Goal: Task Accomplishment & Management: Use online tool/utility

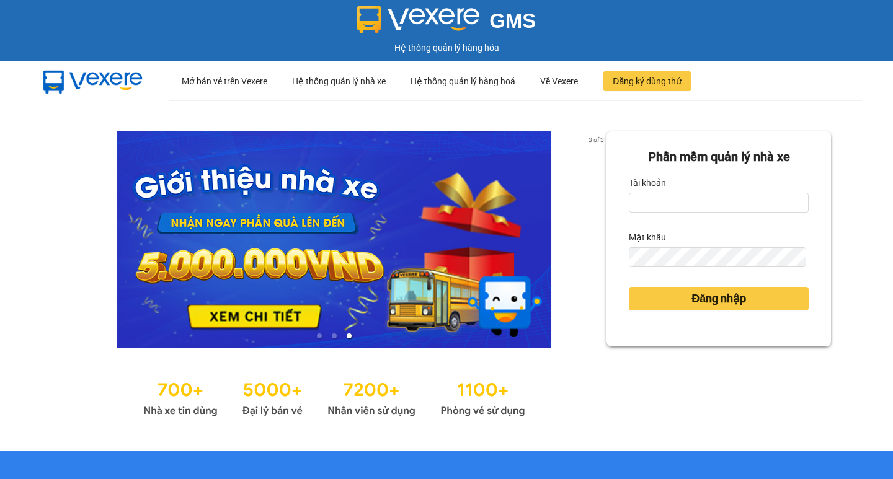
type input "thuoctv.kimhoang"
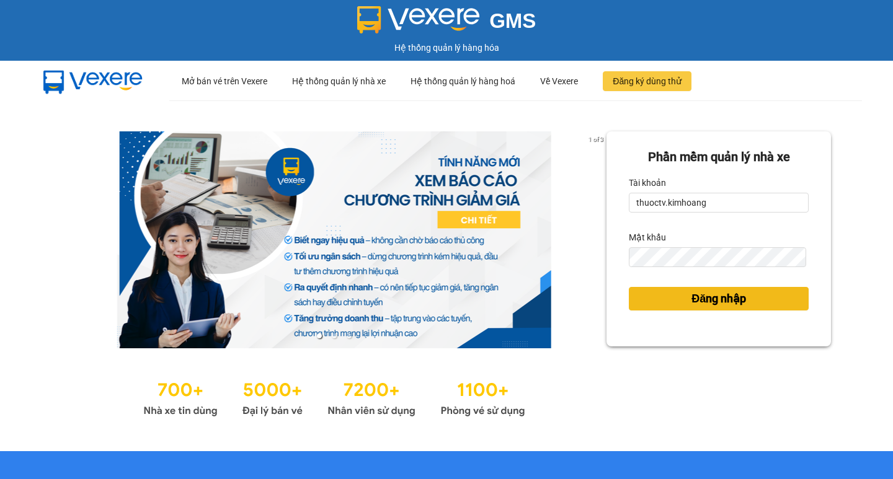
click at [744, 303] on button "Đăng nhập" at bounding box center [719, 299] width 180 height 24
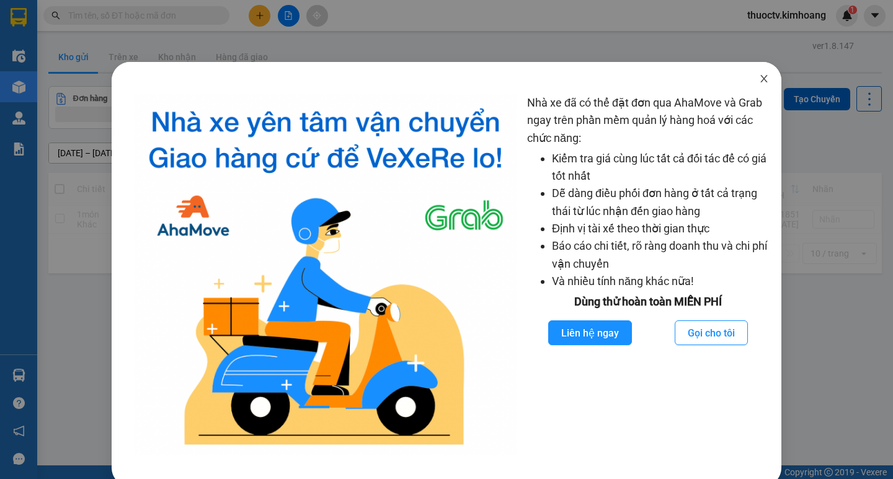
click at [759, 79] on icon "close" at bounding box center [764, 79] width 10 height 10
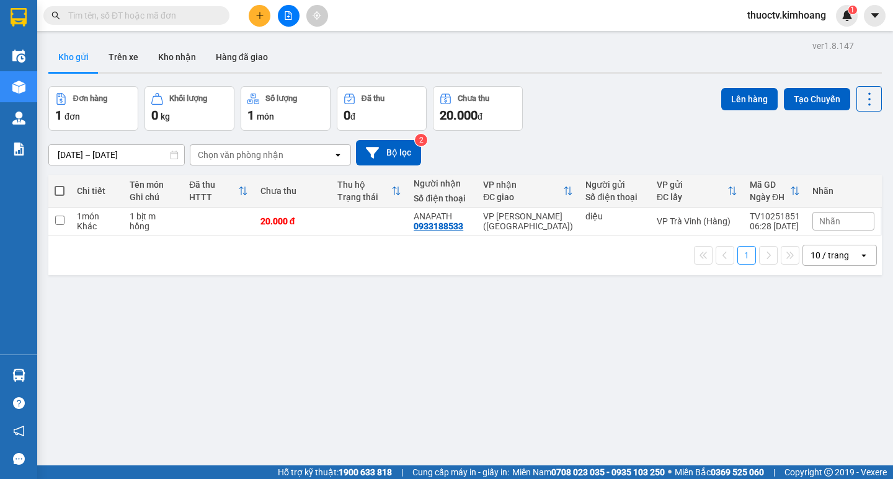
click at [114, 18] on input "text" at bounding box center [141, 16] width 146 height 14
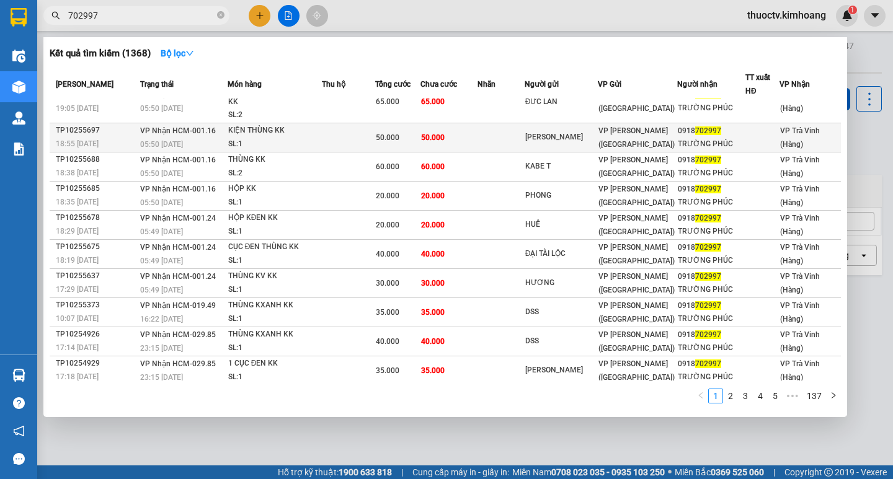
scroll to position [23, 0]
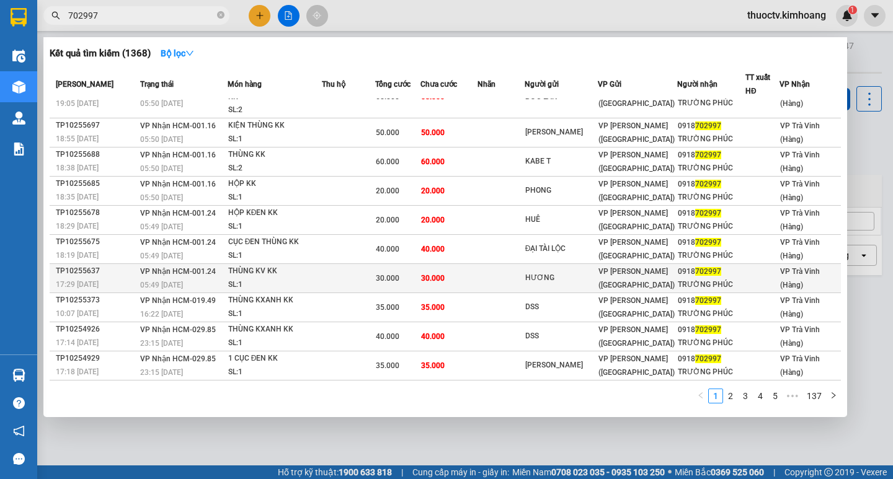
type input "702997"
click at [293, 281] on div "SL: 1" at bounding box center [274, 285] width 93 height 14
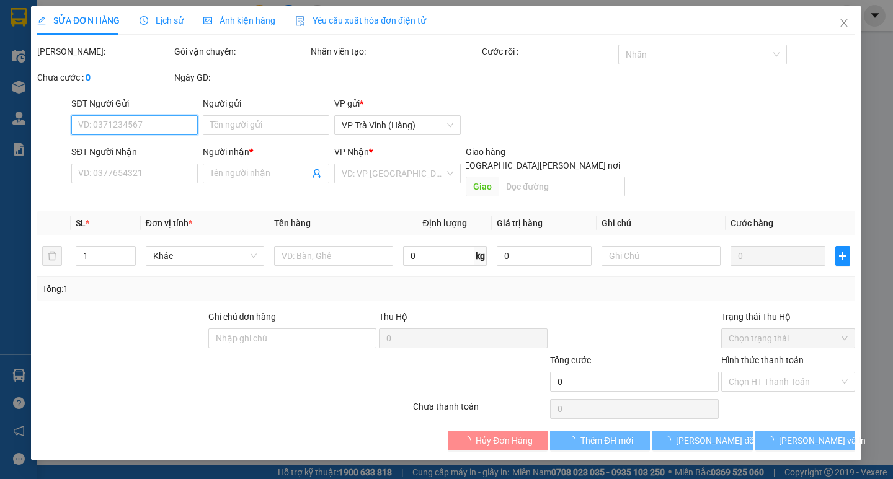
type input "HƯƠNG"
type input "0918702997"
type input "TRƯỜNG PHÚC"
type input "30.000"
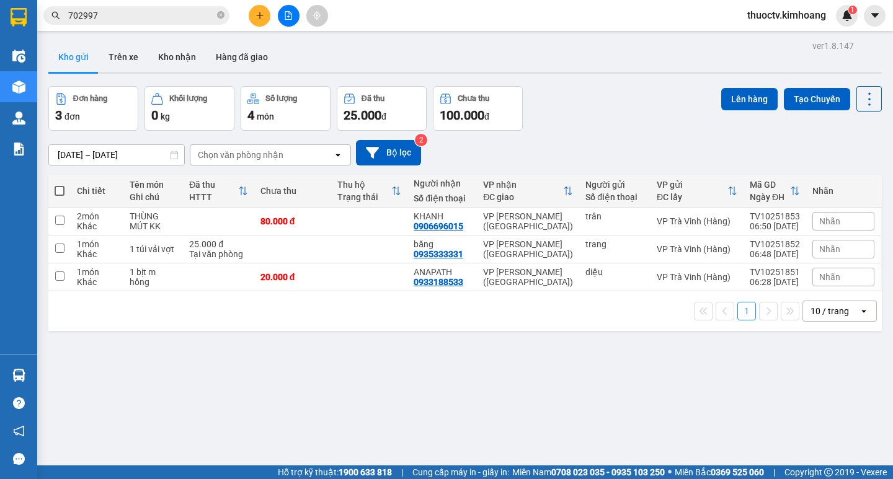
click at [110, 21] on input "702997" at bounding box center [141, 16] width 146 height 14
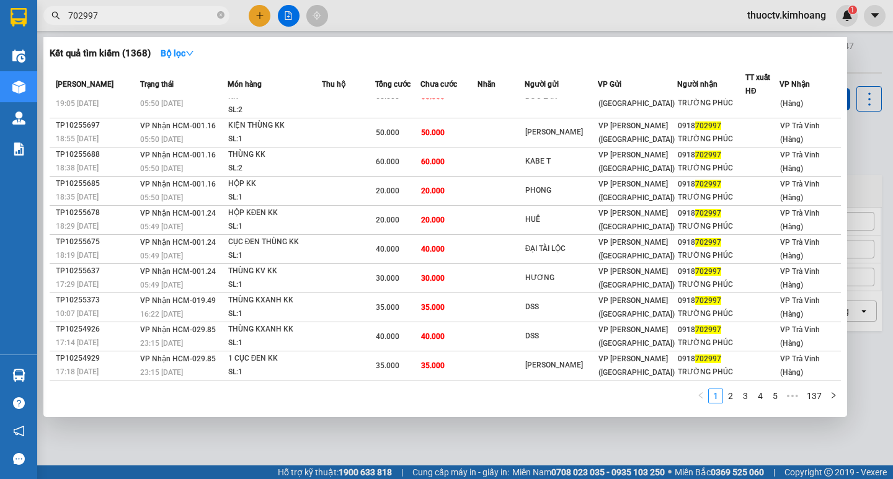
click at [110, 21] on input "702997" at bounding box center [141, 16] width 146 height 14
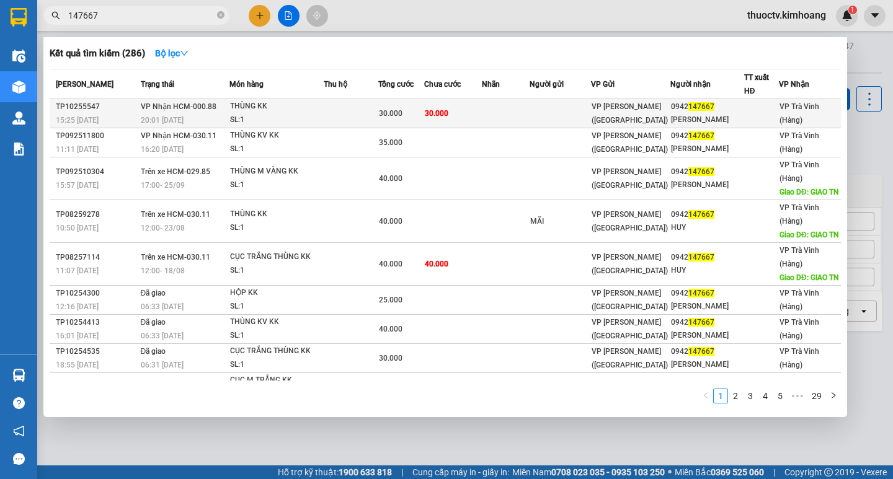
type input "147667"
click at [513, 117] on td at bounding box center [506, 113] width 48 height 29
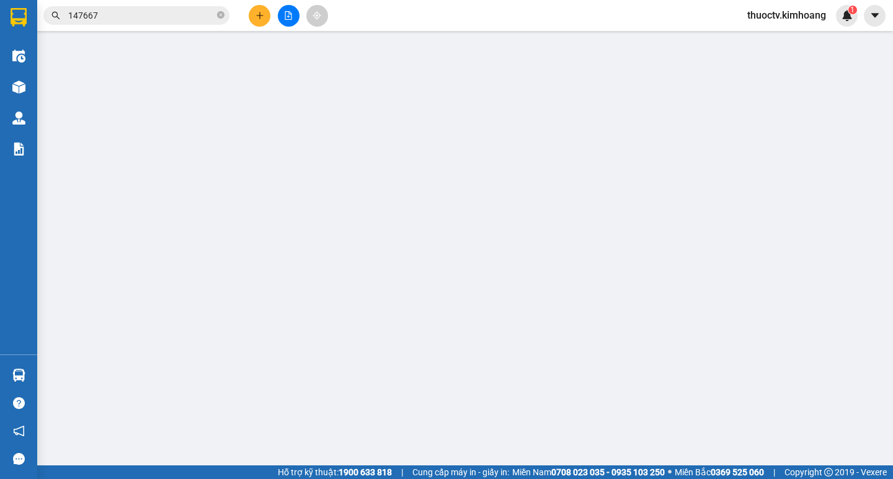
type input "0942147667"
type input "ANH HUY"
type input "30.000"
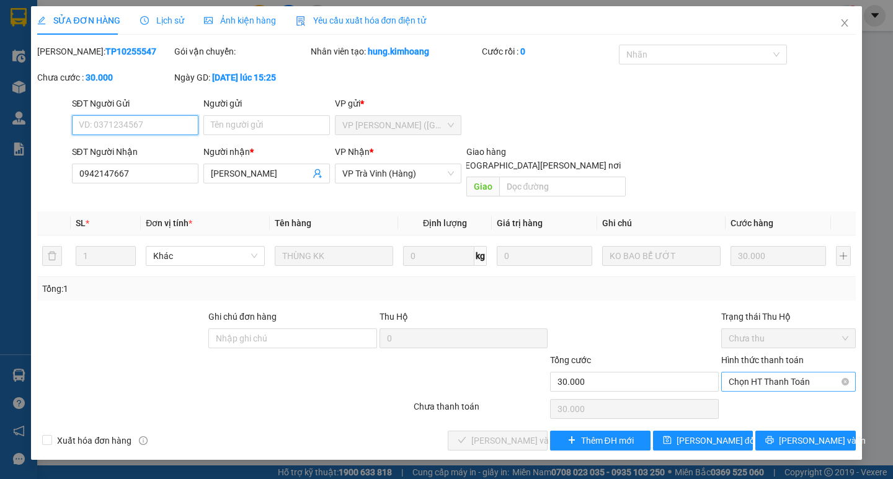
drag, startPoint x: 778, startPoint y: 367, endPoint x: 778, endPoint y: 376, distance: 9.3
click at [778, 373] on span "Chọn HT Thanh Toán" at bounding box center [789, 382] width 120 height 19
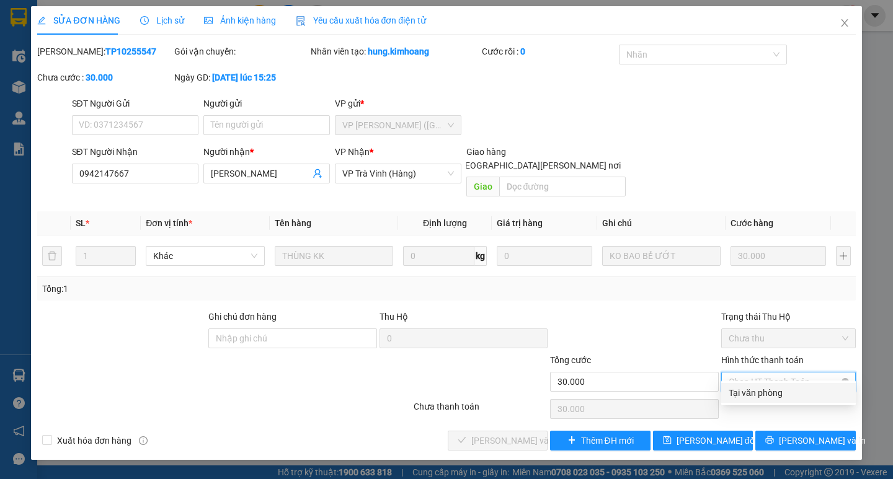
click at [778, 388] on div "Tại văn phòng" at bounding box center [789, 393] width 120 height 14
type input "0"
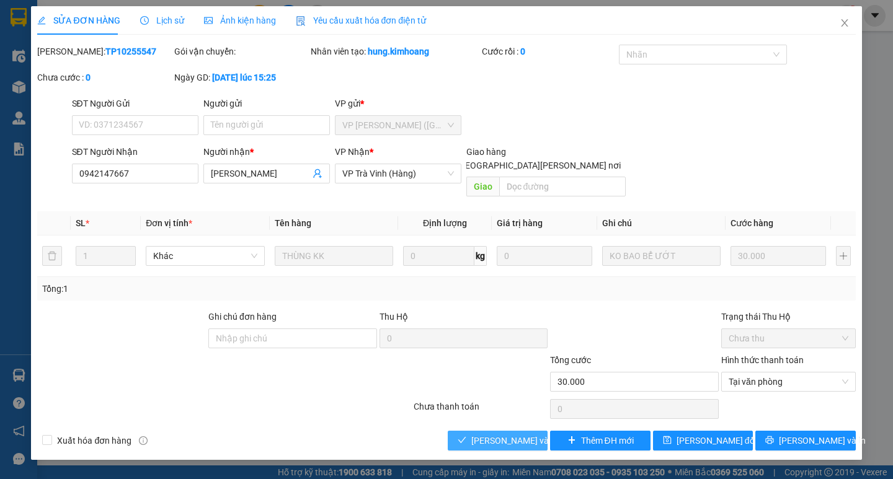
drag, startPoint x: 520, startPoint y: 424, endPoint x: 654, endPoint y: 419, distance: 134.6
click at [523, 434] on span "[PERSON_NAME] và [PERSON_NAME] hàng" at bounding box center [554, 441] width 167 height 14
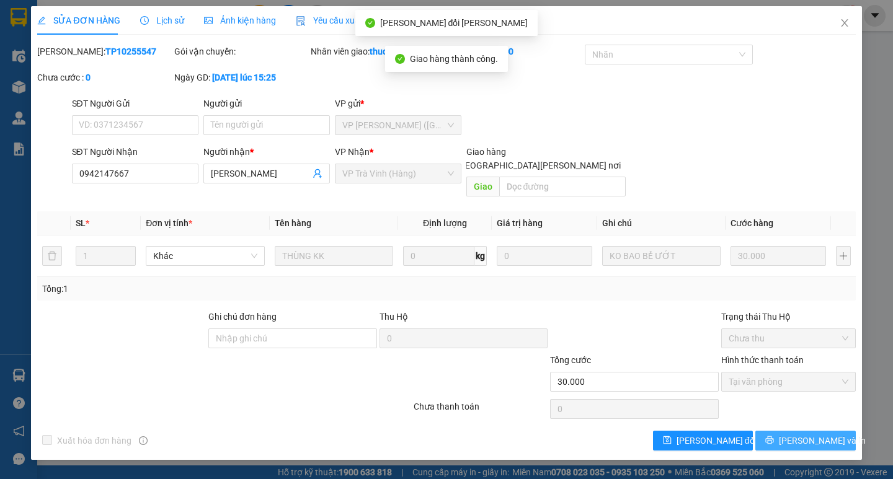
click at [808, 434] on span "[PERSON_NAME] và In" at bounding box center [822, 441] width 87 height 14
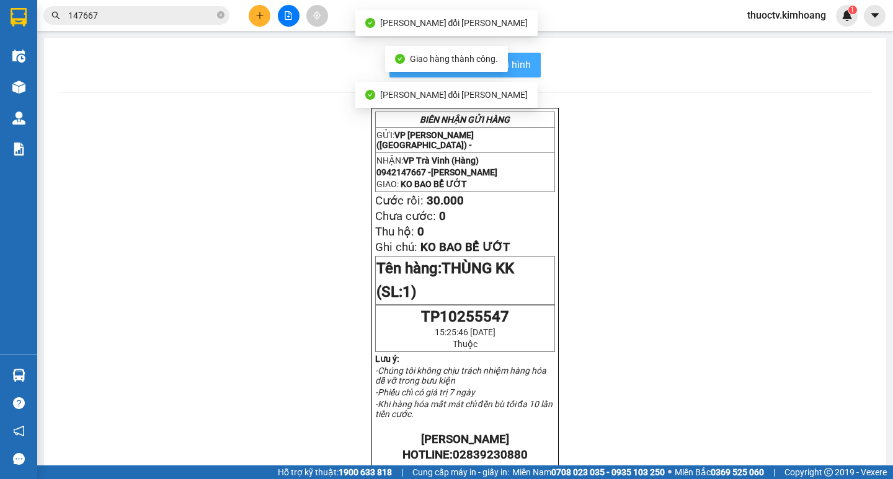
click at [526, 68] on span "In mẫu biên lai tự cấu hình" at bounding box center [472, 65] width 117 height 16
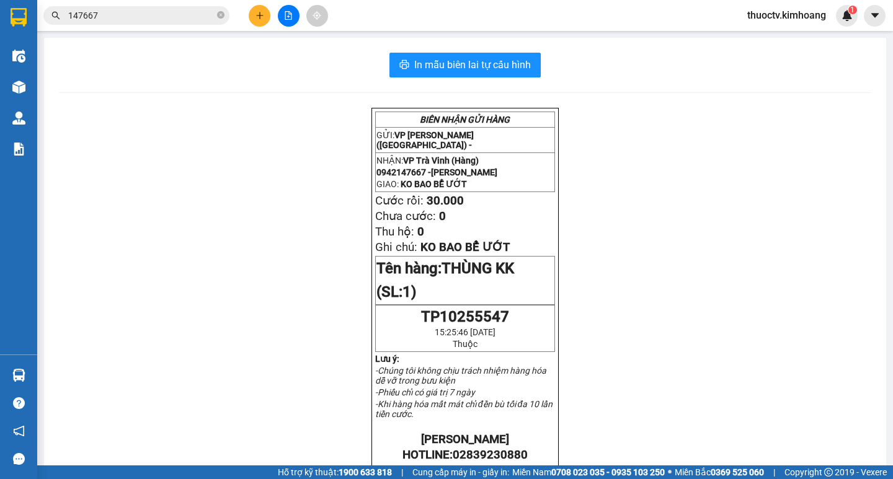
click at [102, 10] on input "147667" at bounding box center [141, 16] width 146 height 14
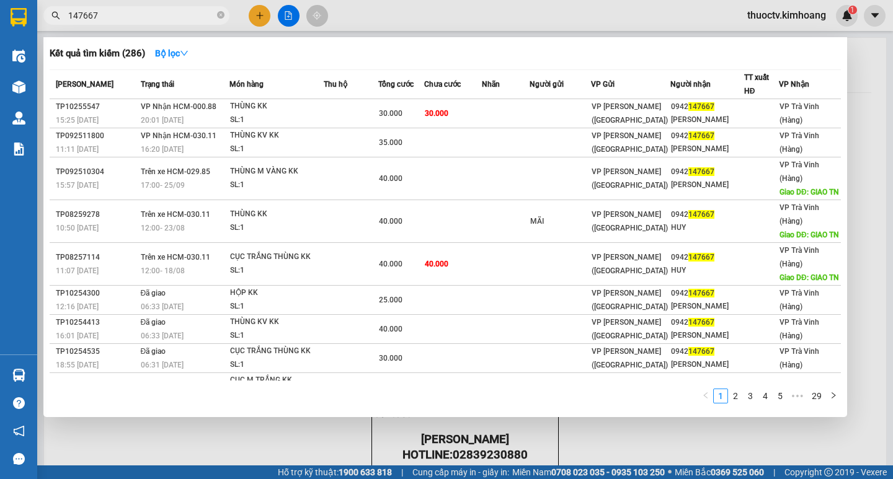
click at [102, 10] on input "147667" at bounding box center [141, 16] width 146 height 14
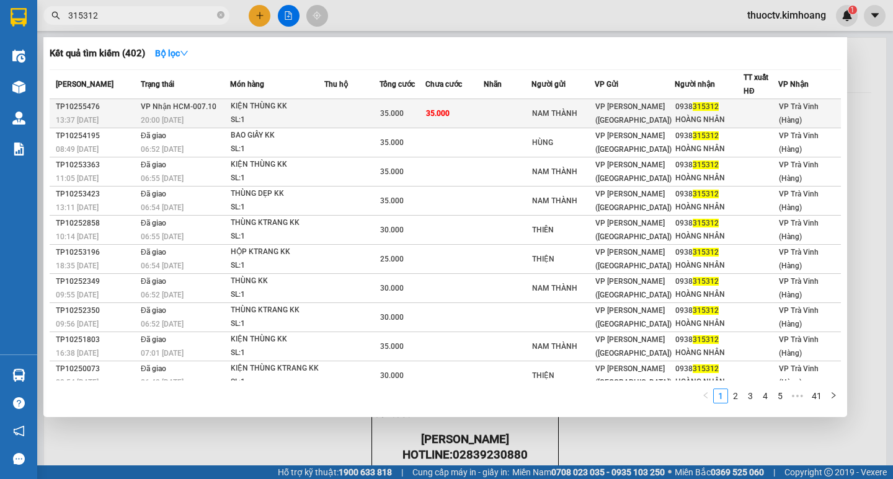
type input "315312"
click at [479, 116] on td "35.000" at bounding box center [454, 113] width 58 height 29
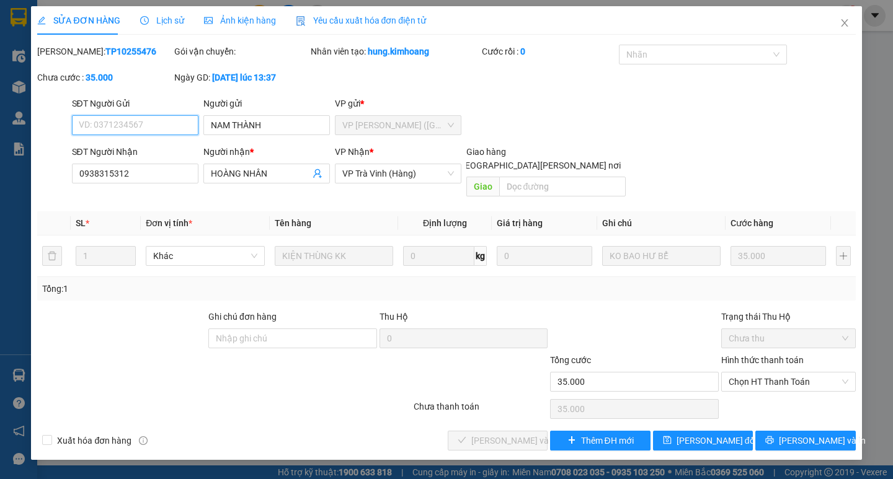
drag, startPoint x: 772, startPoint y: 367, endPoint x: 773, endPoint y: 379, distance: 12.5
click at [773, 373] on span "Chọn HT Thanh Toán" at bounding box center [789, 382] width 120 height 19
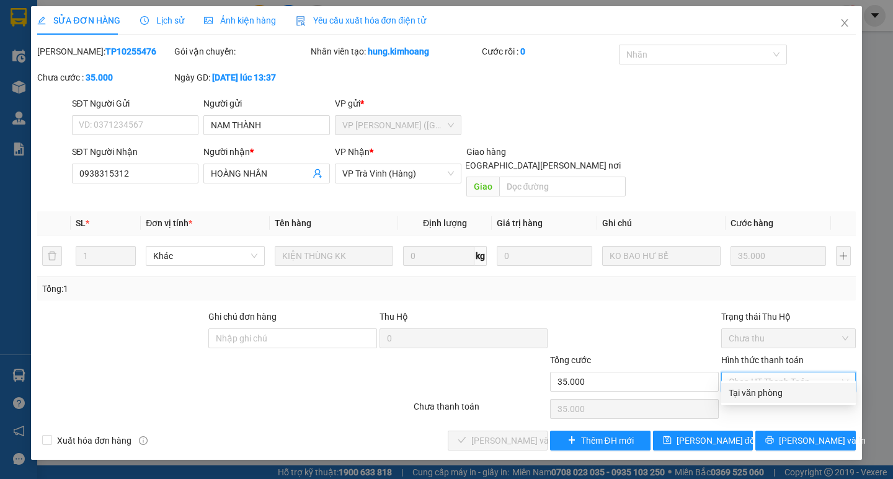
drag, startPoint x: 771, startPoint y: 388, endPoint x: 750, endPoint y: 396, distance: 22.6
click at [770, 389] on div "Tại văn phòng" at bounding box center [789, 393] width 120 height 14
type input "0"
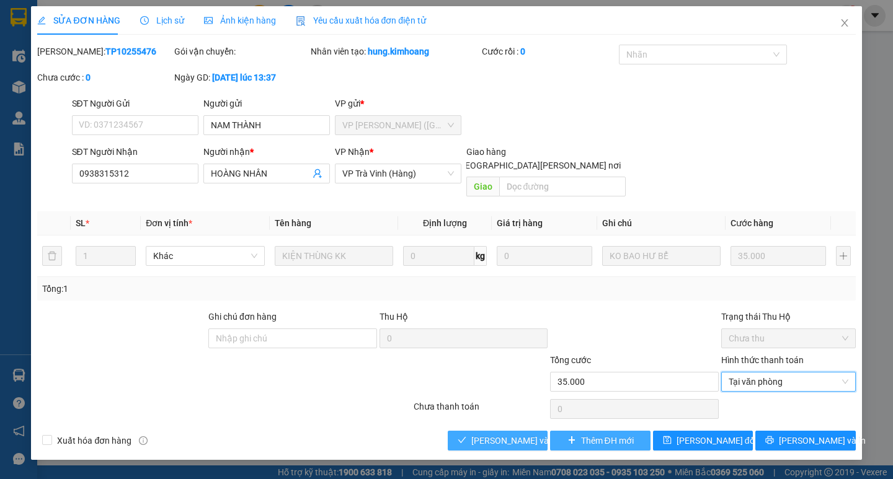
drag, startPoint x: 517, startPoint y: 426, endPoint x: 575, endPoint y: 425, distance: 58.9
click at [520, 434] on span "[PERSON_NAME] và [PERSON_NAME] hàng" at bounding box center [554, 441] width 167 height 14
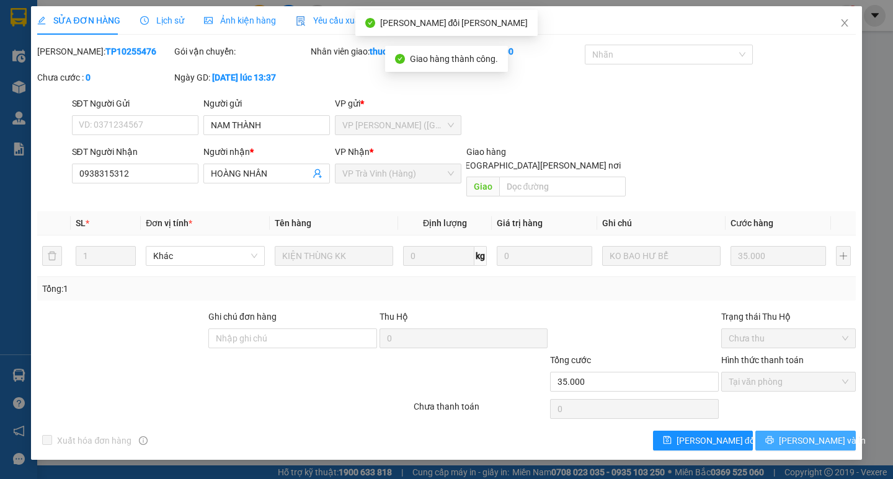
click at [824, 434] on span "[PERSON_NAME] và In" at bounding box center [822, 441] width 87 height 14
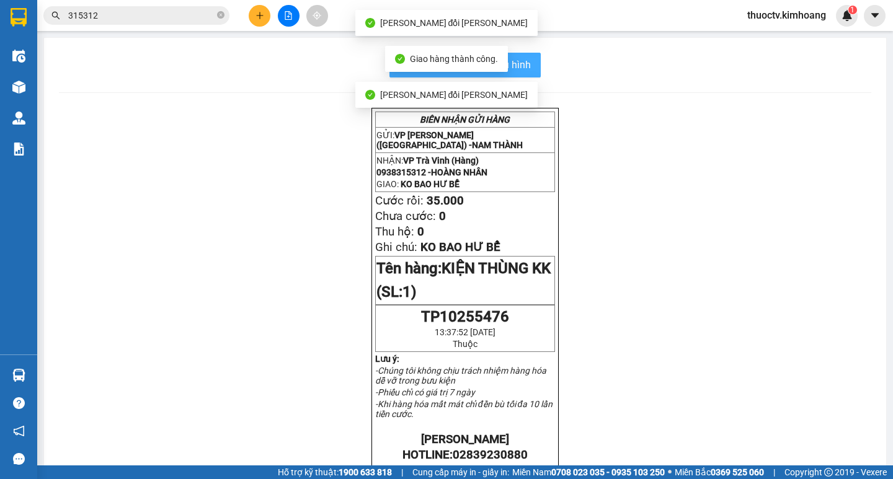
drag, startPoint x: 524, startPoint y: 63, endPoint x: 553, endPoint y: 74, distance: 31.2
click at [524, 63] on span "In mẫu biên lai tự cấu hình" at bounding box center [472, 65] width 117 height 16
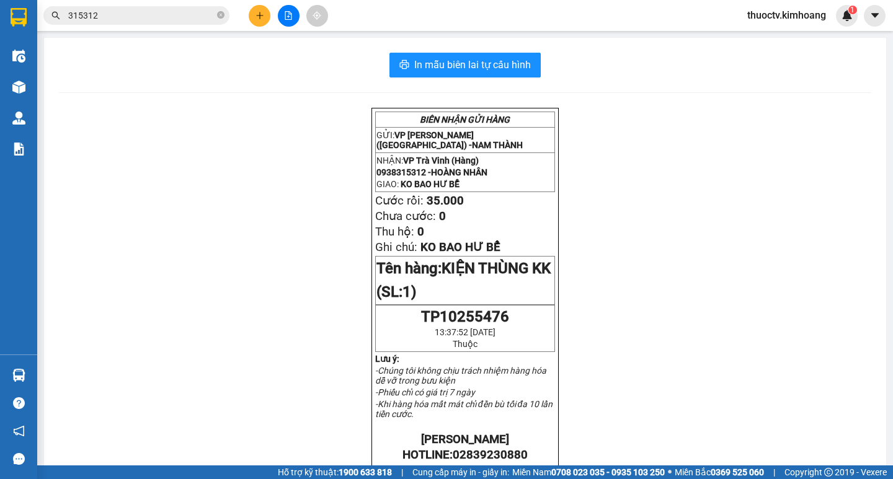
click at [143, 17] on input "315312" at bounding box center [141, 16] width 146 height 14
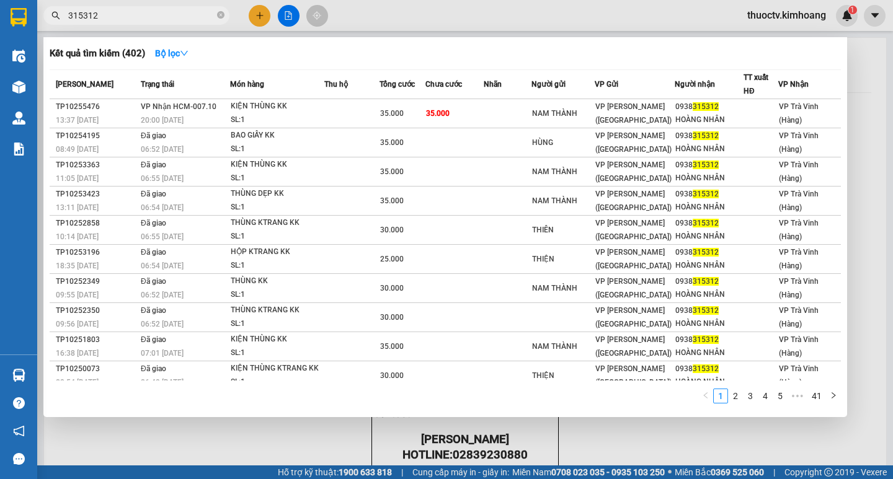
click at [143, 17] on input "315312" at bounding box center [141, 16] width 146 height 14
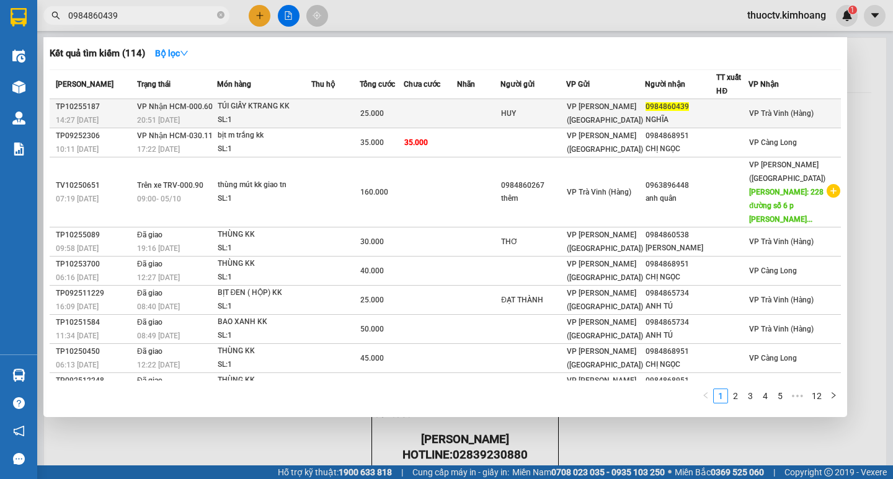
type input "0984860439"
click at [322, 114] on td at bounding box center [335, 113] width 48 height 29
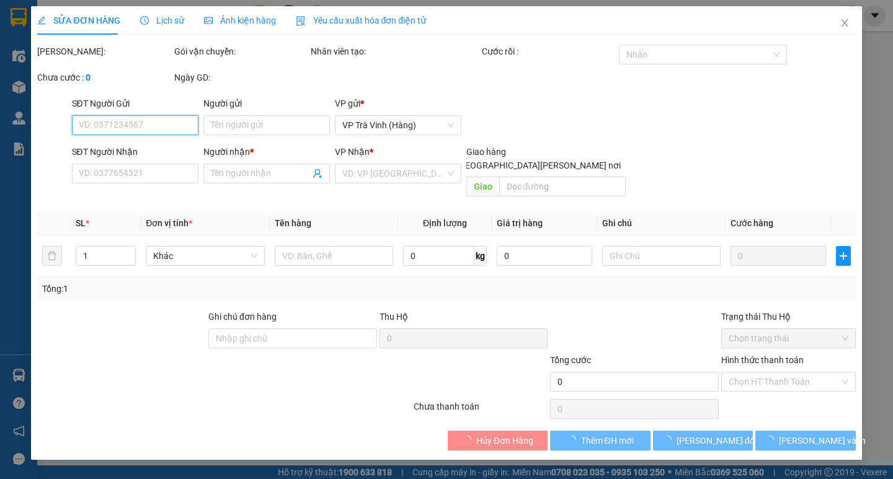
type input "HUY"
type input "0984860439"
type input "NGHĨA"
type input "25.000"
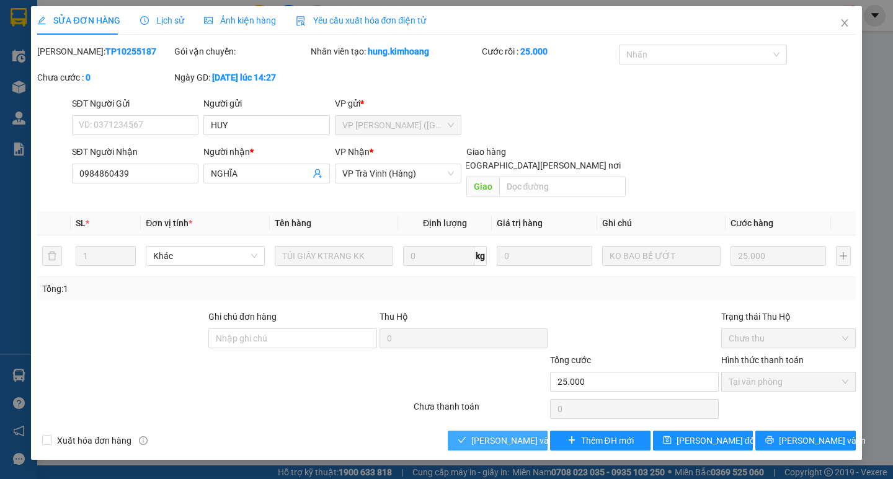
click at [510, 434] on span "[PERSON_NAME] và [PERSON_NAME] hàng" at bounding box center [554, 441] width 167 height 14
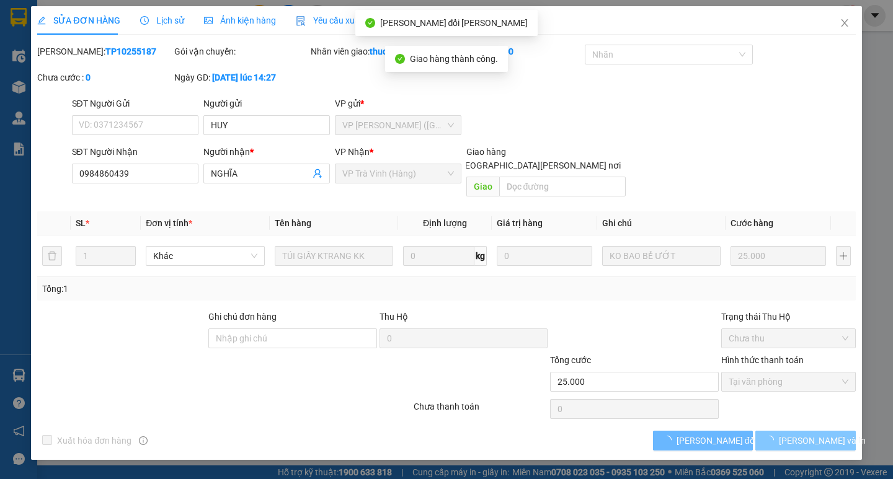
click at [811, 434] on span "[PERSON_NAME] và In" at bounding box center [822, 441] width 87 height 14
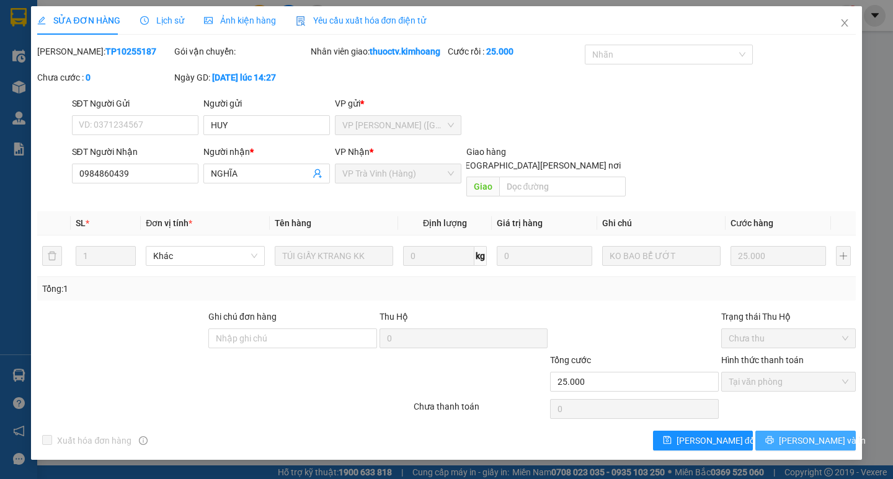
drag, startPoint x: 815, startPoint y: 428, endPoint x: 814, endPoint y: 420, distance: 8.2
click at [814, 434] on span "[PERSON_NAME] và In" at bounding box center [822, 441] width 87 height 14
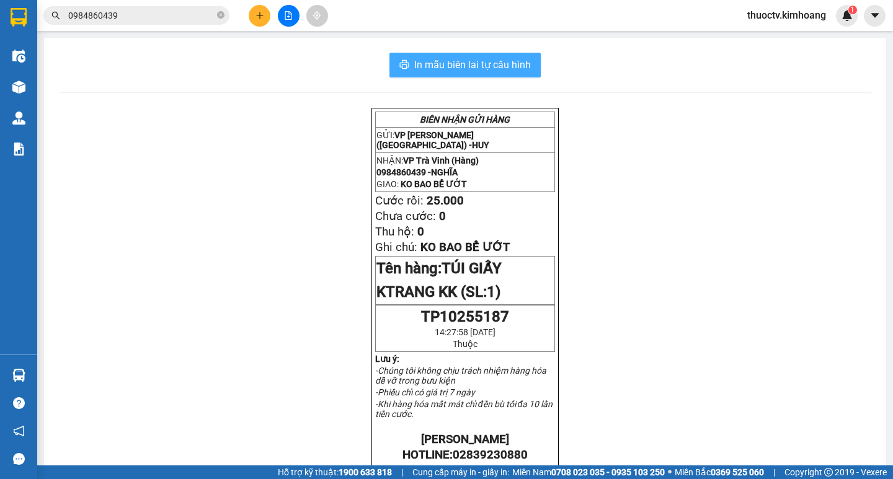
click at [522, 65] on span "In mẫu biên lai tự cấu hình" at bounding box center [472, 65] width 117 height 16
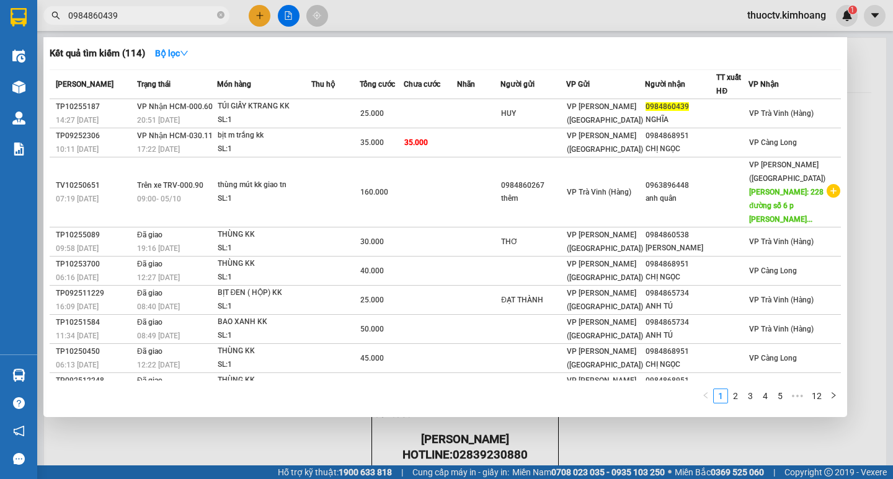
click at [138, 22] on input "0984860439" at bounding box center [141, 16] width 146 height 14
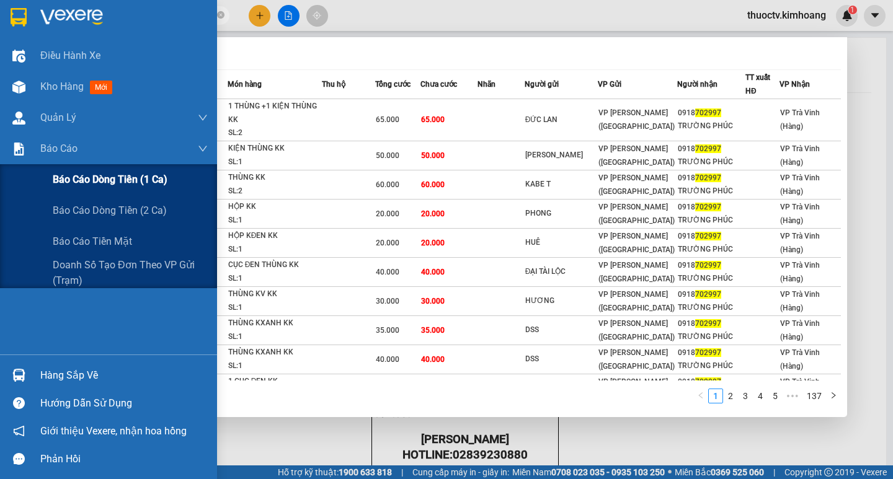
type input "702997"
click at [88, 179] on span "Báo cáo dòng tiền (1 ca)" at bounding box center [110, 180] width 115 height 16
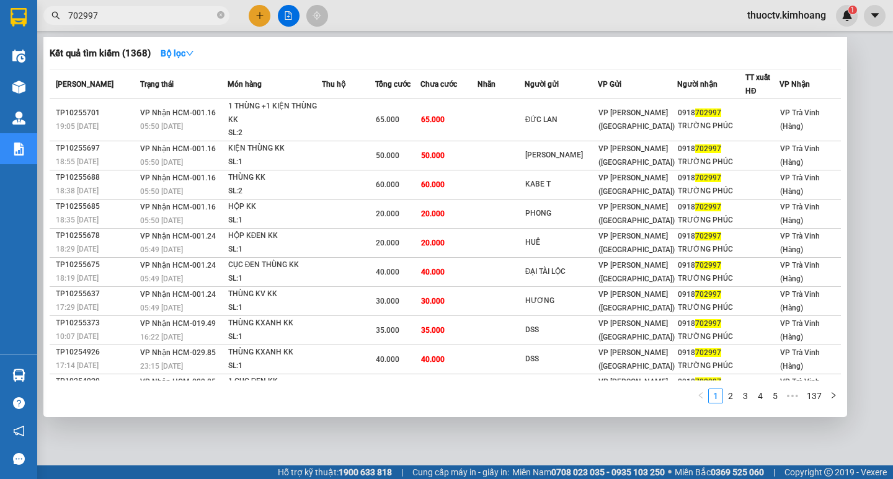
click at [103, 15] on input "702997" at bounding box center [141, 16] width 146 height 14
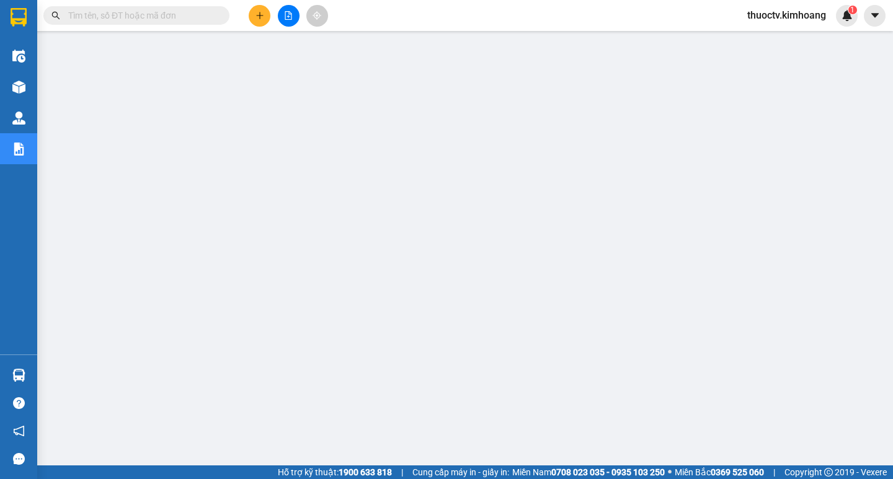
click at [759, 15] on span "thuoctv.kimhoang" at bounding box center [786, 15] width 99 height 16
click at [765, 38] on span "Đăng xuất" at bounding box center [792, 39] width 74 height 14
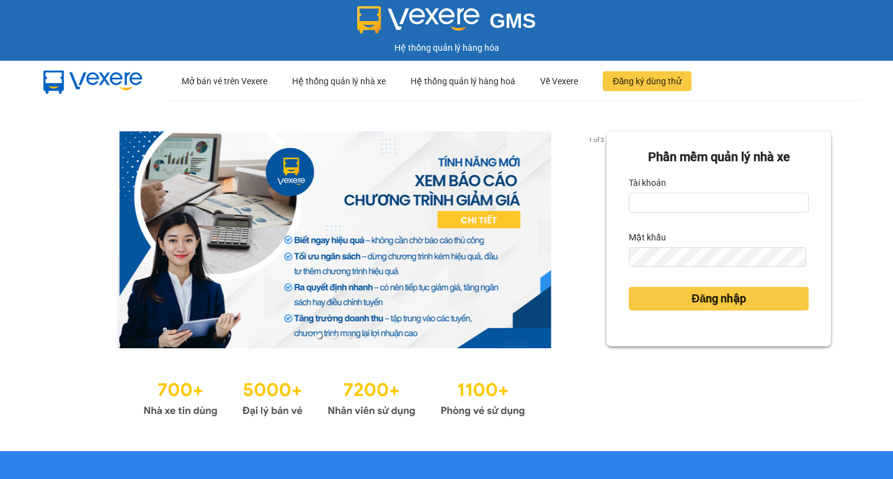
click at [848, 71] on ul "··· Mở bán vé trên Vexere ··· Hệ thống quản lý nhà xe ··· Hệ thống quản lý hàng…" at bounding box center [515, 81] width 693 height 40
drag, startPoint x: 848, startPoint y: 71, endPoint x: 854, endPoint y: 76, distance: 7.5
click at [854, 74] on header "··· Mở bán vé trên Vexere ··· Hệ thống quản lý nhà xe ··· Hệ thống quản lý hàng…" at bounding box center [446, 81] width 893 height 40
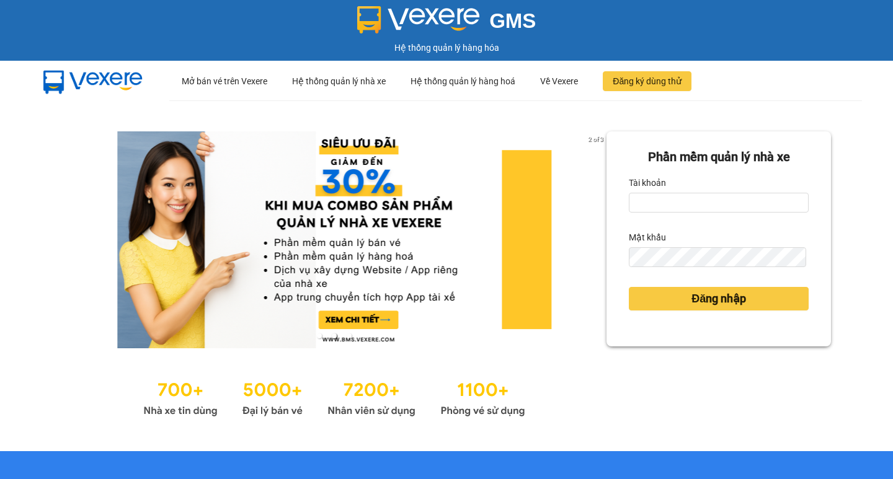
drag, startPoint x: 854, startPoint y: 76, endPoint x: 581, endPoint y: 119, distance: 276.3
click at [581, 119] on div "2 of 3 Phần mềm quản lý nhà xe Tài khoản Mật khẩu Đăng nhập" at bounding box center [446, 275] width 893 height 351
click at [664, 198] on input "Tài khoản" at bounding box center [719, 203] width 180 height 20
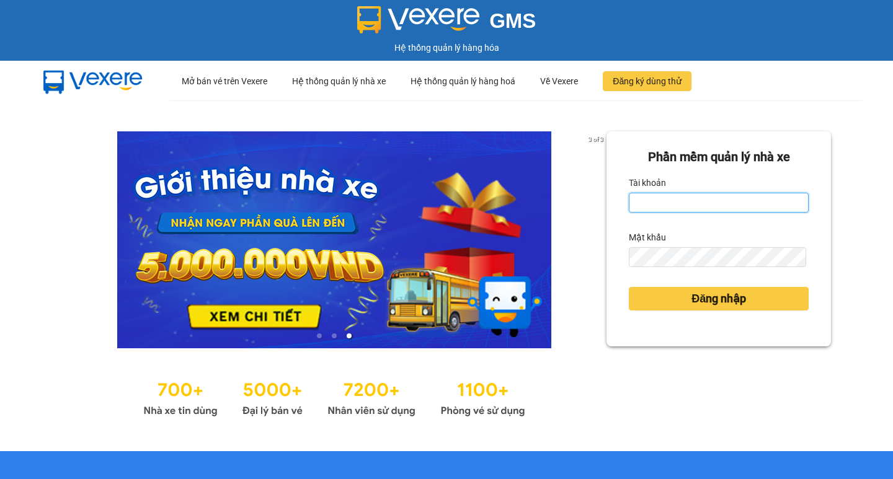
type input "thuoctv.kimhoang"
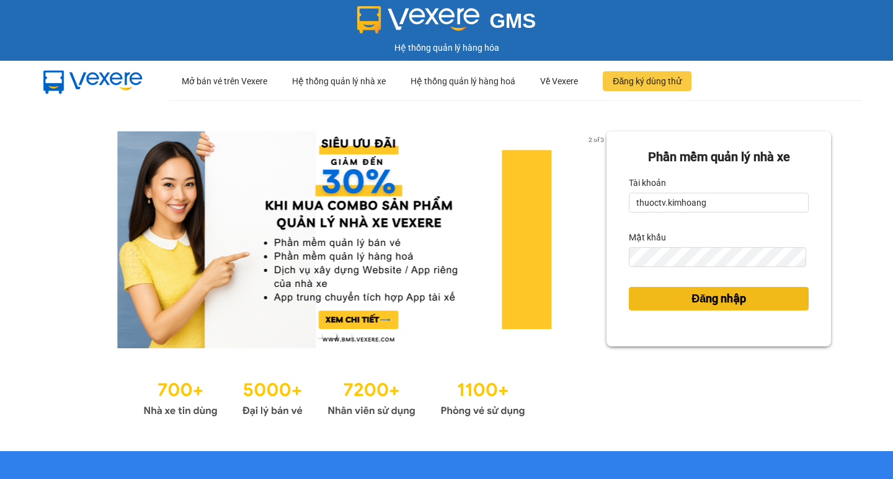
click at [711, 300] on span "Đăng nhập" at bounding box center [718, 298] width 55 height 17
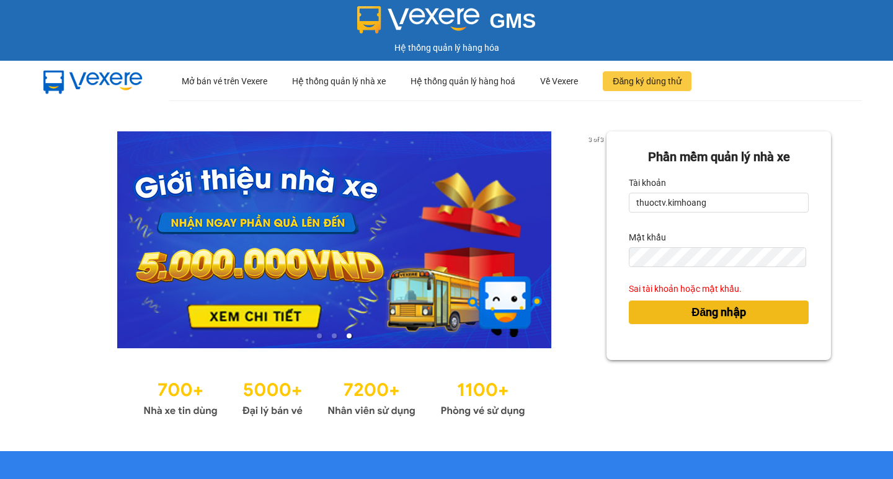
click at [696, 313] on span "Đăng nhập" at bounding box center [718, 312] width 55 height 17
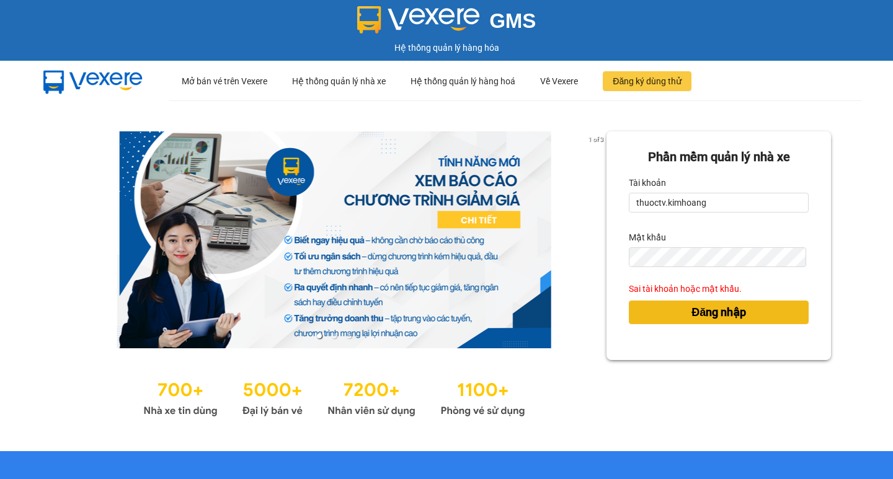
click at [710, 314] on span "Đăng nhập" at bounding box center [718, 312] width 55 height 17
click at [695, 315] on span "Đăng nhập" at bounding box center [718, 312] width 55 height 17
click at [701, 313] on body "GMS Hệ thống quản lý hàng hóa ··· Mở bán vé trên Vexere ··· Hệ thống quản lý nh…" at bounding box center [446, 239] width 893 height 479
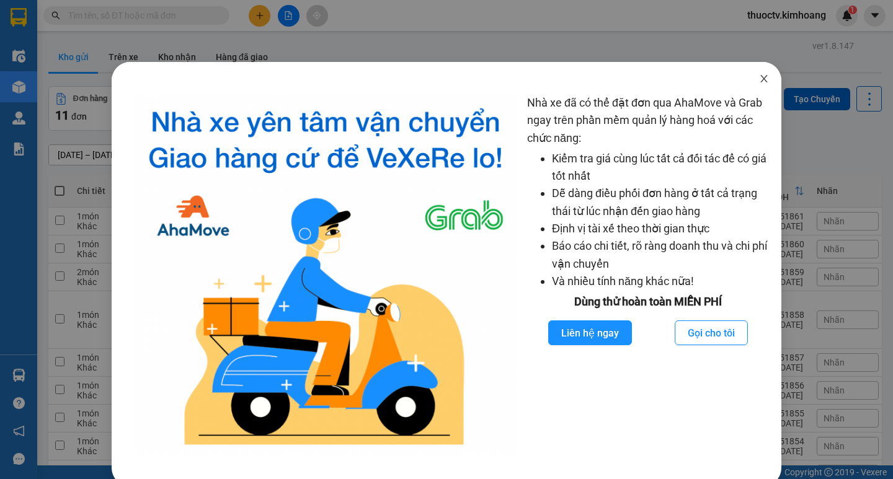
click at [759, 76] on icon "close" at bounding box center [764, 79] width 10 height 10
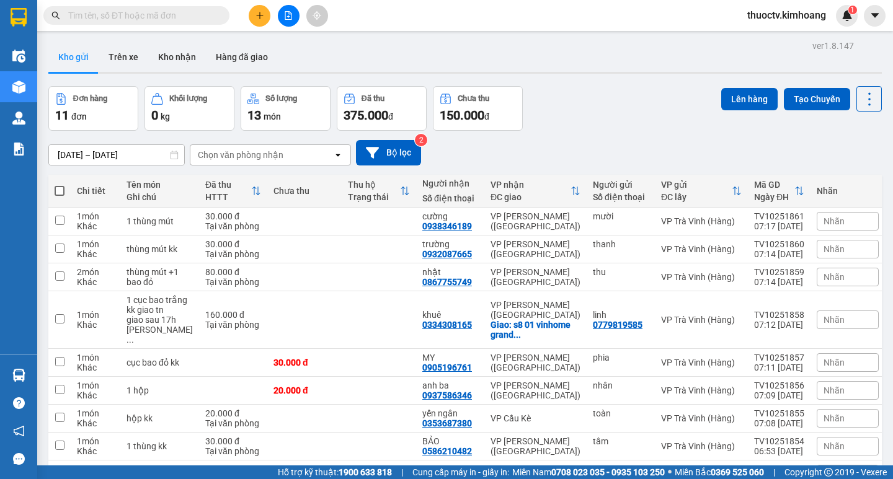
click at [187, 20] on input "text" at bounding box center [141, 16] width 146 height 14
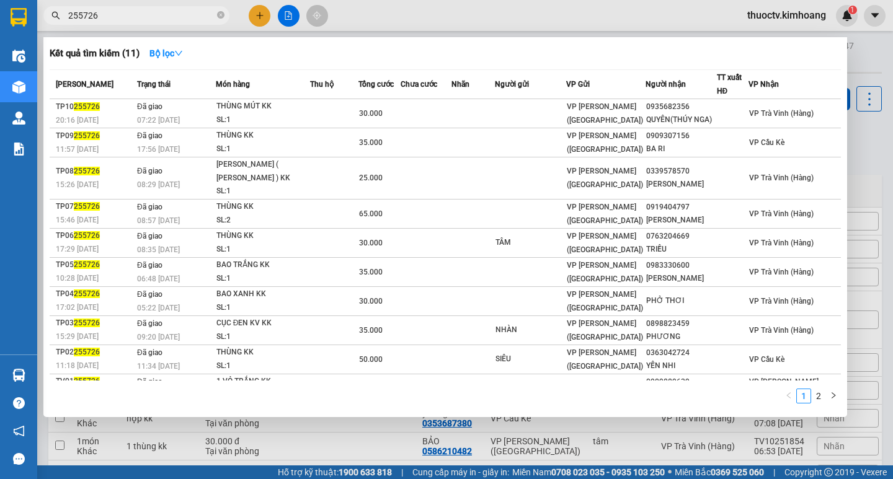
click at [120, 17] on input "255726" at bounding box center [141, 16] width 146 height 14
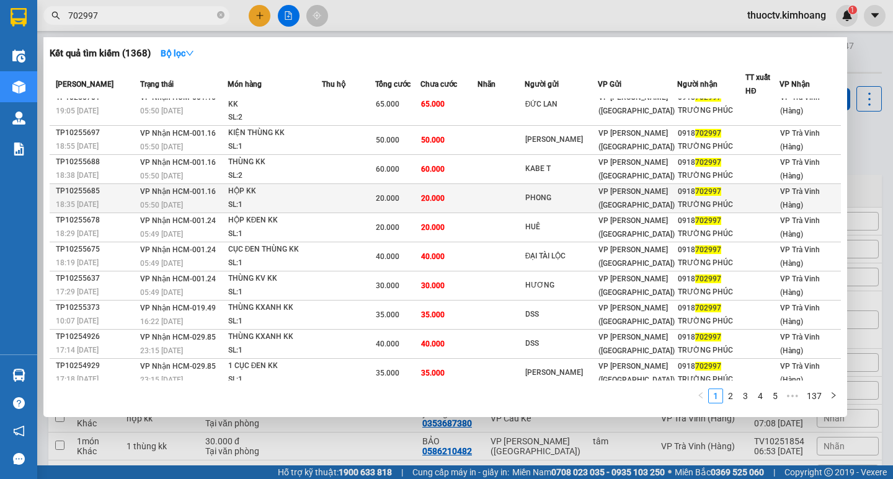
scroll to position [23, 0]
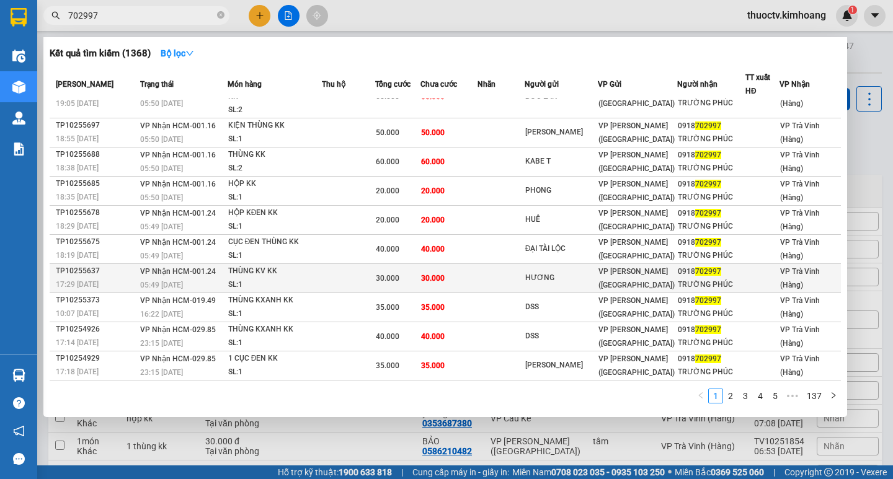
type input "702997"
click at [279, 275] on div "THÙNG KV KK" at bounding box center [274, 272] width 93 height 14
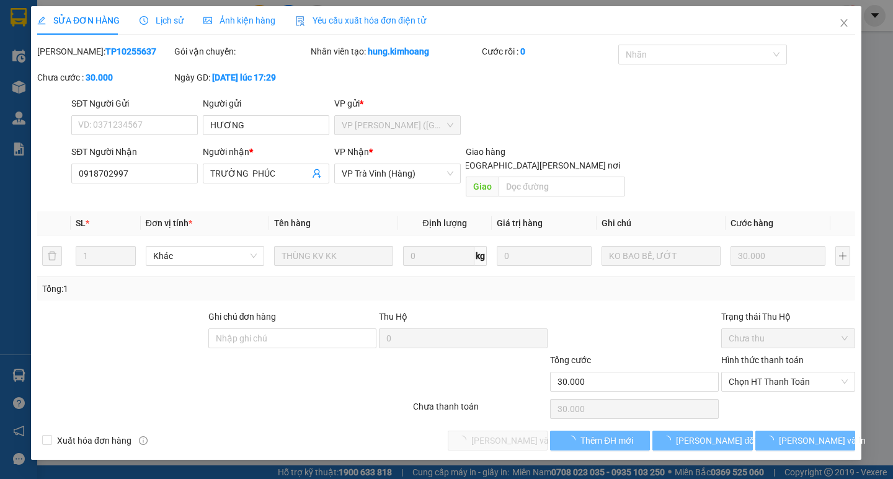
type input "HƯƠNG"
type input "0918702997"
type input "TRƯỜNG PHÚC"
type input "30.000"
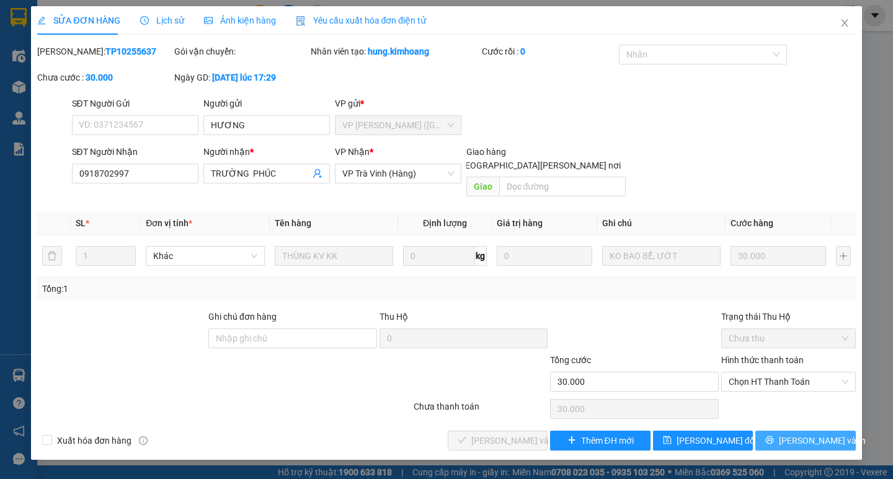
click at [811, 434] on span "[PERSON_NAME] và In" at bounding box center [822, 441] width 87 height 14
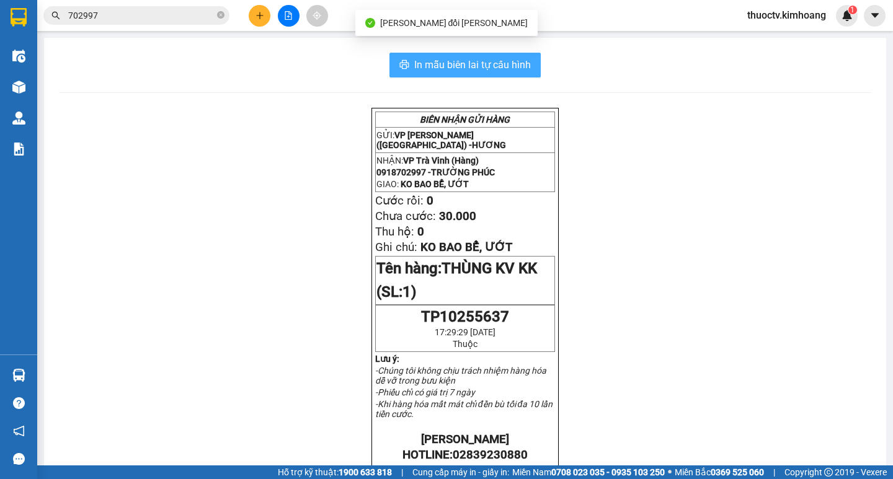
click at [436, 64] on span "In mẫu biên lai tự cấu hình" at bounding box center [472, 65] width 117 height 16
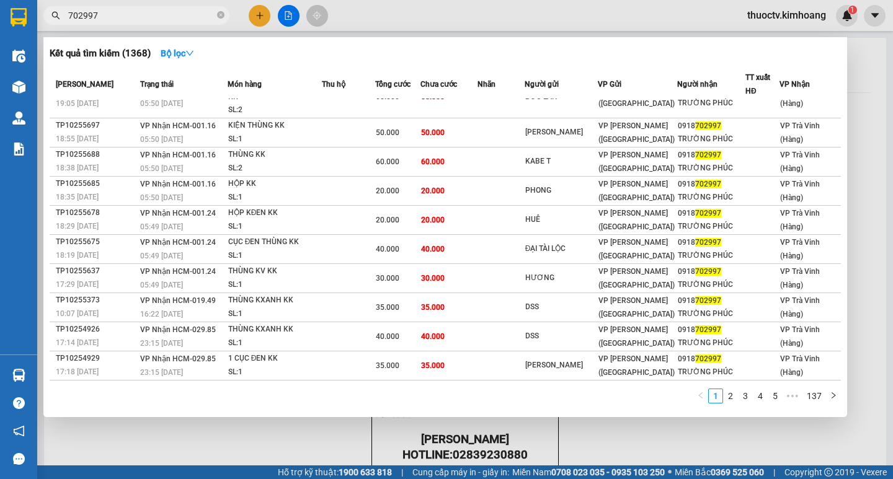
click at [146, 19] on input "702997" at bounding box center [141, 16] width 146 height 14
click at [771, 20] on div at bounding box center [446, 239] width 893 height 479
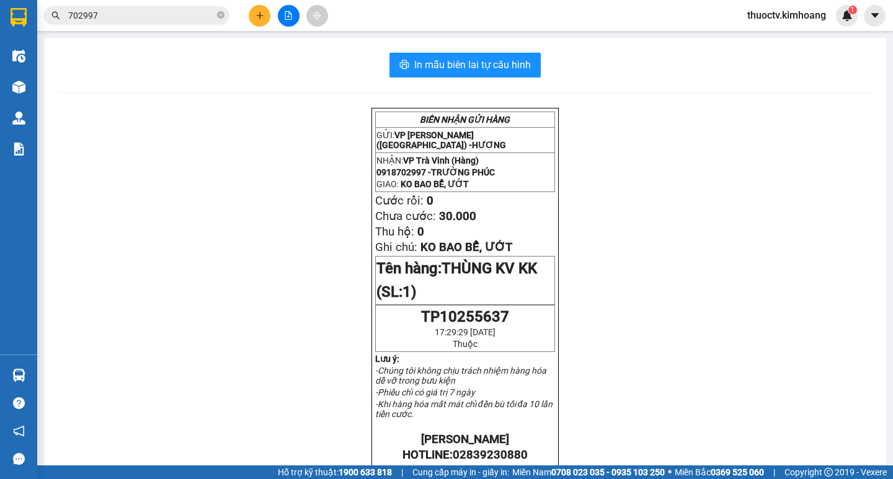
click at [758, 15] on span "thuoctv.kimhoang" at bounding box center [786, 15] width 99 height 16
click at [753, 39] on li "Đăng xuất" at bounding box center [785, 39] width 101 height 20
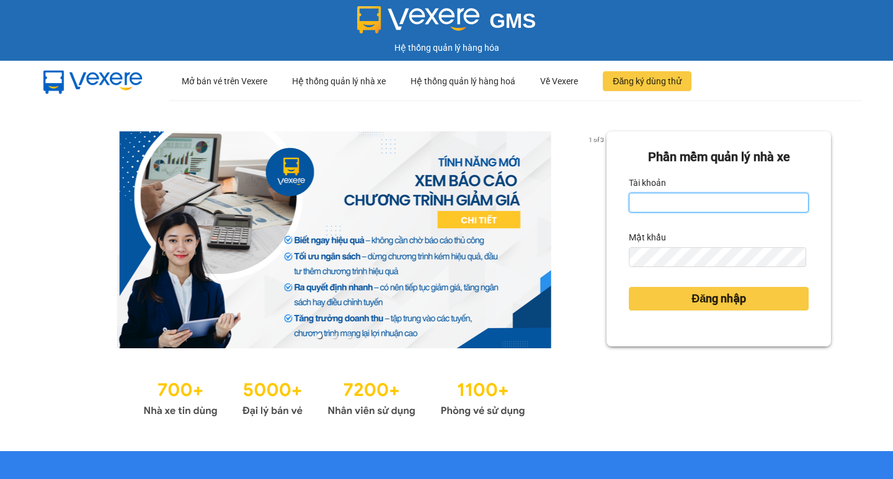
click at [669, 204] on input "Tài khoản" at bounding box center [719, 203] width 180 height 20
type input "phutv.kimhoang"
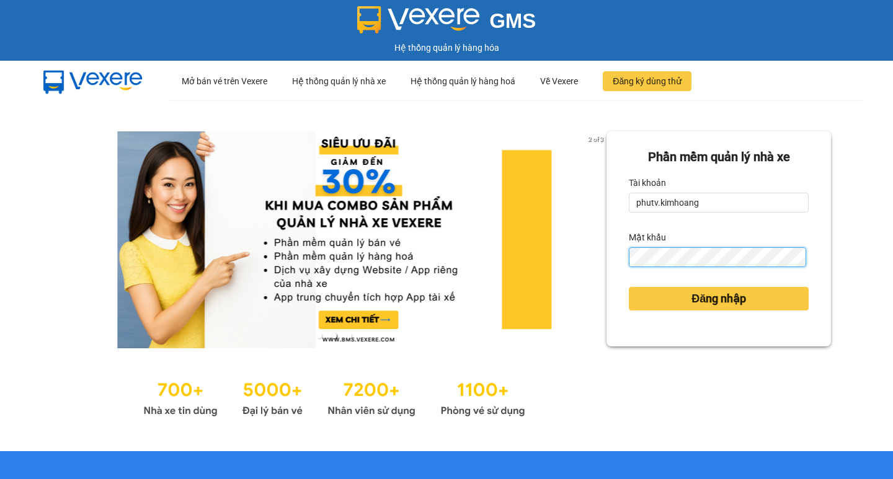
click at [629, 287] on button "Đăng nhập" at bounding box center [719, 299] width 180 height 24
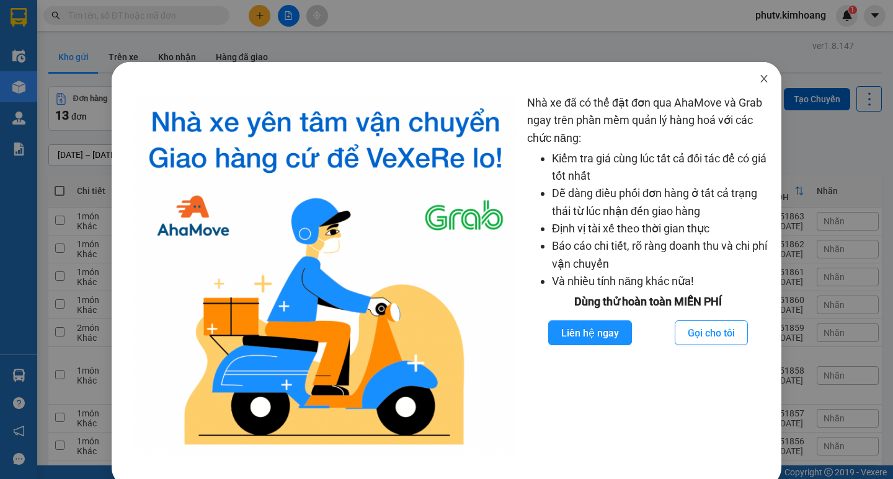
click at [760, 81] on icon "close" at bounding box center [763, 78] width 7 height 7
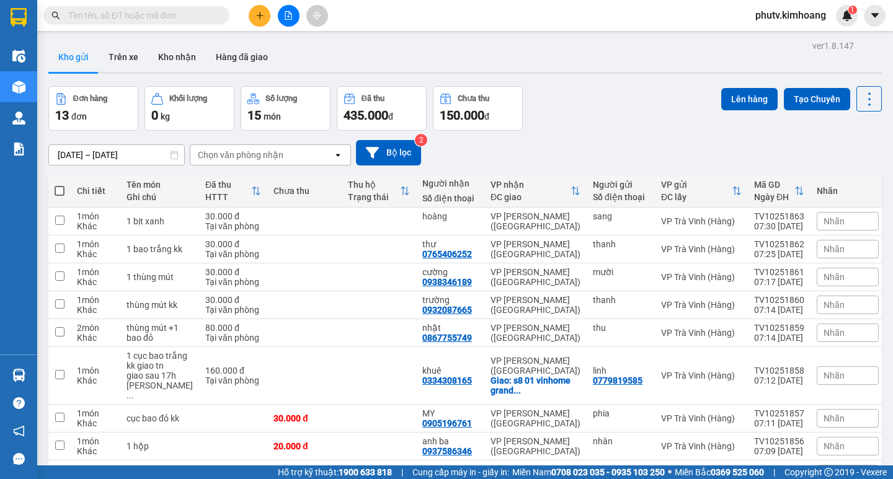
click at [174, 16] on input "text" at bounding box center [141, 16] width 146 height 14
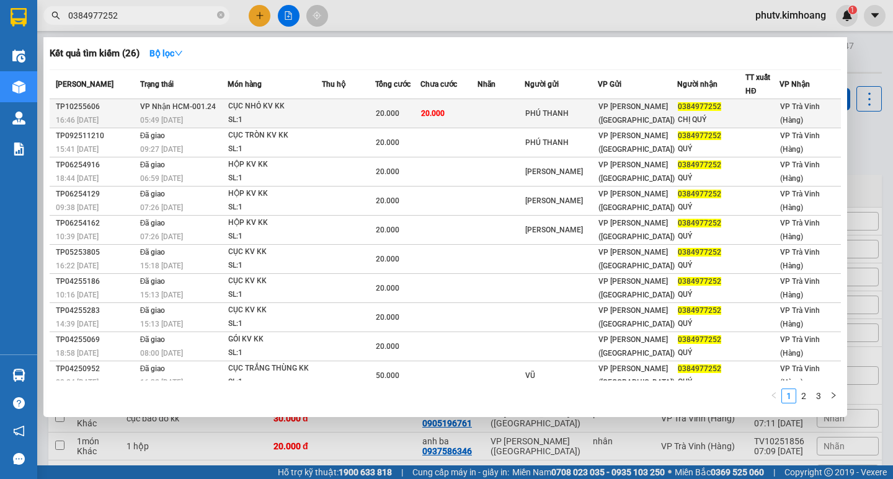
type input "0384977252"
click at [406, 110] on div "20.000" at bounding box center [398, 114] width 44 height 14
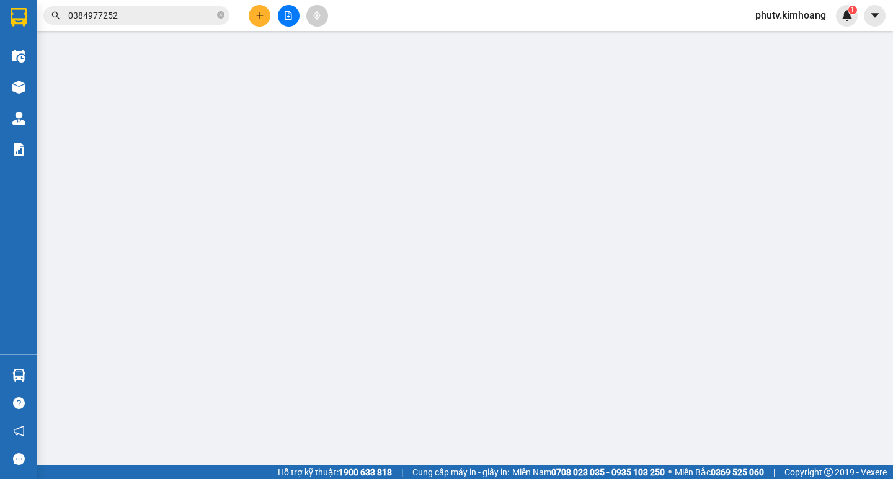
type input "PHÚ THANH"
type input "0384977252"
type input "CHỊ QUÝ"
type input "20.000"
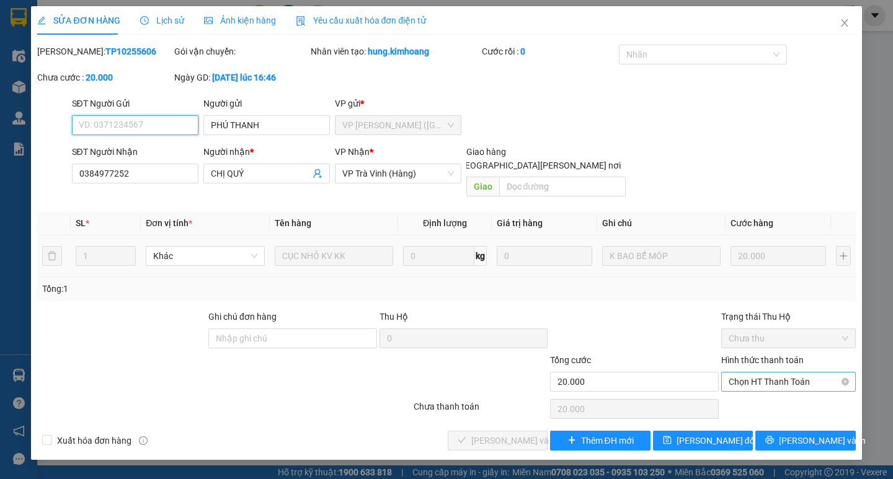
click at [753, 375] on span "Chọn HT Thanh Toán" at bounding box center [789, 382] width 120 height 19
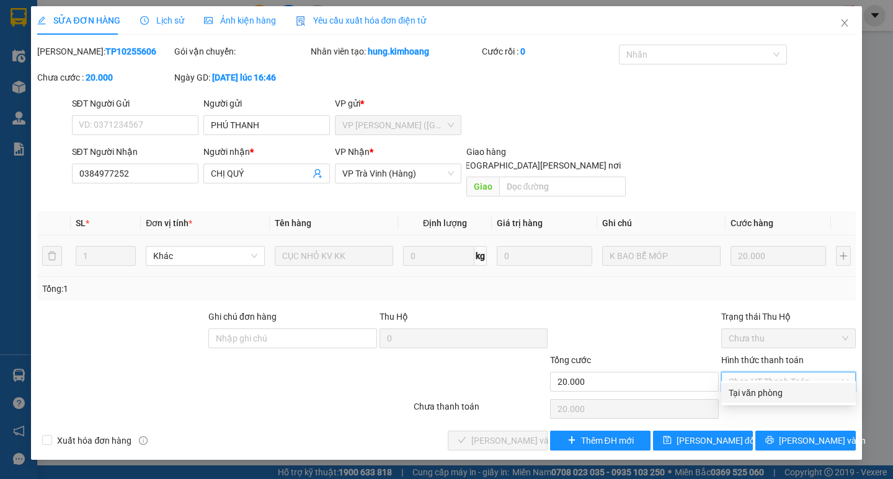
click at [762, 386] on div "Tại văn phòng" at bounding box center [789, 393] width 120 height 14
type input "0"
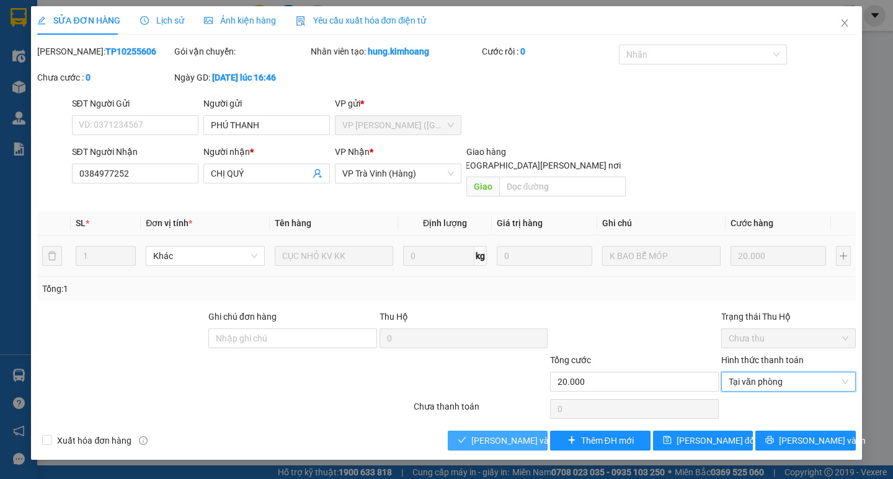
click at [521, 434] on span "[PERSON_NAME] và [PERSON_NAME] hàng" at bounding box center [554, 441] width 167 height 14
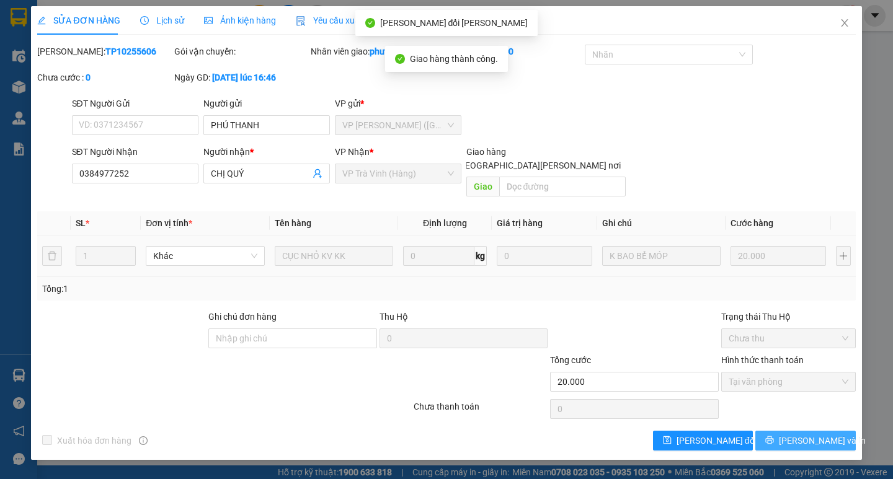
click at [774, 436] on icon "printer" at bounding box center [769, 440] width 9 height 9
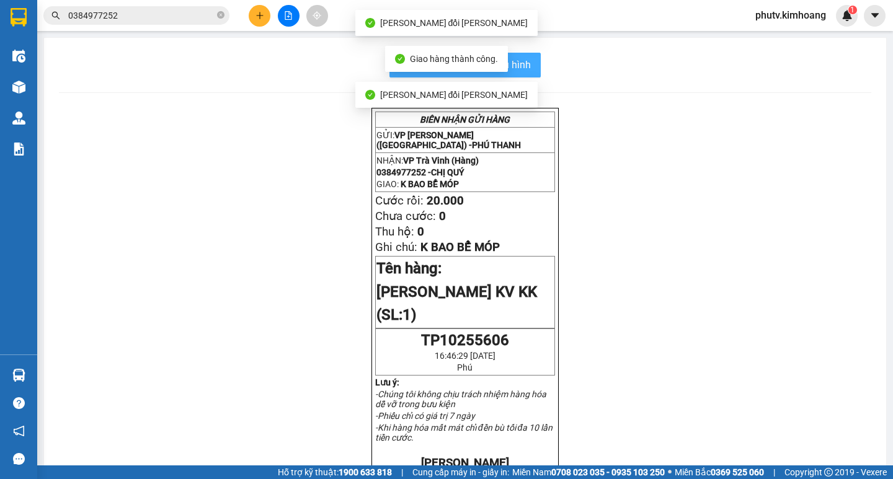
click at [530, 65] on button "In mẫu biên lai tự cấu hình" at bounding box center [464, 65] width 151 height 25
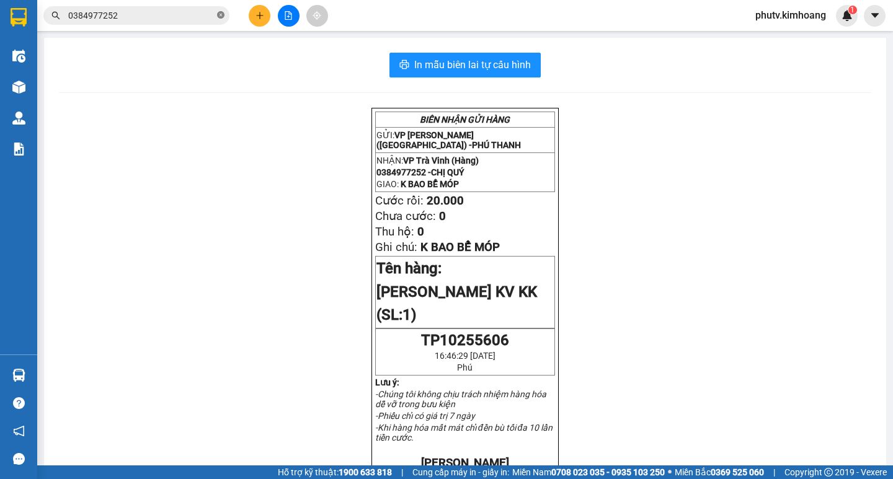
click at [220, 19] on icon "close-circle" at bounding box center [220, 14] width 7 height 7
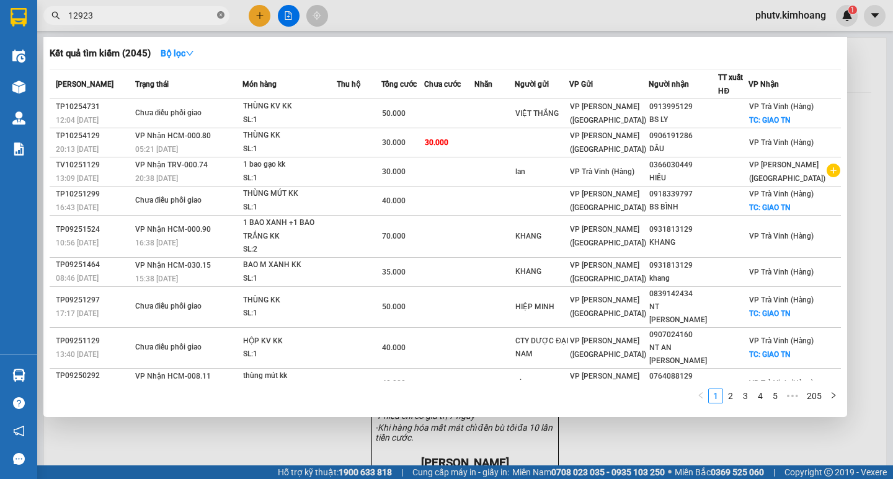
type input "129230"
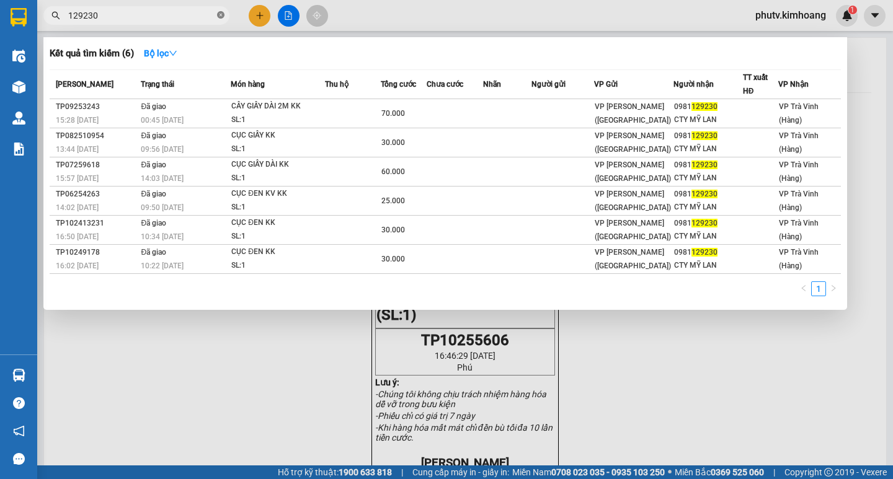
click at [221, 14] on icon "close-circle" at bounding box center [220, 14] width 7 height 7
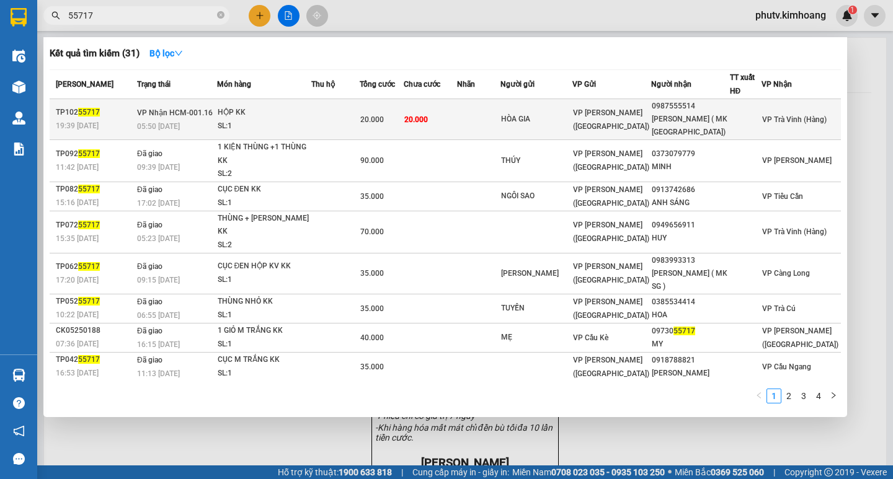
type input "55717"
click at [358, 113] on td at bounding box center [335, 119] width 48 height 41
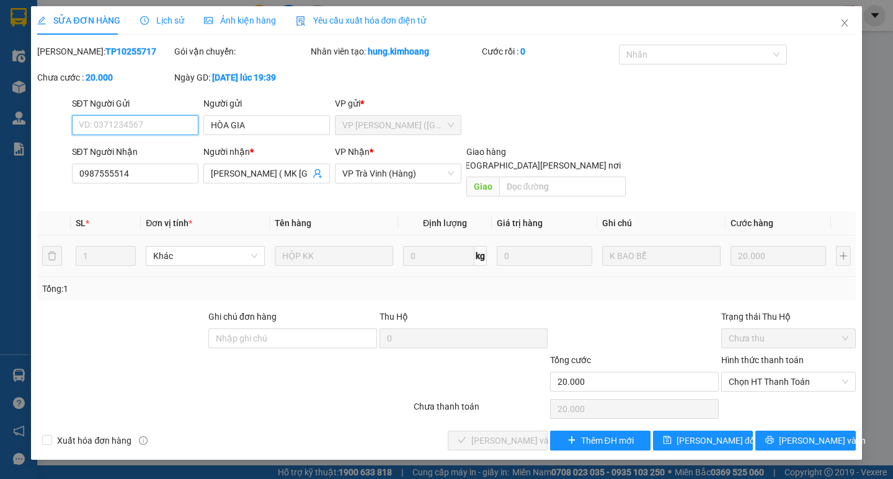
type input "HÒA GIA"
type input "0987555514"
type input "[PERSON_NAME] ( MK [GEOGRAPHIC_DATA])"
type input "20.000"
click at [766, 373] on span "Chọn HT Thanh Toán" at bounding box center [789, 382] width 120 height 19
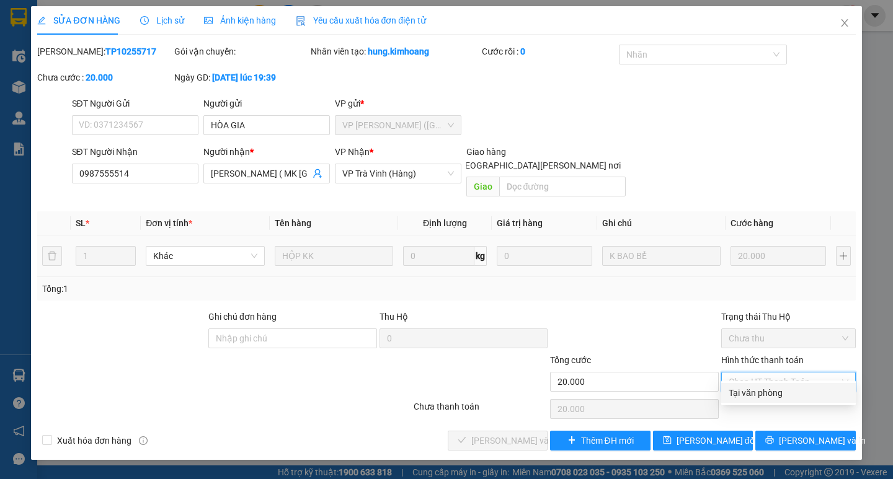
click at [760, 388] on div "Tại văn phòng" at bounding box center [789, 393] width 120 height 14
type input "0"
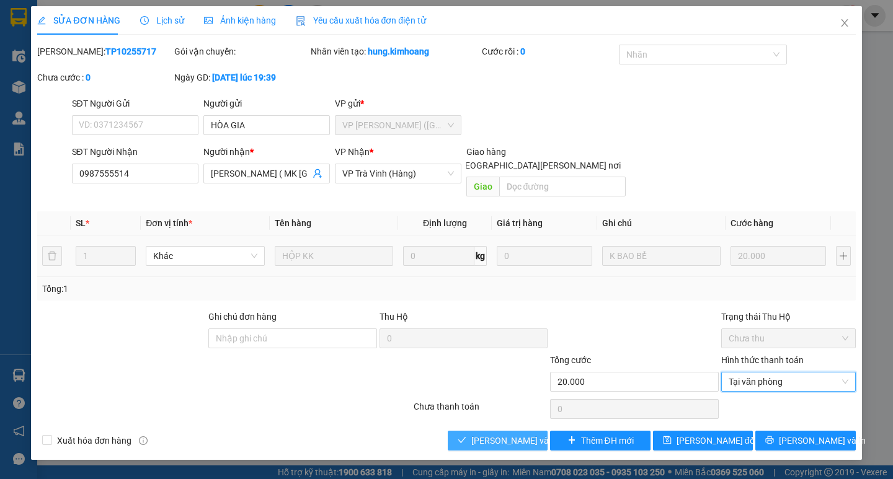
click at [509, 434] on span "[PERSON_NAME] và [PERSON_NAME] hàng" at bounding box center [554, 441] width 167 height 14
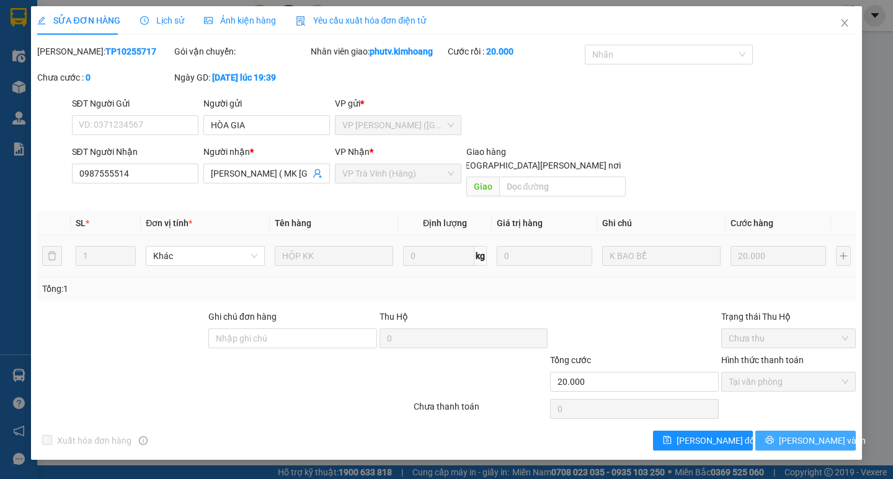
click at [774, 431] on button "[PERSON_NAME] và In" at bounding box center [805, 441] width 100 height 20
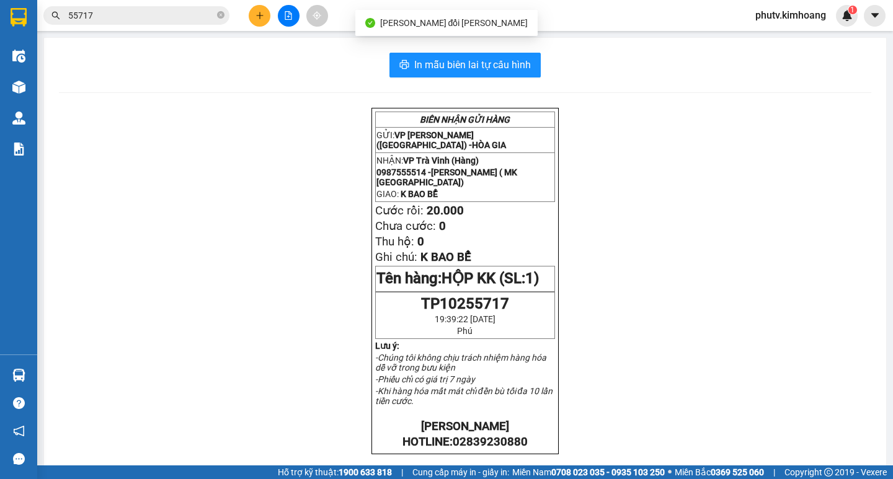
click at [183, 23] on span "55717" at bounding box center [136, 15] width 186 height 19
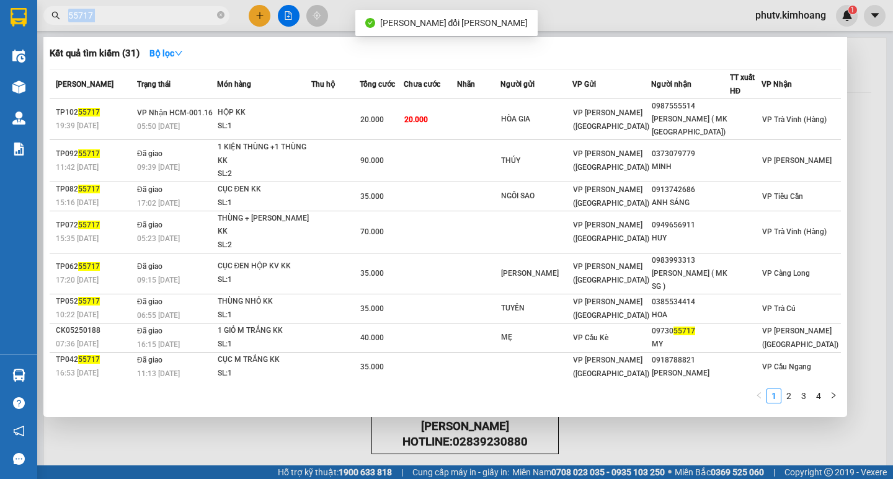
click at [183, 23] on span "55717" at bounding box center [136, 15] width 186 height 19
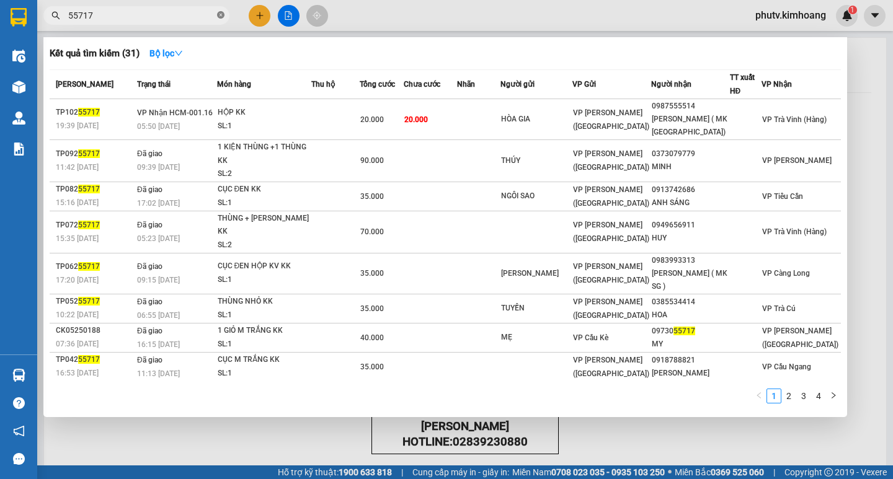
click at [222, 12] on icon "close-circle" at bounding box center [220, 14] width 7 height 7
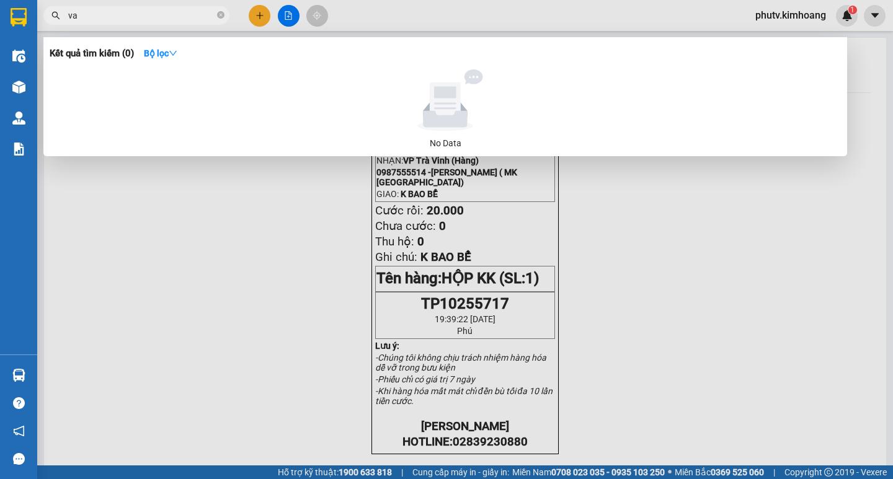
type input "v"
drag, startPoint x: 142, startPoint y: 15, endPoint x: 0, endPoint y: 69, distance: 152.1
click at [0, 66] on section "Kết quả [PERSON_NAME] ( 0 ) Bộ lọc No Data vaan ddieenj phutv.kimhoang 1 Điều […" at bounding box center [446, 239] width 893 height 479
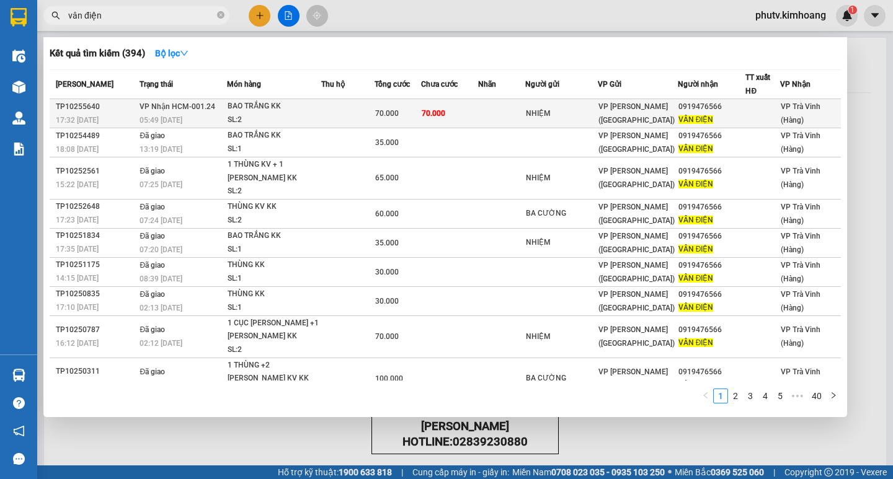
type input "vân điện"
click at [359, 112] on td at bounding box center [347, 113] width 53 height 29
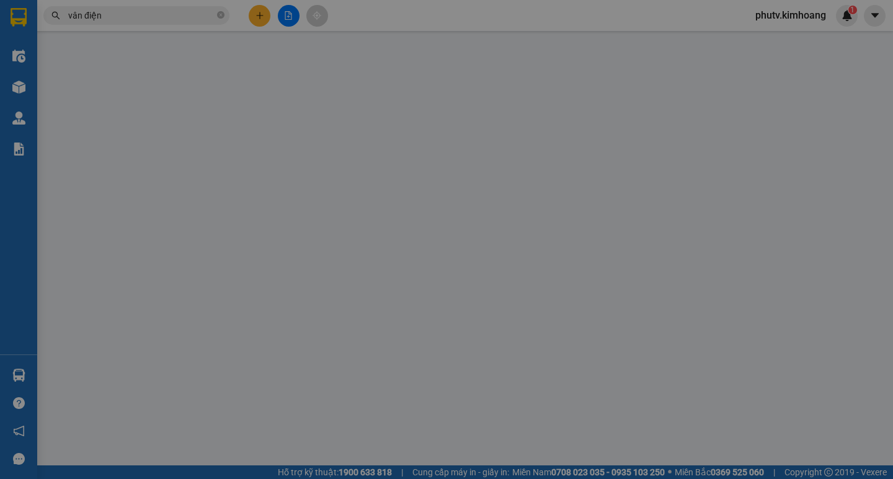
type input "NHIỆM"
type input "0919476566"
type input "VÂN ĐIỆN"
type input "70.000"
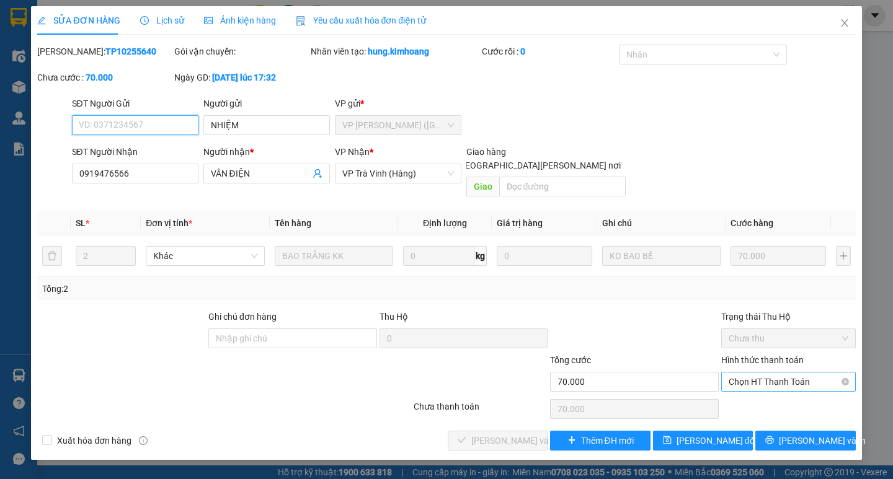
click at [764, 373] on span "Chọn HT Thanh Toán" at bounding box center [789, 382] width 120 height 19
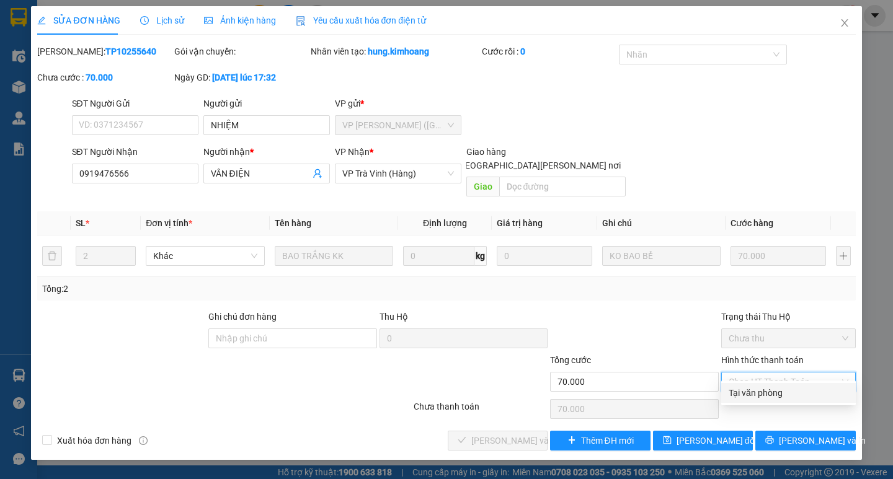
click at [768, 389] on div "Tại văn phòng" at bounding box center [789, 393] width 120 height 14
type input "0"
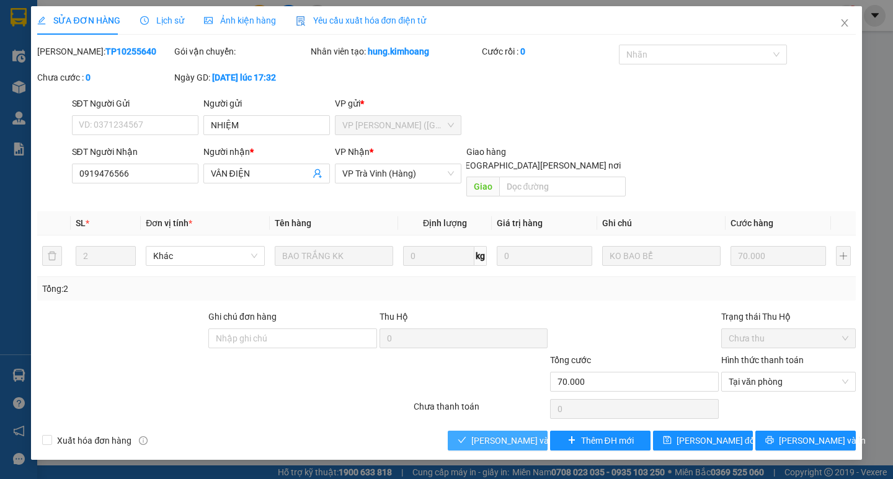
click at [479, 434] on span "[PERSON_NAME] và [PERSON_NAME] hàng" at bounding box center [554, 441] width 167 height 14
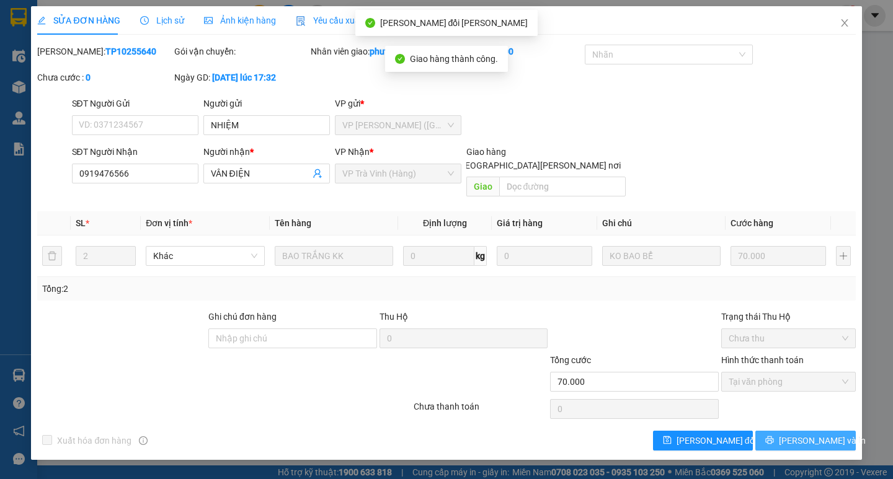
drag, startPoint x: 780, startPoint y: 425, endPoint x: 760, endPoint y: 407, distance: 27.2
click at [781, 431] on button "[PERSON_NAME] và In" at bounding box center [805, 441] width 100 height 20
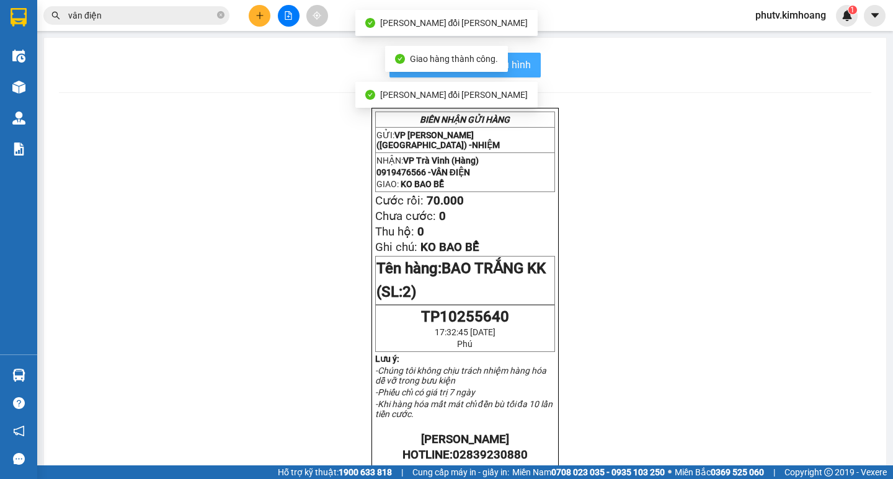
click at [528, 68] on button "In mẫu biên lai tự cấu hình" at bounding box center [464, 65] width 151 height 25
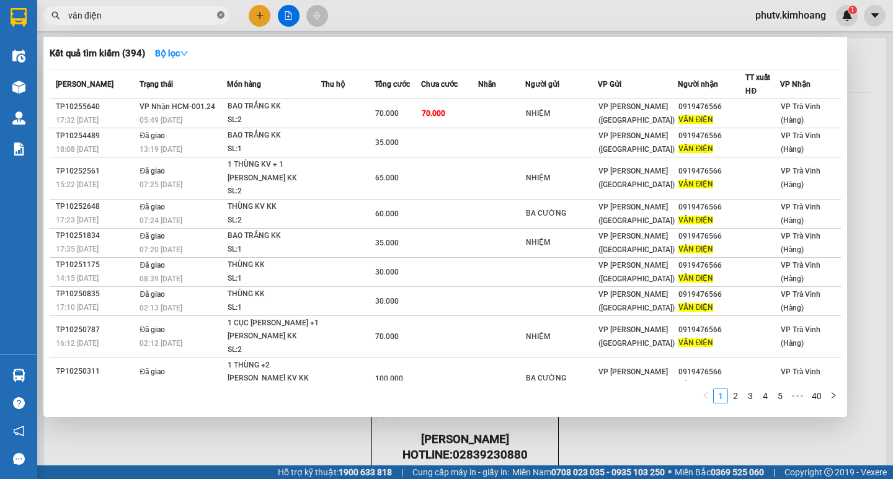
click at [219, 16] on icon "close-circle" at bounding box center [220, 14] width 7 height 7
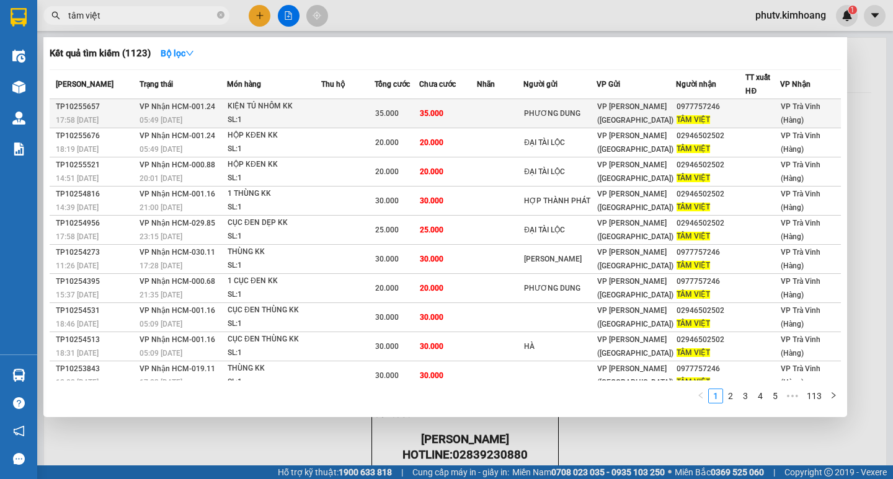
type input "tâm việt"
click at [308, 112] on div "KIỆN TỦ NHÔM KK" at bounding box center [274, 107] width 93 height 14
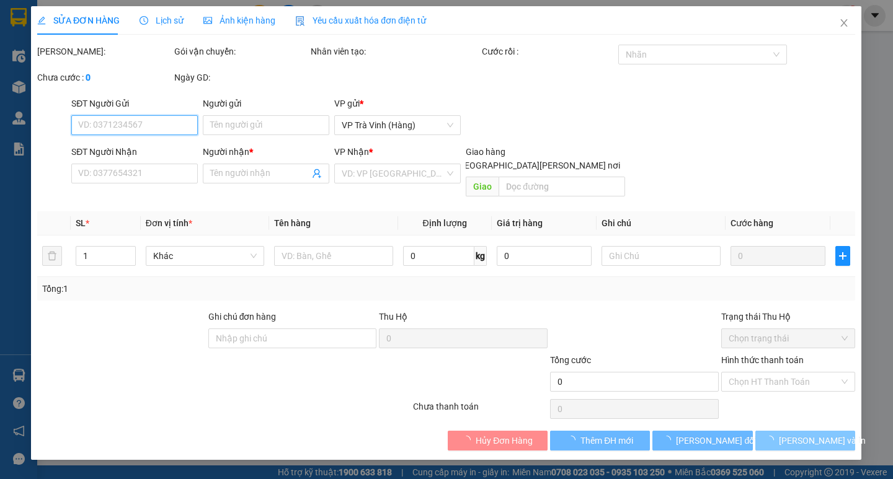
type input "PHƯƠNG DUNG"
type input "0977757246"
type input "TÂM VIỆT"
type input "35.000"
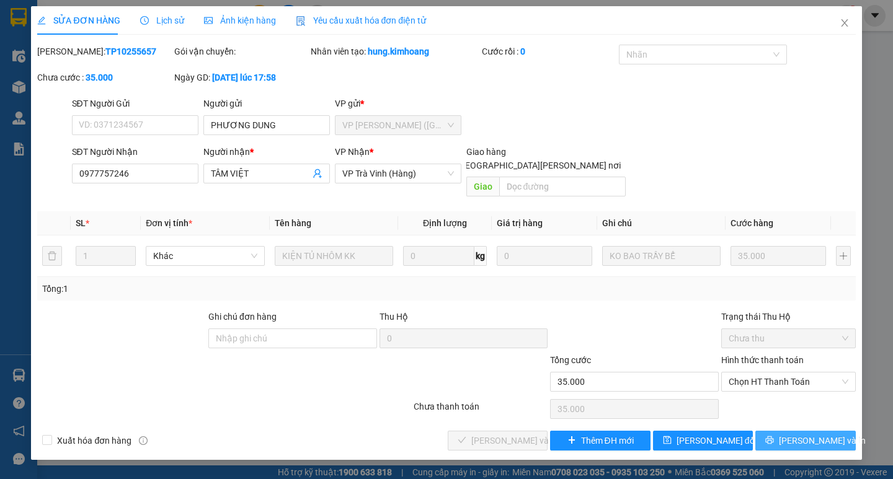
click at [806, 434] on span "[PERSON_NAME] và In" at bounding box center [822, 441] width 87 height 14
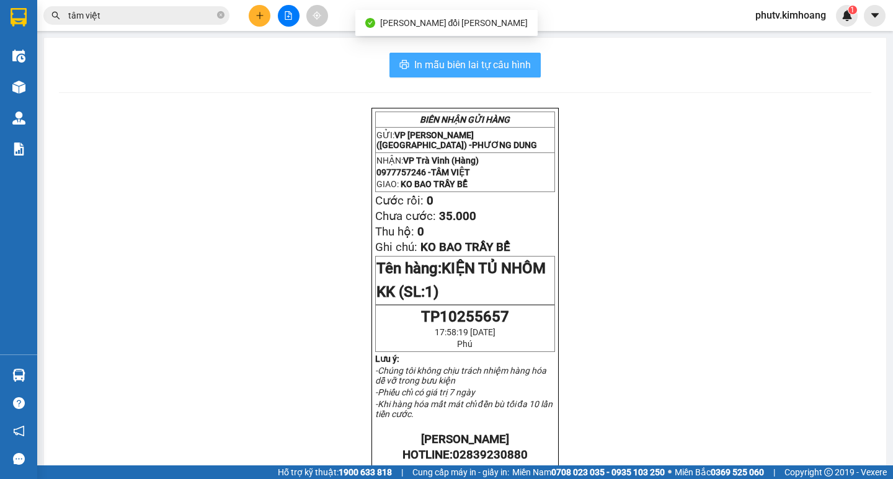
click at [502, 64] on span "In mẫu biên lai tự cấu hình" at bounding box center [472, 65] width 117 height 16
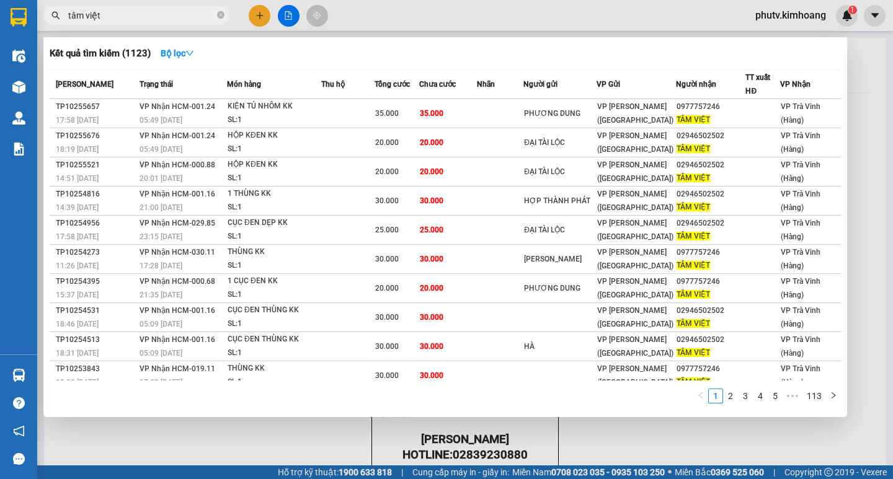
click at [189, 14] on input "tâm việt" at bounding box center [141, 16] width 146 height 14
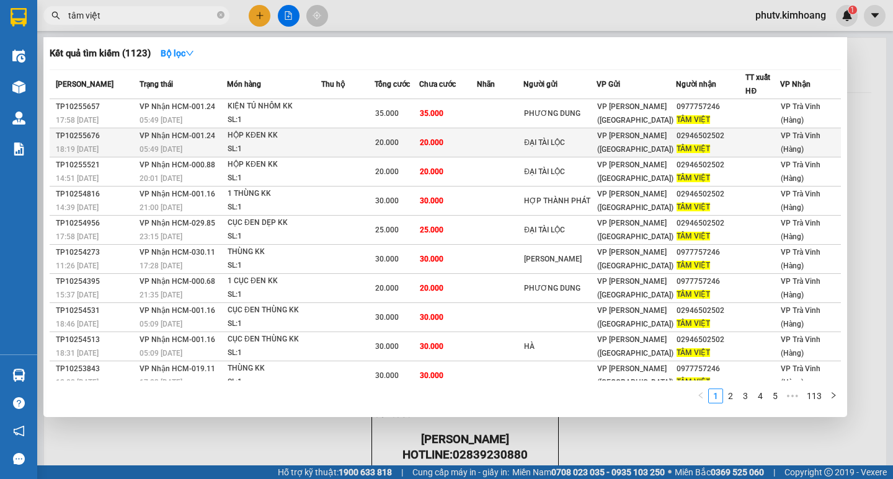
click at [394, 137] on div "20.000" at bounding box center [397, 143] width 44 height 14
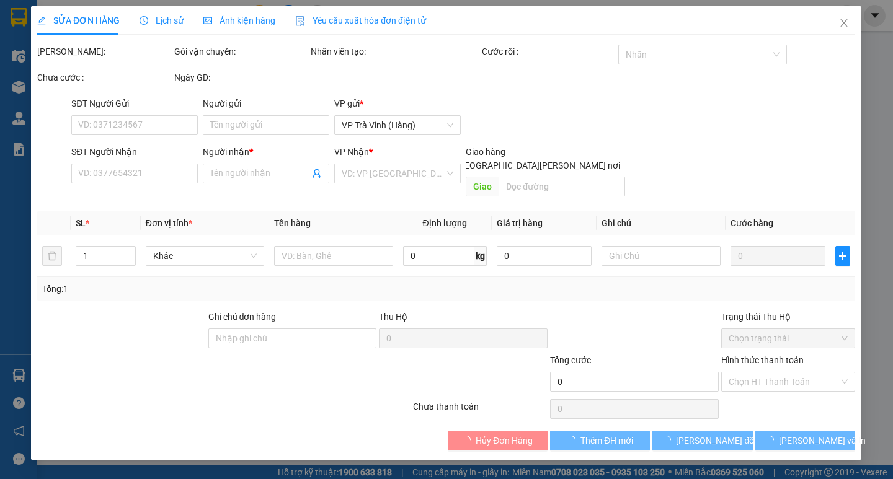
type input "ĐẠI TÀI LỘC"
type input "02946502502"
type input "TÂM VIỆT"
type input "20.000"
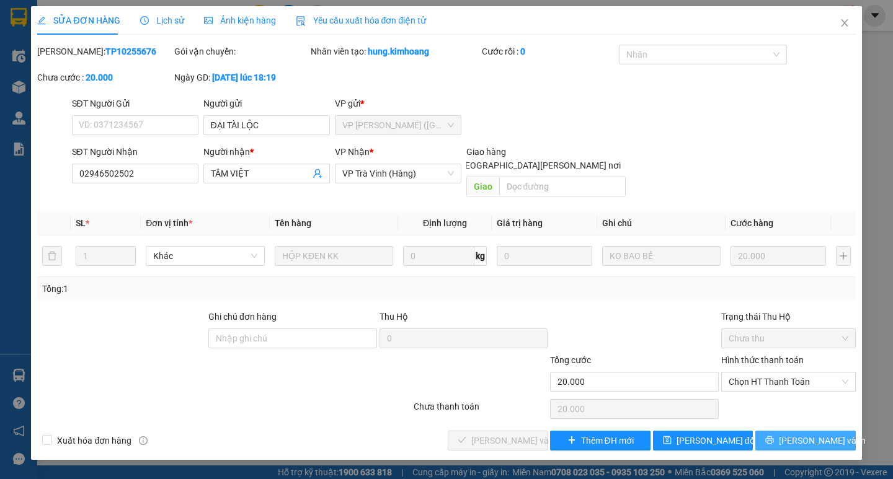
click at [802, 434] on span "[PERSON_NAME] và In" at bounding box center [822, 441] width 87 height 14
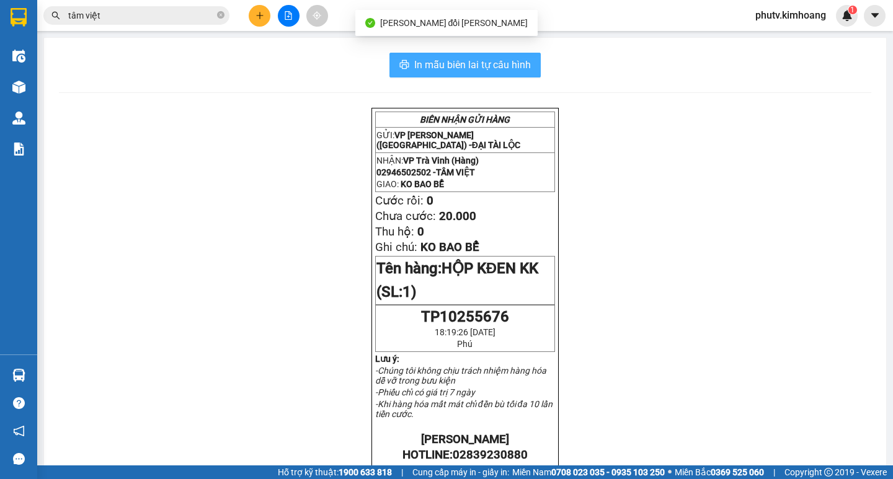
click at [468, 68] on span "In mẫu biên lai tự cấu hình" at bounding box center [472, 65] width 117 height 16
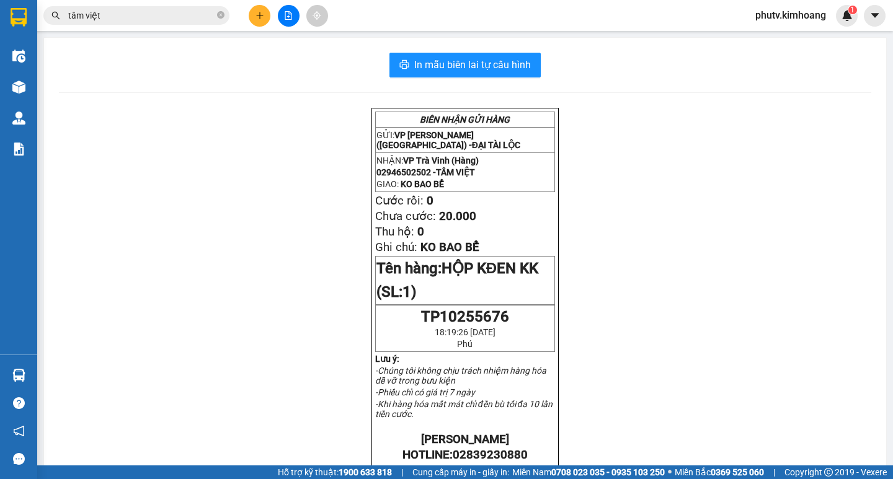
click at [174, 19] on input "tâm việt" at bounding box center [141, 16] width 146 height 14
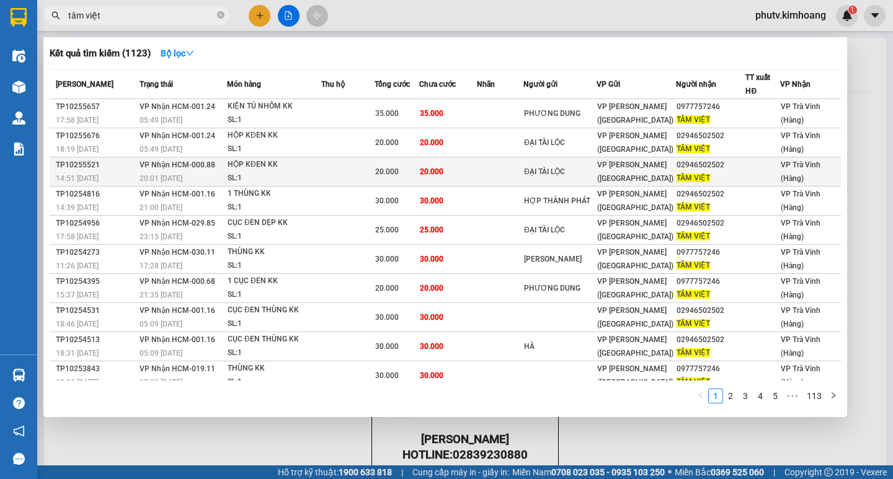
click at [358, 172] on td at bounding box center [347, 172] width 53 height 29
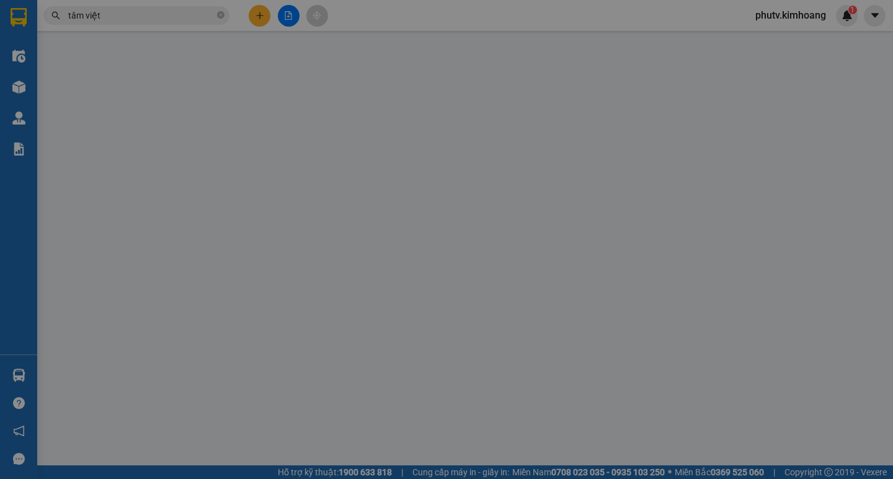
type input "ĐẠI TÀI LỘC"
type input "02946502502"
type input "TÂM VIỆT"
type input "20.000"
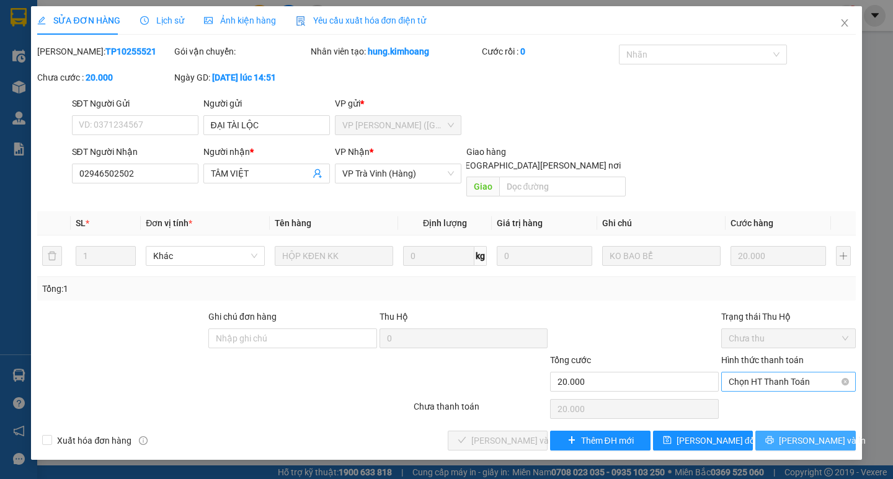
drag, startPoint x: 807, startPoint y: 432, endPoint x: 722, endPoint y: 376, distance: 101.3
click at [806, 434] on span "[PERSON_NAME] và In" at bounding box center [822, 441] width 87 height 14
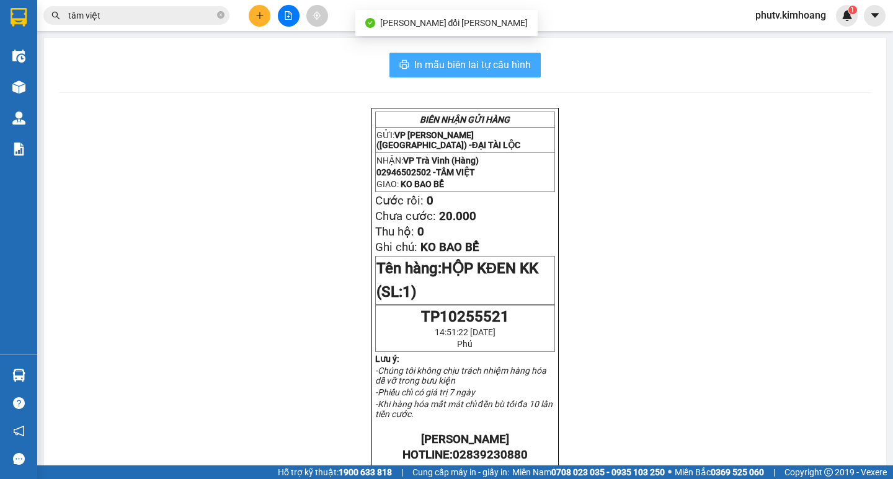
click at [467, 61] on span "In mẫu biên lai tự cấu hình" at bounding box center [472, 65] width 117 height 16
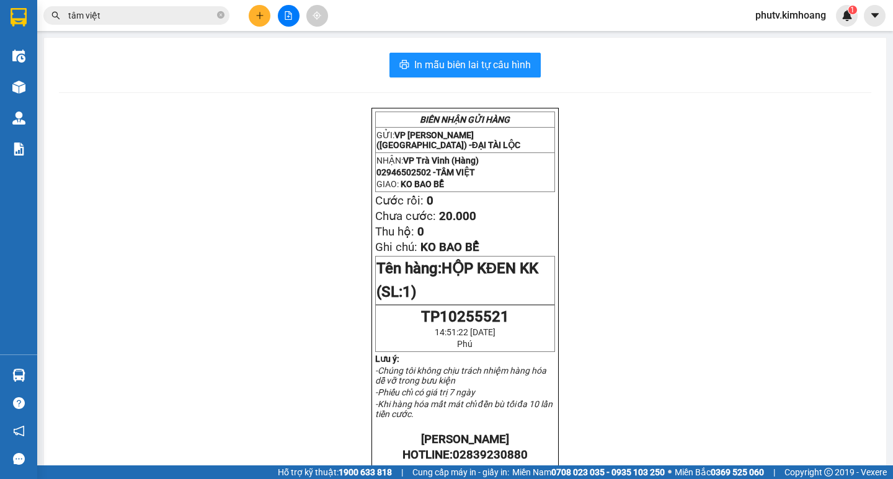
click at [122, 20] on input "tâm việt" at bounding box center [141, 16] width 146 height 14
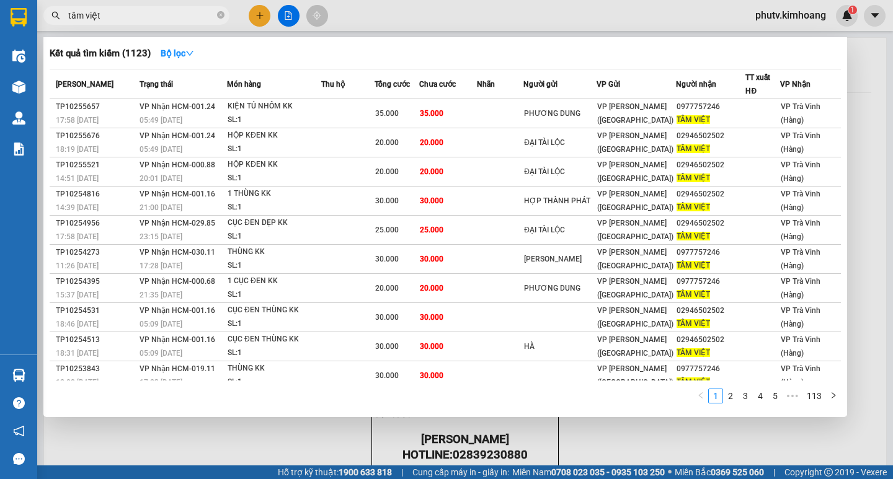
click at [224, 18] on span "tâm việt" at bounding box center [136, 15] width 186 height 19
click at [221, 16] on icon "close-circle" at bounding box center [220, 14] width 7 height 7
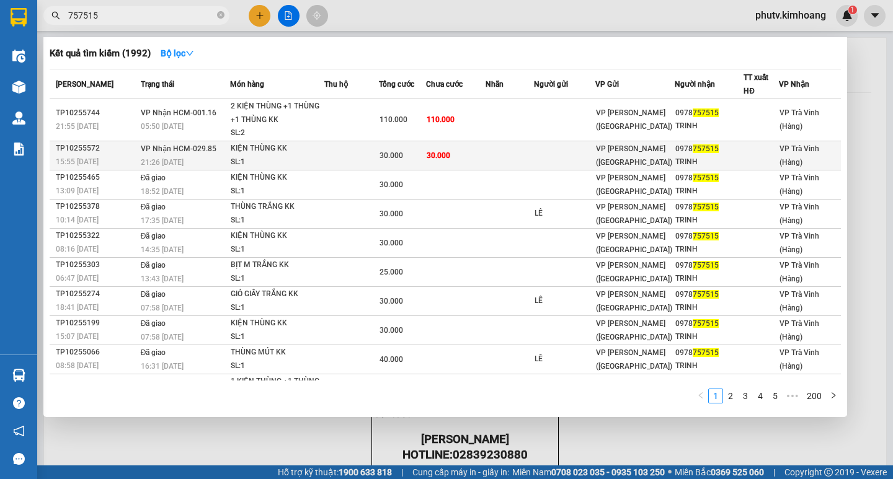
type input "757515"
click at [474, 156] on td "30.000" at bounding box center [456, 155] width 60 height 29
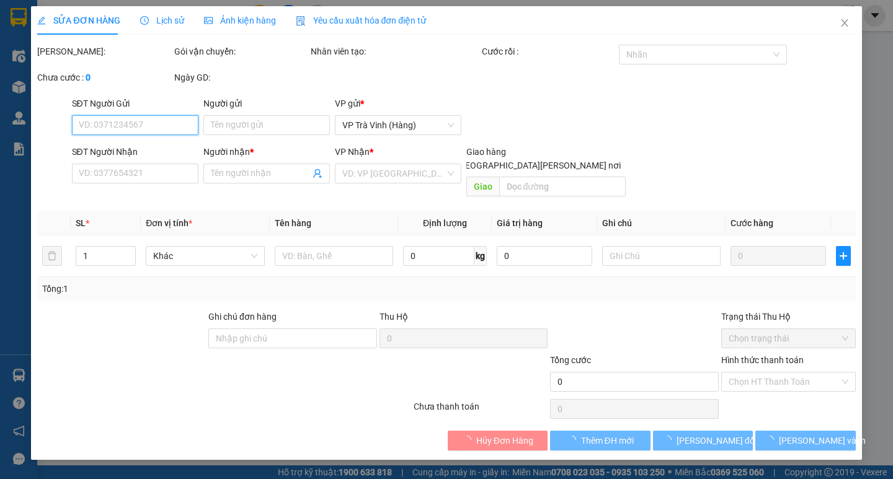
type input "0978757515"
type input "TRINH"
type input "30.000"
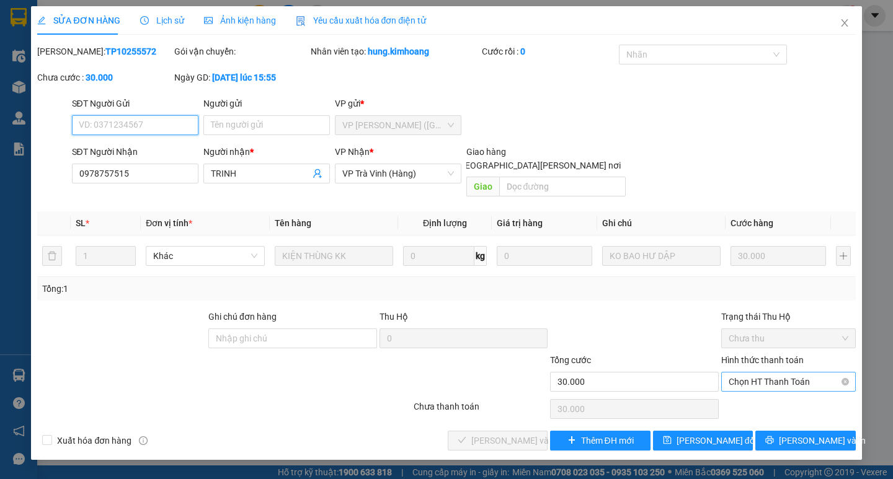
click at [771, 373] on span "Chọn HT Thanh Toán" at bounding box center [789, 382] width 120 height 19
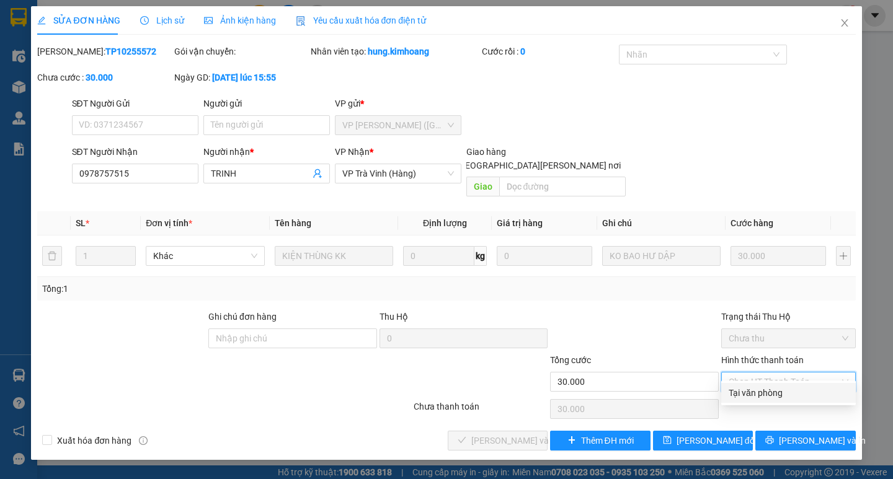
click at [781, 395] on div "Tại văn phòng" at bounding box center [789, 393] width 120 height 14
type input "0"
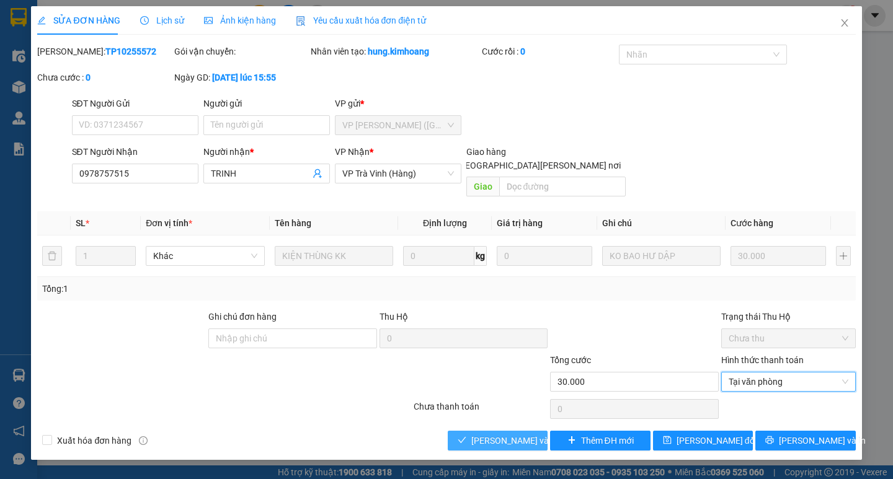
click at [525, 434] on span "[PERSON_NAME] và [PERSON_NAME] hàng" at bounding box center [554, 441] width 167 height 14
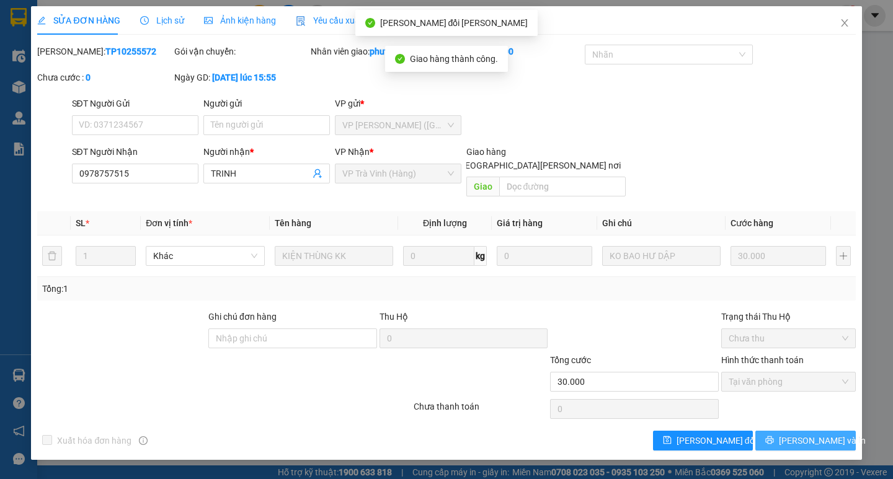
click at [776, 431] on button "[PERSON_NAME] và In" at bounding box center [805, 441] width 100 height 20
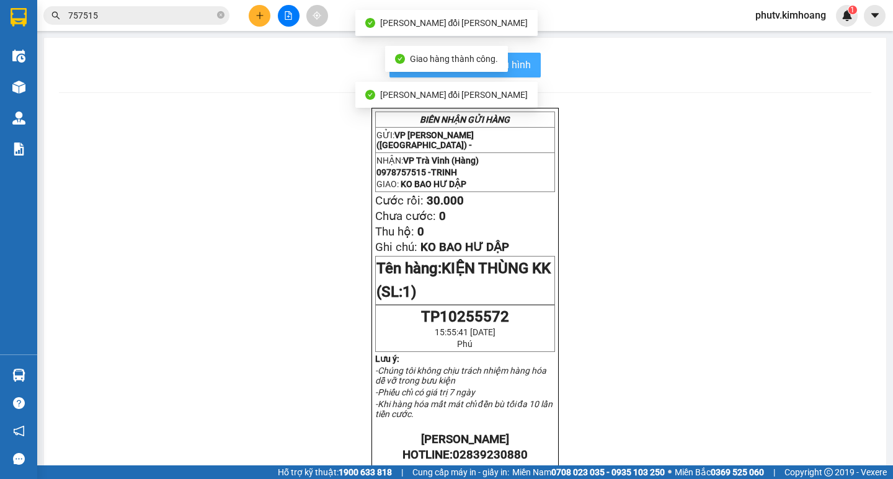
click at [523, 65] on span "In mẫu biên lai tự cấu hình" at bounding box center [472, 65] width 117 height 16
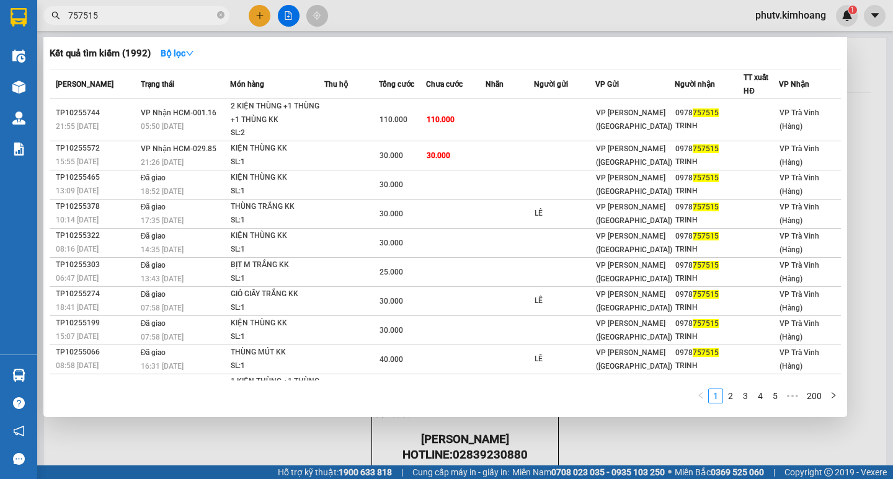
click at [182, 17] on input "757515" at bounding box center [141, 16] width 146 height 14
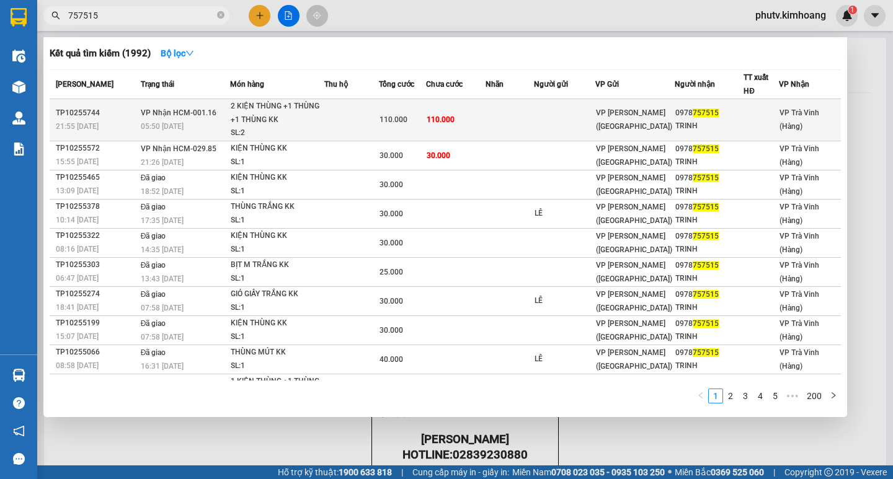
click at [393, 127] on div "110.000" at bounding box center [403, 120] width 46 height 14
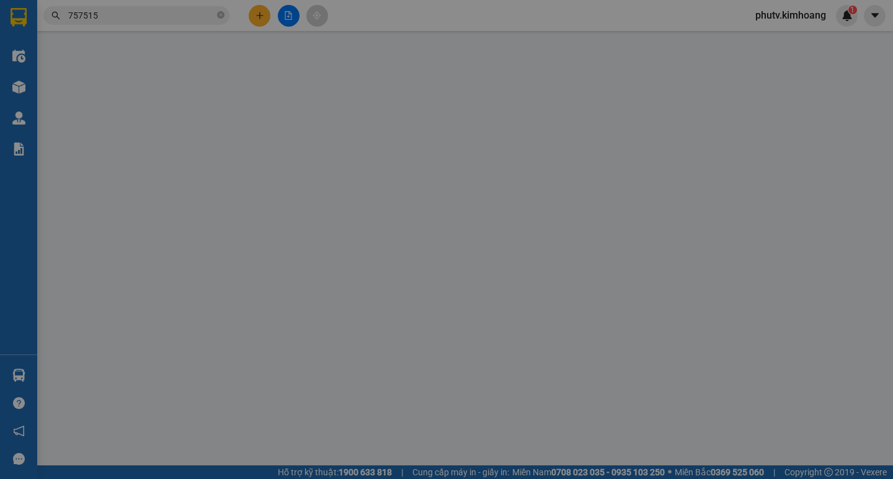
type input "0978757515"
type input "TRINH"
type input "110.000"
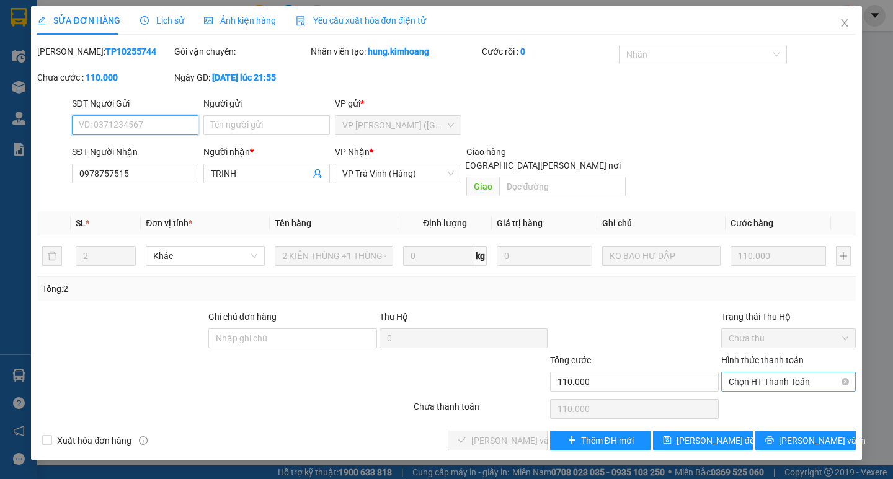
click at [776, 373] on span "Chọn HT Thanh Toán" at bounding box center [789, 382] width 120 height 19
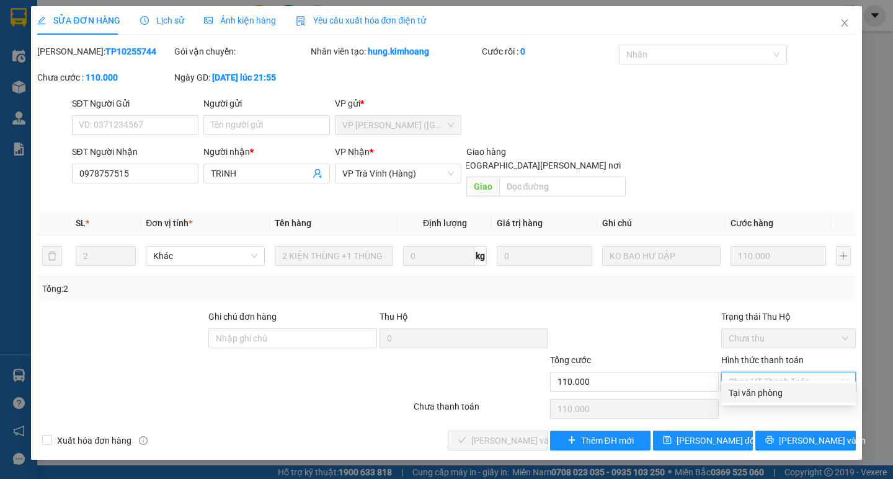
drag, startPoint x: 772, startPoint y: 398, endPoint x: 754, endPoint y: 402, distance: 18.4
click at [771, 398] on div "Tại văn phòng" at bounding box center [789, 393] width 120 height 14
type input "0"
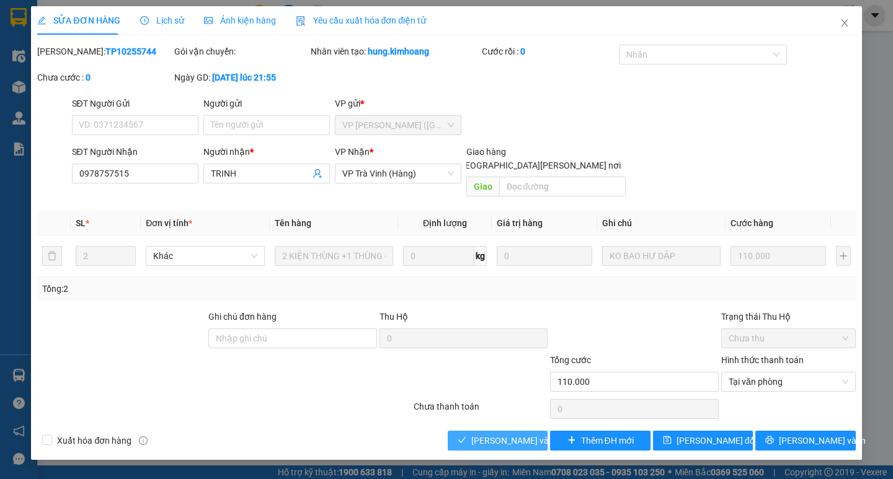
click at [525, 434] on span "[PERSON_NAME] và [PERSON_NAME] hàng" at bounding box center [554, 441] width 167 height 14
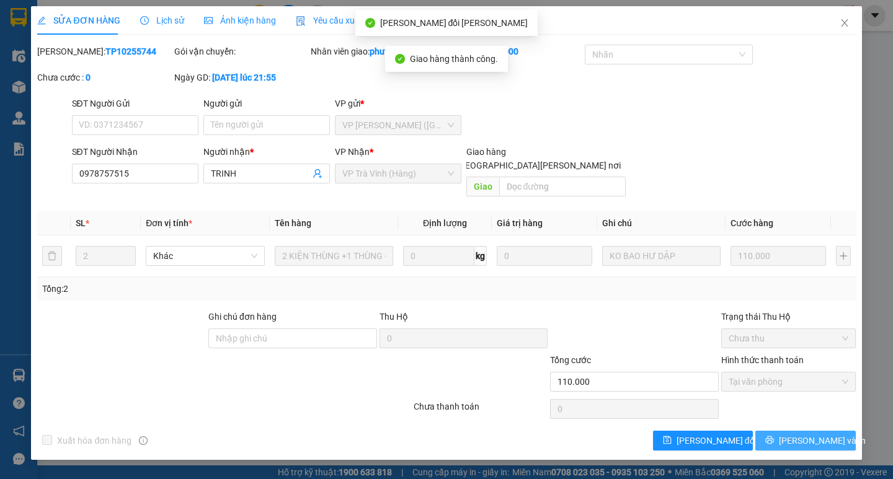
click at [793, 431] on button "[PERSON_NAME] và In" at bounding box center [805, 441] width 100 height 20
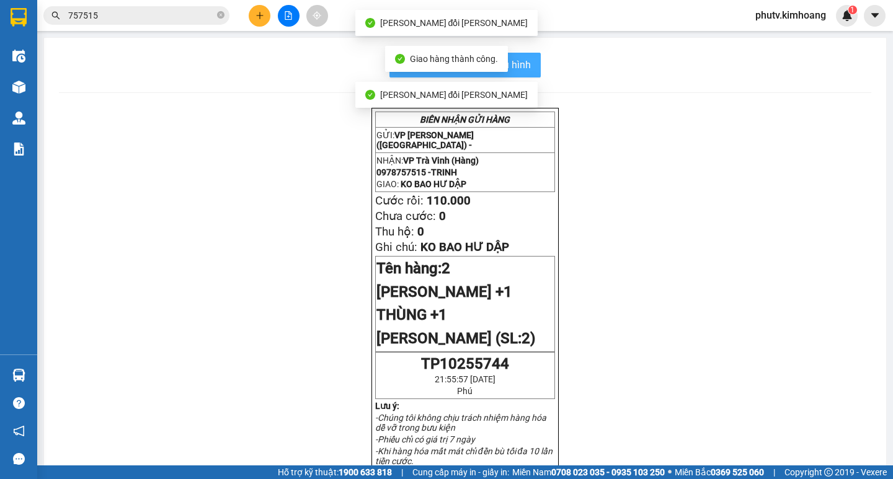
click at [527, 71] on button "In mẫu biên lai tự cấu hình" at bounding box center [464, 65] width 151 height 25
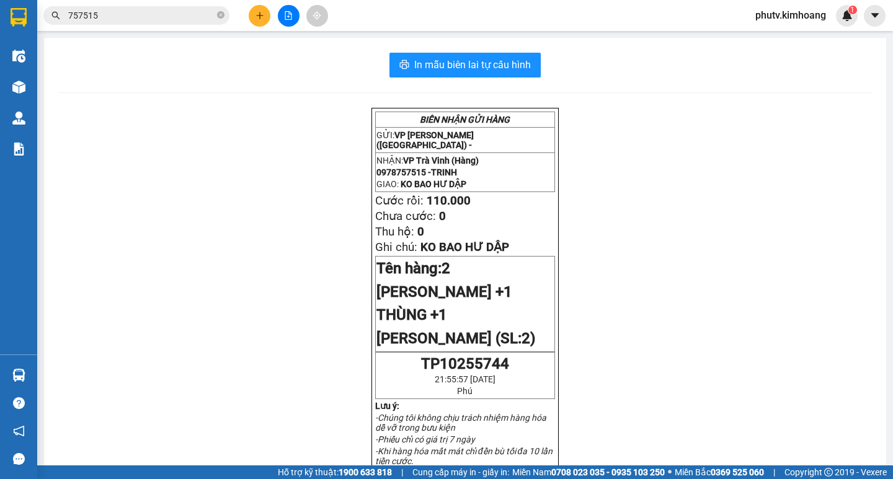
click at [173, 22] on input "757515" at bounding box center [141, 16] width 146 height 14
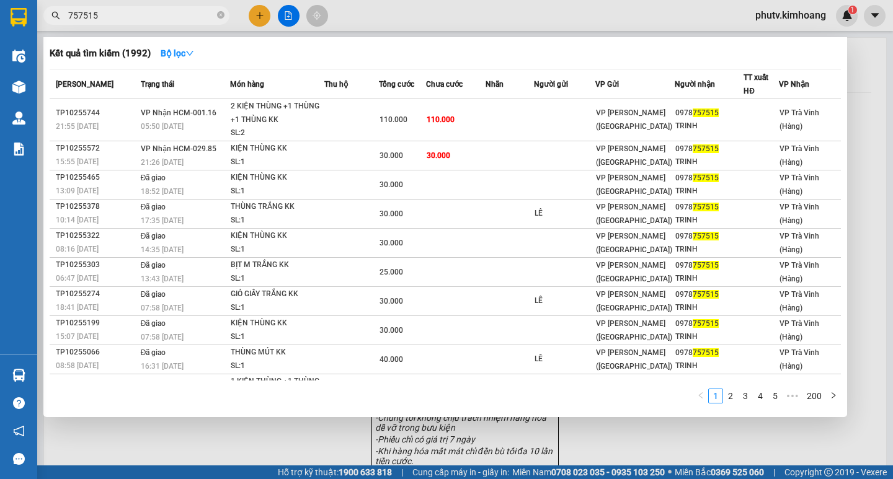
click at [173, 22] on input "757515" at bounding box center [141, 16] width 146 height 14
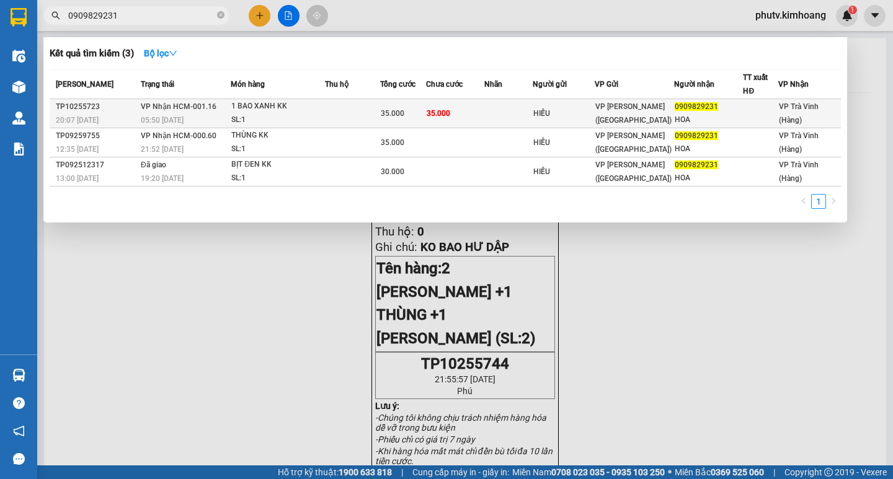
type input "0909829231"
click at [311, 116] on div "SL: 1" at bounding box center [277, 120] width 93 height 14
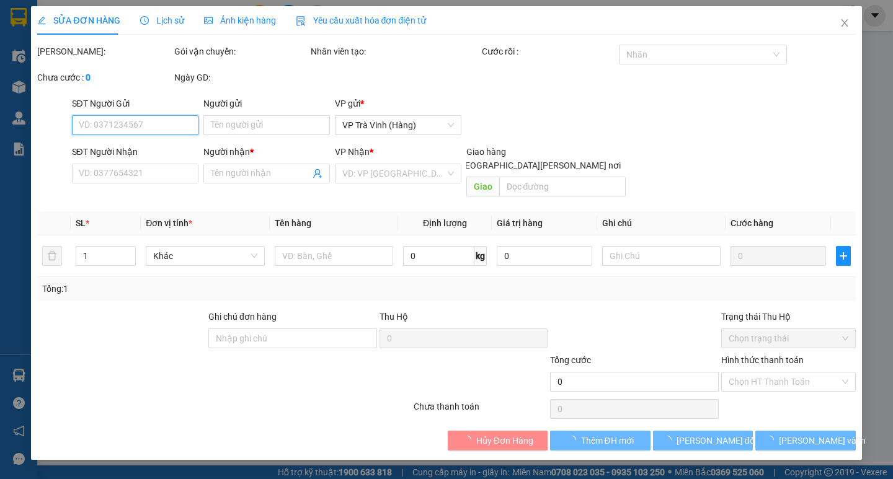
type input "HIẾU"
type input "0909829231"
type input "HOA"
type input "35.000"
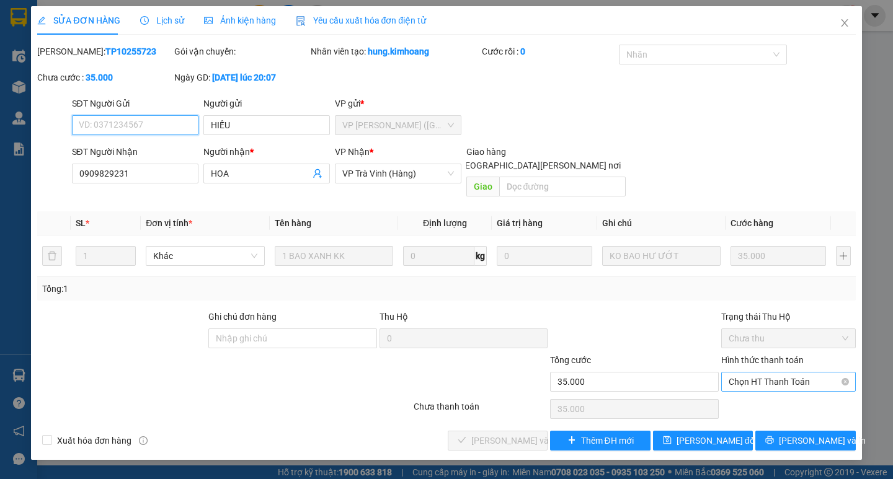
click at [773, 373] on span "Chọn HT Thanh Toán" at bounding box center [789, 382] width 120 height 19
click at [771, 407] on div "Chọn HT Thanh Toán" at bounding box center [788, 409] width 137 height 25
drag, startPoint x: 754, startPoint y: 375, endPoint x: 745, endPoint y: 394, distance: 21.1
click at [751, 378] on div "Chọn HT Thanh Toán" at bounding box center [788, 382] width 135 height 20
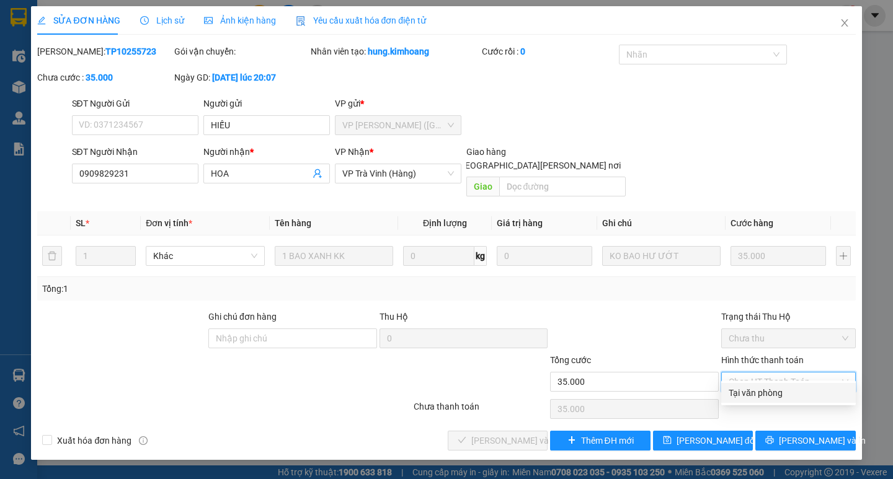
drag, startPoint x: 749, startPoint y: 394, endPoint x: 641, endPoint y: 404, distance: 108.3
click at [749, 394] on div "Tại văn phòng" at bounding box center [789, 393] width 120 height 14
type input "0"
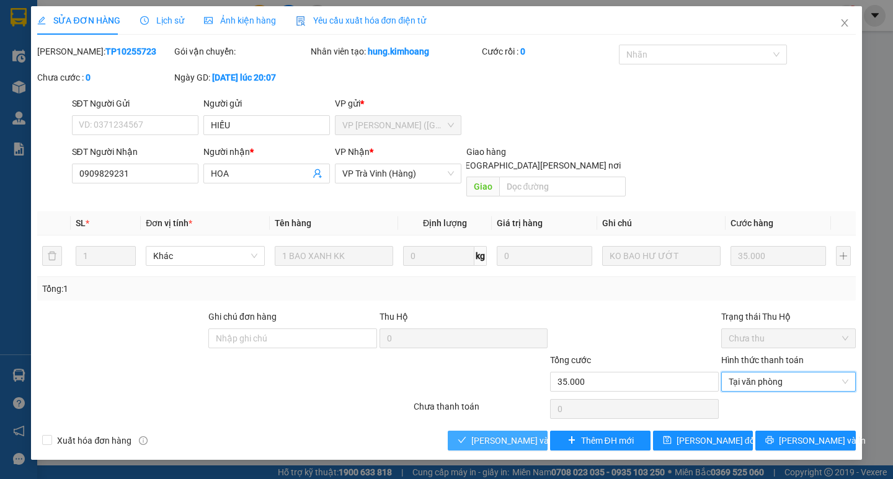
click at [500, 434] on span "[PERSON_NAME] và [PERSON_NAME] hàng" at bounding box center [554, 441] width 167 height 14
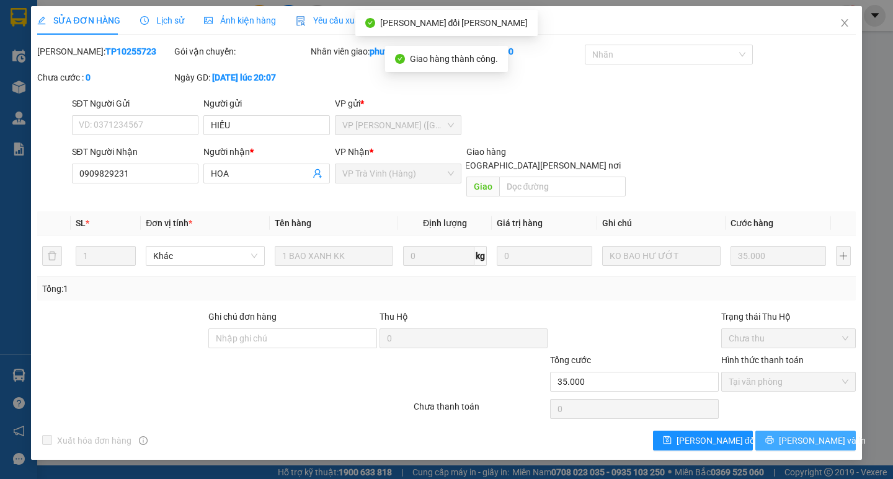
click at [817, 434] on span "[PERSON_NAME] và In" at bounding box center [822, 441] width 87 height 14
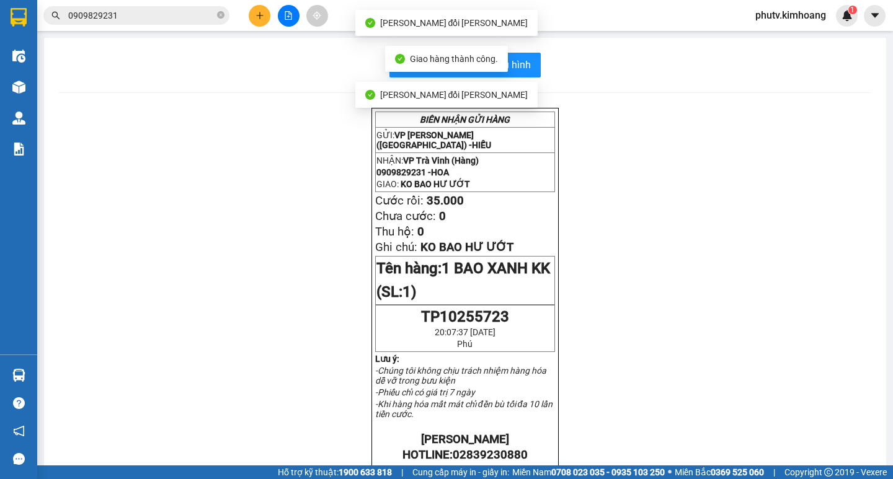
click at [518, 51] on div "In mẫu biên lai tự [PERSON_NAME] [PERSON_NAME] GỬI HÀNG GỬI: VP [PERSON_NAME] (…" at bounding box center [465, 431] width 842 height 786
click at [519, 63] on span "In mẫu biên lai tự cấu hình" at bounding box center [472, 65] width 117 height 16
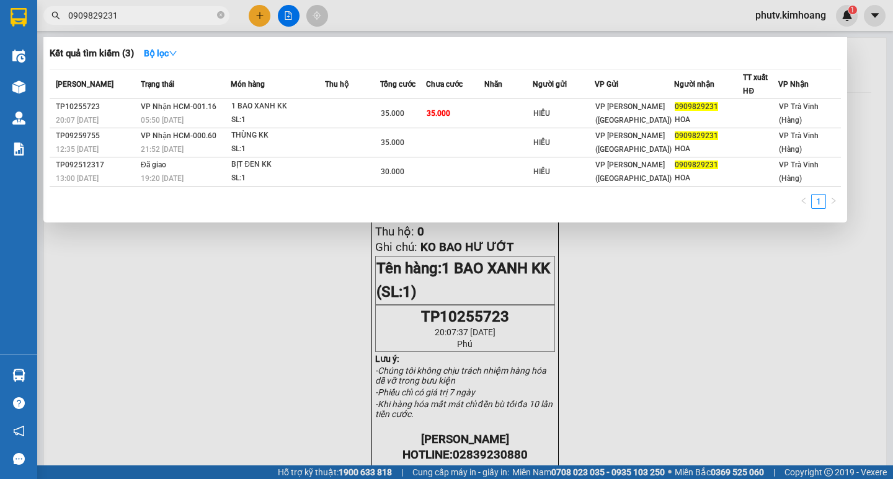
click at [157, 16] on input "0909829231" at bounding box center [141, 16] width 146 height 14
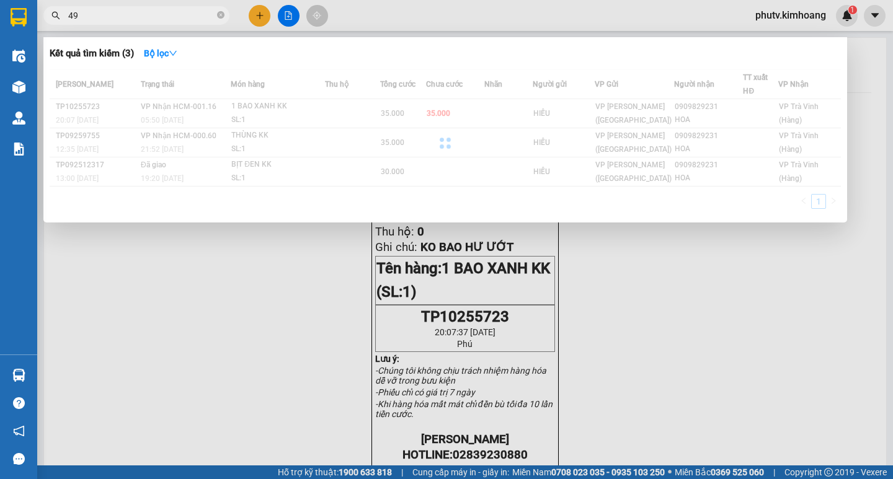
type input "4"
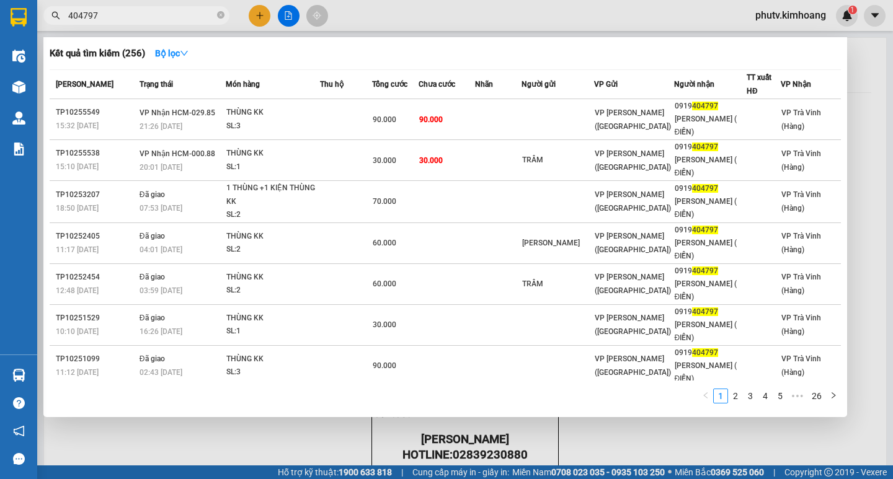
click at [132, 27] on div at bounding box center [446, 239] width 893 height 479
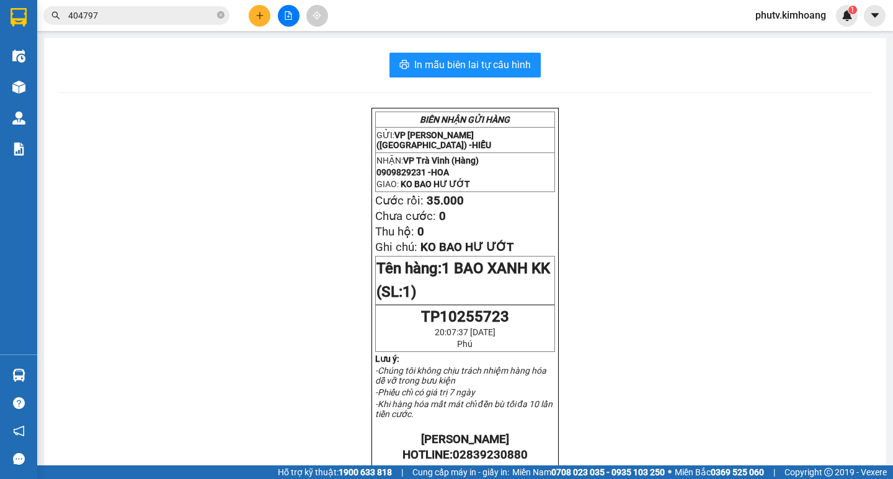
click at [128, 19] on input "404797" at bounding box center [141, 16] width 146 height 14
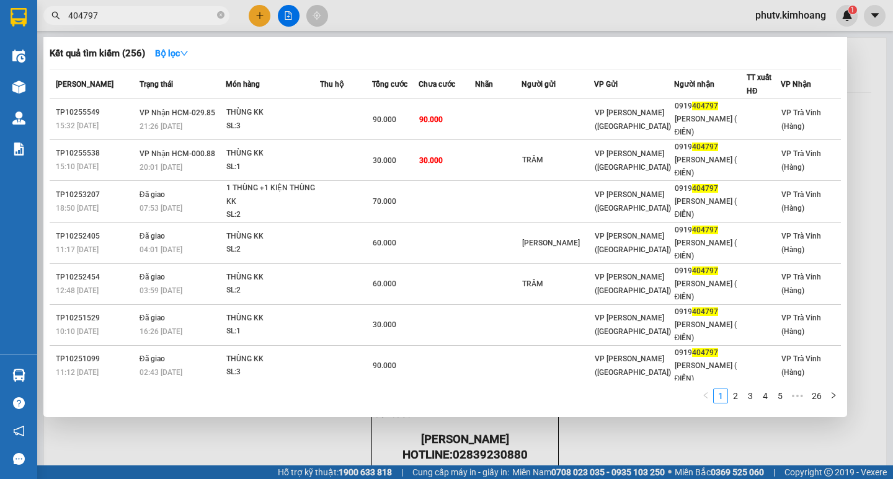
click at [128, 19] on input "404797" at bounding box center [141, 16] width 146 height 14
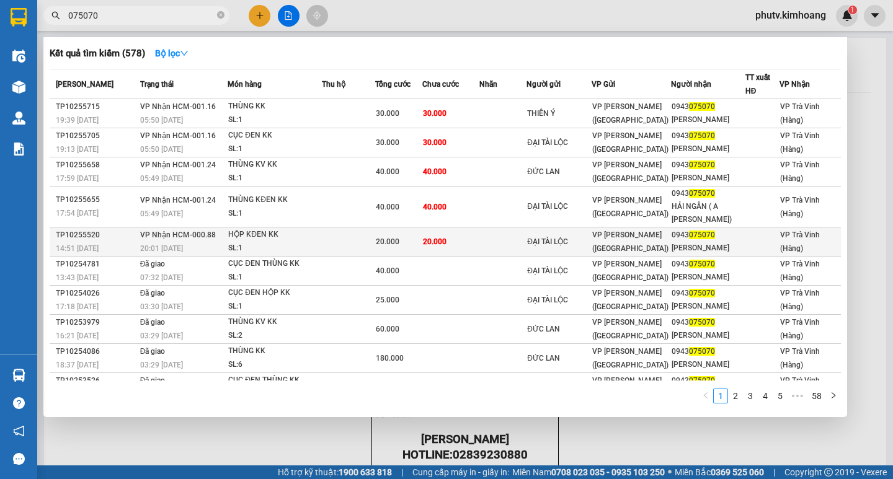
type input "075070"
click at [459, 242] on td "20.000" at bounding box center [451, 242] width 58 height 29
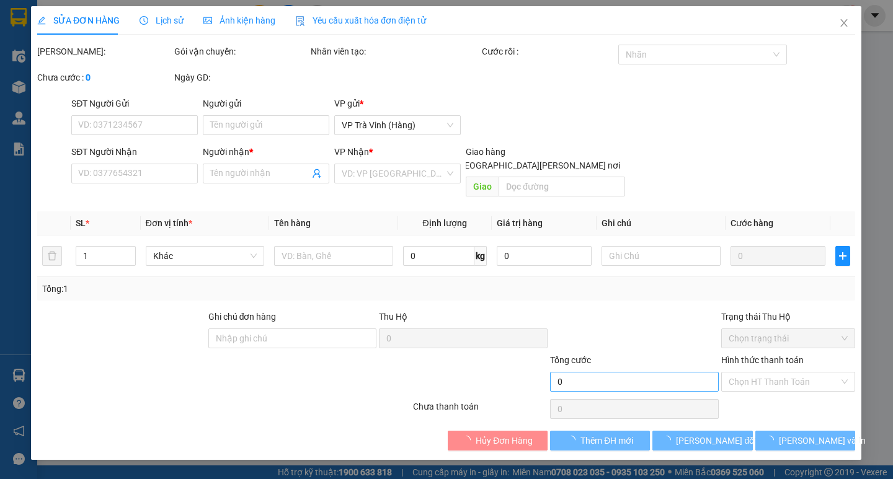
type input "ĐẠI TÀI LỘC"
type input "0943075070"
type input "[PERSON_NAME]"
type input "20.000"
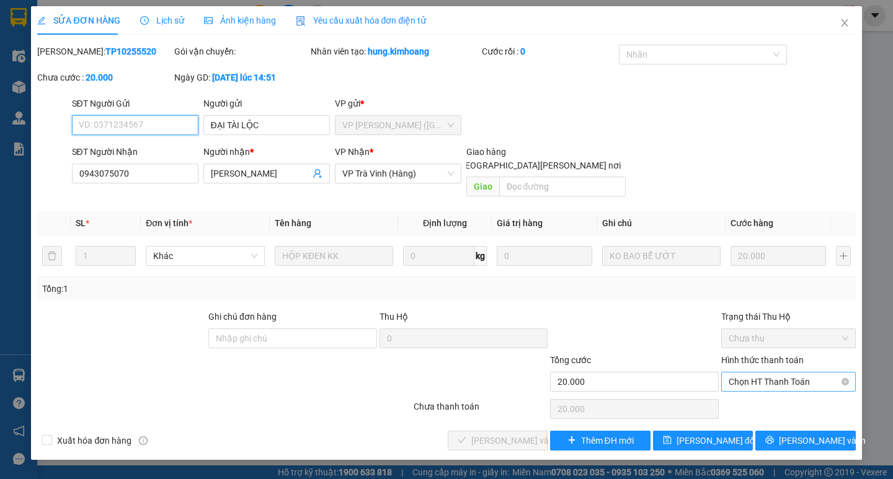
click at [773, 373] on span "Chọn HT Thanh Toán" at bounding box center [789, 382] width 120 height 19
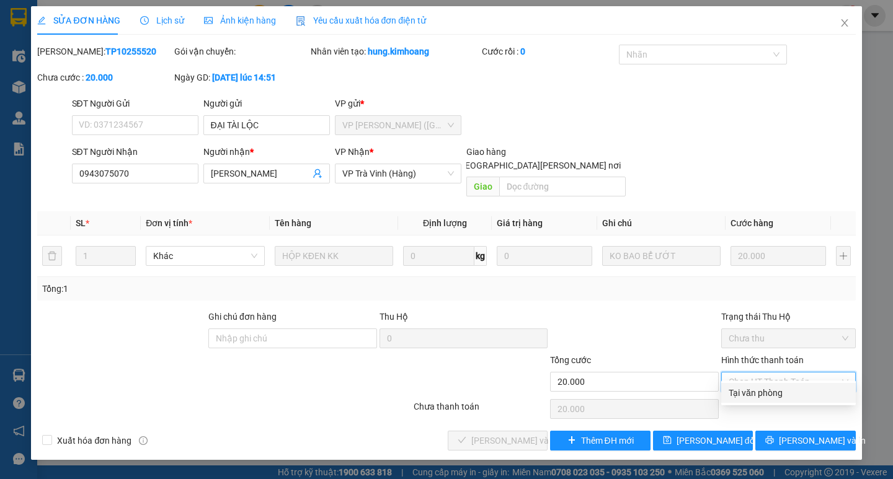
click at [770, 390] on div "Tại văn phòng" at bounding box center [789, 393] width 120 height 14
type input "0"
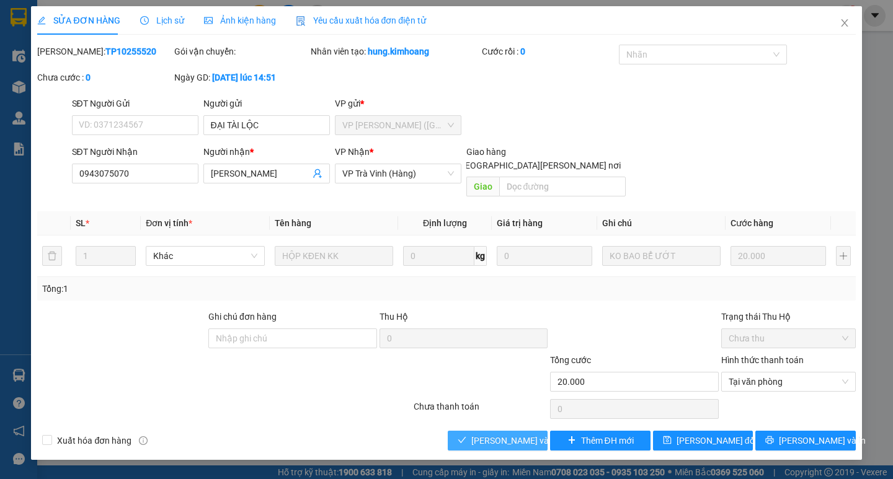
click at [505, 435] on button "[PERSON_NAME] và [PERSON_NAME] hàng" at bounding box center [498, 441] width 100 height 20
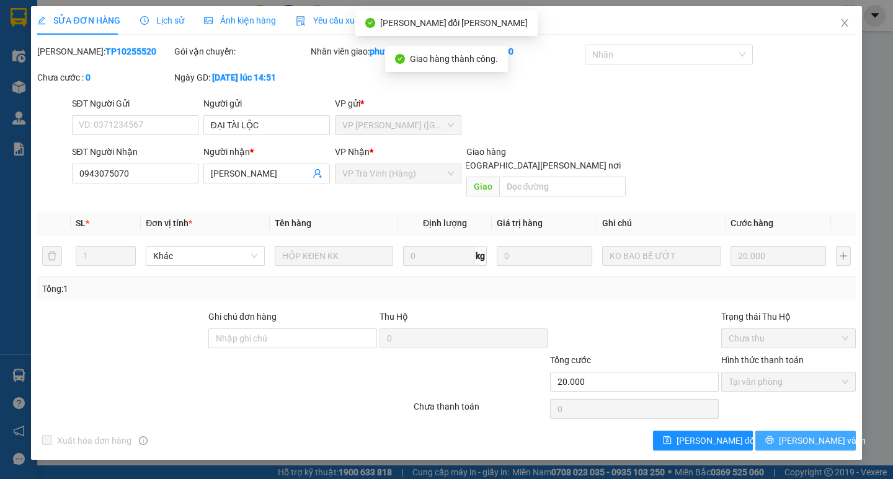
click at [830, 431] on button "[PERSON_NAME] và In" at bounding box center [805, 441] width 100 height 20
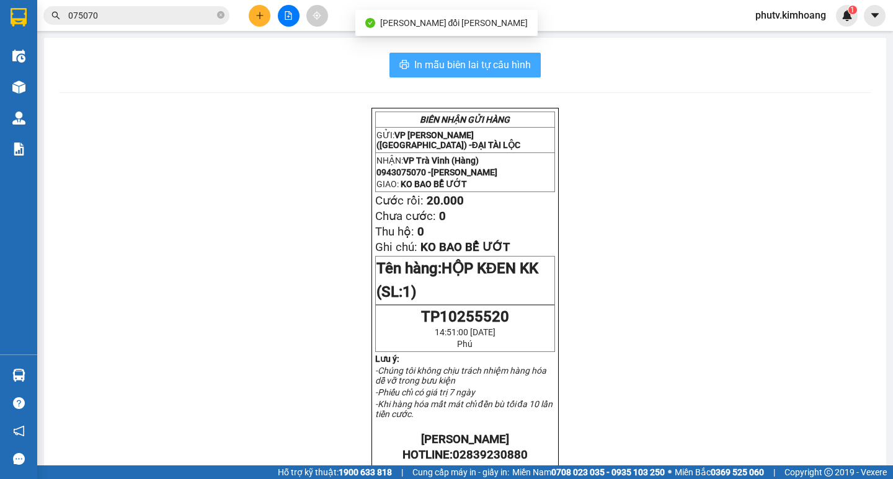
click at [518, 65] on span "In mẫu biên lai tự cấu hình" at bounding box center [472, 65] width 117 height 16
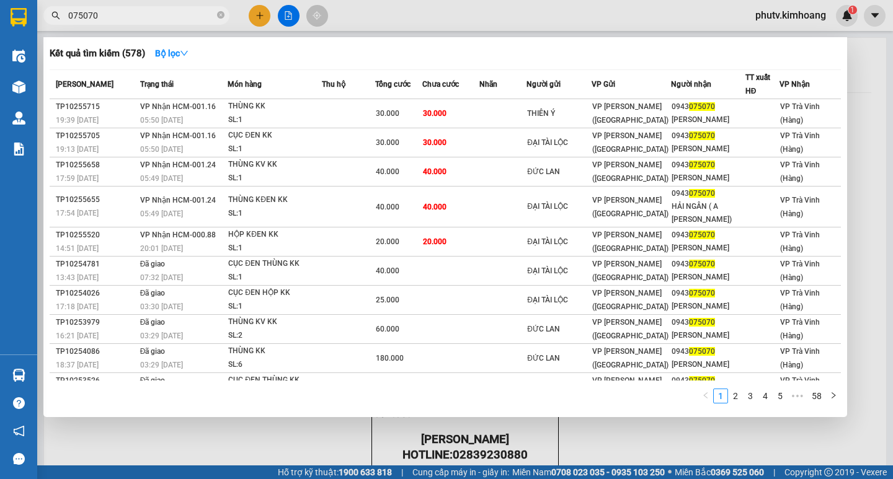
click at [164, 22] on input "075070" at bounding box center [141, 16] width 146 height 14
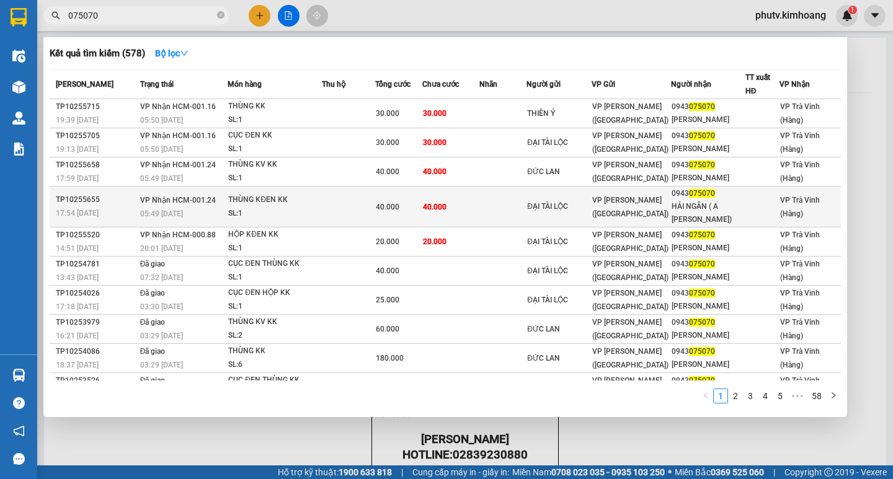
click at [438, 203] on span "40.000" at bounding box center [435, 207] width 24 height 9
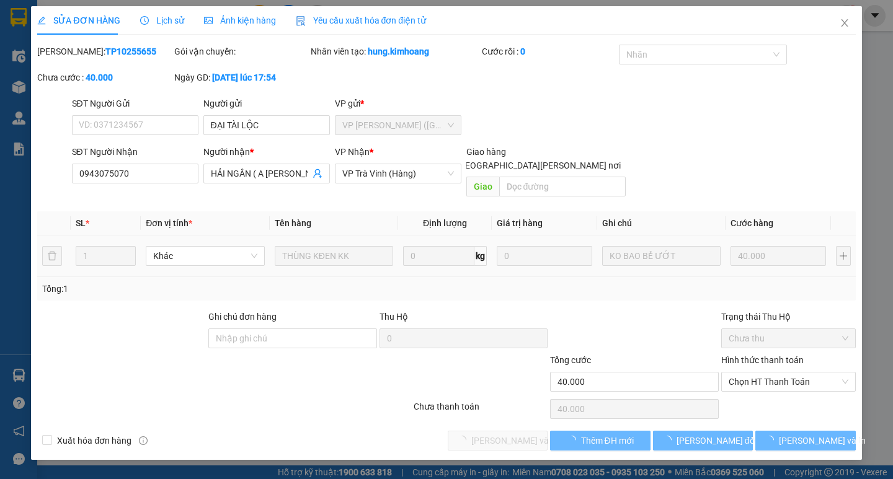
type input "ĐẠI TÀI LỘC"
type input "0943075070"
type input "HẢI NGÂN ( A [PERSON_NAME])"
type input "40.000"
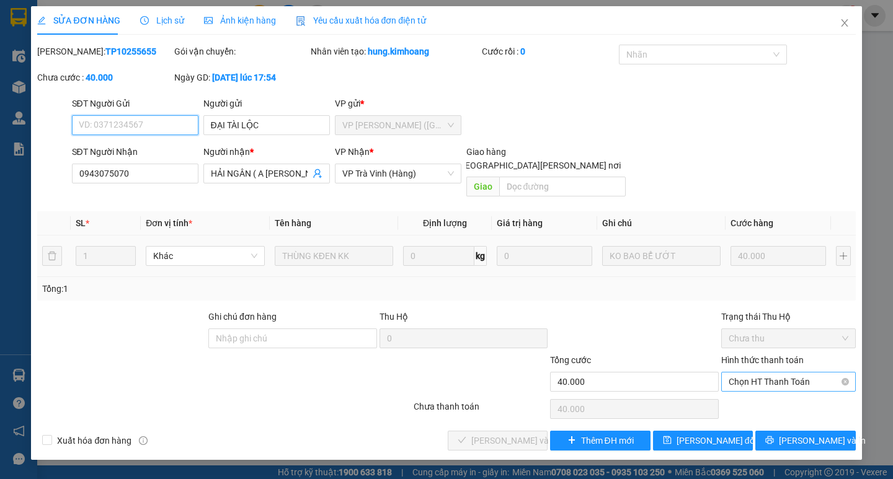
click at [775, 373] on span "Chọn HT Thanh Toán" at bounding box center [789, 382] width 120 height 19
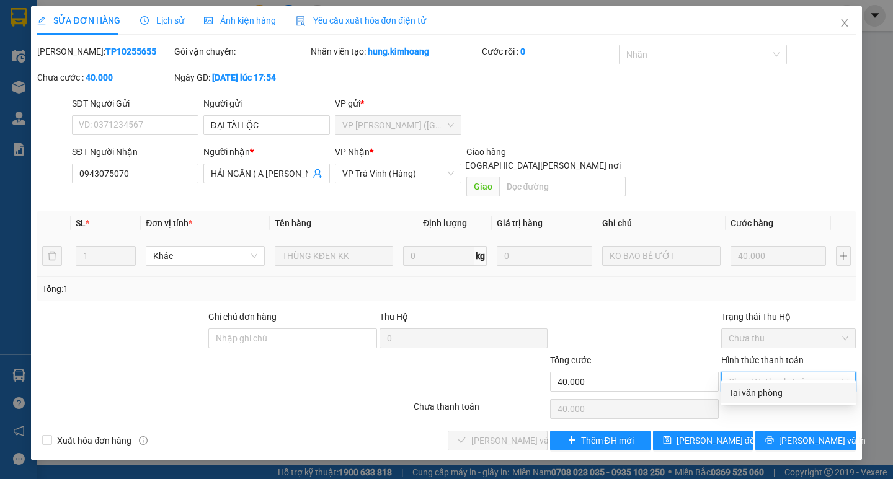
click at [778, 389] on div "Tại văn phòng" at bounding box center [789, 393] width 120 height 14
type input "0"
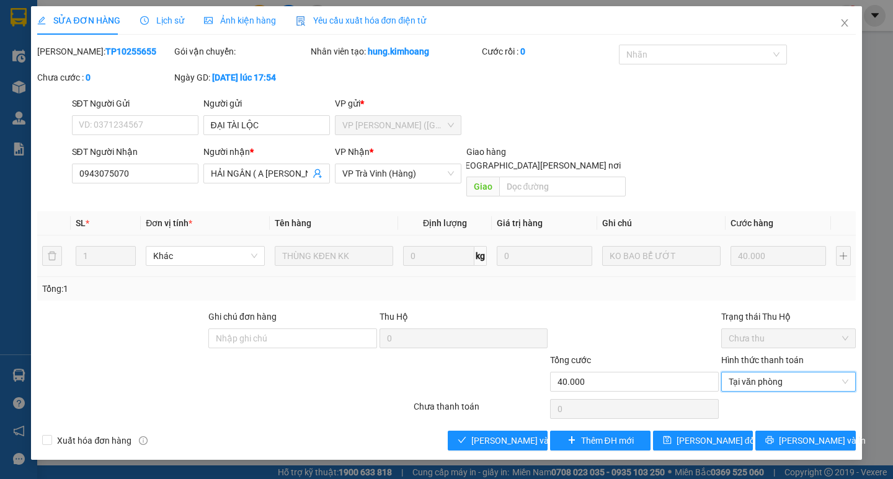
click at [483, 438] on div "SỬA ĐƠN HÀNG Lịch sử [PERSON_NAME] hàng Yêu cầu xuất [PERSON_NAME] điện tử Tota…" at bounding box center [446, 233] width 830 height 454
click at [489, 433] on button "[PERSON_NAME] và [PERSON_NAME] hàng" at bounding box center [498, 441] width 100 height 20
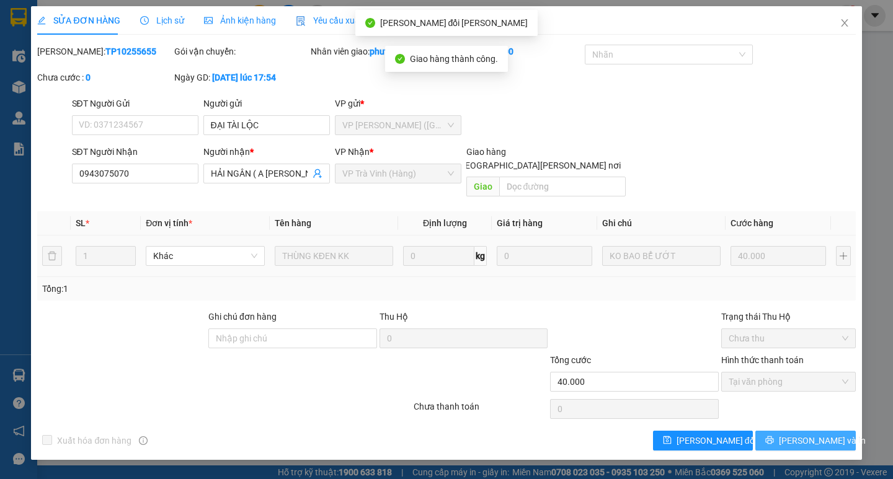
drag, startPoint x: 800, startPoint y: 425, endPoint x: 578, endPoint y: 265, distance: 273.7
click at [797, 434] on span "[PERSON_NAME] và In" at bounding box center [822, 441] width 87 height 14
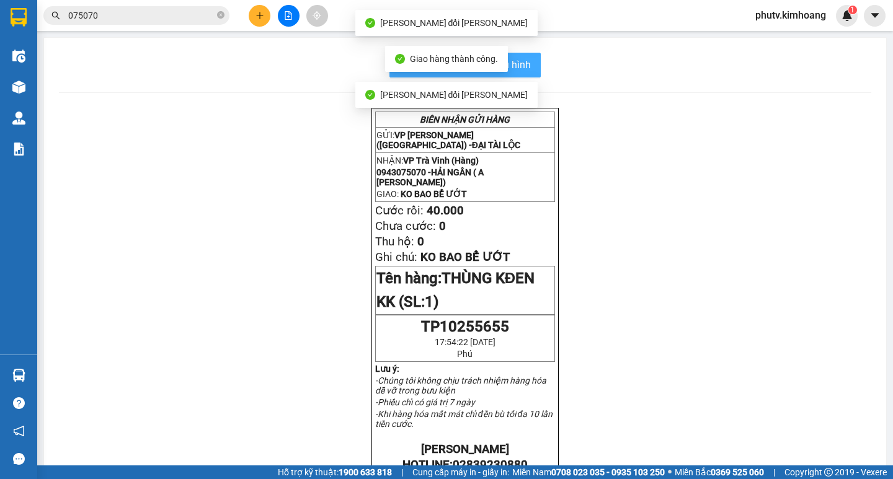
click at [512, 68] on span "In mẫu biên lai tự cấu hình" at bounding box center [472, 65] width 117 height 16
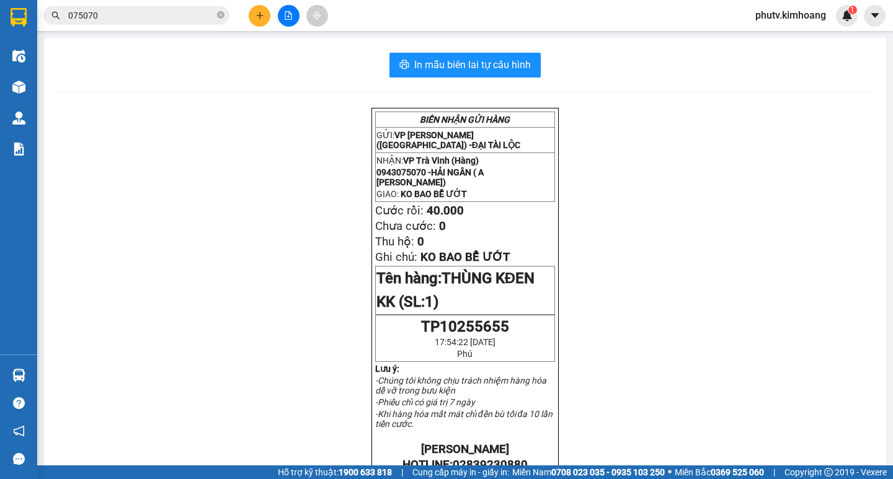
click at [193, 11] on input "075070" at bounding box center [141, 16] width 146 height 14
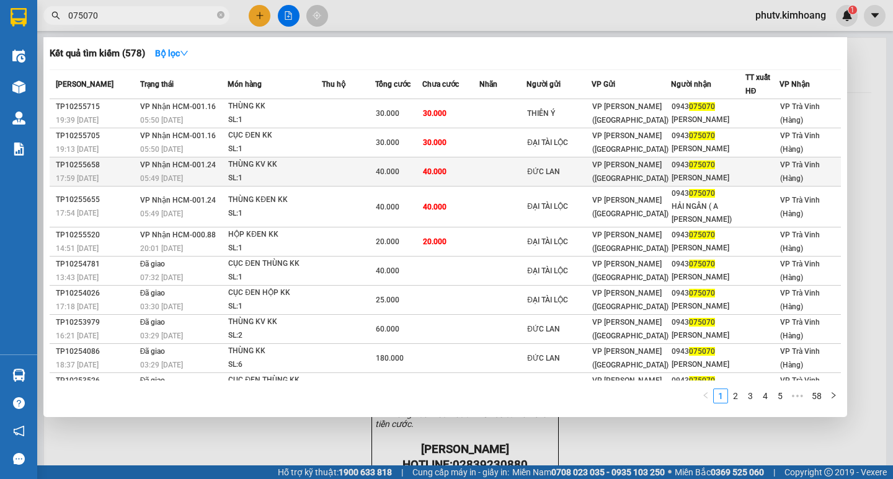
click at [461, 169] on td "40.000" at bounding box center [451, 172] width 58 height 29
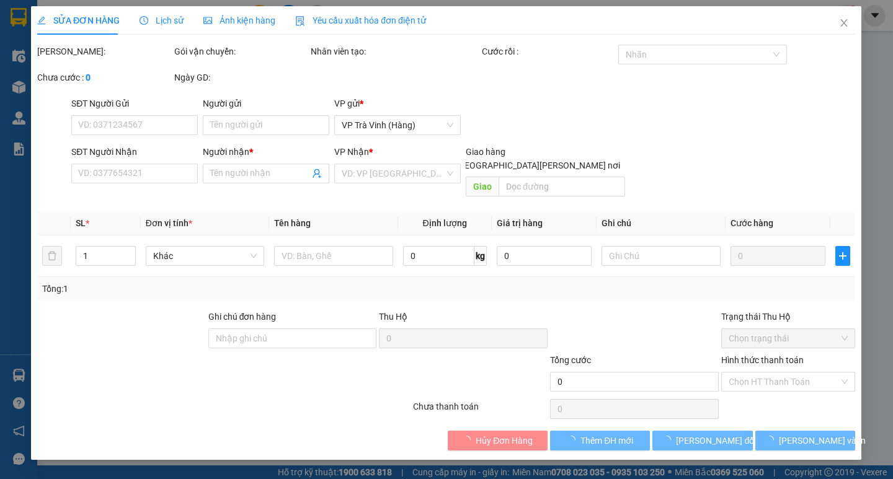
type input "ĐỨC LAN"
type input "0943075070"
type input "[PERSON_NAME]"
type input "40.000"
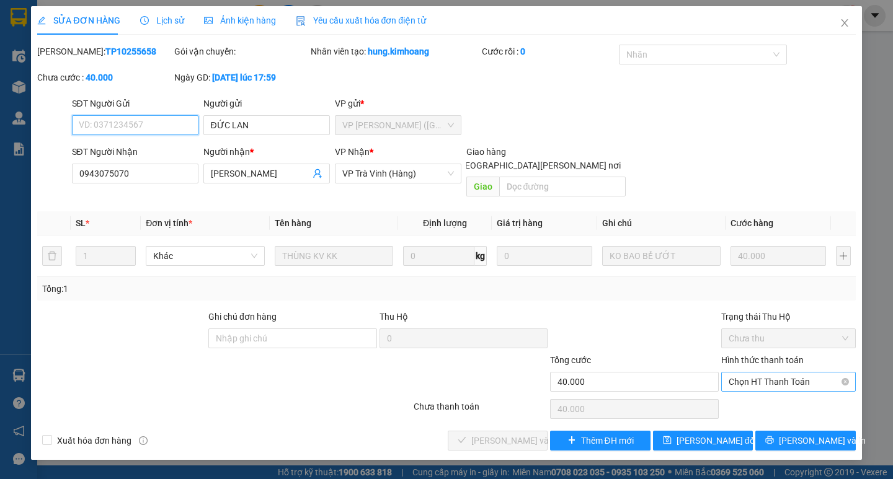
click at [765, 374] on span "Chọn HT Thanh Toán" at bounding box center [789, 382] width 120 height 19
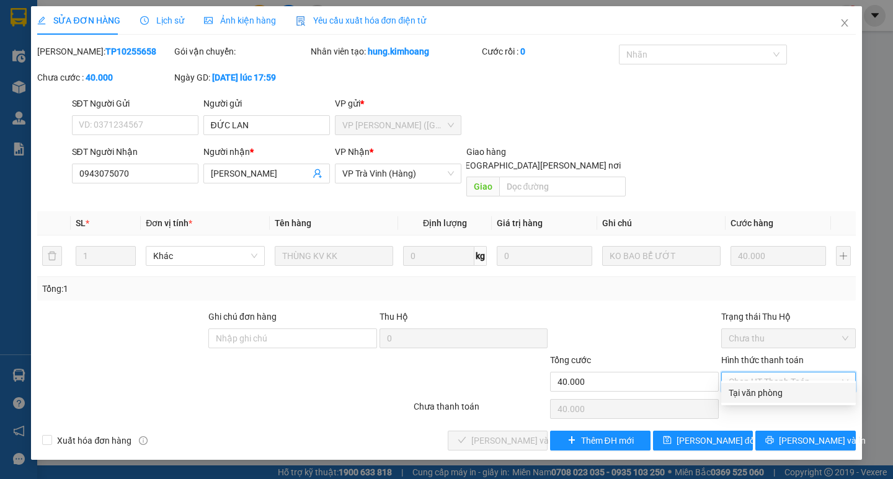
drag, startPoint x: 753, startPoint y: 399, endPoint x: 647, endPoint y: 392, distance: 105.7
click at [751, 399] on div "Tại văn phòng" at bounding box center [789, 393] width 120 height 14
type input "0"
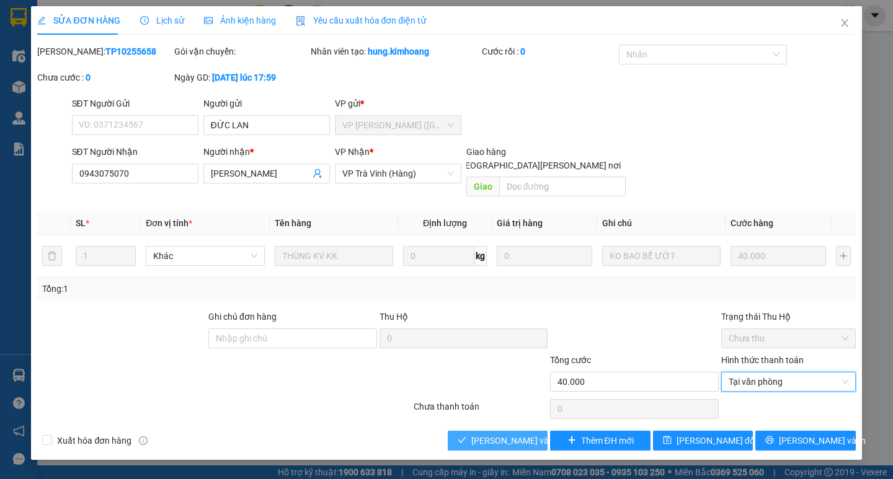
click at [484, 434] on span "[PERSON_NAME] và [PERSON_NAME] hàng" at bounding box center [554, 441] width 167 height 14
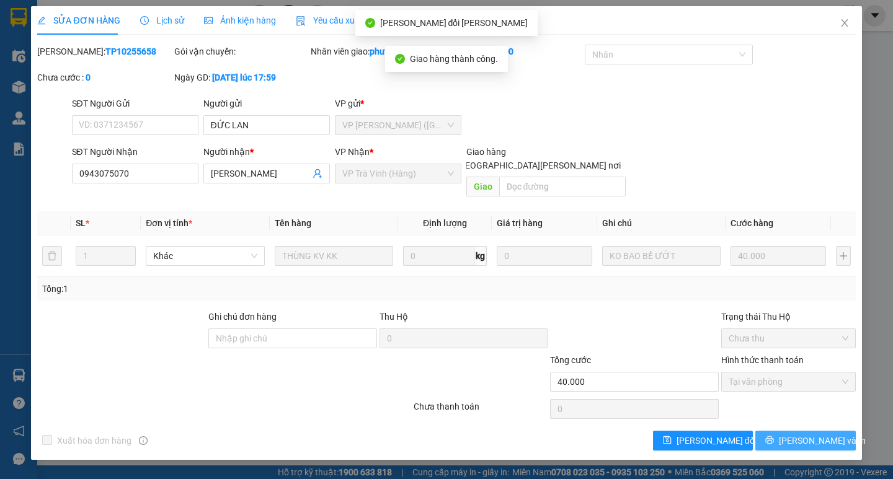
click at [805, 434] on span "[PERSON_NAME] và In" at bounding box center [822, 441] width 87 height 14
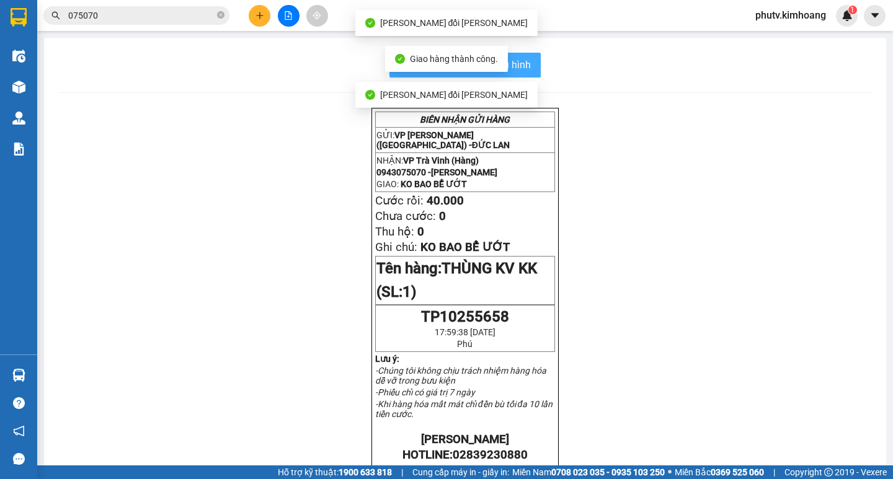
click at [529, 74] on button "In mẫu biên lai tự cấu hình" at bounding box center [464, 65] width 151 height 25
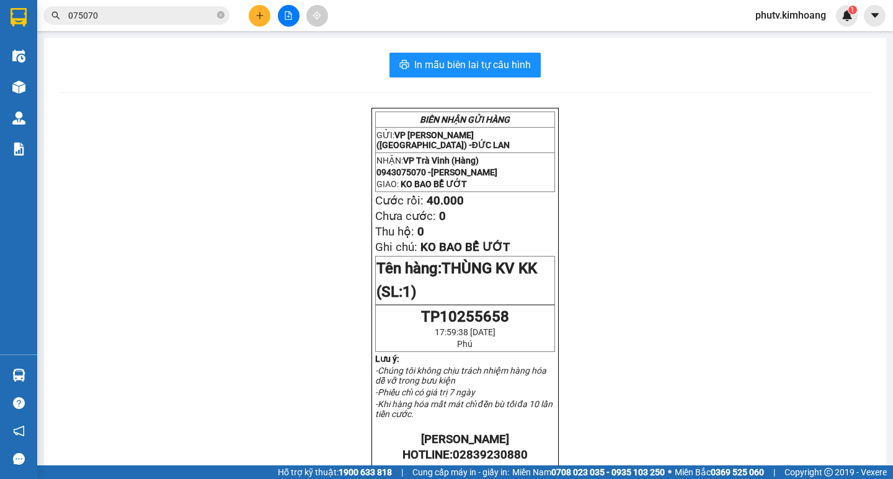
click at [177, 20] on input "075070" at bounding box center [141, 16] width 146 height 14
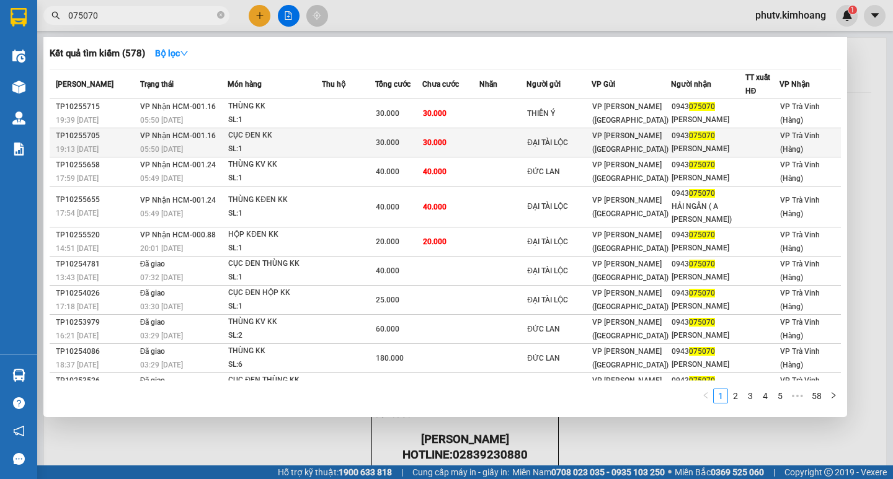
click at [430, 147] on span "30.000" at bounding box center [435, 142] width 24 height 9
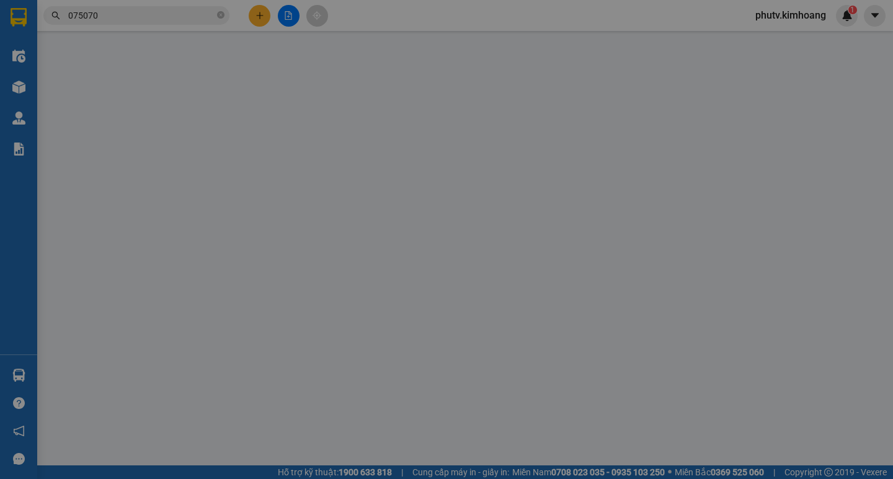
type input "ĐẠI TÀI LỘC"
type input "0943075070"
type input "[PERSON_NAME]"
type input "30.000"
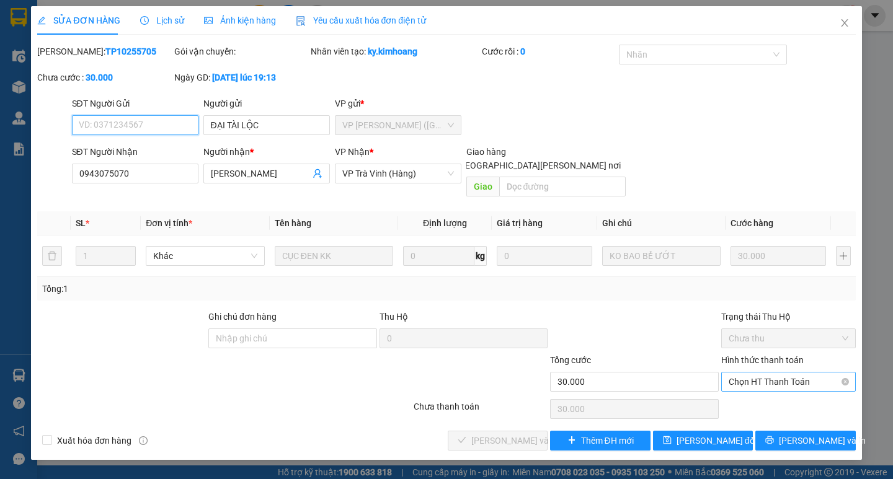
click at [760, 373] on span "Chọn HT Thanh Toán" at bounding box center [789, 382] width 120 height 19
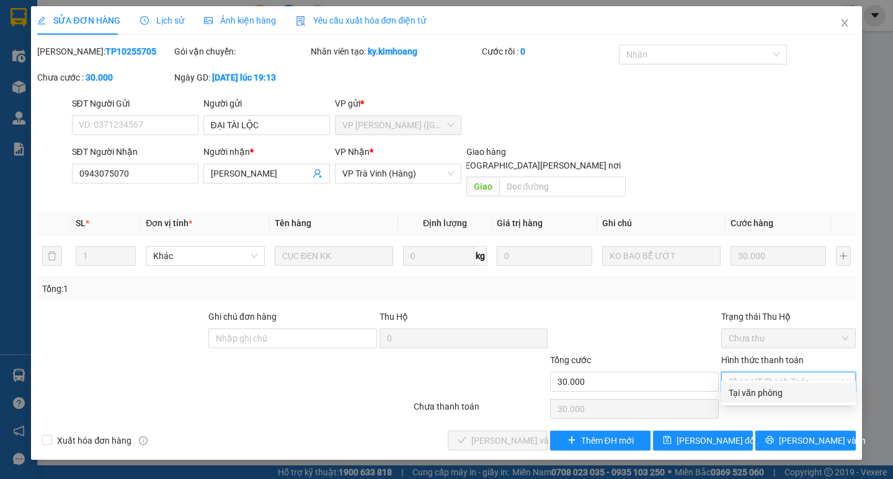
click at [767, 389] on div "Tại văn phòng" at bounding box center [789, 393] width 120 height 14
type input "0"
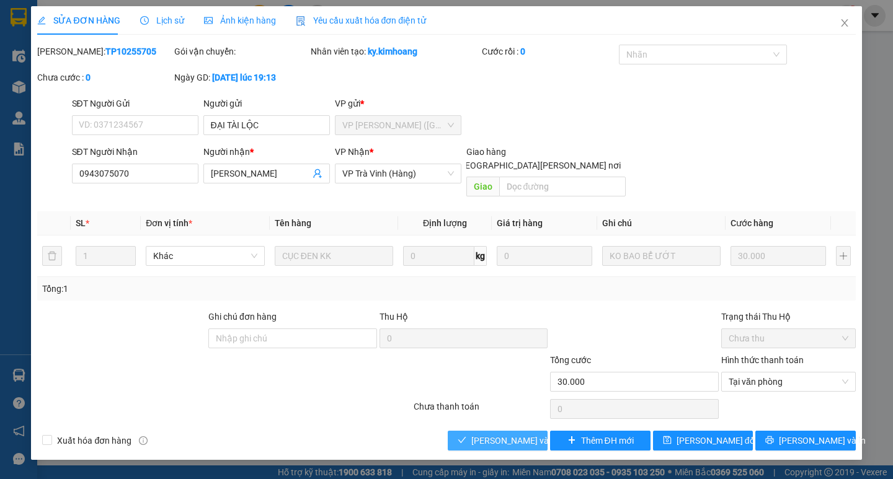
click at [534, 434] on span "[PERSON_NAME] và [PERSON_NAME] hàng" at bounding box center [554, 441] width 167 height 14
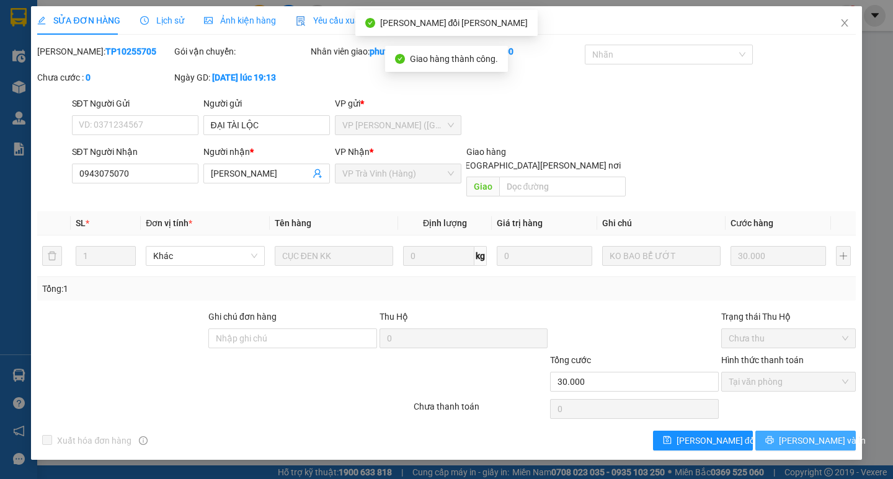
click at [778, 431] on button "[PERSON_NAME] và In" at bounding box center [805, 441] width 100 height 20
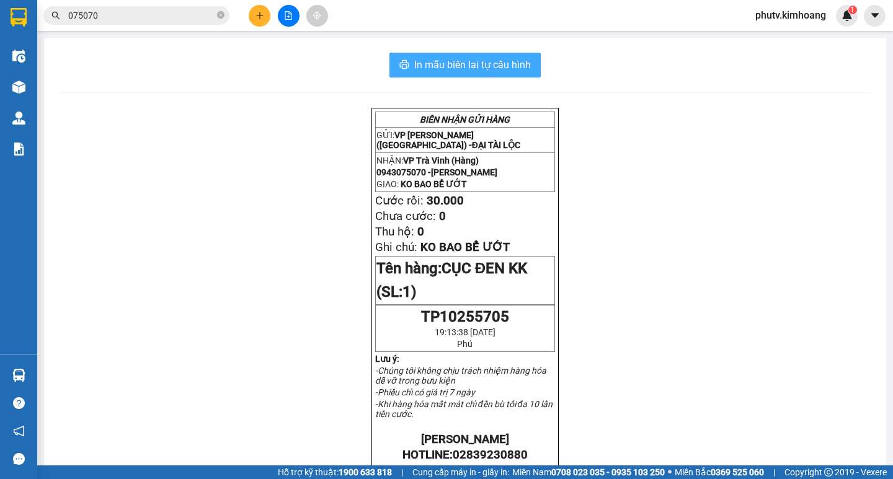
click at [527, 61] on button "In mẫu biên lai tự cấu hình" at bounding box center [464, 65] width 151 height 25
click at [182, 10] on input "075070" at bounding box center [141, 16] width 146 height 14
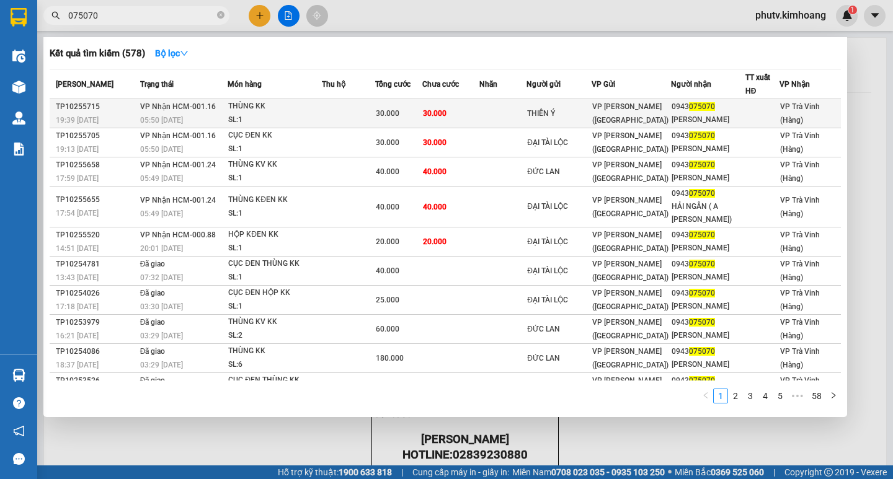
click at [433, 121] on td "30.000" at bounding box center [451, 113] width 58 height 29
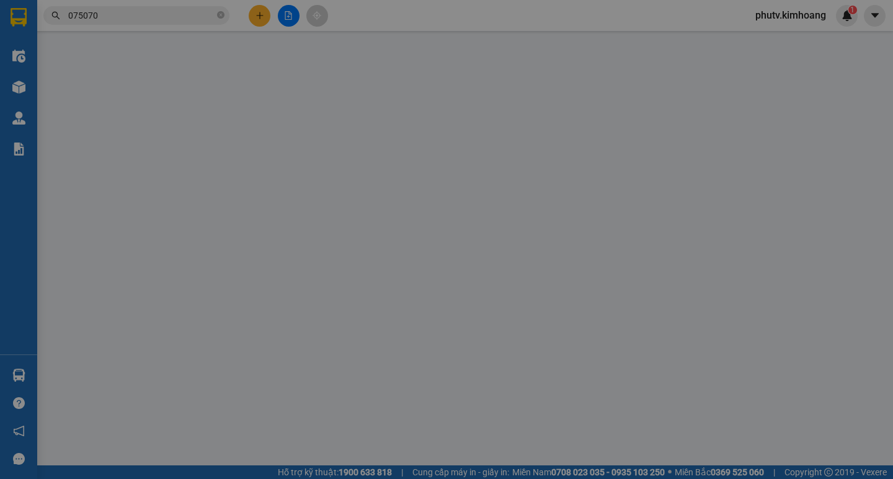
type input "THIÊN Ý"
type input "0943075070"
type input "[PERSON_NAME]"
type input "30.000"
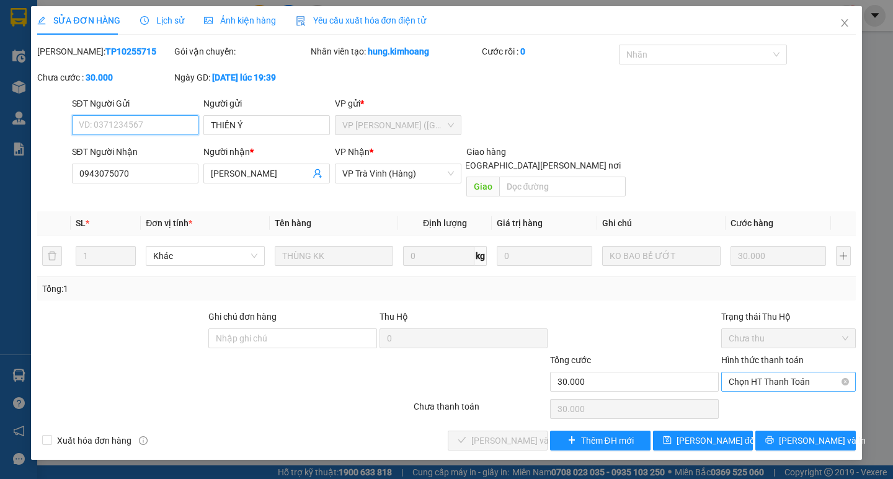
click at [794, 373] on span "Chọn HT Thanh Toán" at bounding box center [789, 382] width 120 height 19
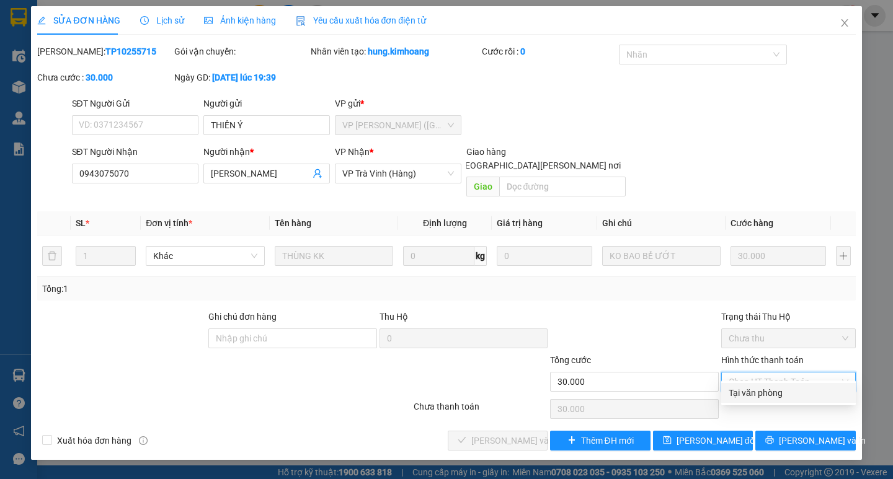
click at [774, 386] on div "Tại văn phòng" at bounding box center [788, 393] width 135 height 20
type input "0"
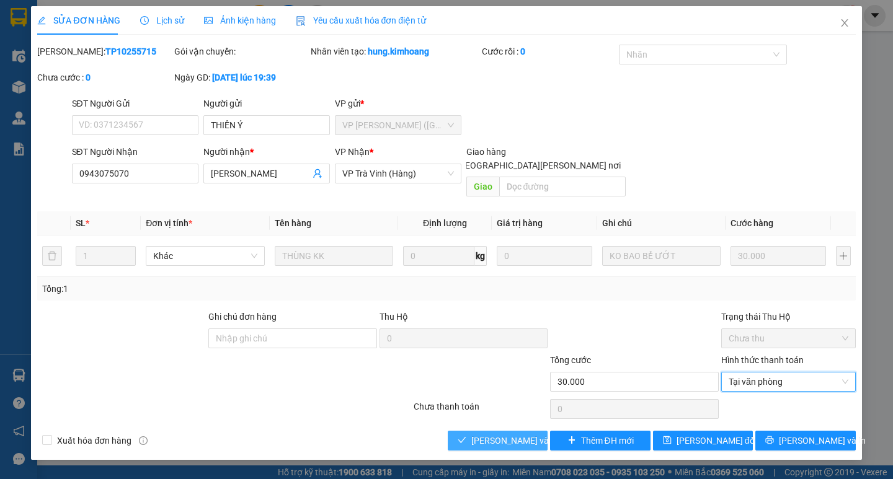
click at [521, 434] on span "[PERSON_NAME] và [PERSON_NAME] hàng" at bounding box center [554, 441] width 167 height 14
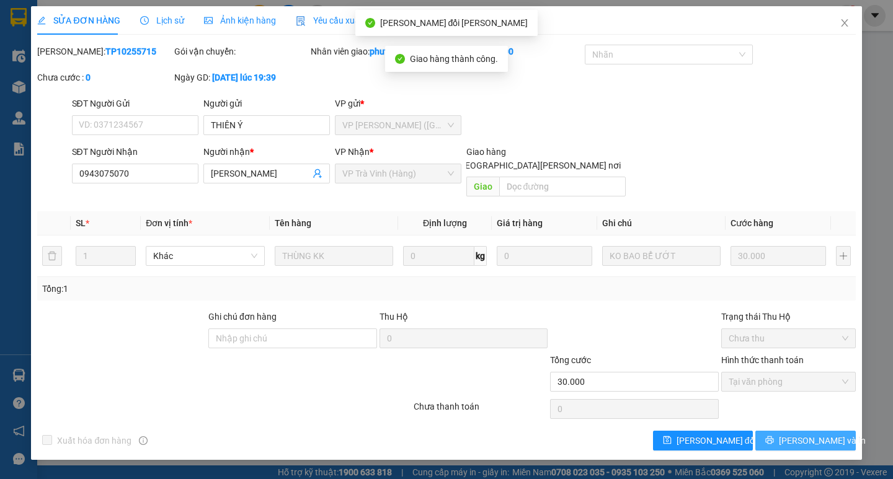
drag, startPoint x: 819, startPoint y: 422, endPoint x: 742, endPoint y: 367, distance: 94.7
click at [819, 434] on span "[PERSON_NAME] và In" at bounding box center [822, 441] width 87 height 14
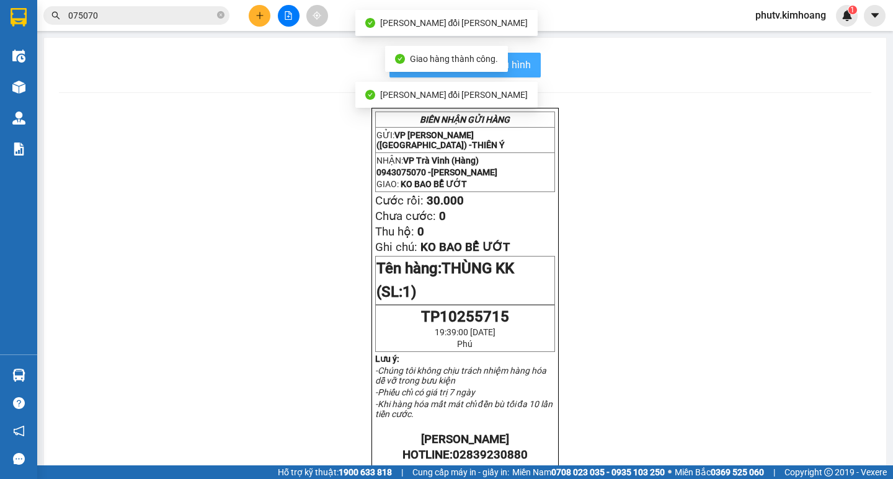
click at [522, 63] on span "In mẫu biên lai tự cấu hình" at bounding box center [472, 65] width 117 height 16
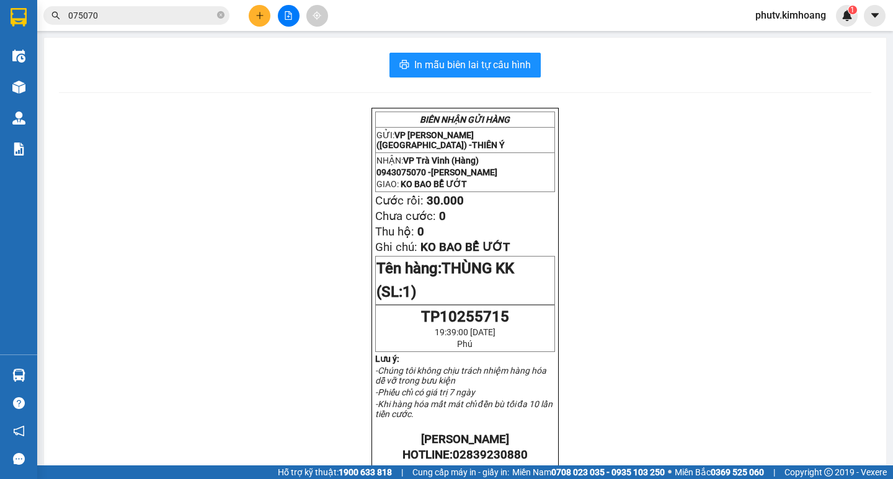
click at [171, 14] on input "075070" at bounding box center [141, 16] width 146 height 14
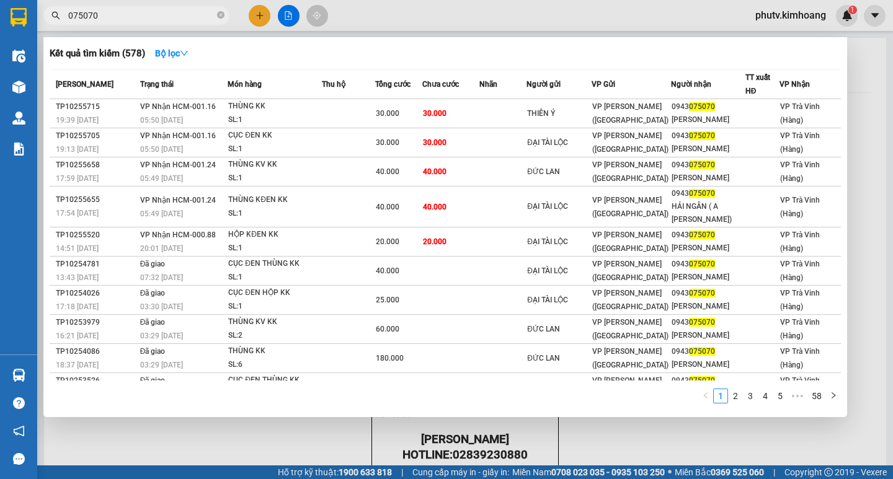
click at [173, 16] on input "075070" at bounding box center [141, 16] width 146 height 14
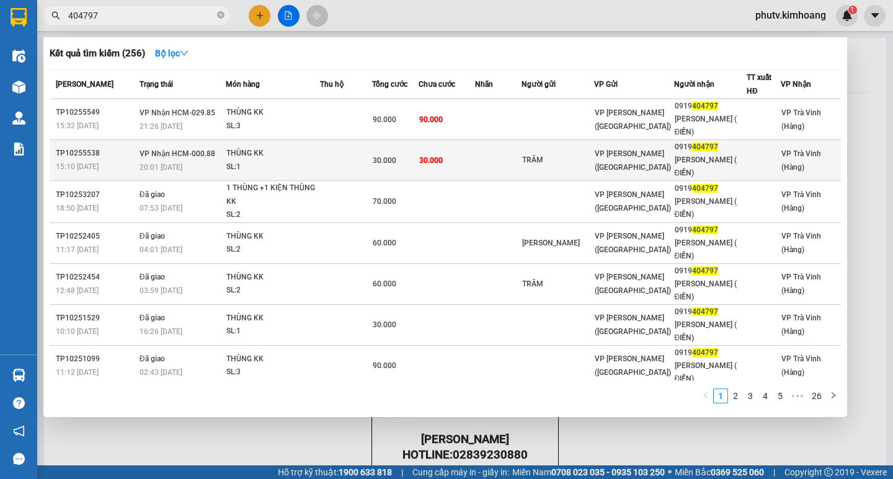
type input "404797"
click at [508, 171] on td at bounding box center [498, 160] width 47 height 41
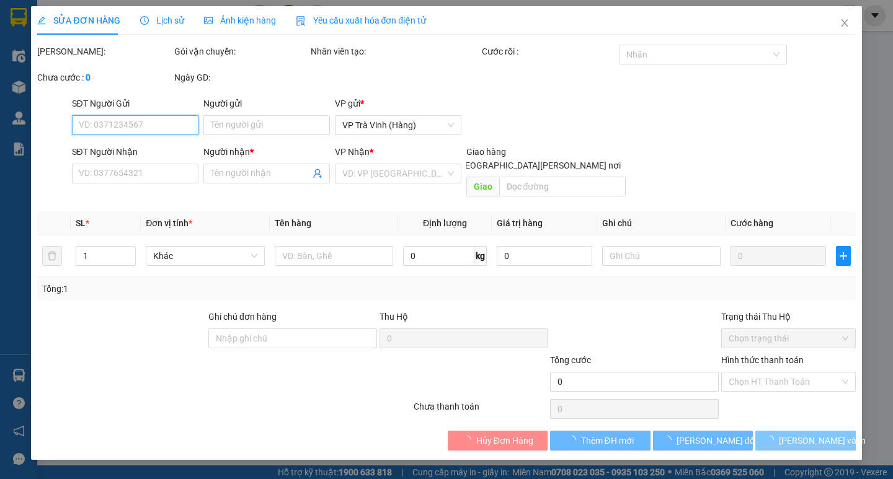
type input "TRÂM"
type input "0919404797"
type input "[PERSON_NAME] ( ĐIỀN)"
type input "30.000"
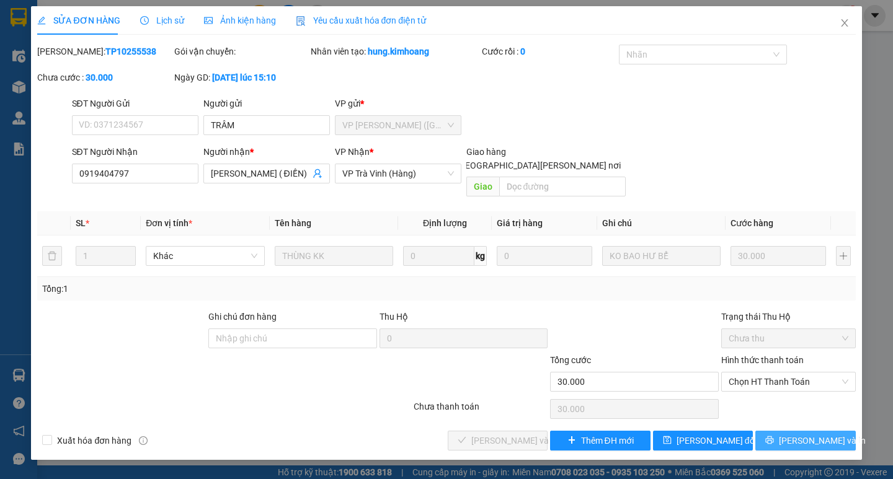
click at [799, 434] on span "[PERSON_NAME] và In" at bounding box center [822, 441] width 87 height 14
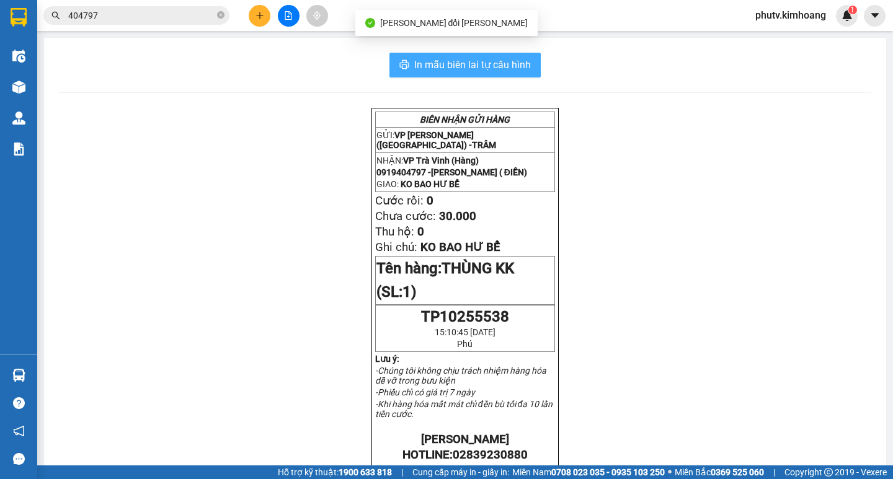
click at [451, 63] on span "In mẫu biên lai tự cấu hình" at bounding box center [472, 65] width 117 height 16
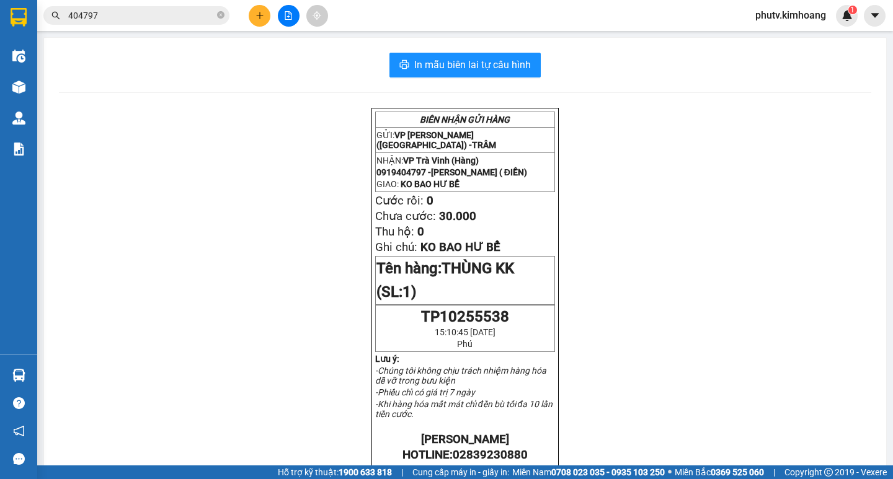
click at [160, 19] on input "404797" at bounding box center [141, 16] width 146 height 14
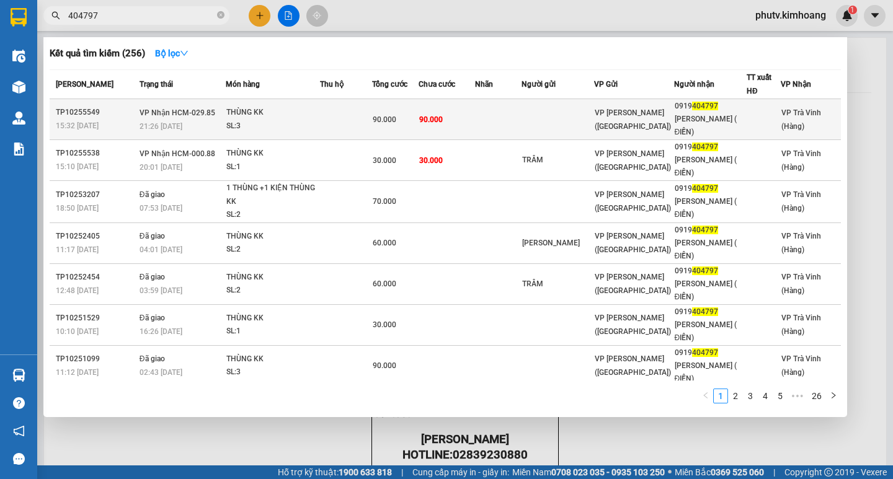
click at [384, 120] on span "90.000" at bounding box center [385, 119] width 24 height 9
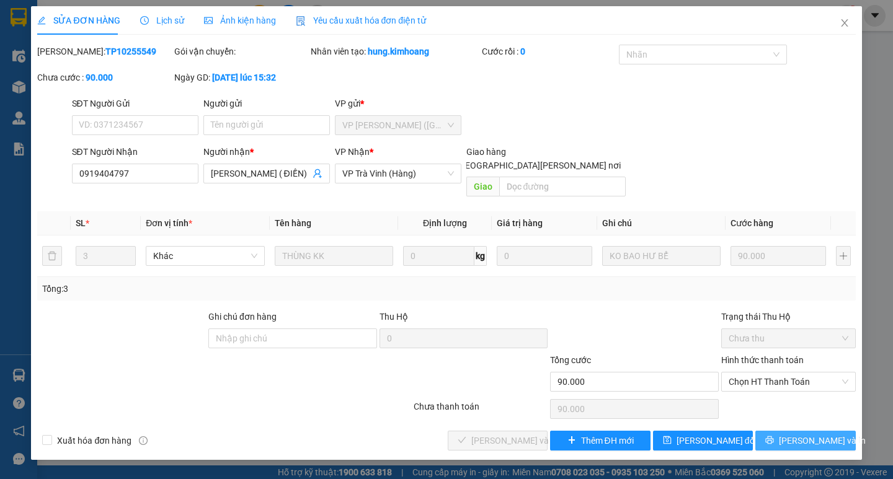
click at [815, 431] on button "[PERSON_NAME] và In" at bounding box center [805, 441] width 100 height 20
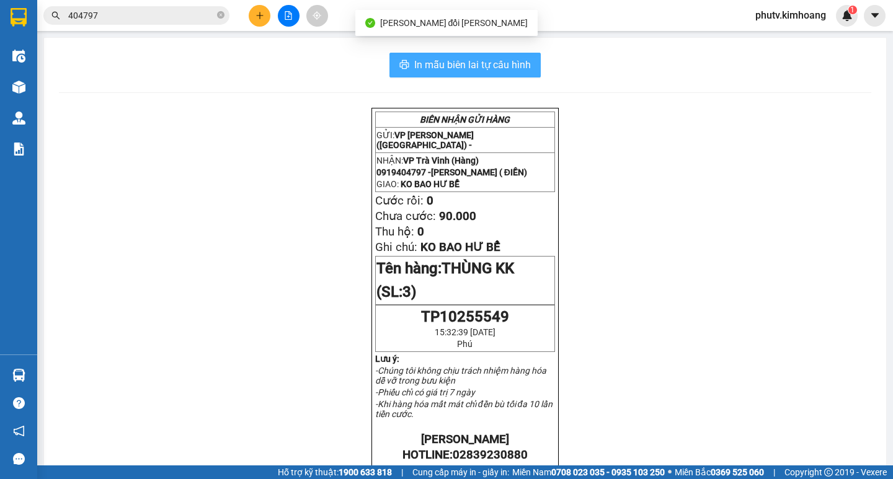
click at [518, 75] on button "In mẫu biên lai tự cấu hình" at bounding box center [464, 65] width 151 height 25
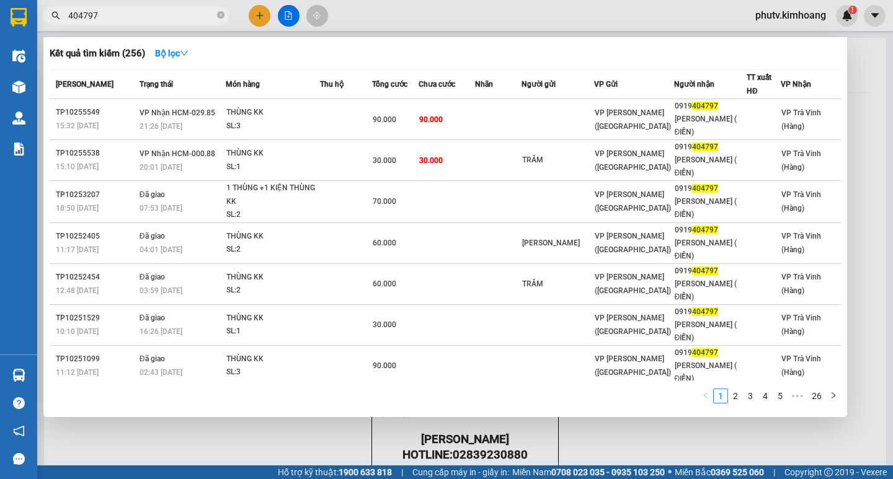
click at [177, 14] on input "404797" at bounding box center [141, 16] width 146 height 14
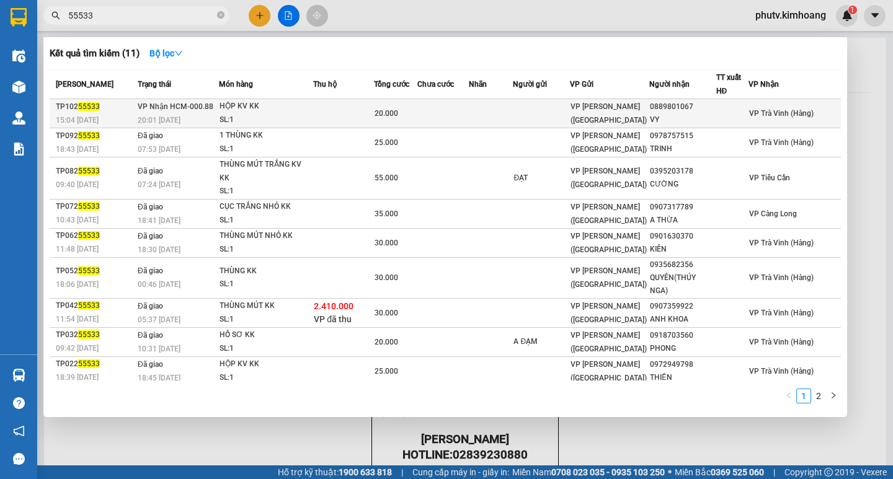
type input "55533"
click at [301, 113] on div "SL: 1" at bounding box center [266, 120] width 93 height 14
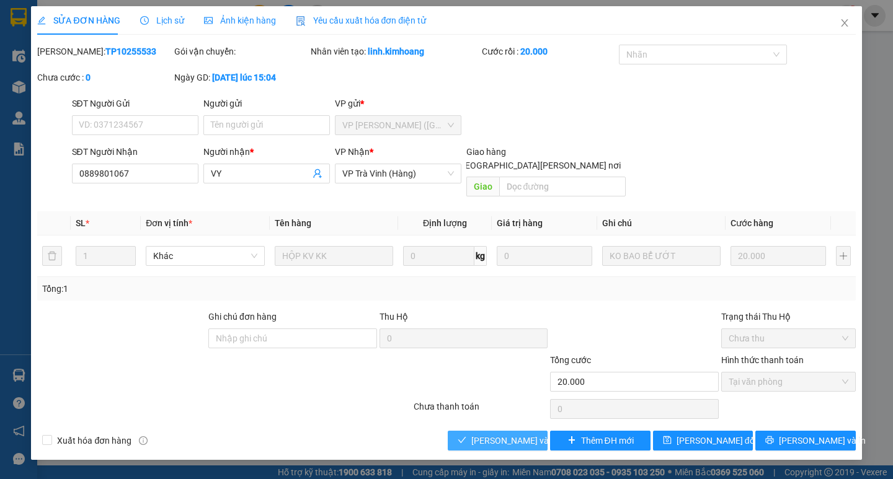
click at [512, 434] on span "[PERSON_NAME] và [PERSON_NAME] hàng" at bounding box center [554, 441] width 167 height 14
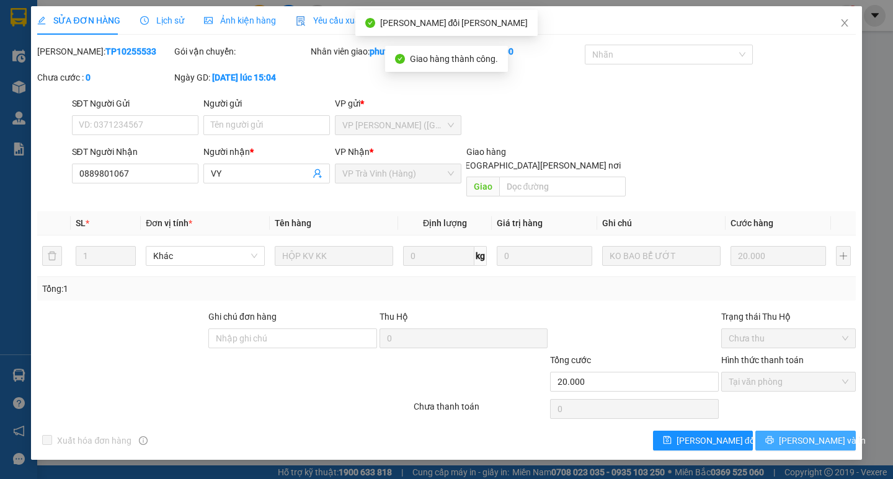
click at [808, 434] on span "[PERSON_NAME] và In" at bounding box center [822, 441] width 87 height 14
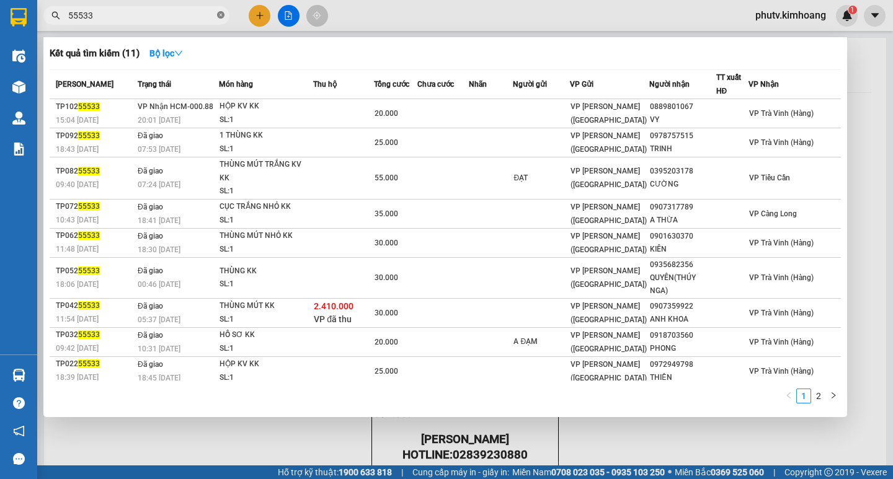
click at [223, 16] on icon "close-circle" at bounding box center [220, 14] width 7 height 7
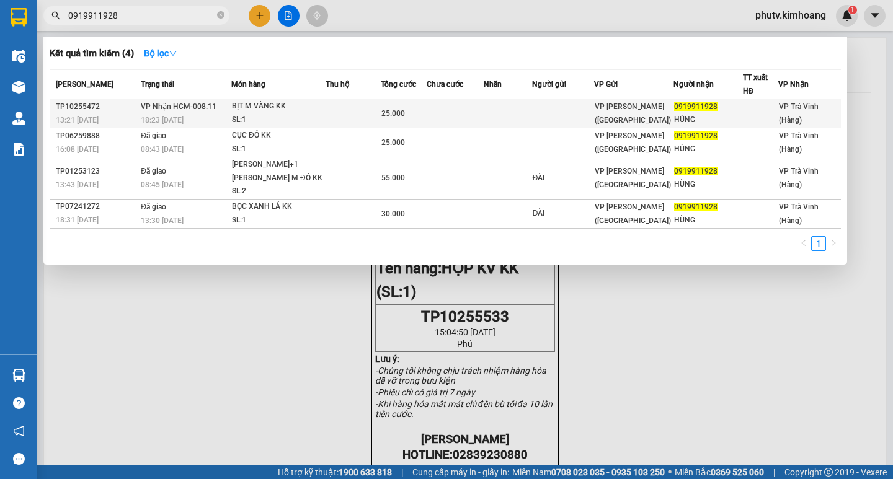
click at [293, 112] on div "BỊT M VÀNG KK" at bounding box center [278, 107] width 93 height 14
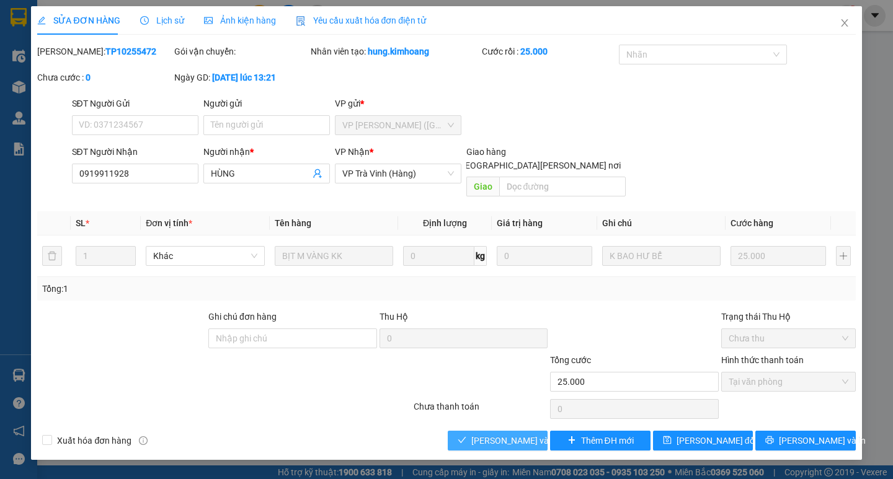
click at [516, 434] on span "[PERSON_NAME] và [PERSON_NAME] hàng" at bounding box center [554, 441] width 167 height 14
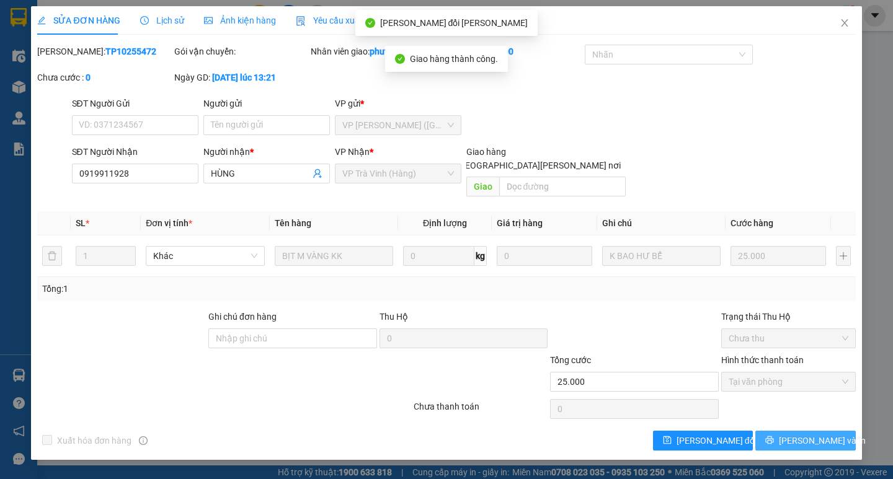
click at [775, 431] on button "[PERSON_NAME] và In" at bounding box center [805, 441] width 100 height 20
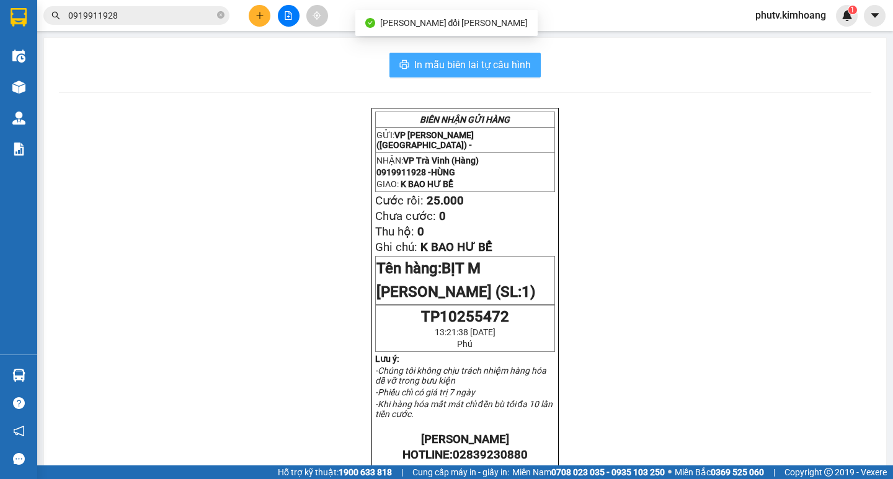
click at [467, 76] on button "In mẫu biên lai tự cấu hình" at bounding box center [464, 65] width 151 height 25
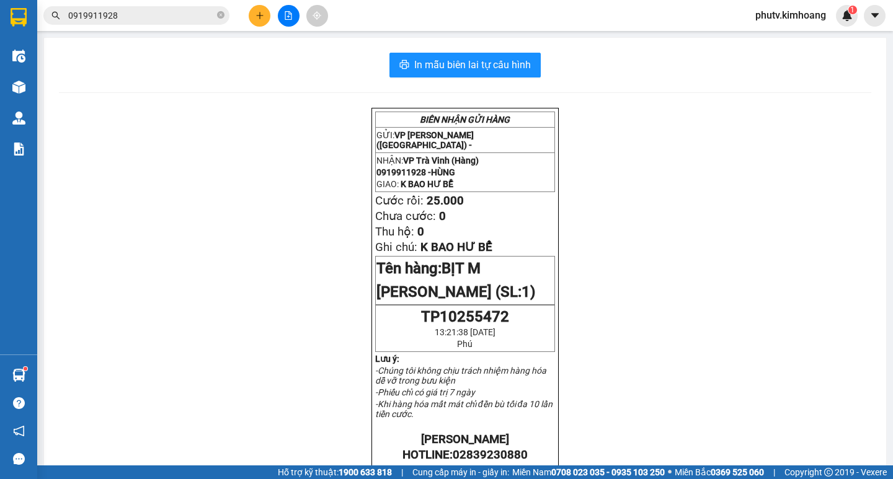
click at [676, 378] on div "[PERSON_NAME] GỬI HÀNG GỬI: VP [PERSON_NAME] ([GEOGRAPHIC_DATA]) - [PERSON_NAME…" at bounding box center [465, 458] width 812 height 701
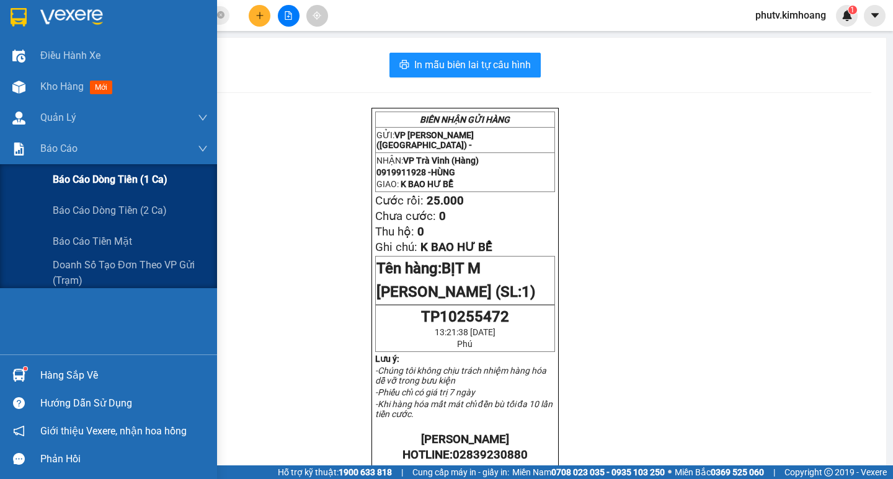
click at [80, 188] on div "Báo cáo dòng tiền (1 ca)" at bounding box center [130, 179] width 155 height 31
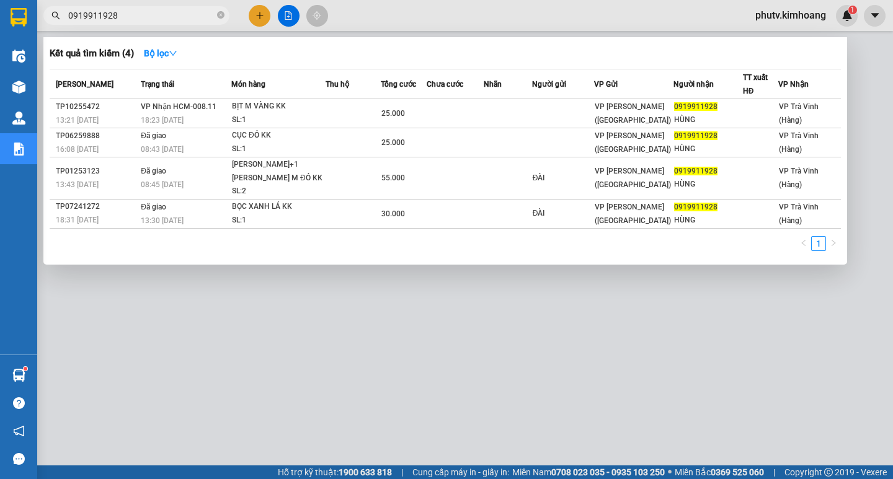
click at [145, 20] on input "0919911928" at bounding box center [141, 16] width 146 height 14
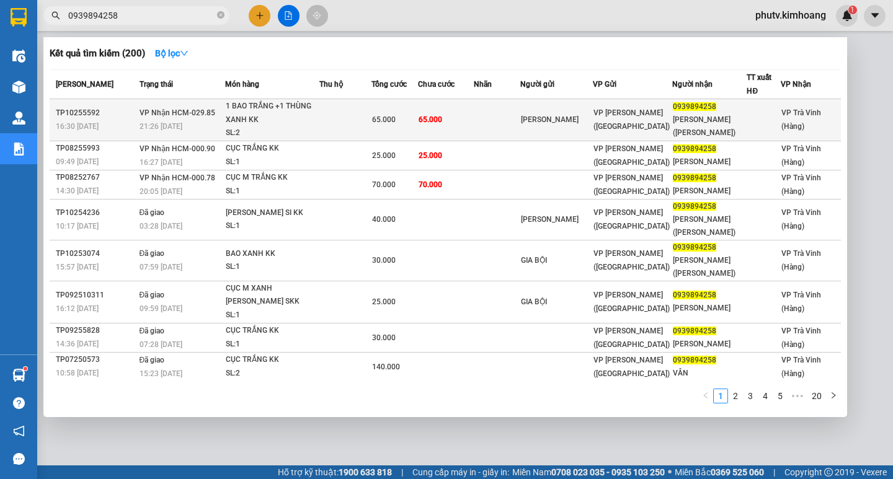
type input "0939894258"
click at [362, 115] on td at bounding box center [345, 120] width 52 height 42
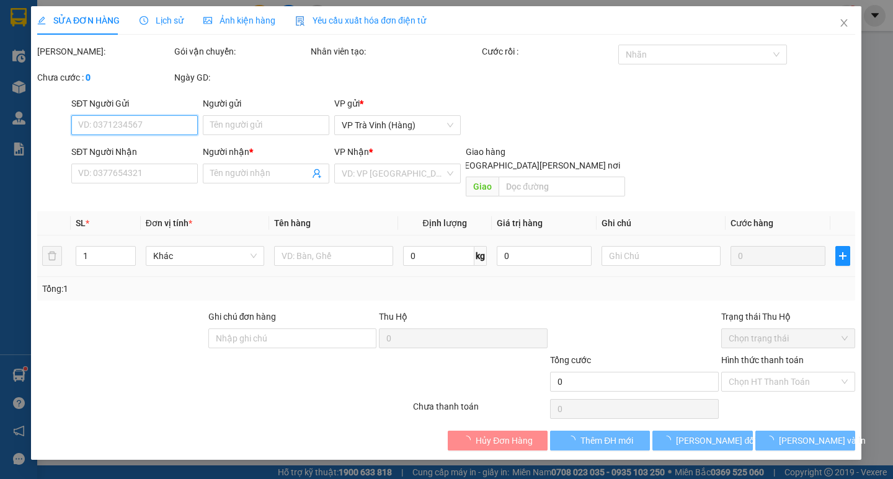
type input "[PERSON_NAME]"
type input "0939894258"
type input "[PERSON_NAME] ([PERSON_NAME])"
type input "65.000"
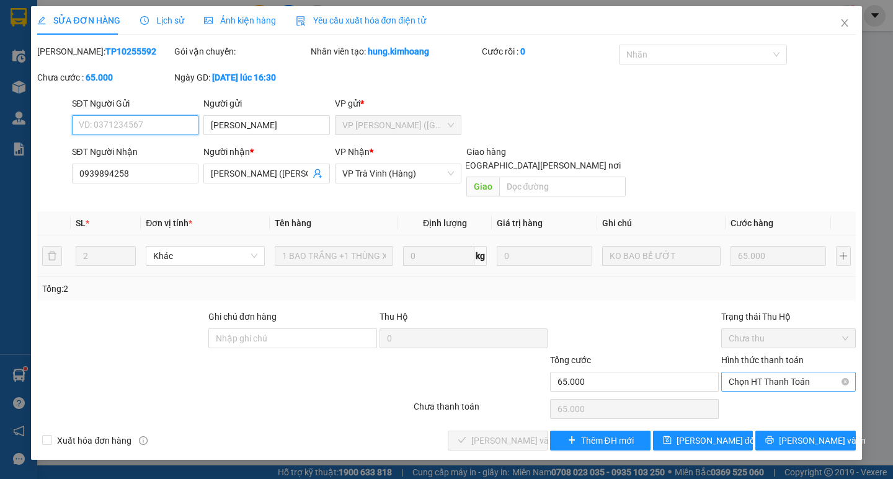
click at [762, 373] on span "Chọn HT Thanh Toán" at bounding box center [789, 382] width 120 height 19
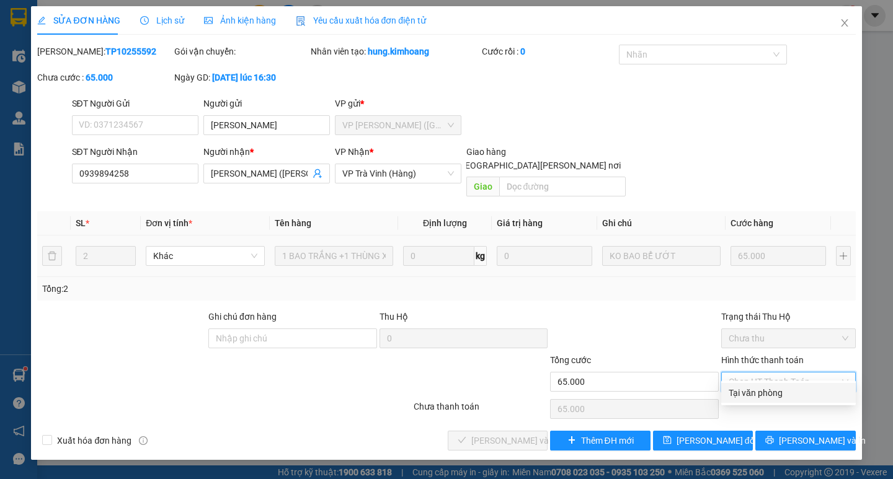
click at [763, 387] on div "Tại văn phòng" at bounding box center [789, 393] width 120 height 14
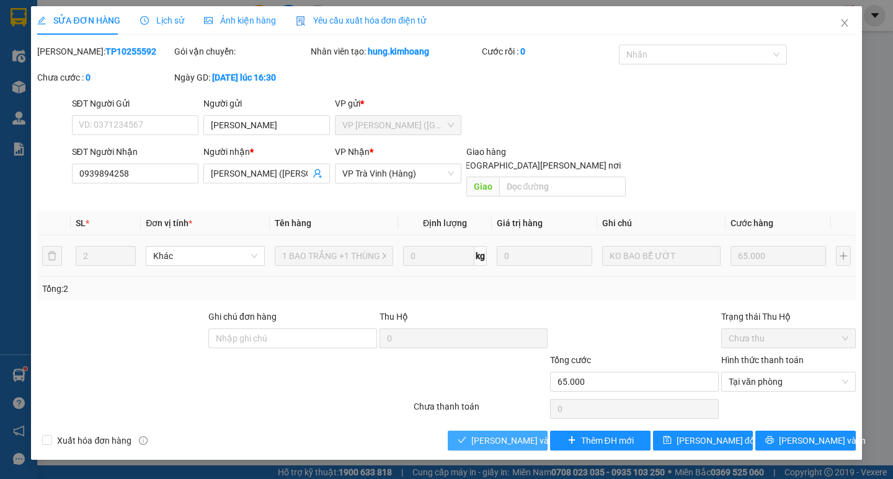
click at [514, 434] on span "[PERSON_NAME] và [PERSON_NAME] hàng" at bounding box center [554, 441] width 167 height 14
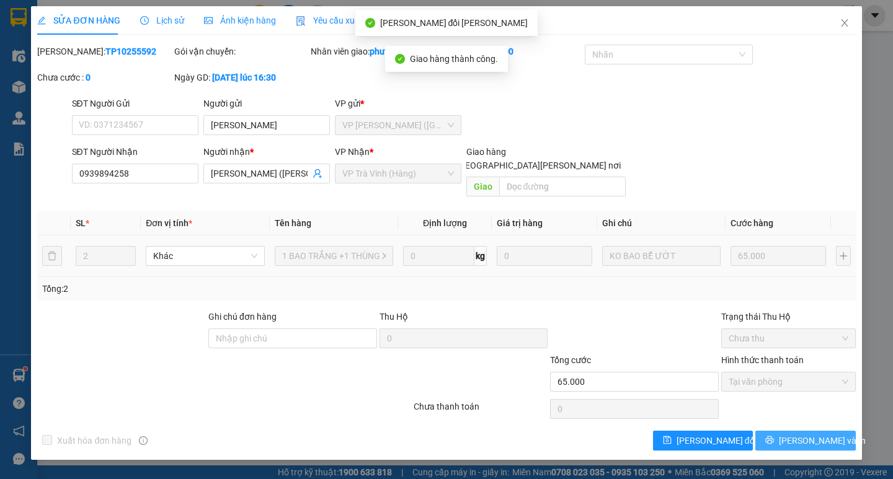
click at [827, 434] on span "[PERSON_NAME] và In" at bounding box center [822, 441] width 87 height 14
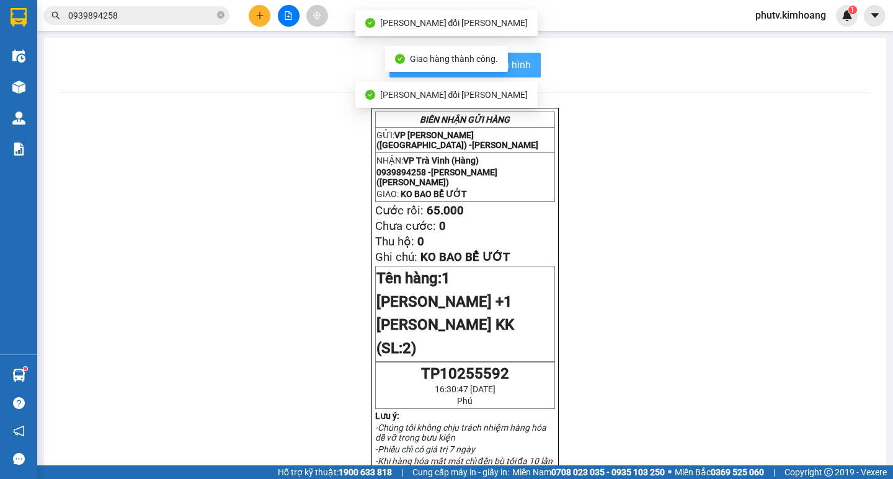
click at [522, 61] on span "In mẫu biên lai tự cấu hình" at bounding box center [472, 65] width 117 height 16
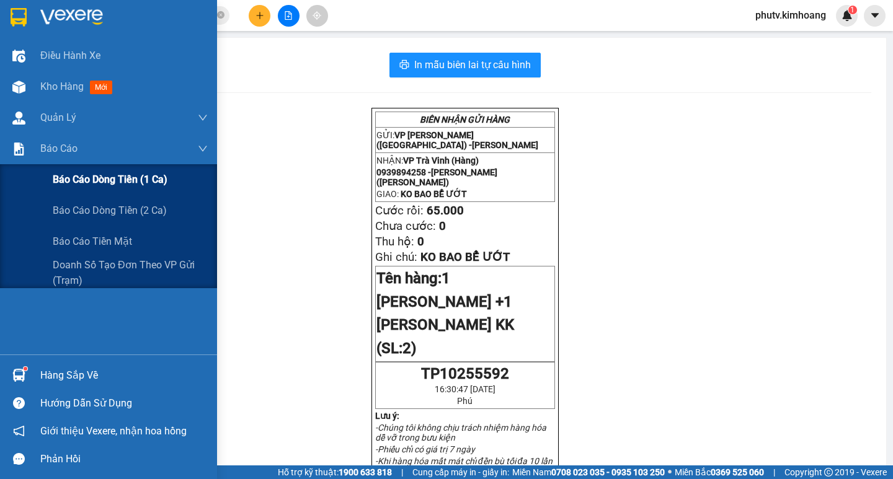
click at [111, 186] on span "Báo cáo dòng tiền (1 ca)" at bounding box center [110, 180] width 115 height 16
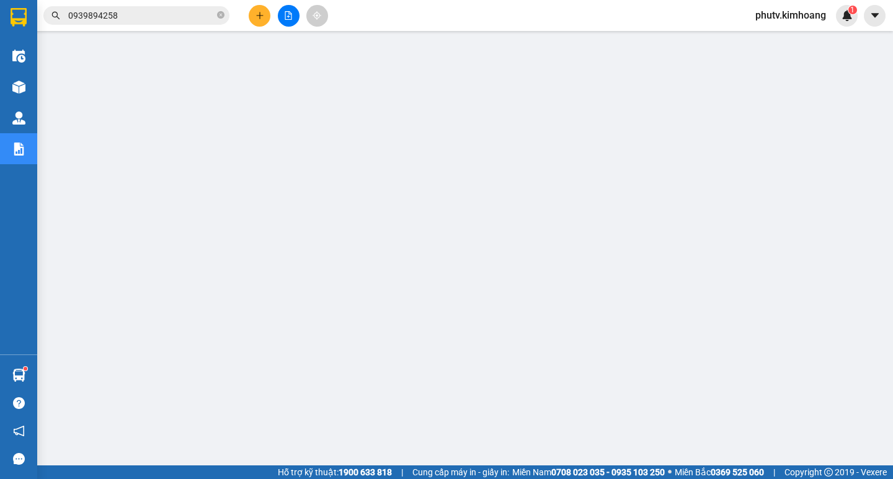
click at [166, 21] on input "0939894258" at bounding box center [141, 16] width 146 height 14
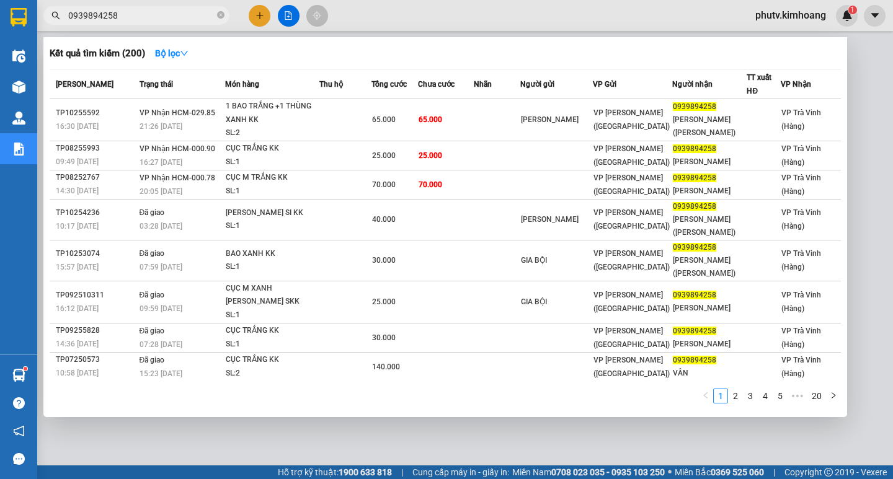
click at [166, 20] on input "0939894258" at bounding box center [141, 16] width 146 height 14
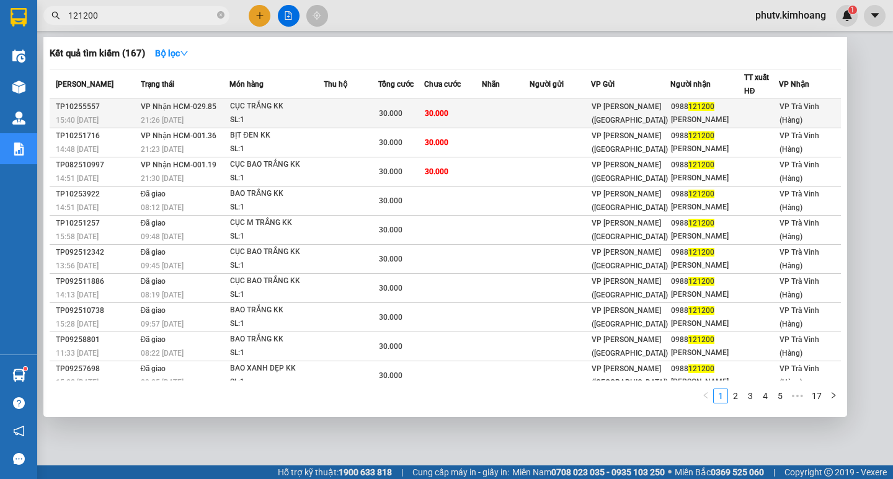
type input "121200"
click at [381, 117] on td "30.000" at bounding box center [401, 113] width 46 height 29
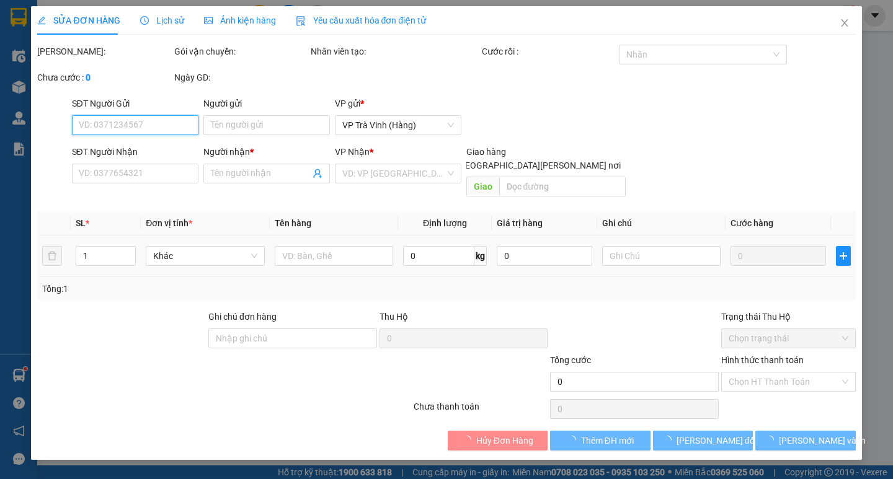
type input "0988121200"
type input "[PERSON_NAME]"
type input "30.000"
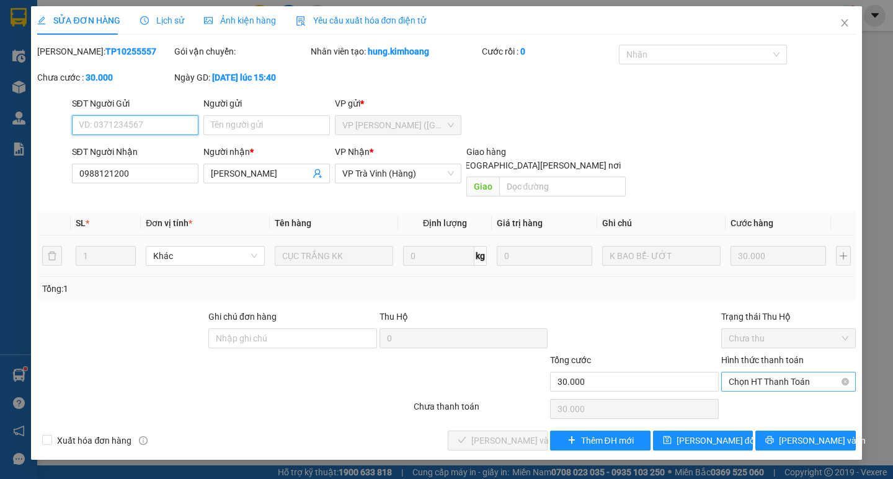
click at [754, 373] on span "Chọn HT Thanh Toán" at bounding box center [789, 382] width 120 height 19
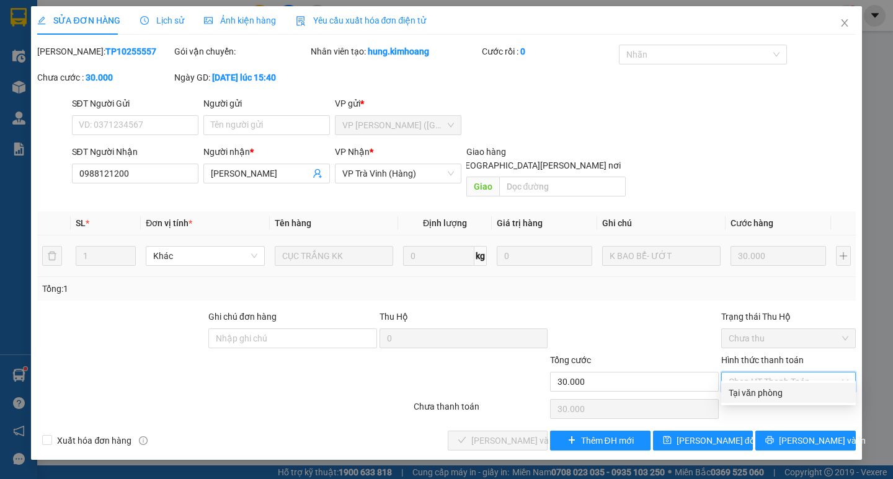
click at [757, 394] on div "Tại văn phòng" at bounding box center [789, 393] width 120 height 14
type input "0"
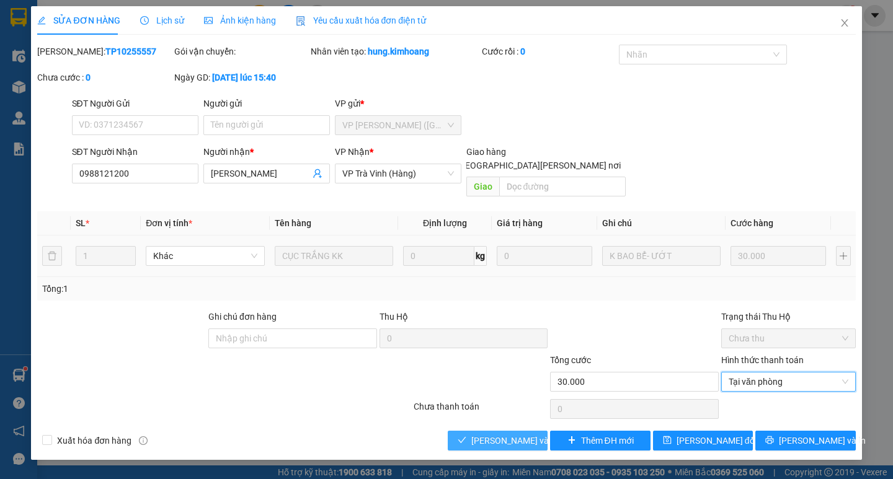
click at [497, 434] on span "[PERSON_NAME] và [PERSON_NAME] hàng" at bounding box center [554, 441] width 167 height 14
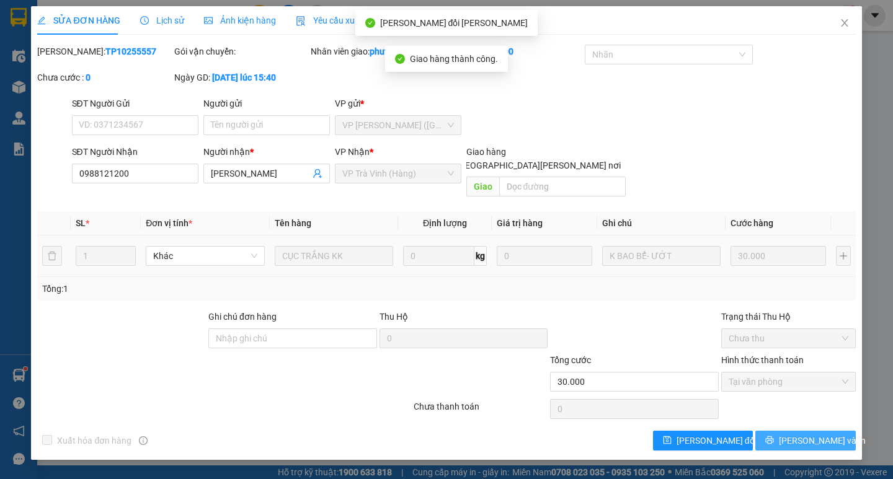
click at [774, 431] on button "[PERSON_NAME] và In" at bounding box center [805, 441] width 100 height 20
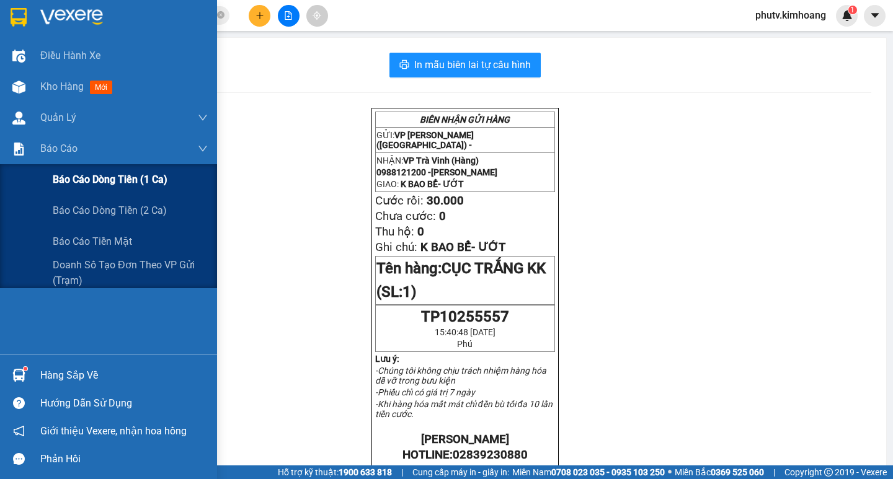
click at [102, 183] on span "Báo cáo dòng tiền (1 ca)" at bounding box center [110, 180] width 115 height 16
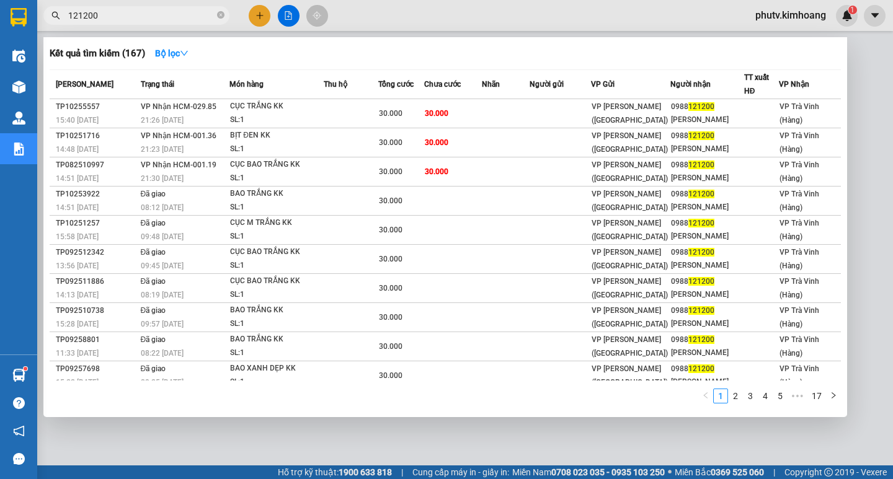
click at [122, 14] on input "121200" at bounding box center [141, 16] width 146 height 14
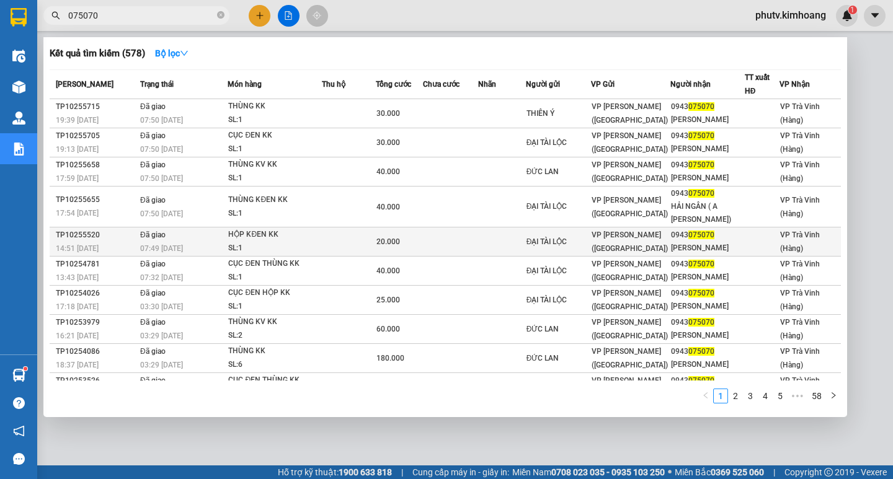
type input "075070"
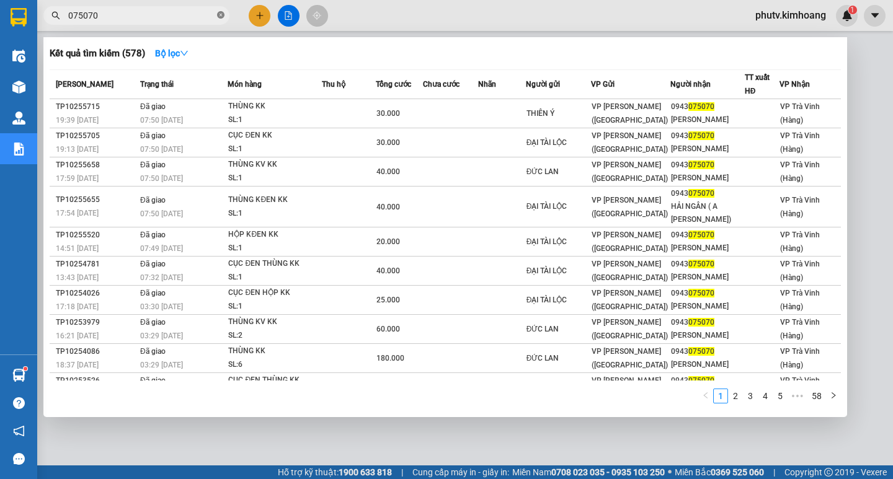
click at [221, 17] on icon "close-circle" at bounding box center [220, 14] width 7 height 7
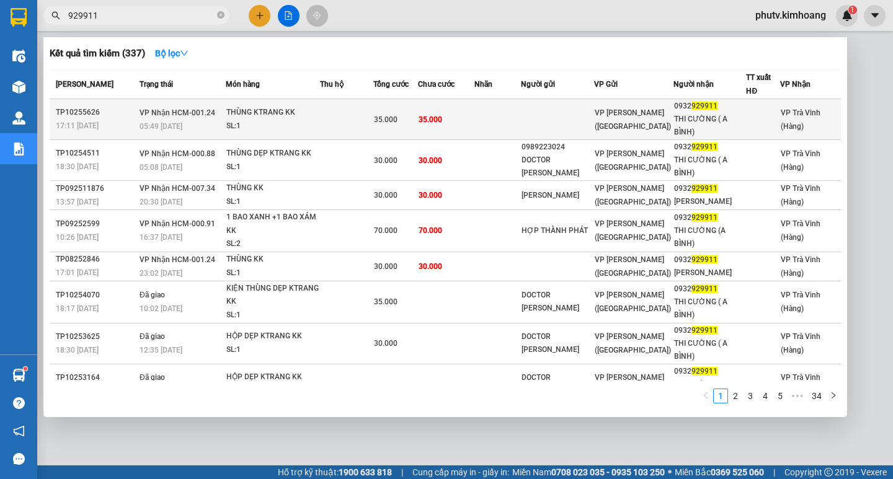
type input "929911"
click at [315, 126] on div "SL: 1" at bounding box center [272, 127] width 93 height 14
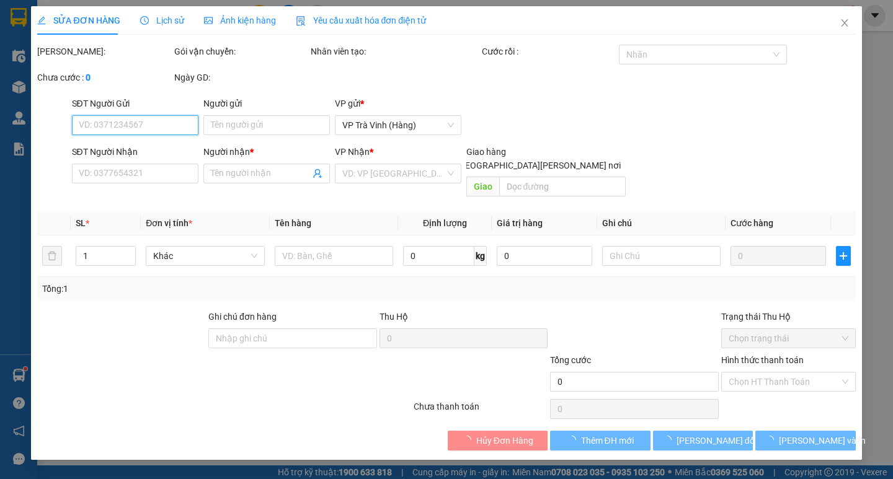
type input "0932929911"
type input "THI CƯỜNG ( A BÌNH)"
type input "35.000"
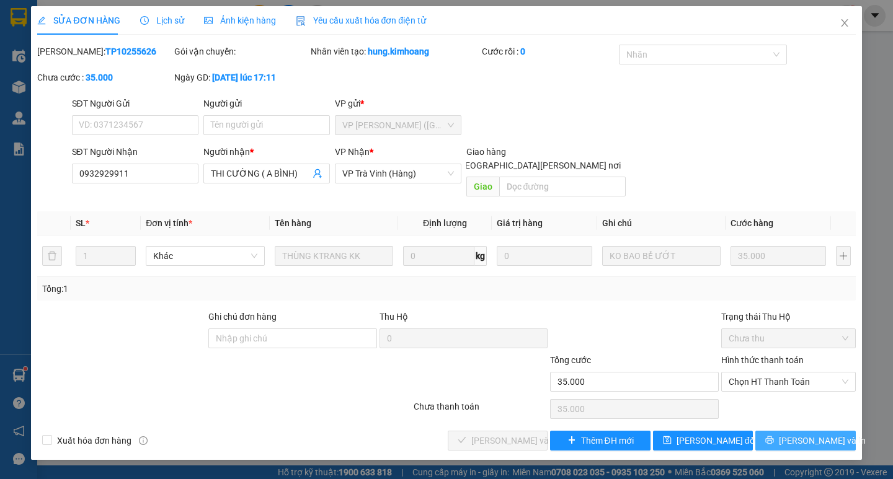
click at [817, 434] on span "[PERSON_NAME] và In" at bounding box center [822, 441] width 87 height 14
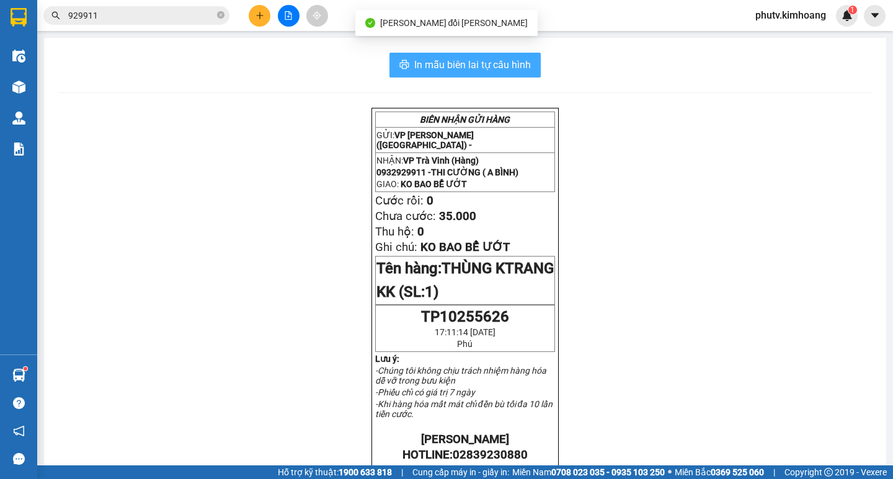
click at [466, 62] on span "In mẫu biên lai tự cấu hình" at bounding box center [472, 65] width 117 height 16
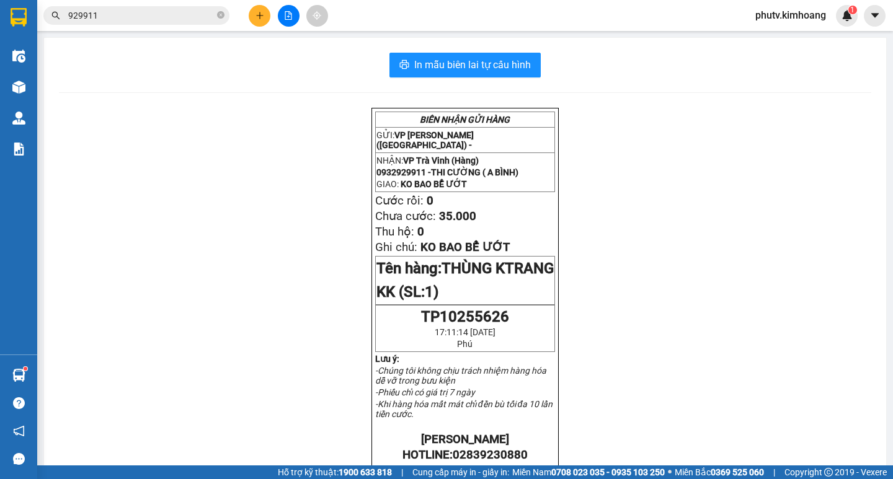
click at [131, 22] on span "929911" at bounding box center [136, 15] width 186 height 19
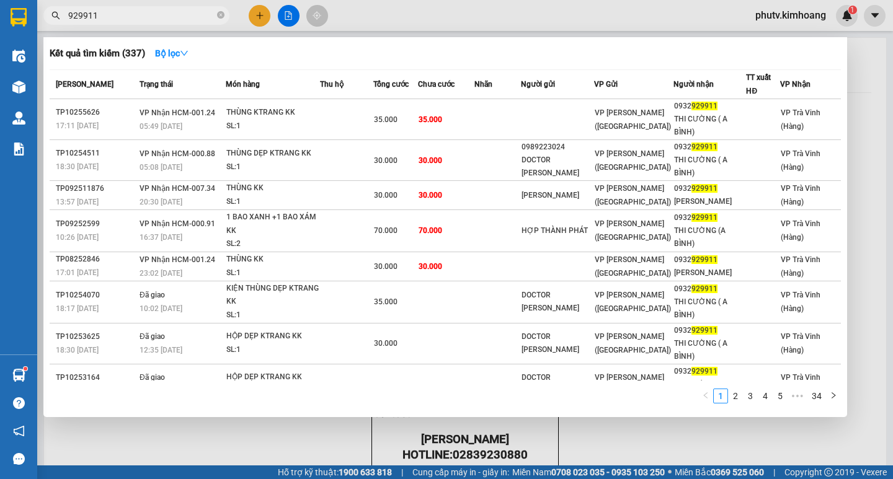
click at [131, 22] on span "929911" at bounding box center [136, 15] width 186 height 19
click at [134, 16] on input "929911" at bounding box center [141, 16] width 146 height 14
type input "n"
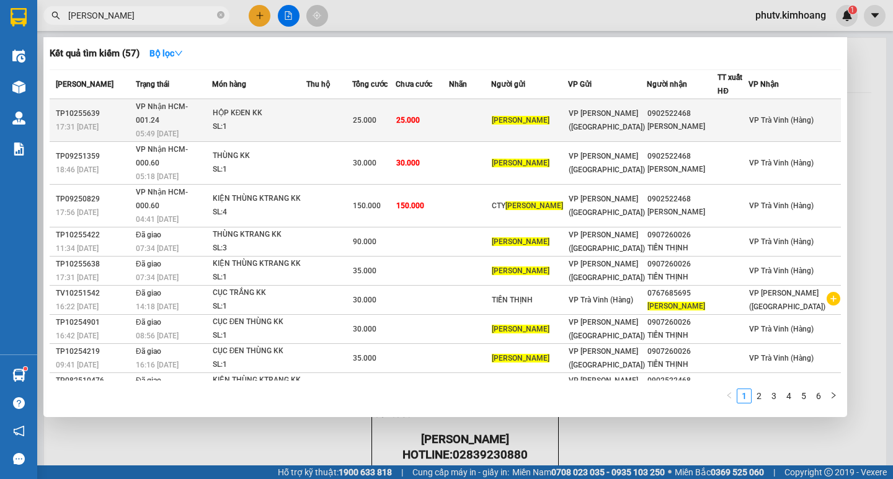
type input "[PERSON_NAME]"
click at [294, 110] on div "HỘP KĐEN KK" at bounding box center [259, 114] width 93 height 14
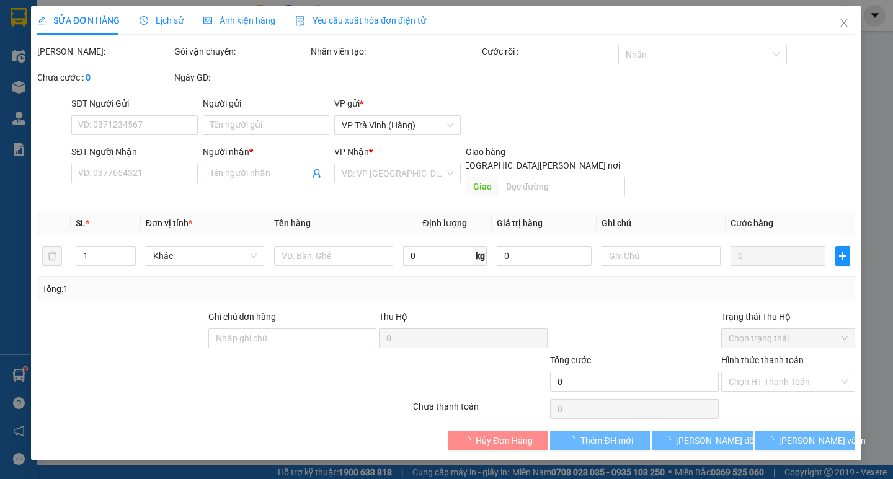
type input "[PERSON_NAME]"
type input "0902522468"
type input "[PERSON_NAME]"
type input "25.000"
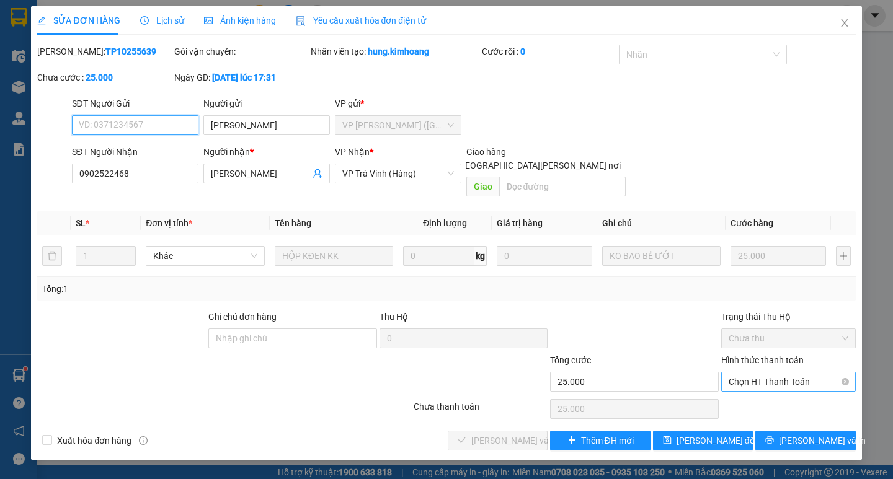
click at [755, 373] on span "Chọn HT Thanh Toán" at bounding box center [789, 382] width 120 height 19
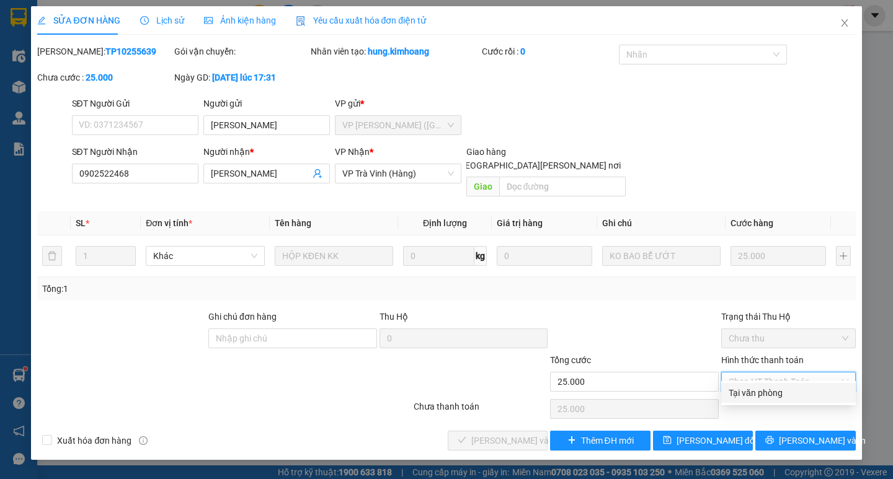
click at [766, 390] on div "Tại văn phòng" at bounding box center [789, 393] width 120 height 14
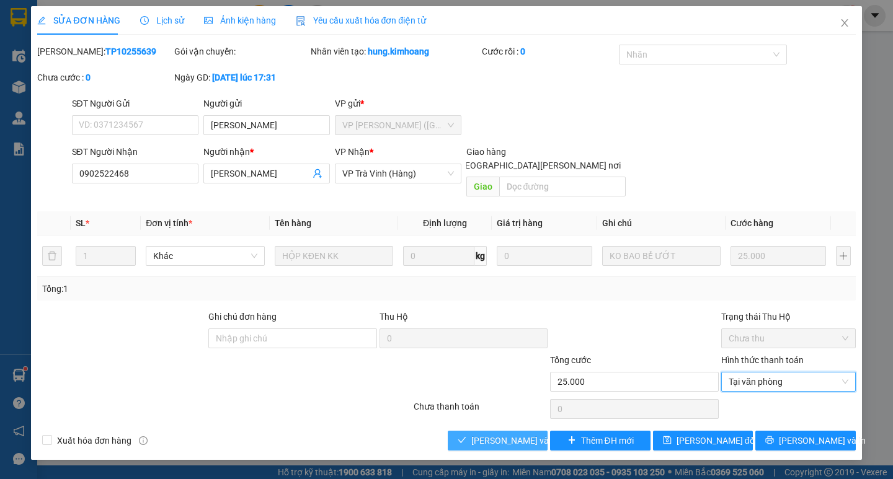
click at [532, 434] on span "[PERSON_NAME] và [PERSON_NAME] hàng" at bounding box center [554, 441] width 167 height 14
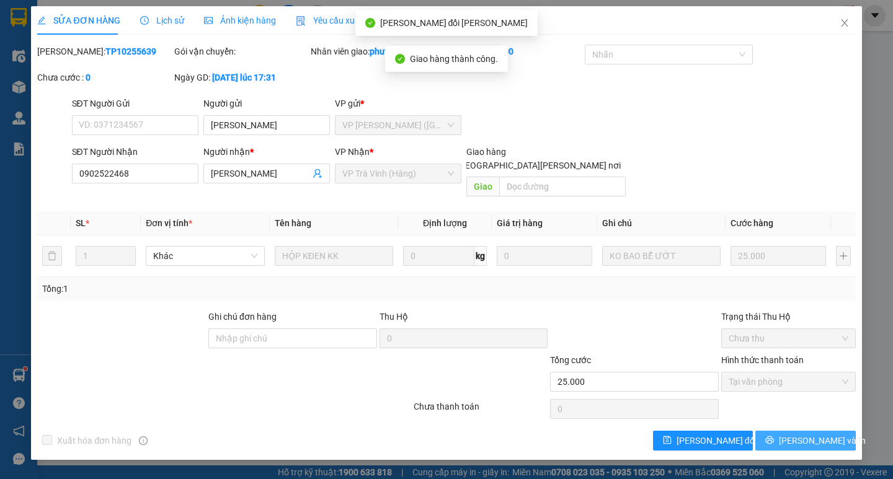
drag, startPoint x: 764, startPoint y: 420, endPoint x: 784, endPoint y: 424, distance: 20.2
click at [774, 437] on icon "printer" at bounding box center [770, 441] width 8 height 8
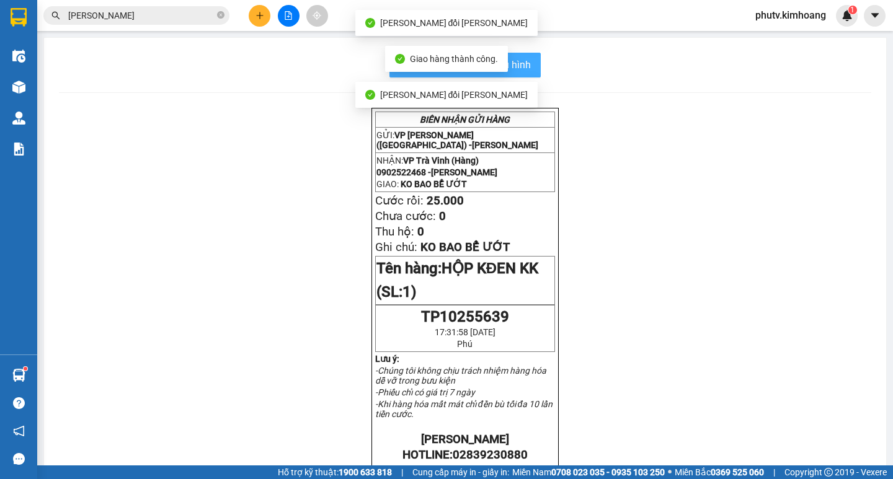
click at [526, 55] on button "In mẫu biên lai tự cấu hình" at bounding box center [464, 65] width 151 height 25
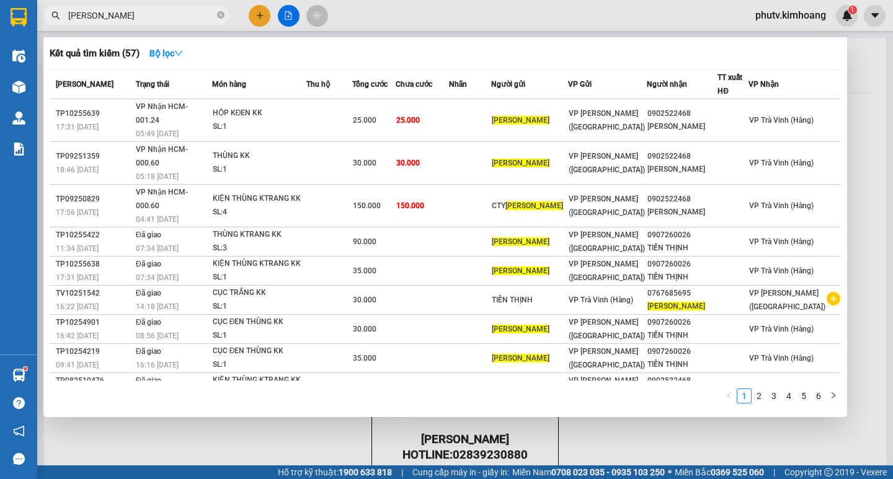
click at [159, 17] on input "[PERSON_NAME]" at bounding box center [141, 16] width 146 height 14
drag, startPoint x: 120, startPoint y: 15, endPoint x: 0, endPoint y: 19, distance: 119.8
click at [0, 19] on section "Kết quả [PERSON_NAME] ( 57 ) Bộ lọc Mã ĐH Trạng thái Món hàng Thu hộ Tổng [PERS…" at bounding box center [446, 239] width 893 height 479
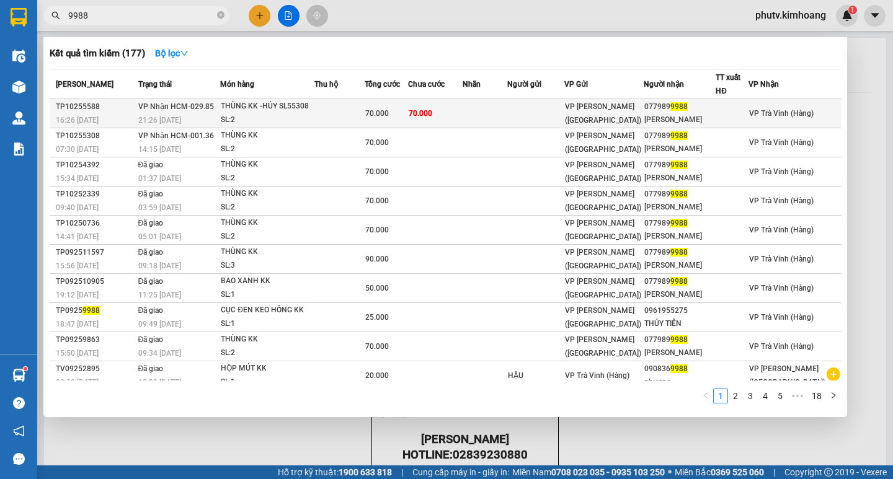
type input "9988"
click at [362, 116] on td at bounding box center [339, 113] width 50 height 29
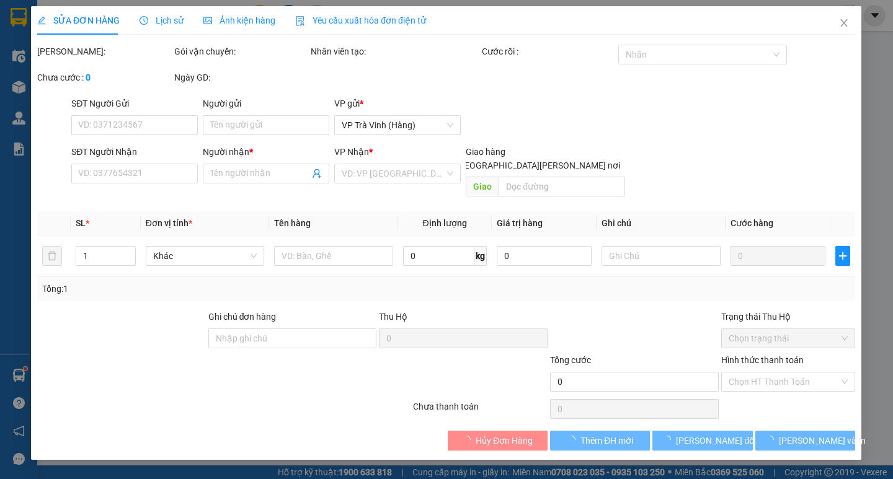
type input "0779899988"
type input "[PERSON_NAME]"
type input "70.000"
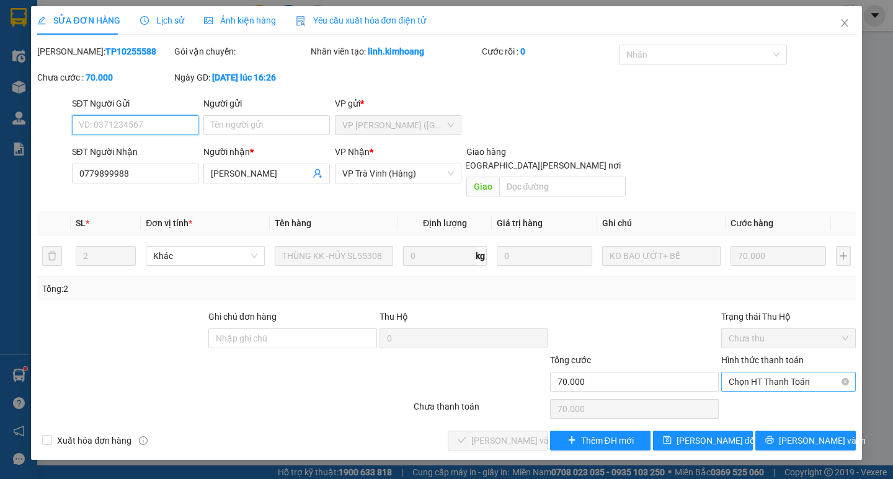
click at [763, 373] on span "Chọn HT Thanh Toán" at bounding box center [789, 382] width 120 height 19
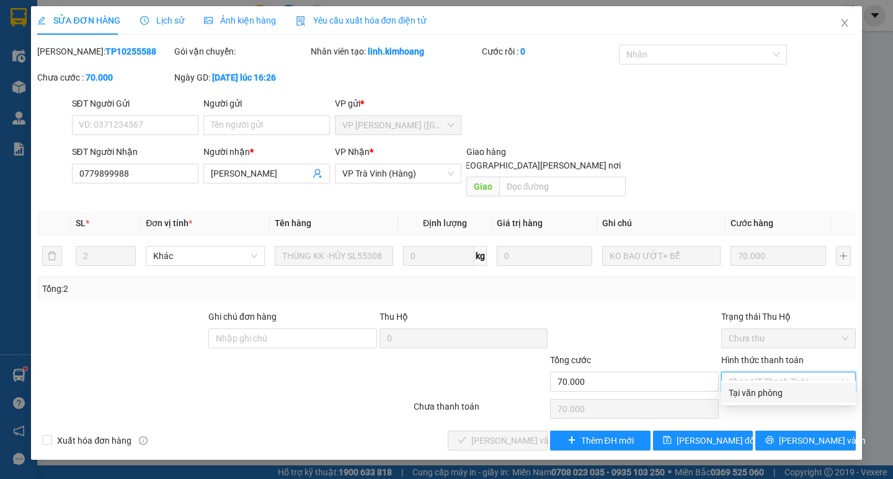
click at [777, 388] on div "Tại văn phòng" at bounding box center [789, 393] width 120 height 14
type input "0"
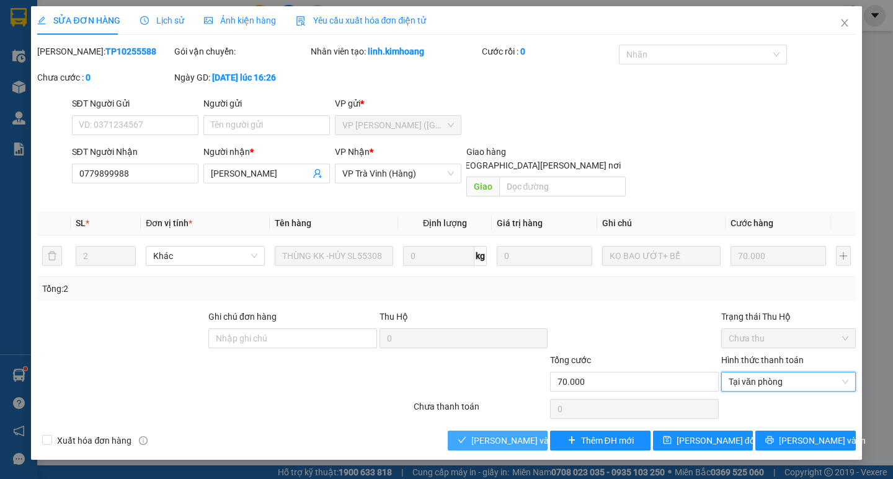
click at [525, 434] on span "[PERSON_NAME] và [PERSON_NAME] hàng" at bounding box center [554, 441] width 167 height 14
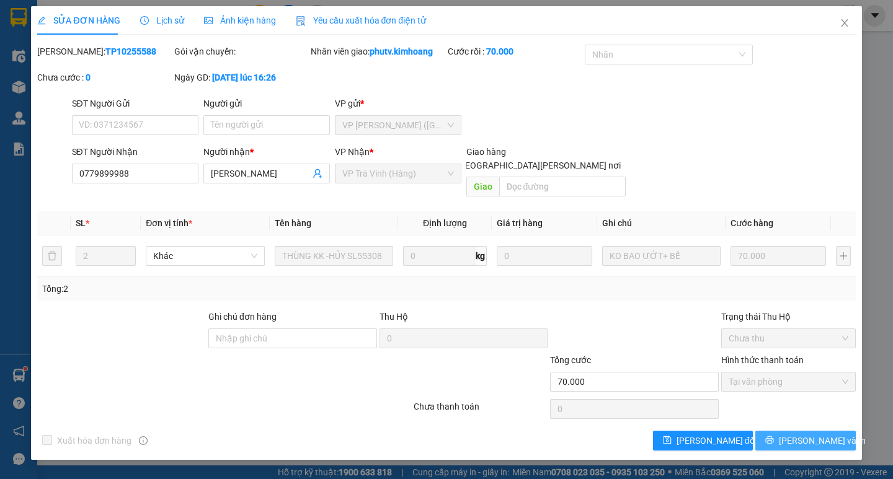
click at [808, 434] on span "[PERSON_NAME] và In" at bounding box center [822, 441] width 87 height 14
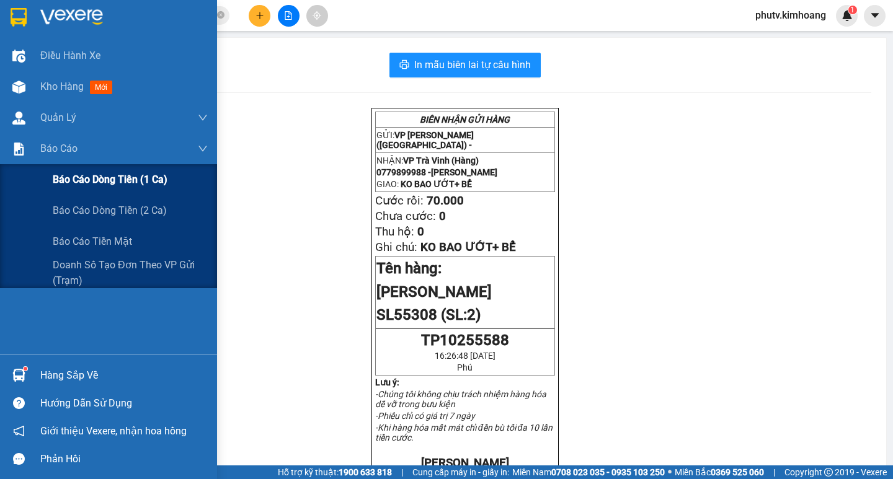
click at [88, 181] on span "Báo cáo dòng tiền (1 ca)" at bounding box center [110, 180] width 115 height 16
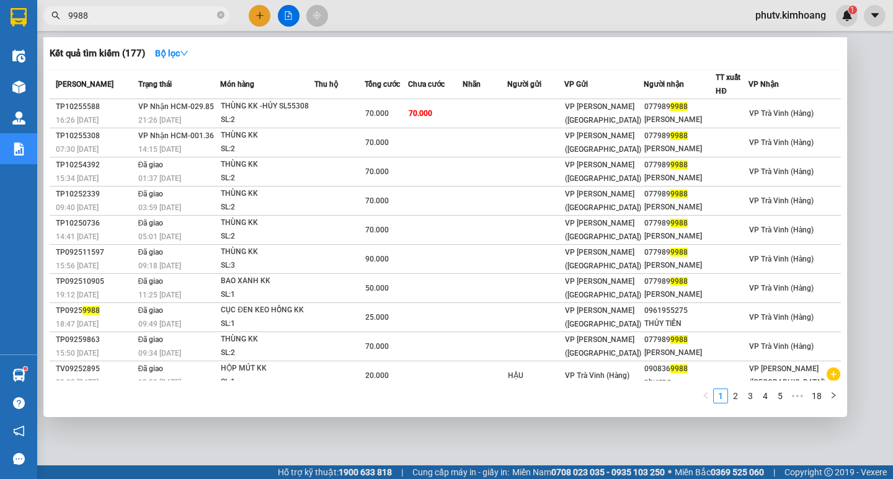
click at [128, 17] on input "9988" at bounding box center [141, 16] width 146 height 14
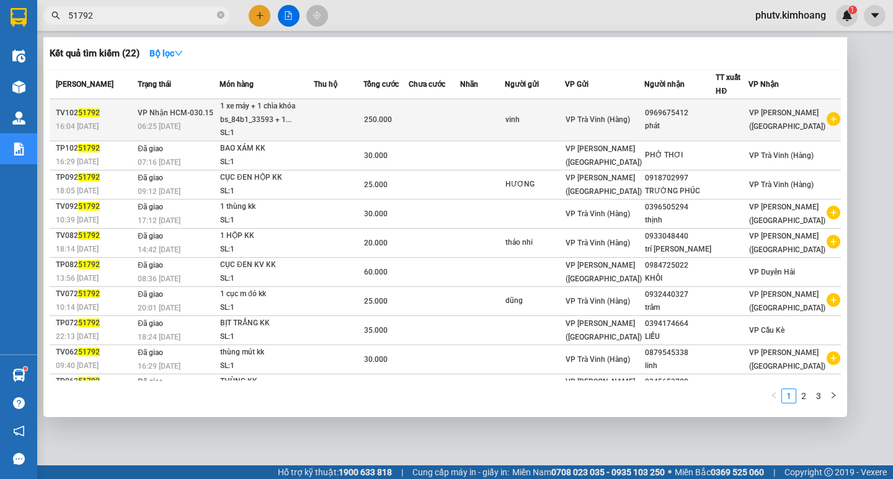
type input "51792"
click at [282, 122] on div "1 xe máy + 1 chìa khóa bs_84b1_33593 + 1..." at bounding box center [266, 113] width 93 height 27
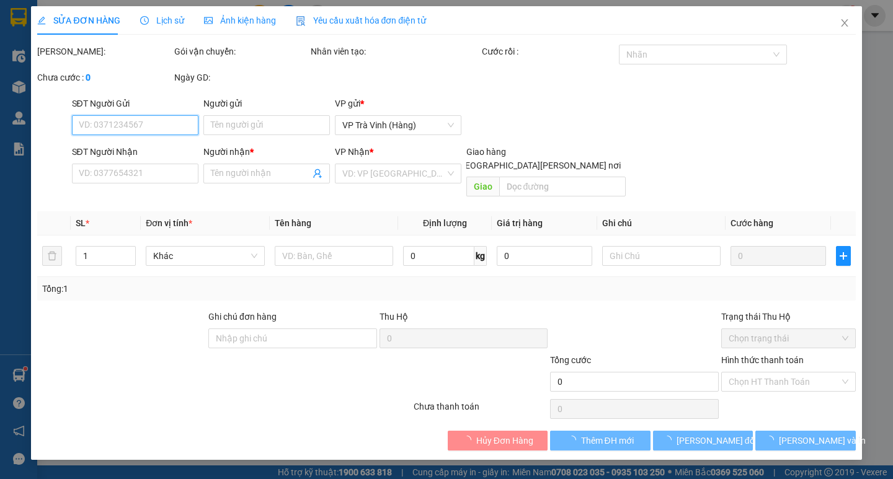
type input "vinh"
type input "0969675412"
type input "phát"
type input "250.000"
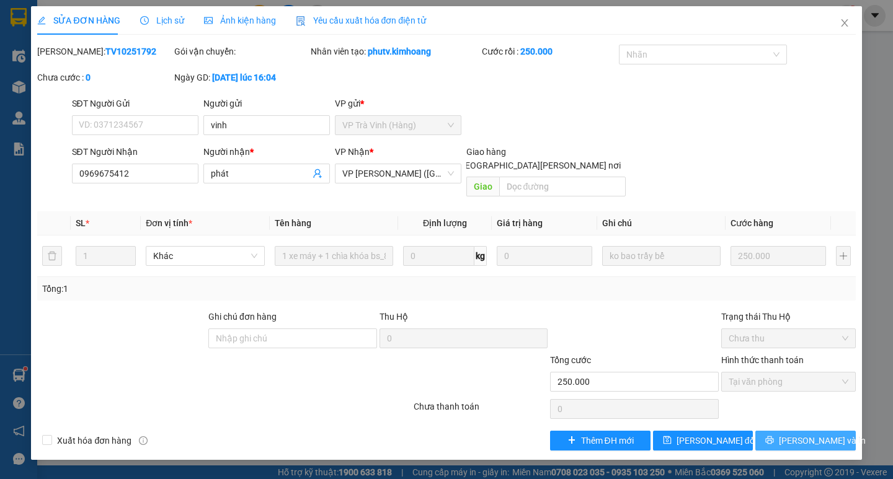
drag, startPoint x: 784, startPoint y: 427, endPoint x: 773, endPoint y: 414, distance: 17.1
click at [774, 436] on icon "printer" at bounding box center [769, 440] width 9 height 9
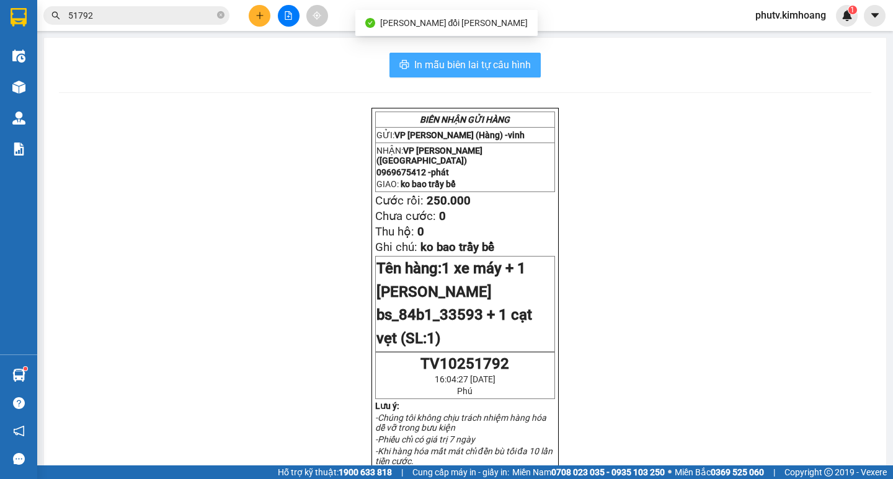
click at [489, 69] on span "In mẫu biên lai tự cấu hình" at bounding box center [472, 65] width 117 height 16
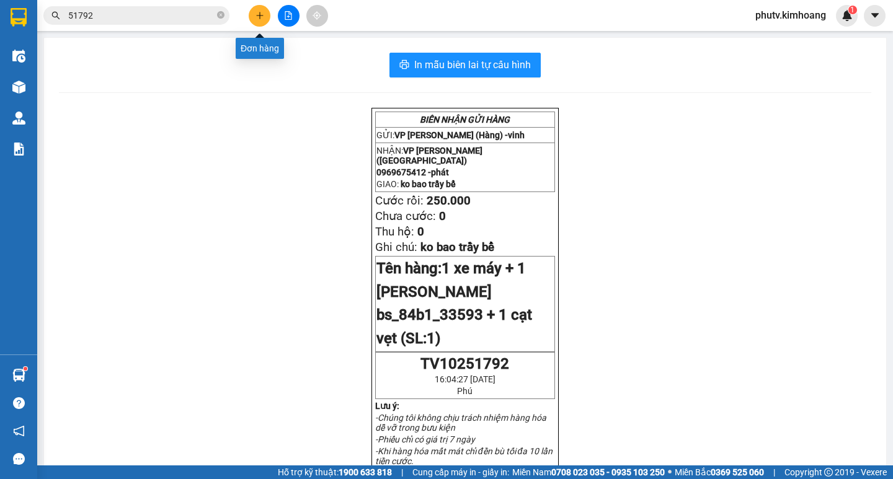
click at [256, 14] on icon "plus" at bounding box center [259, 15] width 9 height 9
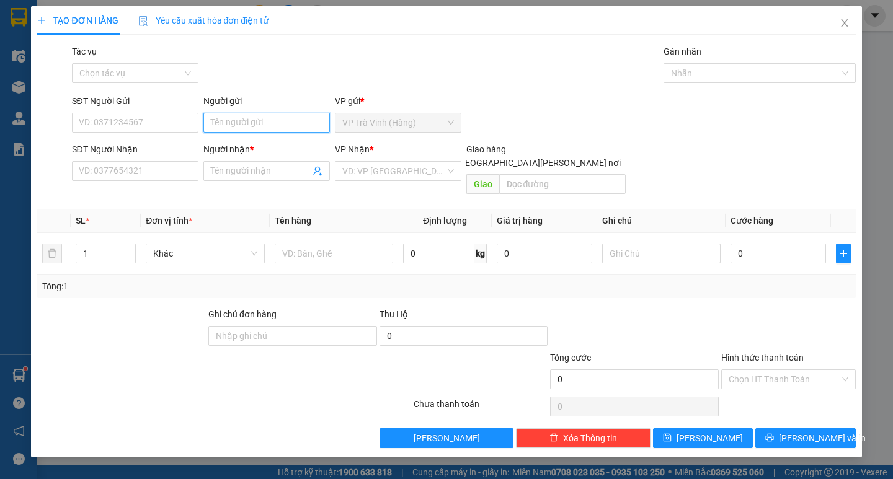
click at [246, 125] on input "Người gửi" at bounding box center [266, 123] width 127 height 20
type input "vinh"
click at [843, 20] on icon "close" at bounding box center [845, 23] width 10 height 10
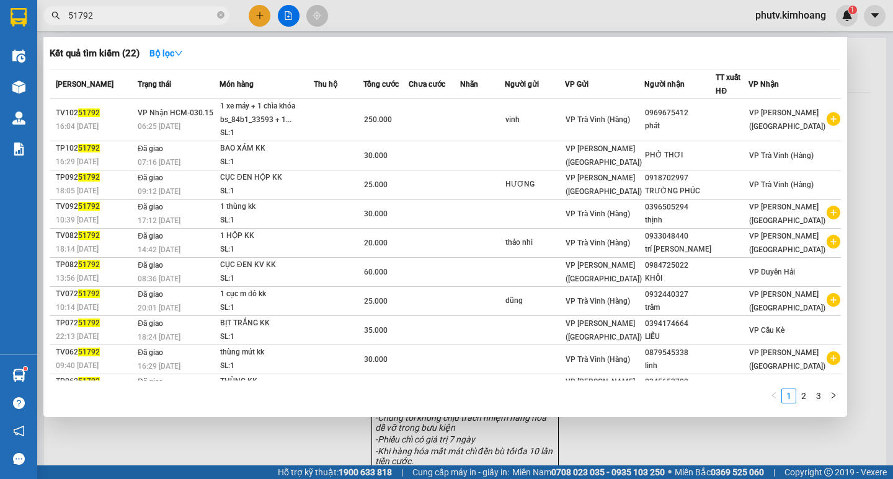
click at [181, 13] on input "51792" at bounding box center [141, 16] width 146 height 14
click at [251, 439] on div at bounding box center [446, 239] width 893 height 479
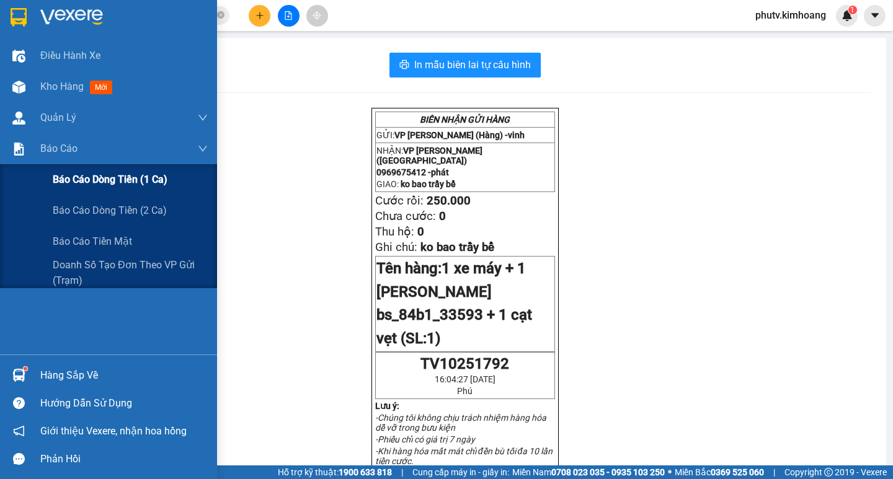
click at [92, 179] on span "Báo cáo dòng tiền (1 ca)" at bounding box center [110, 180] width 115 height 16
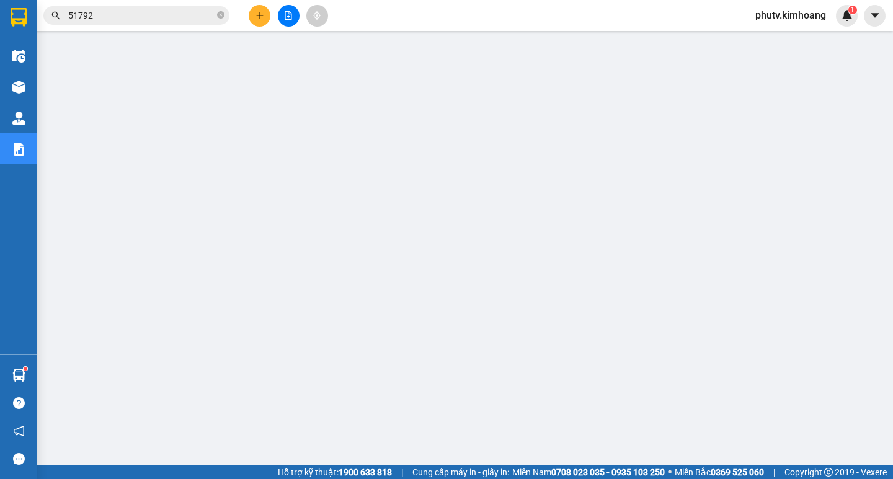
click at [178, 19] on input "51792" at bounding box center [141, 16] width 146 height 14
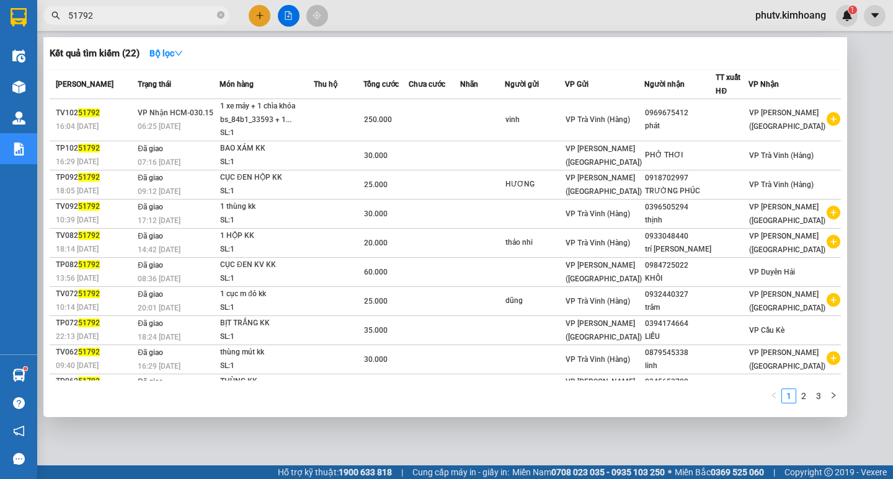
click at [178, 19] on input "51792" at bounding box center [141, 16] width 146 height 14
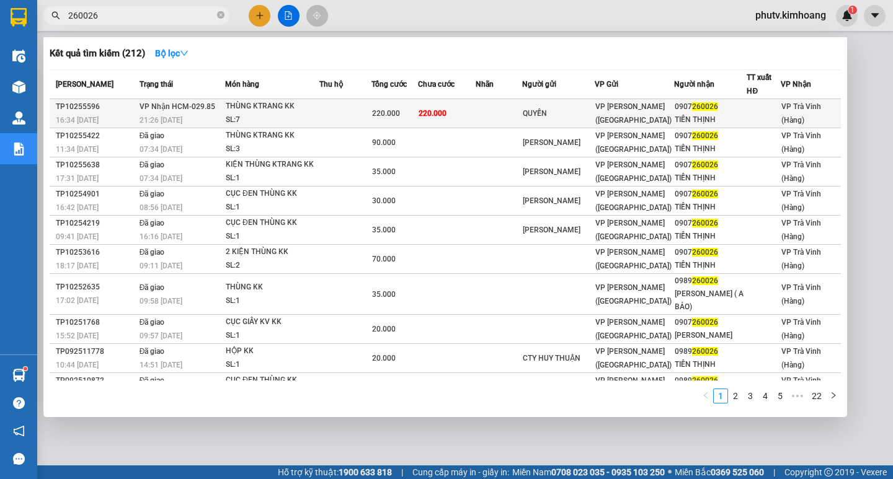
type input "260026"
click at [326, 113] on td at bounding box center [345, 113] width 52 height 29
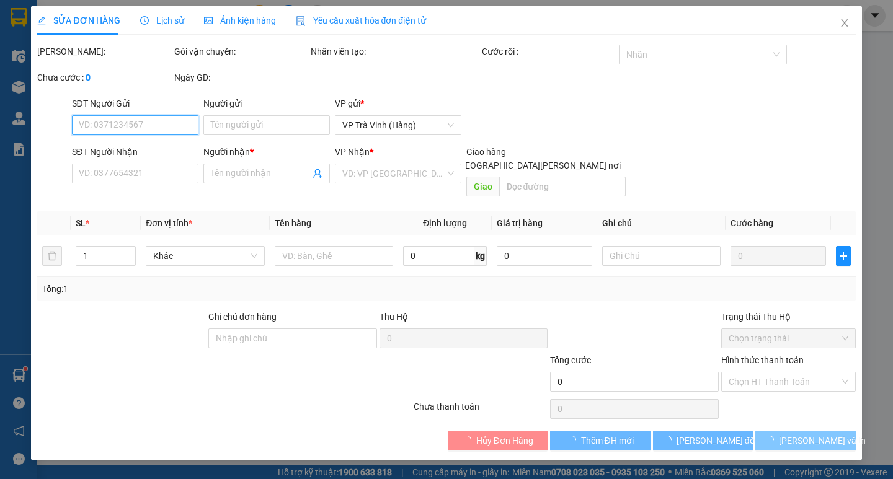
type input "QUYỀN"
type input "0907260026"
type input "TIẾN THỊNH"
type input "220.000"
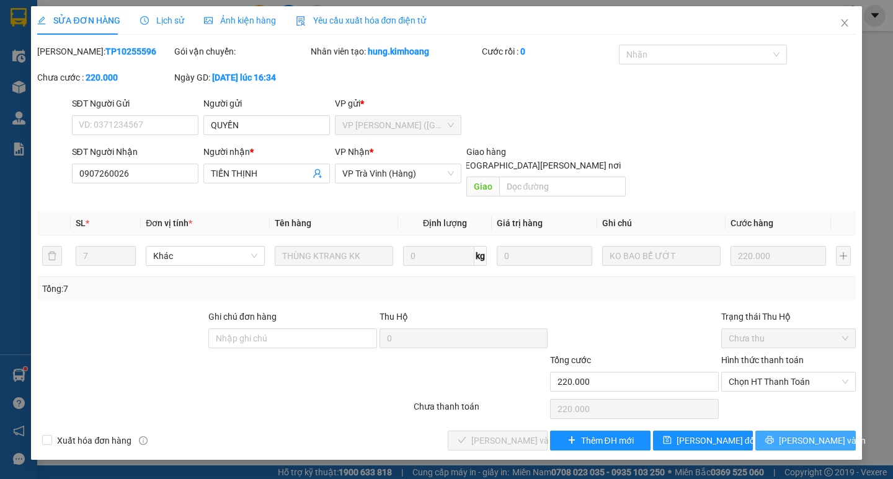
click at [814, 434] on span "[PERSON_NAME] và In" at bounding box center [822, 441] width 87 height 14
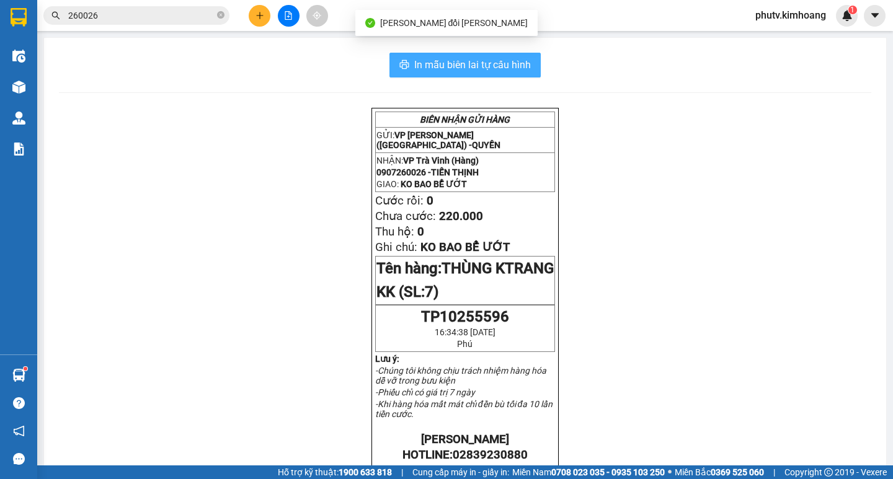
click at [501, 69] on span "In mẫu biên lai tự cấu hình" at bounding box center [472, 65] width 117 height 16
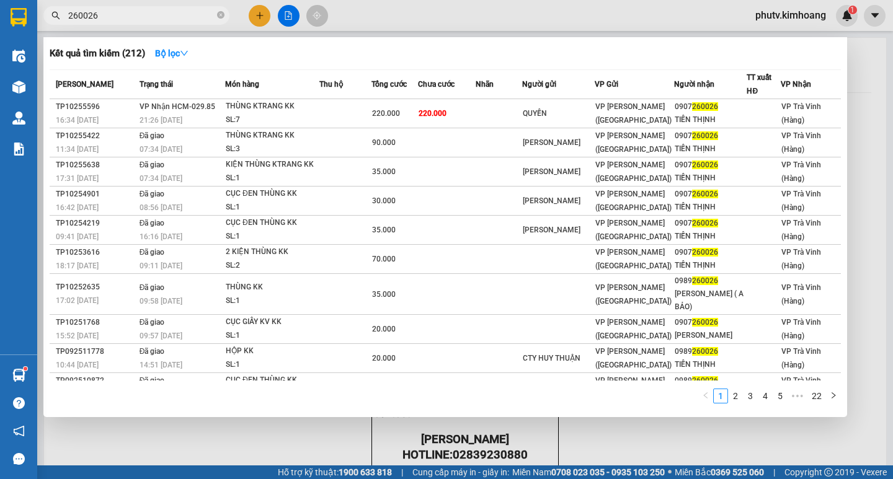
click at [102, 17] on input "260026" at bounding box center [141, 16] width 146 height 14
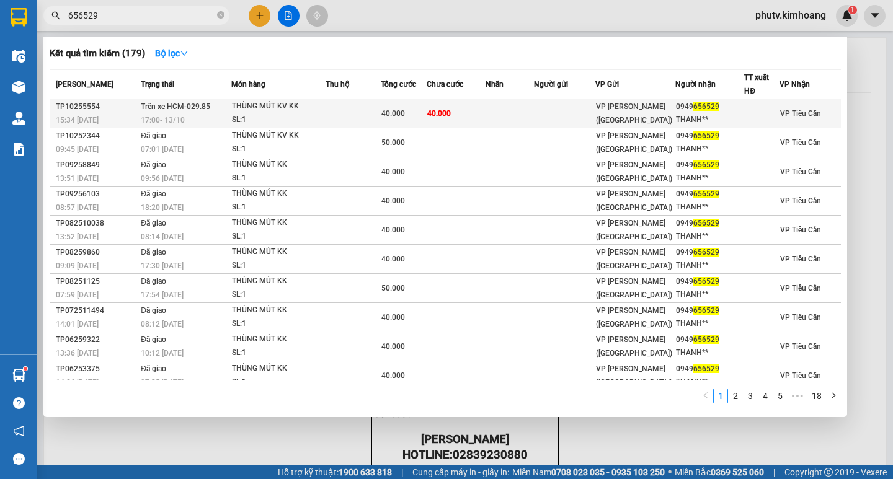
click at [334, 113] on td at bounding box center [353, 113] width 55 height 29
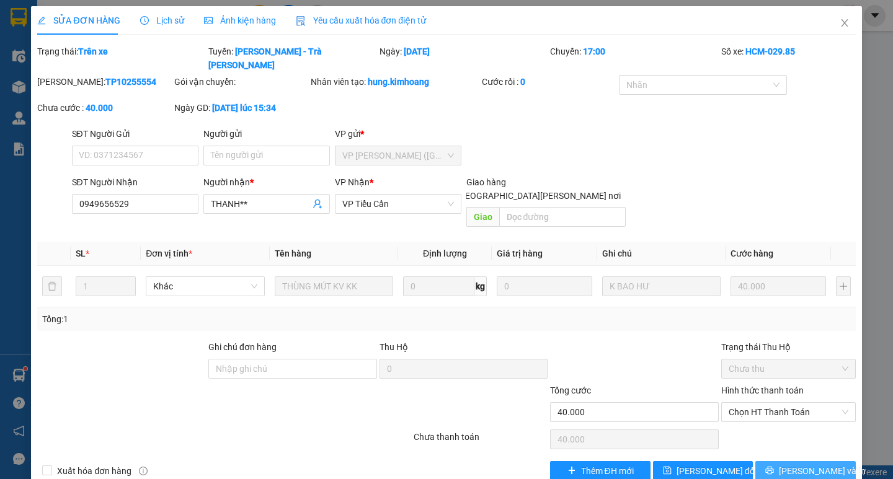
click at [809, 464] on span "[PERSON_NAME] và In" at bounding box center [822, 471] width 87 height 14
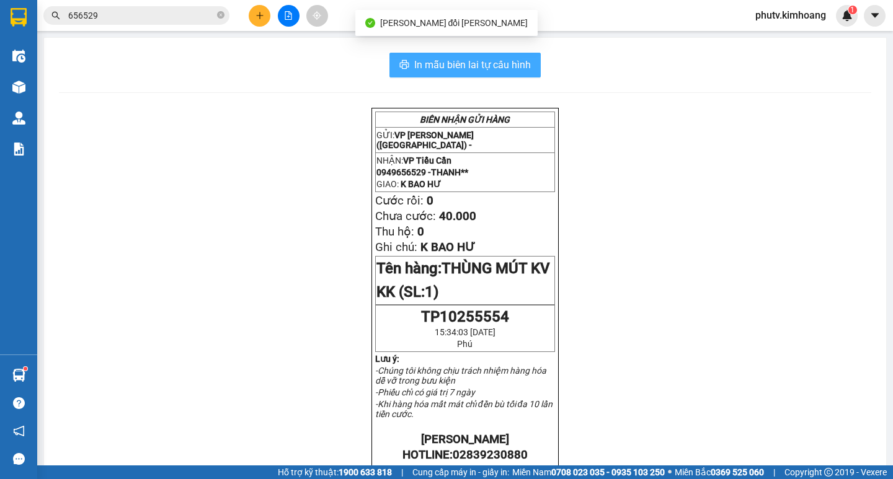
click at [460, 67] on span "In mẫu biên lai tự cấu hình" at bounding box center [472, 65] width 117 height 16
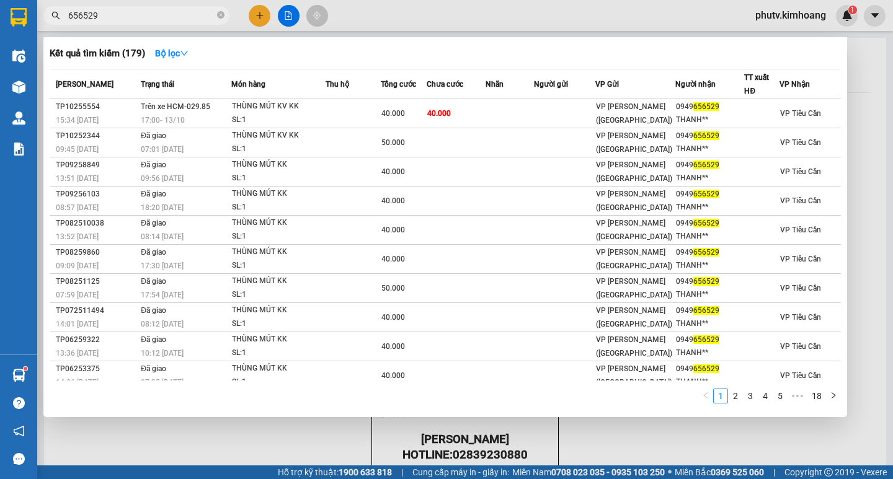
click at [169, 17] on input "656529" at bounding box center [141, 16] width 146 height 14
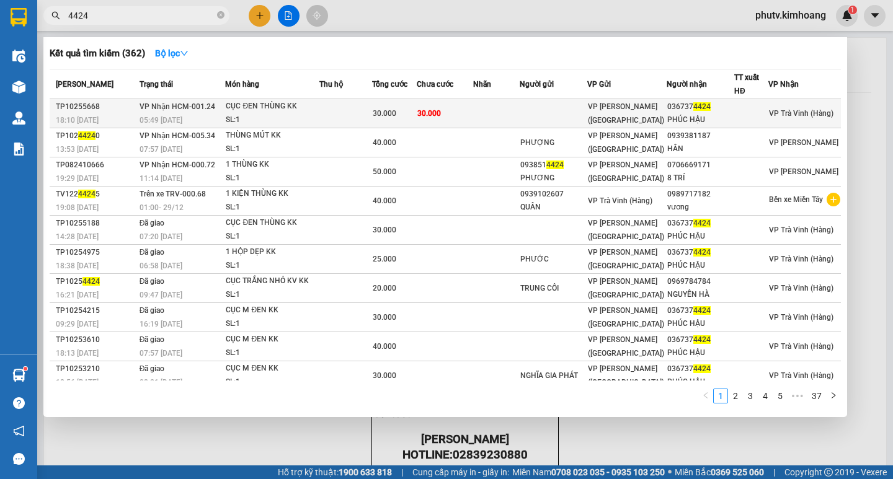
type input "4424"
click at [331, 108] on td at bounding box center [345, 113] width 53 height 29
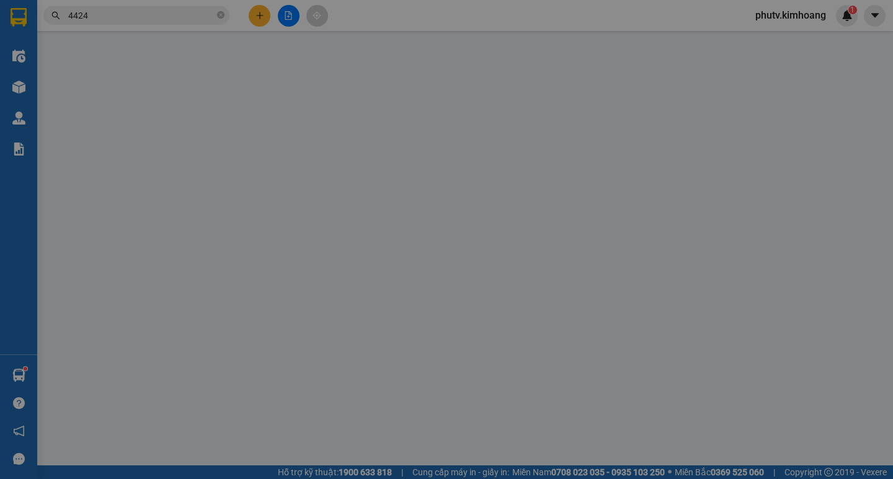
type input "0367374424"
type input "PHÚC HẬU"
type input "30.000"
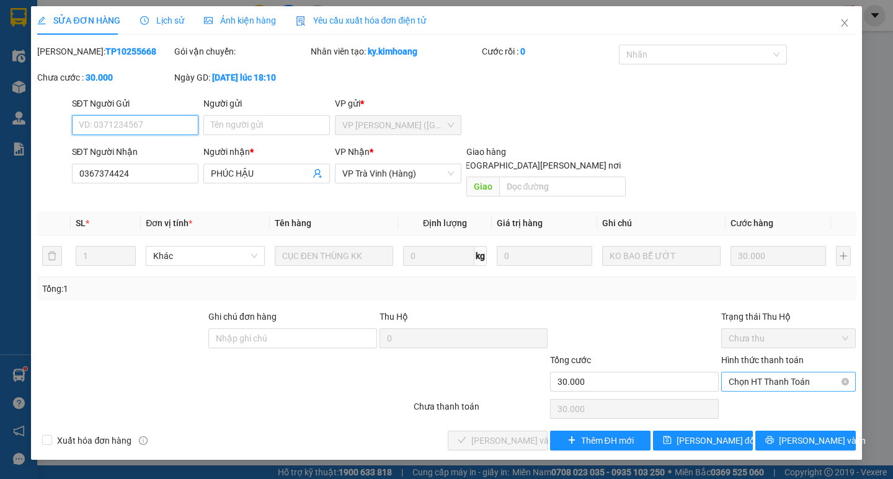
click at [768, 373] on span "Chọn HT Thanh Toán" at bounding box center [789, 382] width 120 height 19
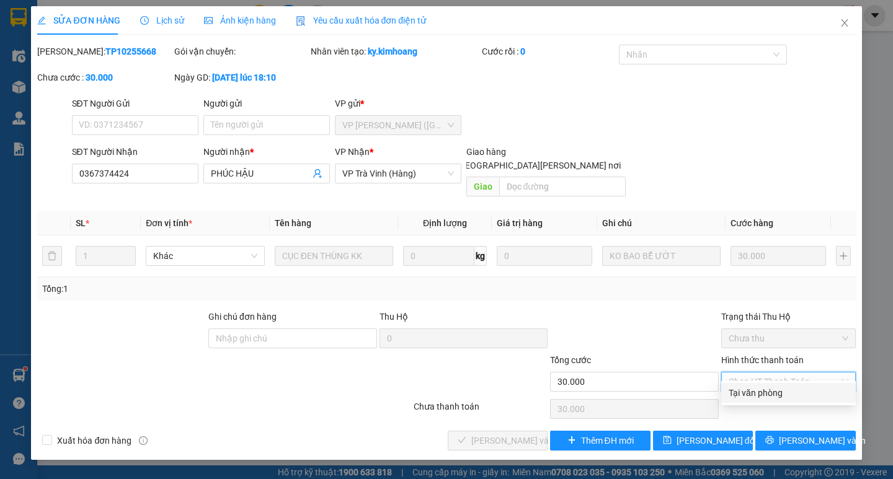
click at [763, 388] on div "Tại văn phòng" at bounding box center [789, 393] width 120 height 14
type input "0"
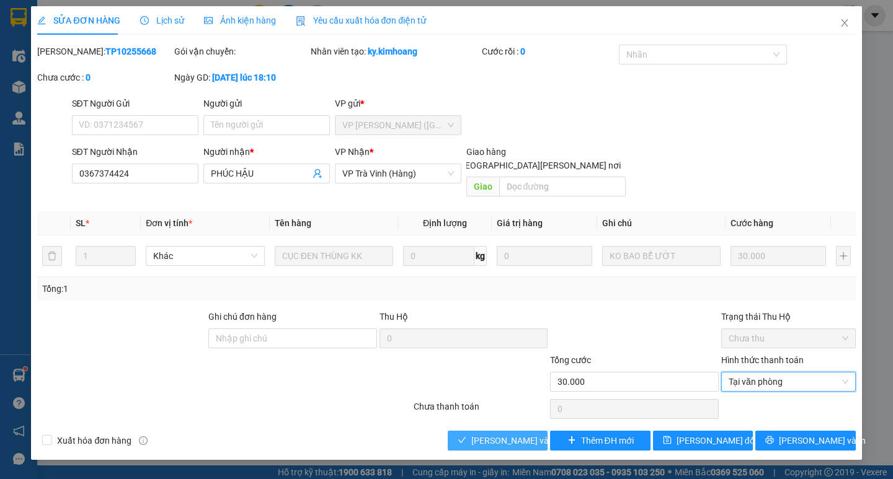
click at [471, 431] on button "[PERSON_NAME] và [PERSON_NAME] hàng" at bounding box center [498, 441] width 100 height 20
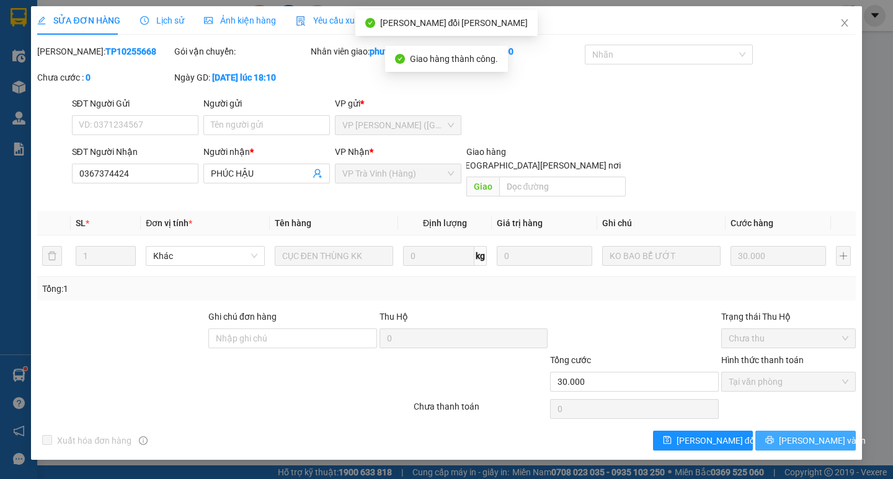
click at [815, 434] on span "[PERSON_NAME] và In" at bounding box center [822, 441] width 87 height 14
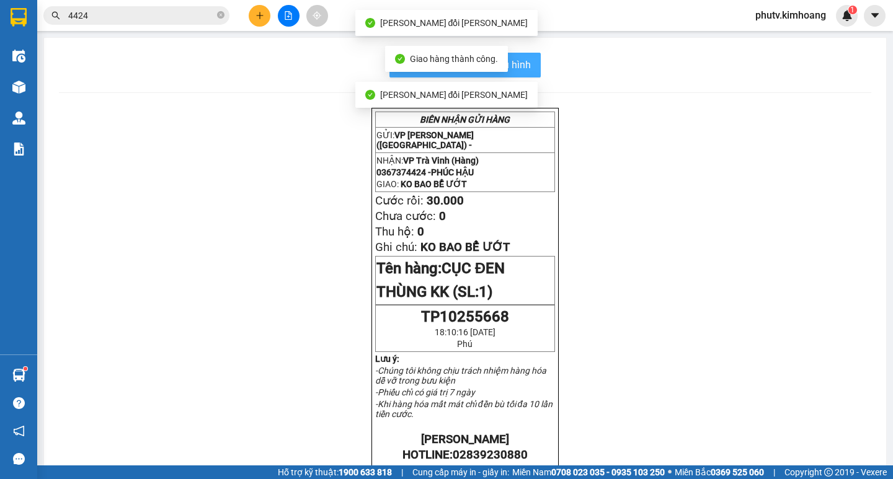
click at [515, 70] on span "In mẫu biên lai tự cấu hình" at bounding box center [472, 65] width 117 height 16
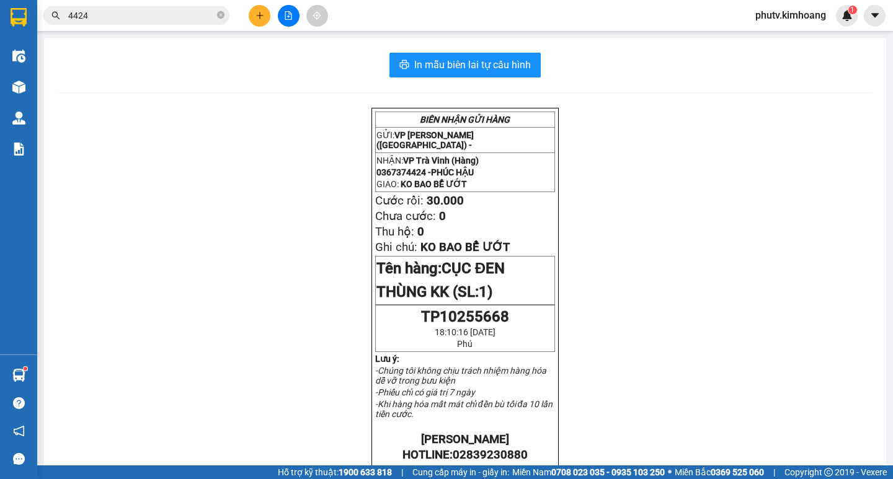
click at [146, 14] on input "4424" at bounding box center [141, 16] width 146 height 14
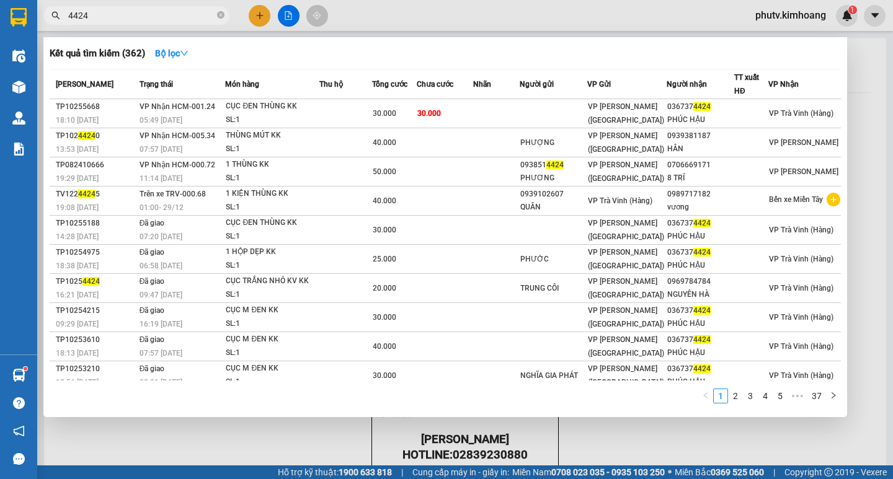
click at [146, 14] on input "4424" at bounding box center [141, 16] width 146 height 14
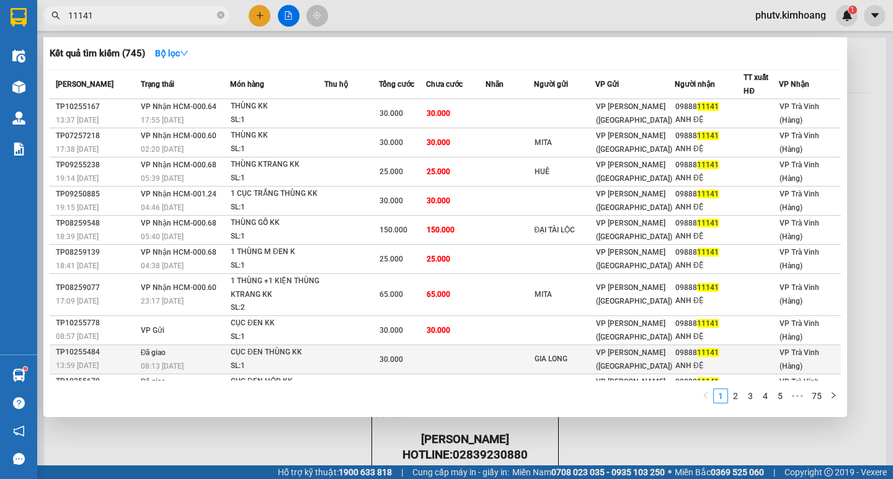
type input "11141"
click at [274, 360] on div "SL: 1" at bounding box center [277, 367] width 93 height 14
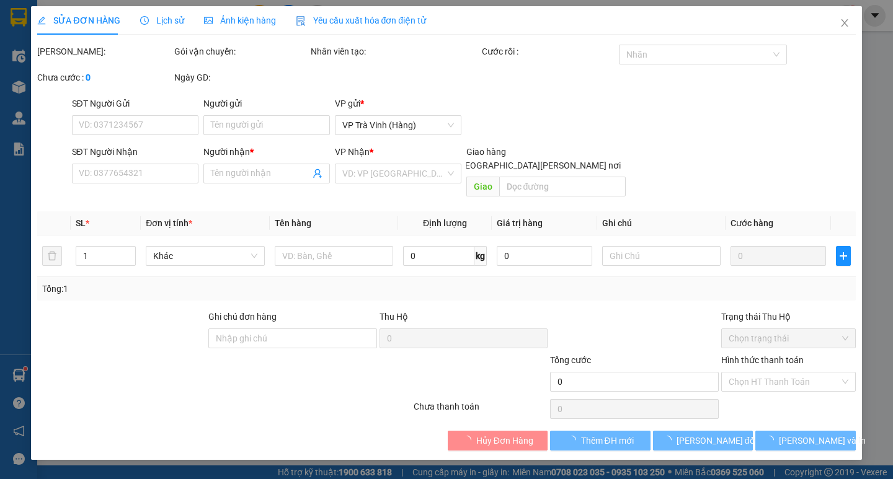
click at [161, 18] on span "Lịch sử" at bounding box center [162, 21] width 44 height 10
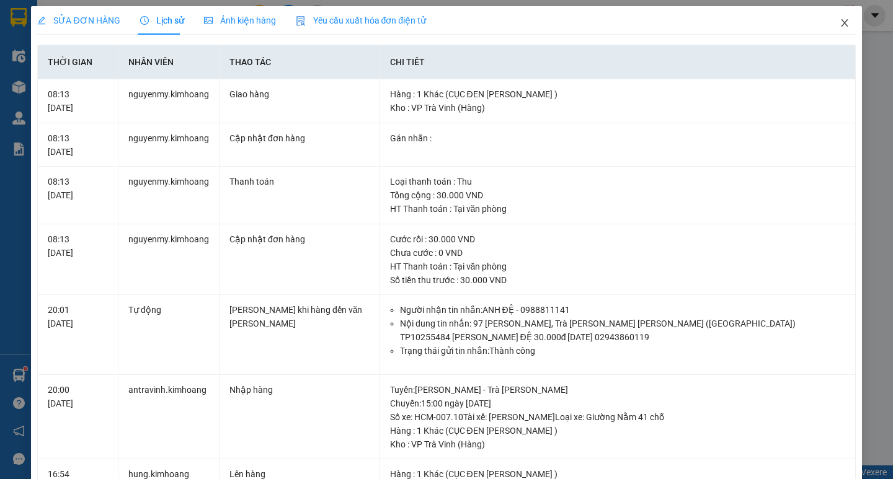
click at [830, 21] on span "Close" at bounding box center [844, 23] width 35 height 35
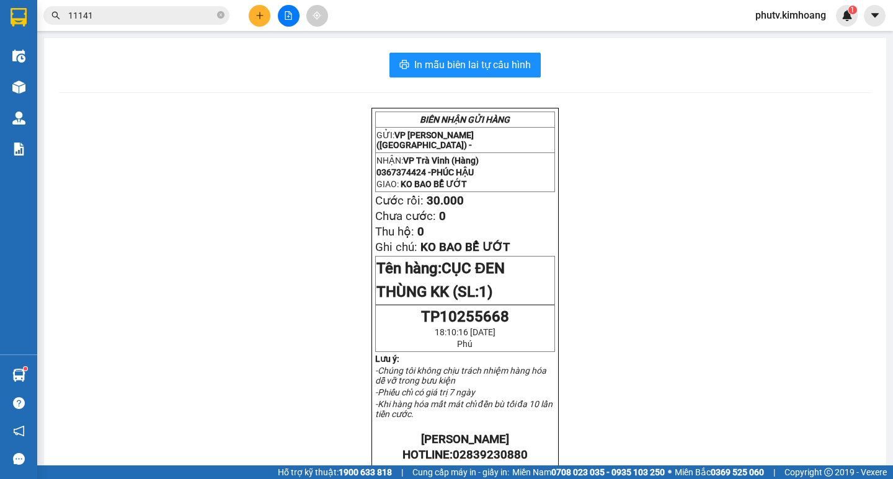
click at [177, 18] on input "11141" at bounding box center [141, 16] width 146 height 14
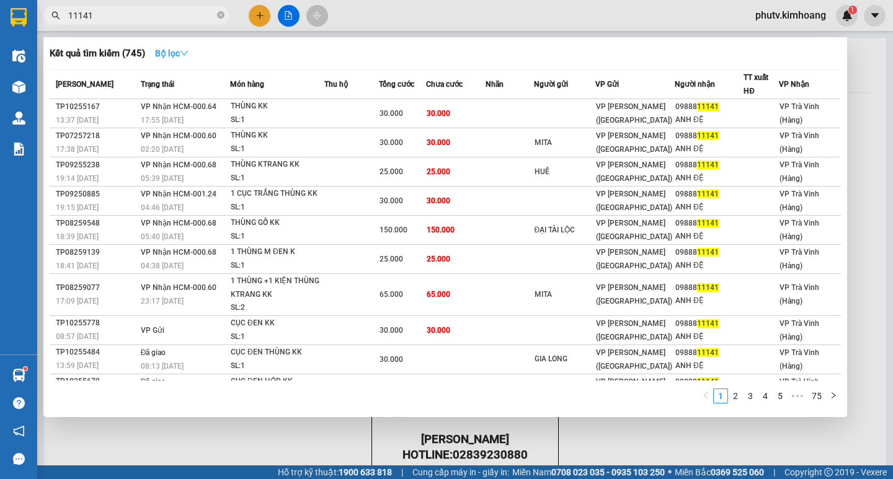
click at [187, 59] on button "Bộ lọc" at bounding box center [171, 53] width 53 height 20
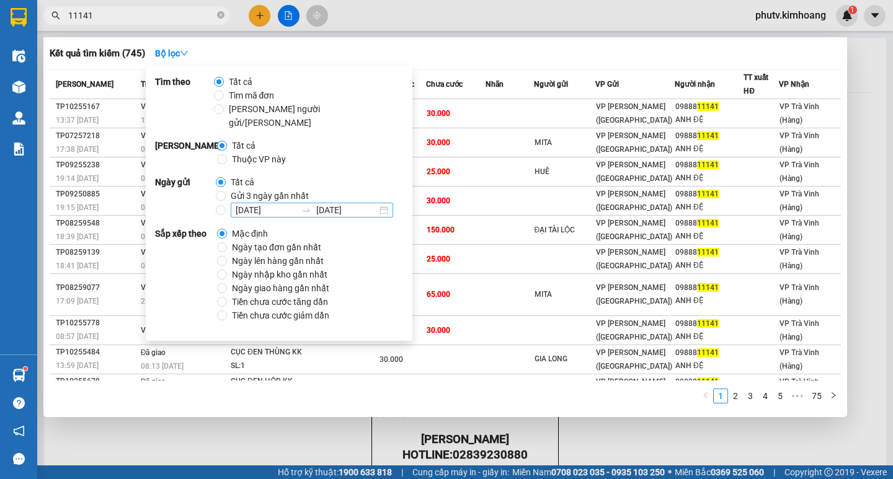
click at [249, 203] on input "[DATE]" at bounding box center [266, 210] width 61 height 14
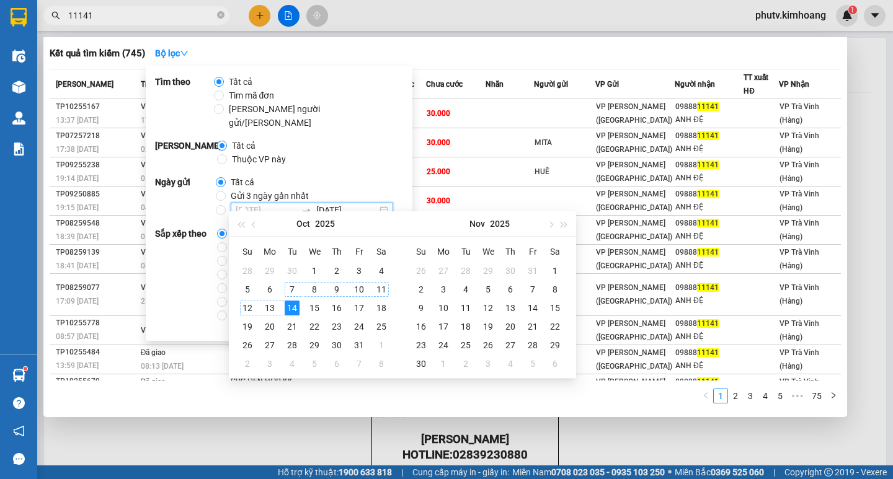
click at [269, 303] on div "13" at bounding box center [269, 308] width 15 height 15
type input "[DATE]"
click at [267, 308] on div "13" at bounding box center [269, 308] width 15 height 15
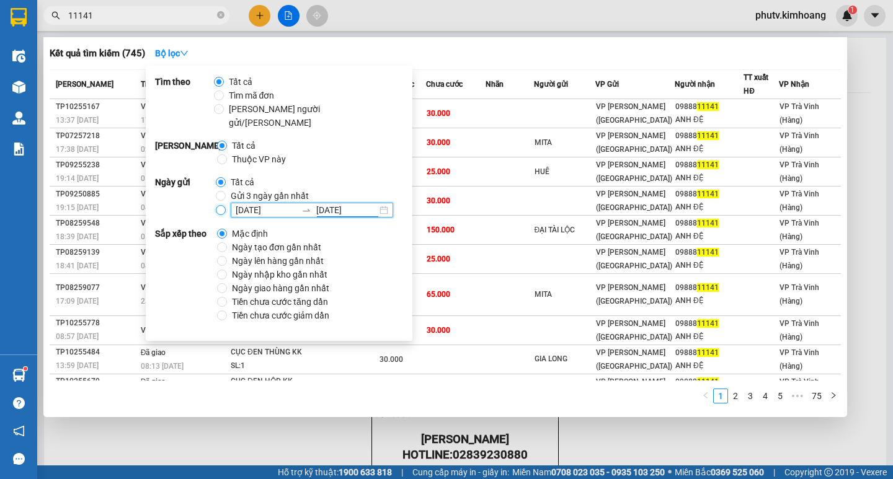
click at [218, 205] on input "[DATE] [DATE]" at bounding box center [221, 210] width 10 height 10
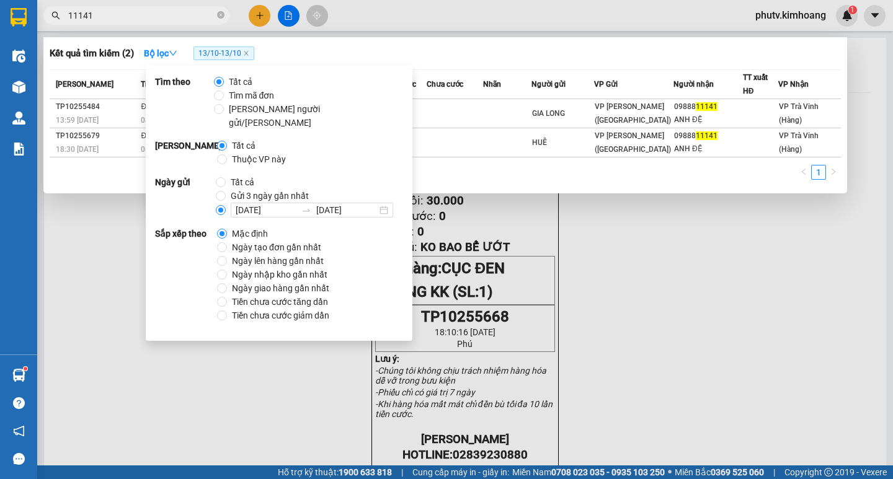
click at [98, 241] on div at bounding box center [446, 239] width 893 height 479
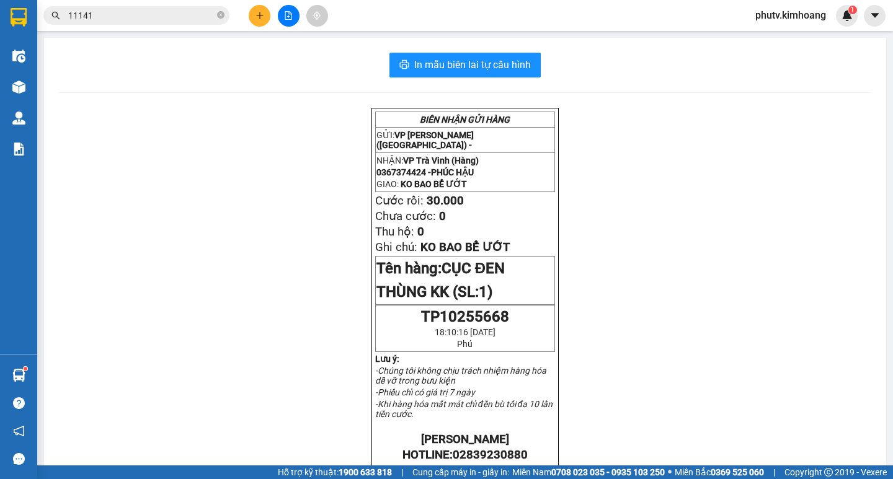
click at [117, 19] on input "11141" at bounding box center [141, 16] width 146 height 14
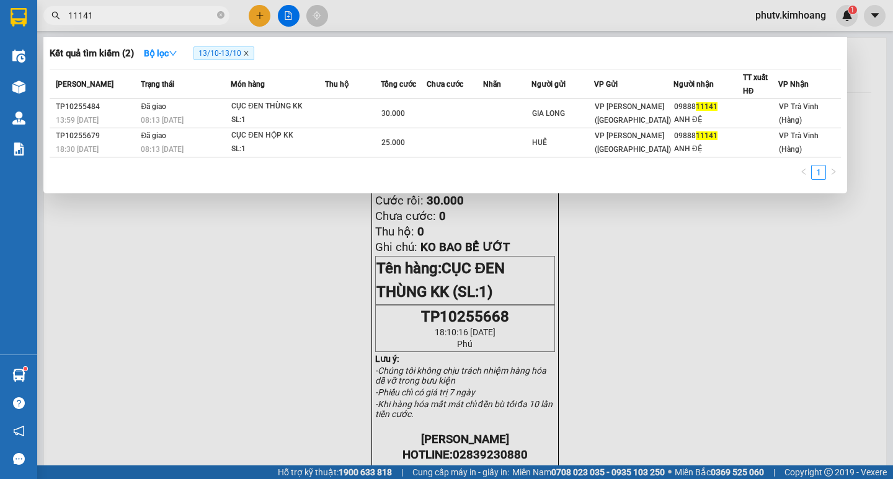
click at [248, 53] on icon "close" at bounding box center [246, 53] width 4 height 4
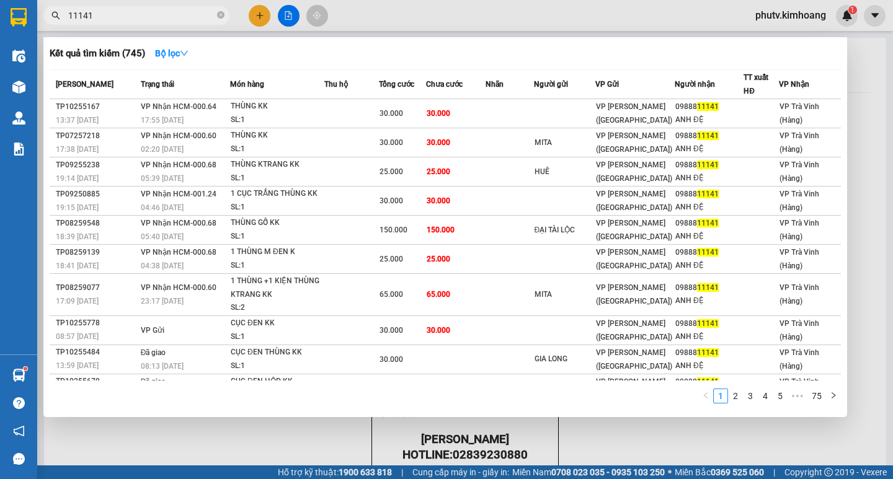
click at [263, 14] on div at bounding box center [446, 239] width 893 height 479
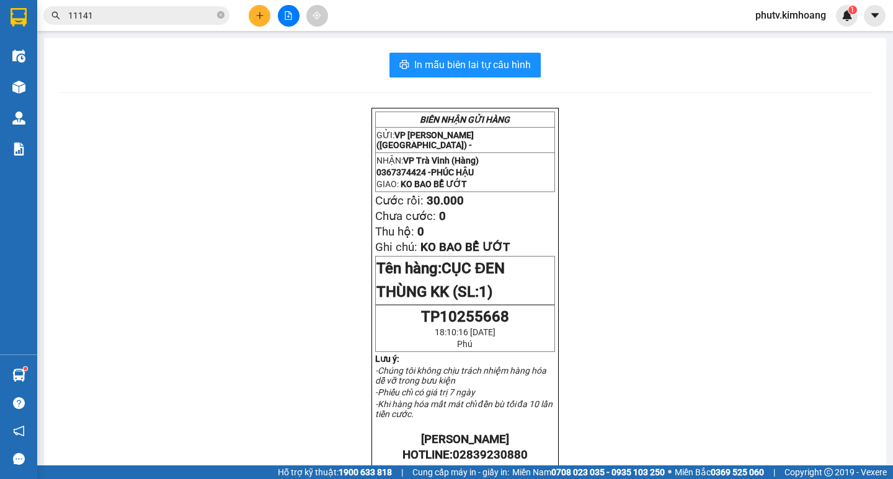
click at [260, 22] on button at bounding box center [260, 16] width 22 height 22
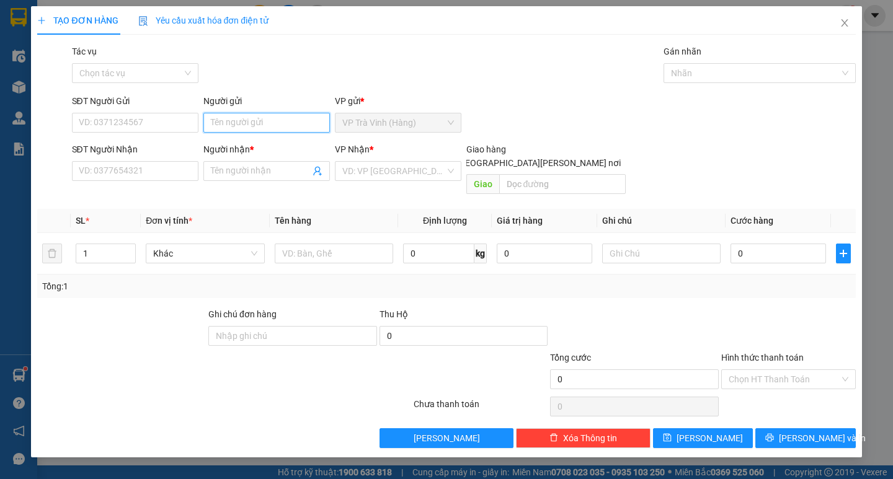
click at [226, 130] on input "Người gửi" at bounding box center [266, 123] width 127 height 20
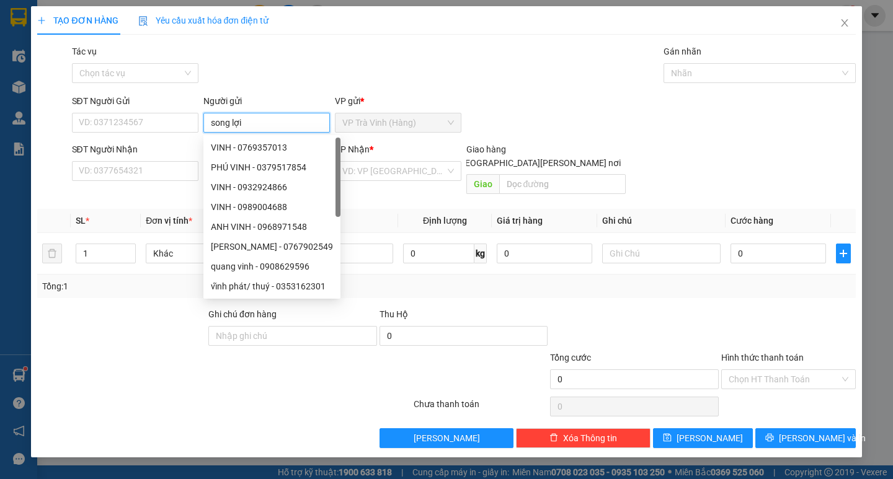
type input "song lợi"
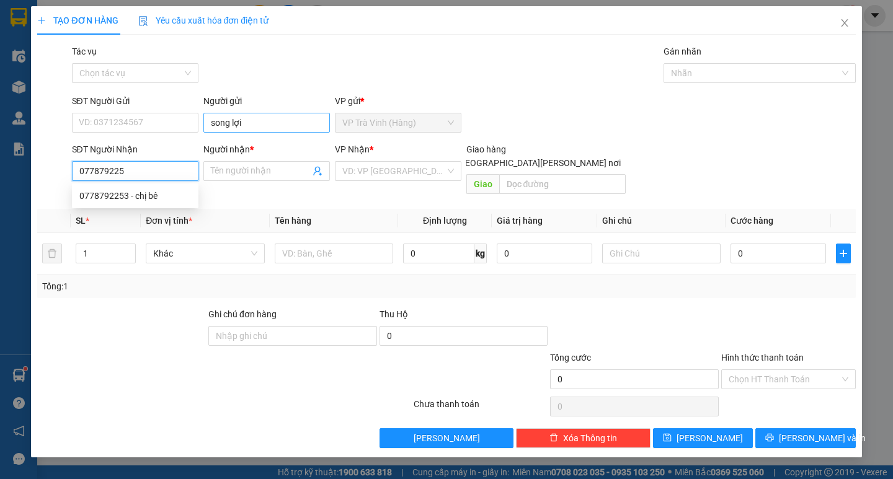
type input "0778792253"
click at [156, 200] on div "0778792253 - chị bê" at bounding box center [135, 196] width 112 height 14
type input "chị bê"
type input "40.000"
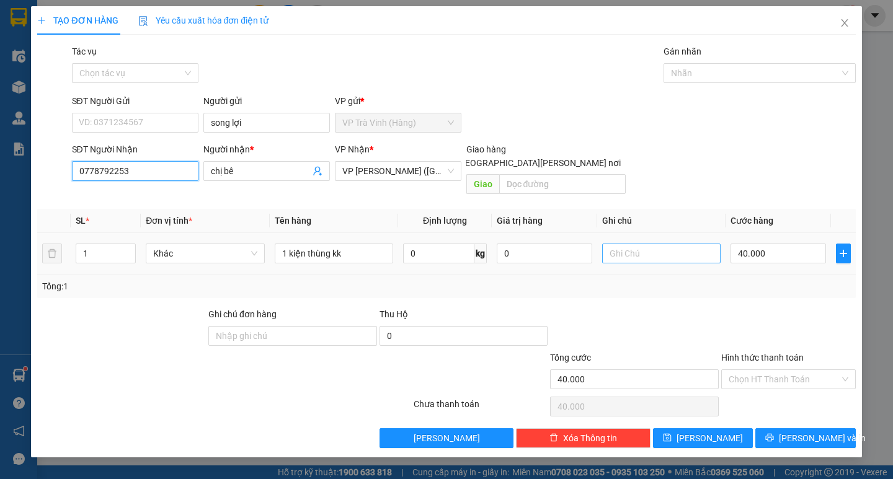
type input "0778792253"
click at [620, 248] on input "text" at bounding box center [661, 254] width 118 height 20
type input "ko bap bê"
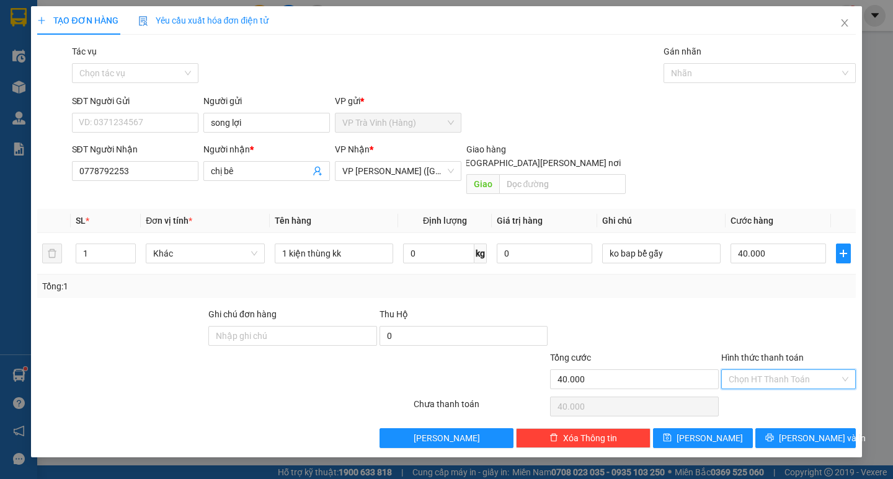
click at [787, 370] on input "Hình thức thanh toán" at bounding box center [784, 379] width 111 height 19
click at [780, 320] on div at bounding box center [788, 329] width 137 height 43
click at [795, 432] on span "[PERSON_NAME] và In" at bounding box center [822, 439] width 87 height 14
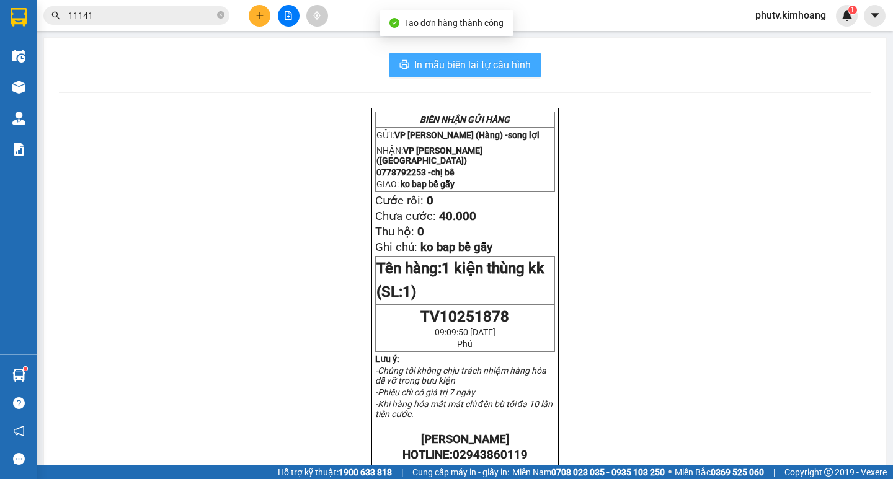
click at [480, 64] on span "In mẫu biên lai tự cấu hình" at bounding box center [472, 65] width 117 height 16
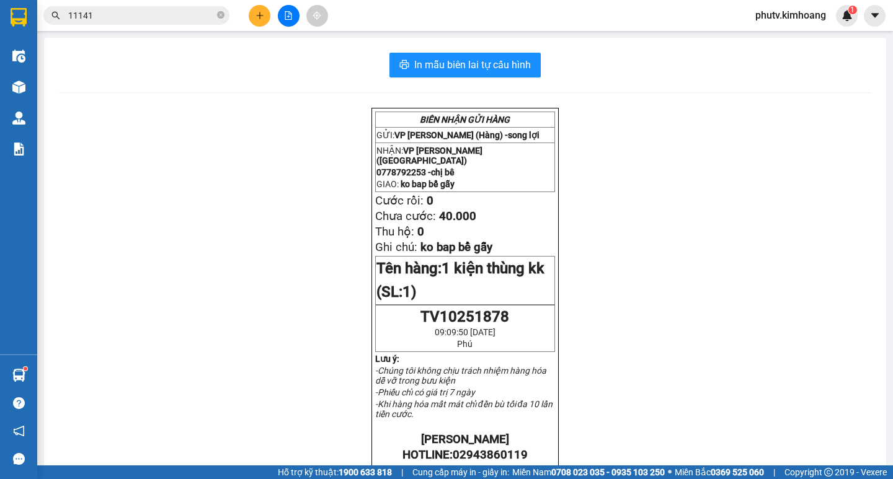
click at [144, 19] on input "11141" at bounding box center [141, 16] width 146 height 14
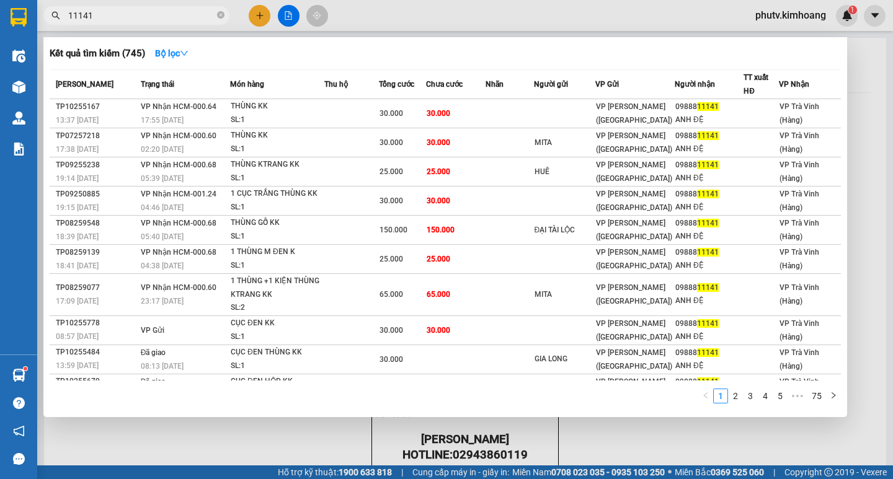
click at [144, 19] on input "11141" at bounding box center [141, 16] width 146 height 14
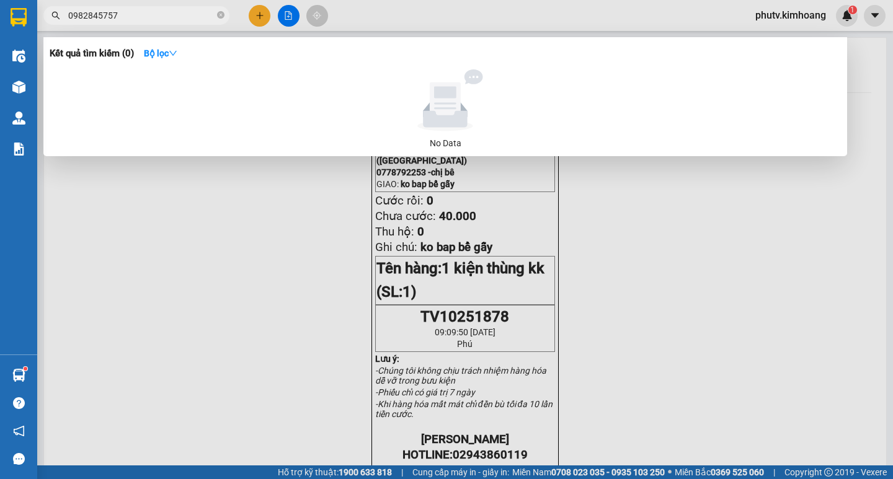
type input "0982845757"
click at [217, 18] on icon "close-circle" at bounding box center [220, 14] width 7 height 7
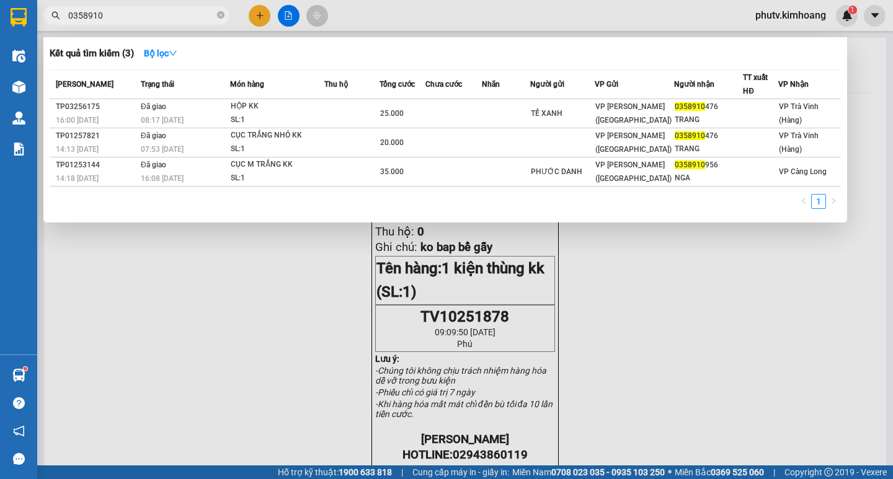
click at [132, 20] on input "0358910" at bounding box center [141, 16] width 146 height 14
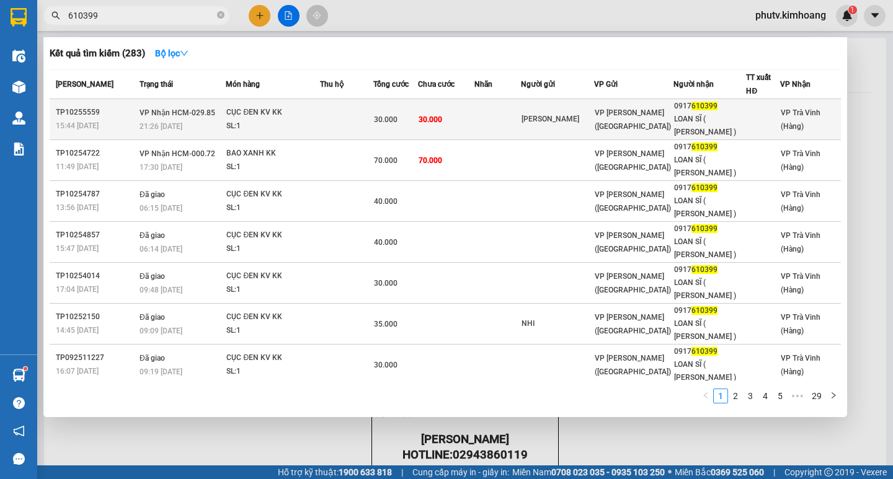
type input "610399"
click at [453, 117] on td "30.000" at bounding box center [446, 119] width 56 height 41
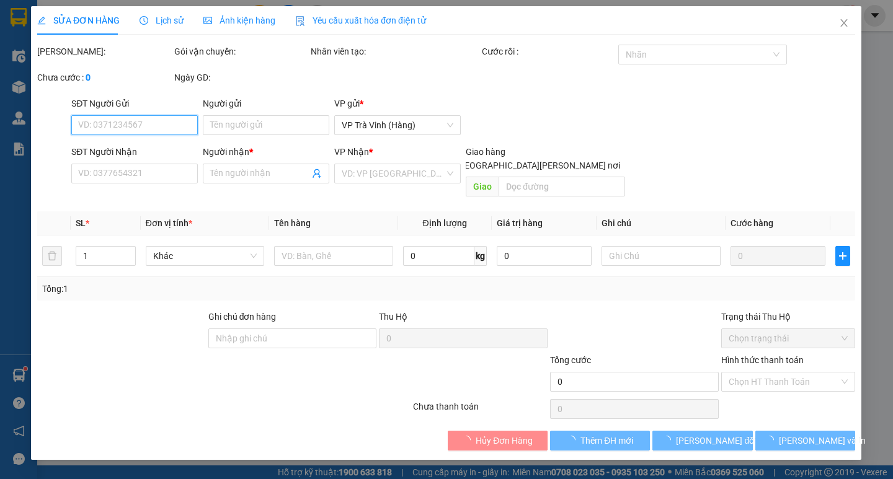
type input "[PERSON_NAME]"
type input "0917610399"
type input "LOAN SĨ ( [PERSON_NAME] )"
type input "KO"
type input "30.000"
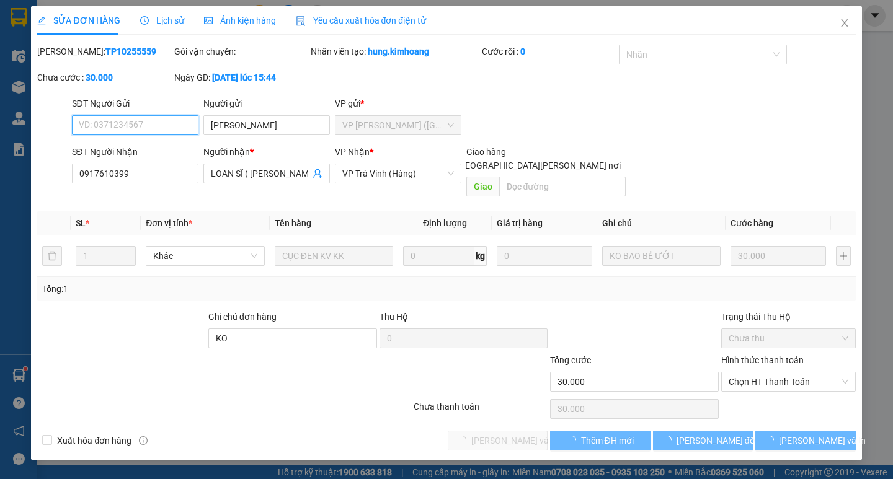
click at [766, 373] on span "Chọn HT Thanh Toán" at bounding box center [789, 382] width 120 height 19
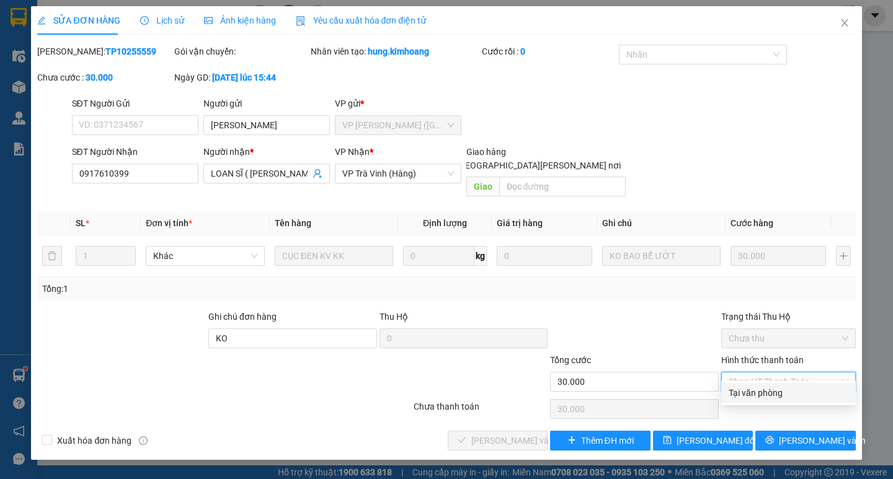
click at [770, 387] on div "Tại văn phòng" at bounding box center [789, 393] width 120 height 14
type input "0"
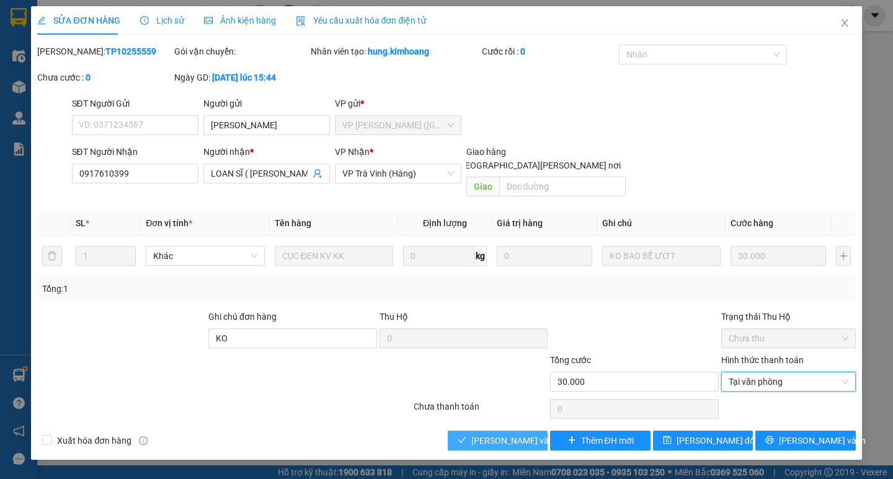
click at [507, 431] on button "[PERSON_NAME] và [PERSON_NAME] hàng" at bounding box center [498, 441] width 100 height 20
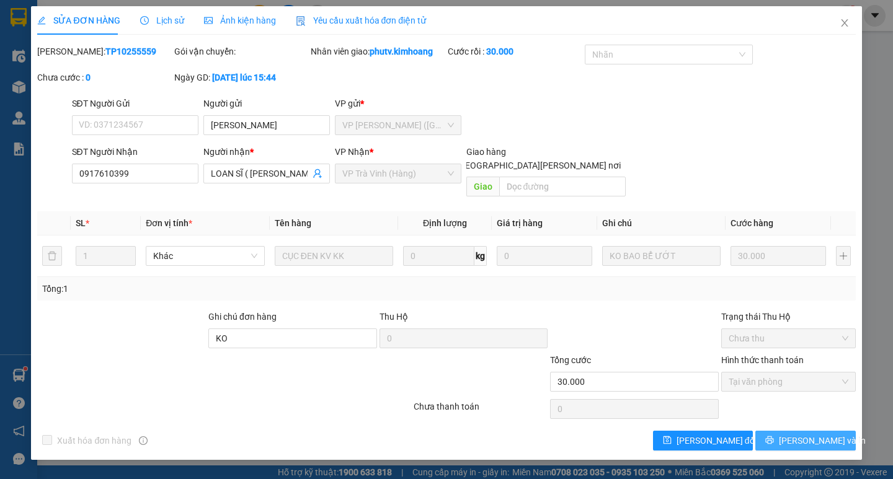
click at [774, 436] on icon "printer" at bounding box center [769, 440] width 9 height 9
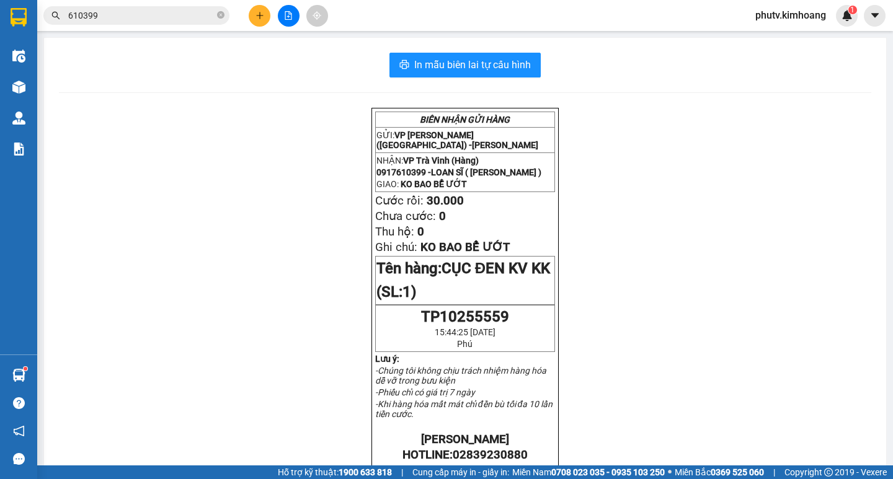
click at [253, 14] on button at bounding box center [260, 16] width 22 height 22
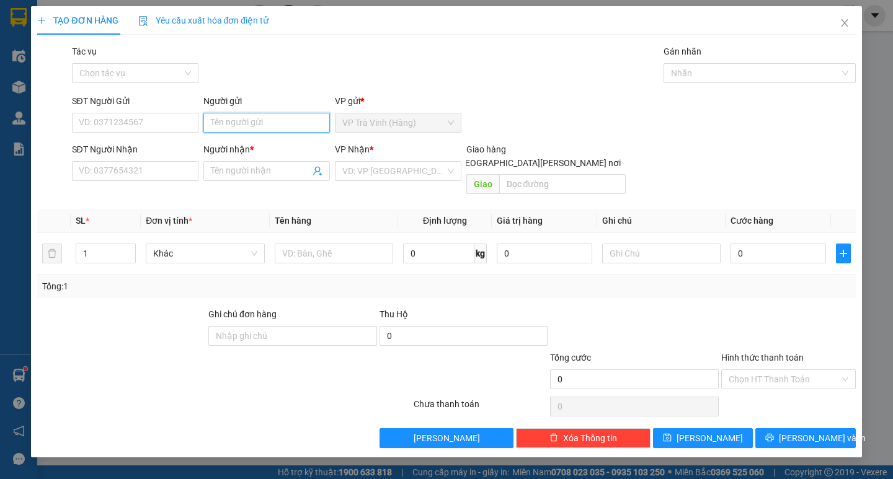
click at [272, 125] on input "Người gửi" at bounding box center [266, 123] width 127 height 20
type input "phụng"
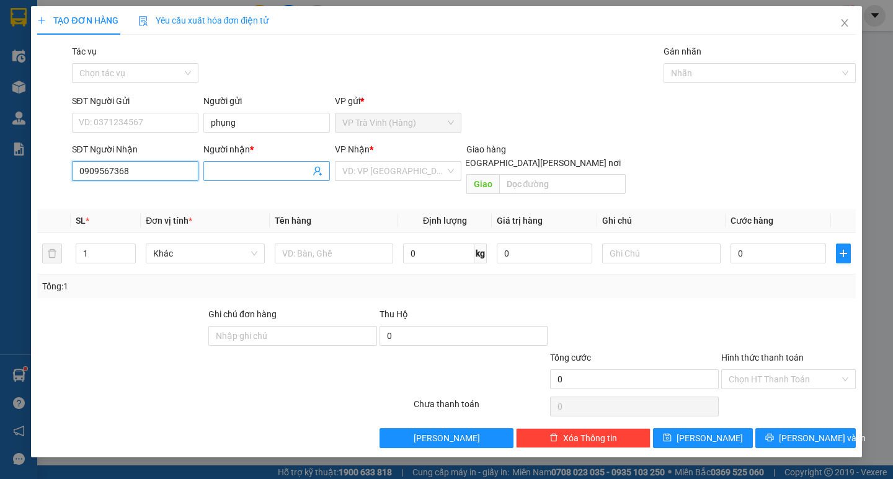
type input "0909567368"
click at [228, 172] on input "Người nhận *" at bounding box center [260, 171] width 99 height 14
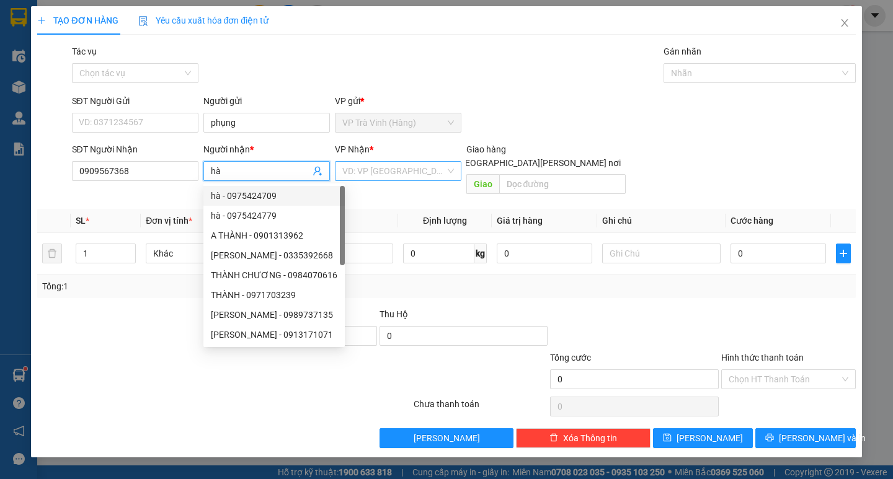
type input "hà"
click at [374, 174] on input "search" at bounding box center [393, 171] width 103 height 19
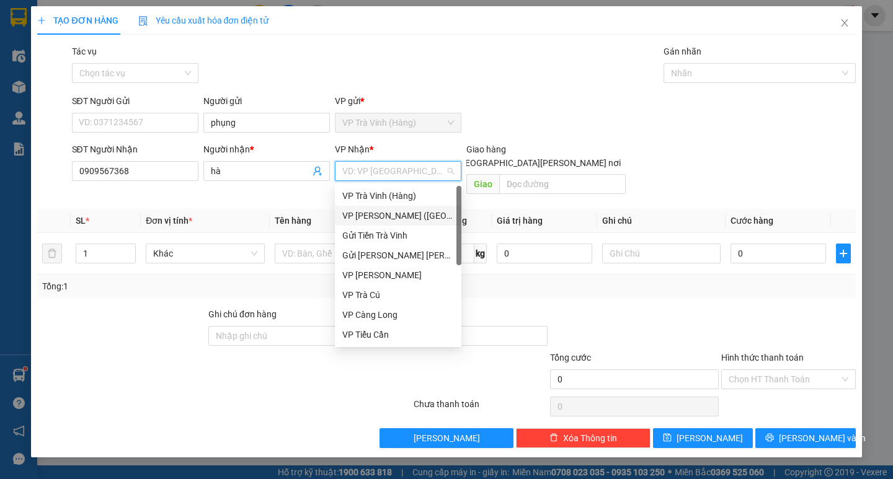
drag, startPoint x: 404, startPoint y: 214, endPoint x: 399, endPoint y: 219, distance: 6.6
click at [404, 214] on div "VP [PERSON_NAME] ([GEOGRAPHIC_DATA])" at bounding box center [398, 216] width 112 height 14
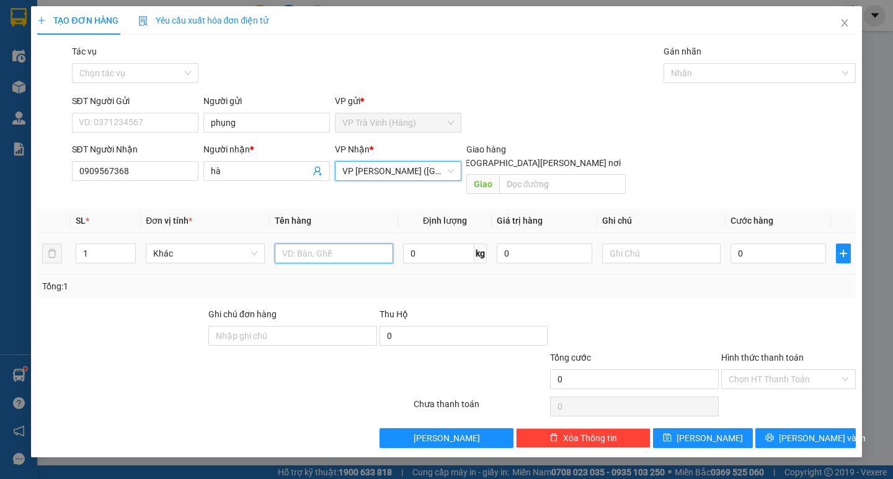
click at [342, 244] on input "text" at bounding box center [334, 254] width 118 height 20
type input "2 thung"
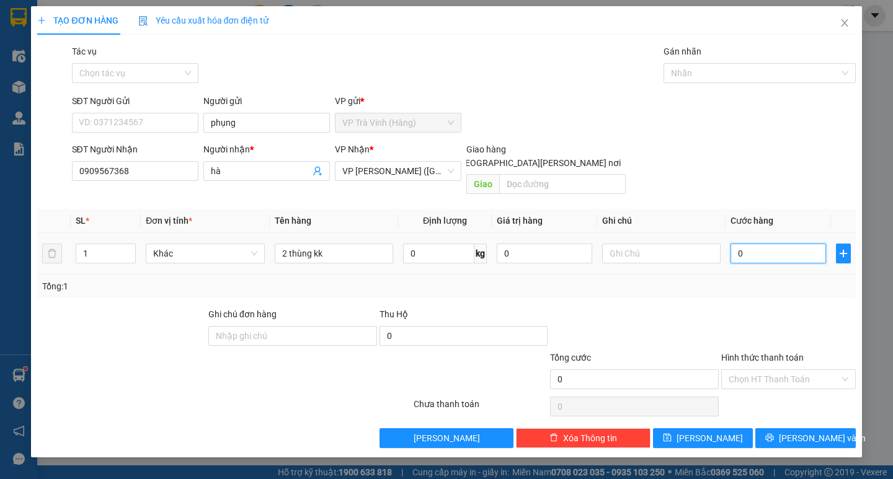
click at [780, 244] on input "0" at bounding box center [779, 254] width 96 height 20
click at [760, 308] on div at bounding box center [788, 329] width 137 height 43
click at [777, 370] on input "Hình thức thanh toán" at bounding box center [784, 379] width 111 height 19
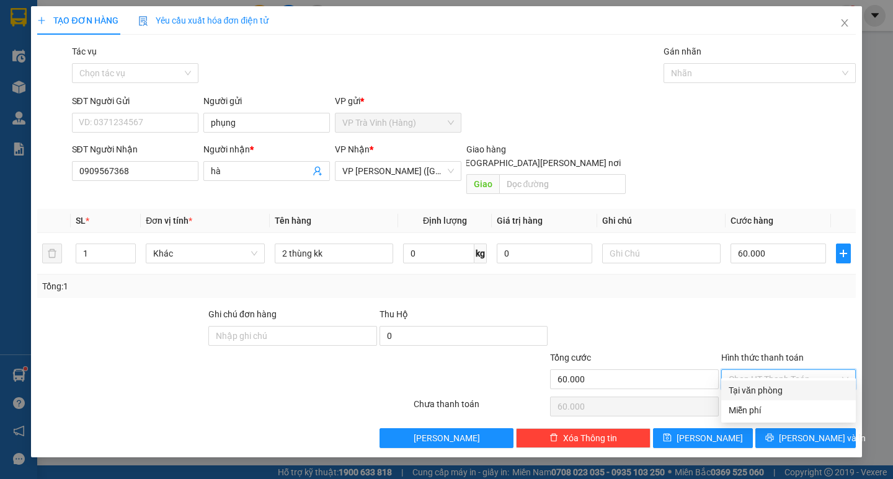
click at [790, 393] on div "Tại văn phòng" at bounding box center [789, 391] width 120 height 14
click at [790, 429] on button "[PERSON_NAME] và In" at bounding box center [805, 439] width 100 height 20
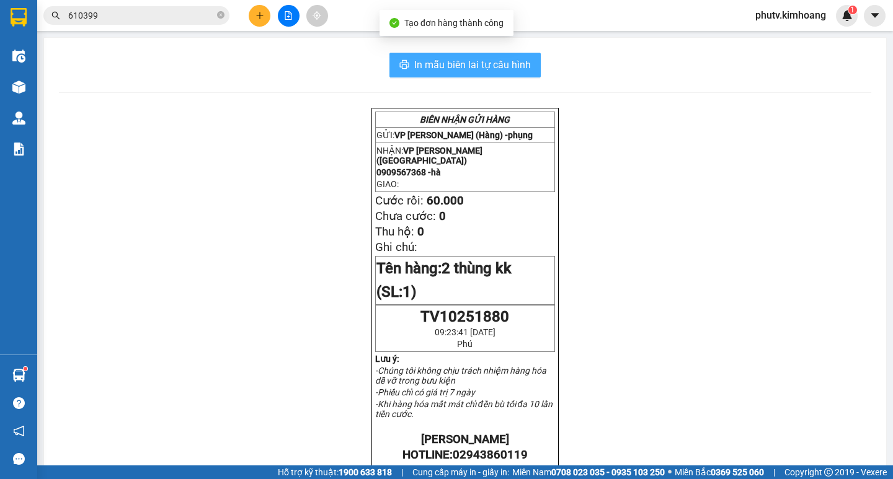
click at [518, 64] on span "In mẫu biên lai tự cấu hình" at bounding box center [472, 65] width 117 height 16
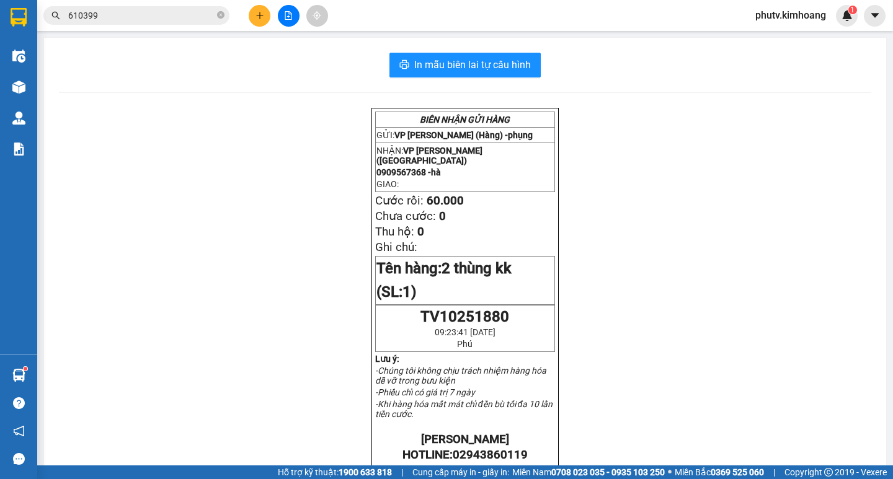
click at [162, 17] on input "610399" at bounding box center [141, 16] width 146 height 14
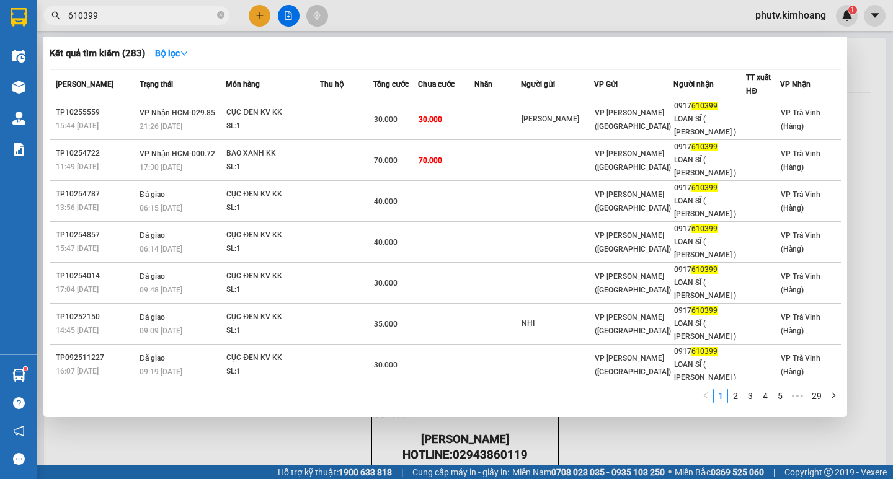
click at [162, 17] on input "610399" at bounding box center [141, 16] width 146 height 14
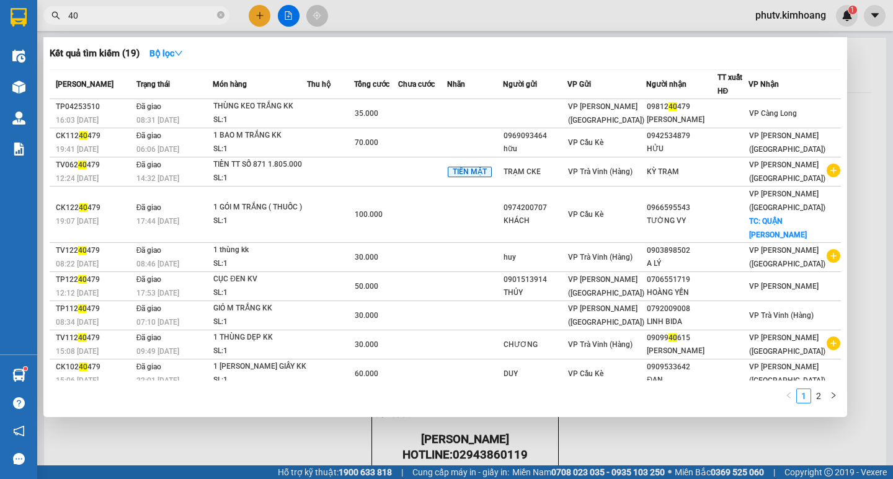
type input "4"
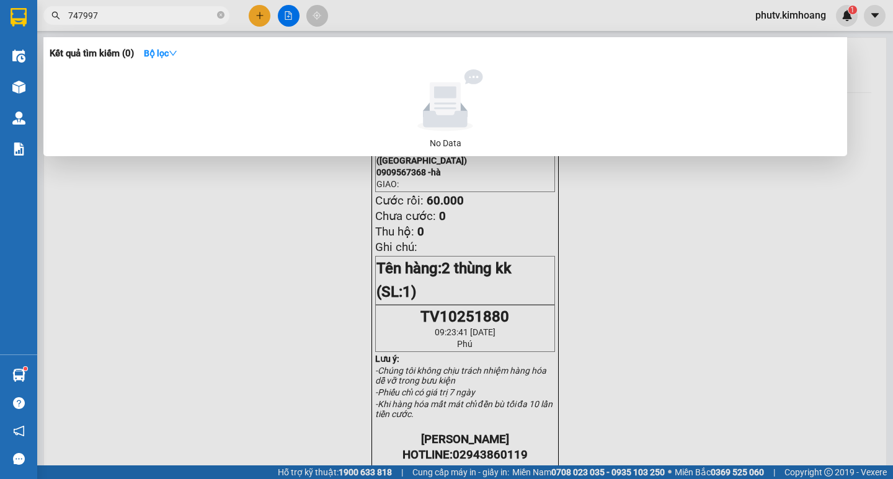
type input "747997"
click at [143, 23] on span "747997" at bounding box center [136, 15] width 186 height 19
click at [218, 14] on icon "close-circle" at bounding box center [220, 14] width 7 height 7
type input "474994"
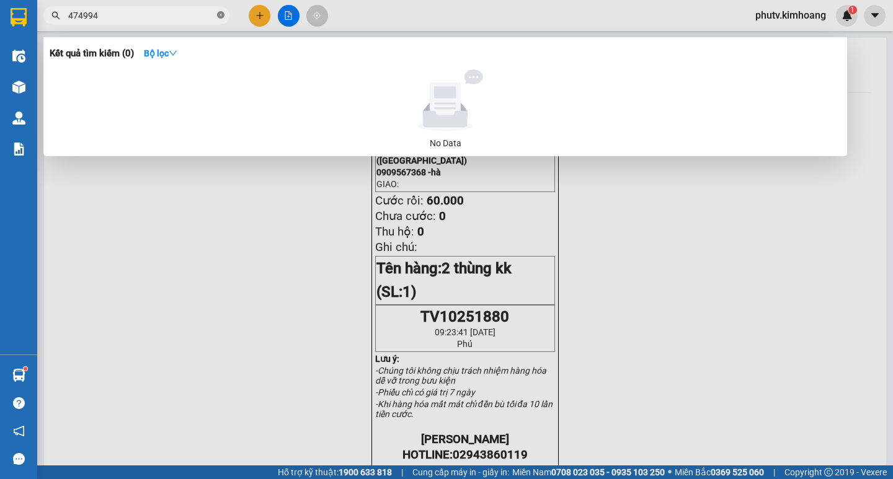
click at [217, 12] on icon "close-circle" at bounding box center [220, 14] width 7 height 7
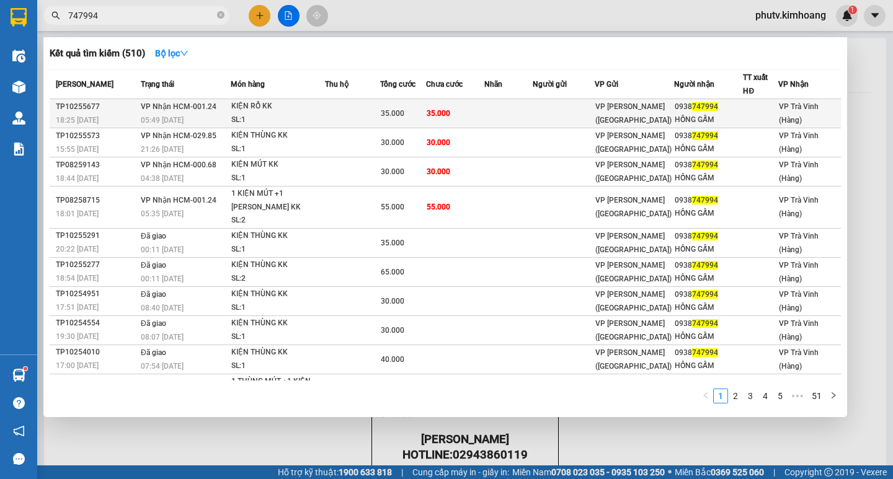
type input "747994"
click at [310, 112] on div "KIỆN RỔ KK" at bounding box center [277, 107] width 93 height 14
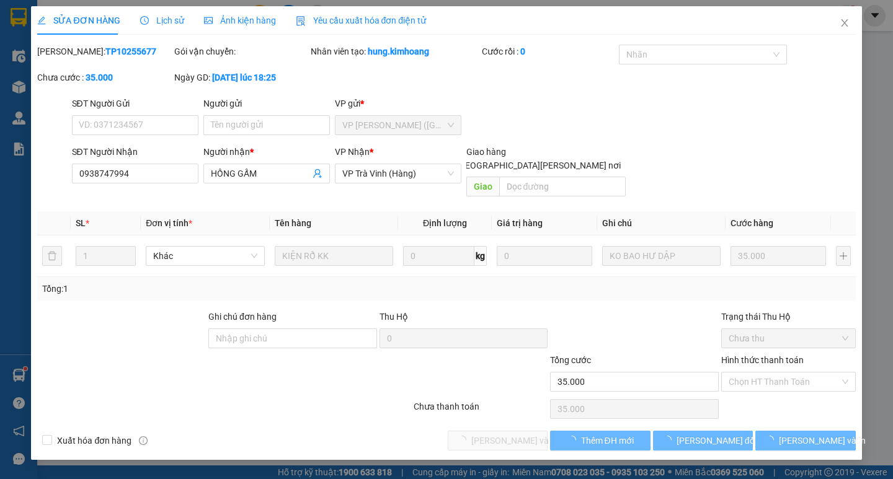
type input "0938747994"
type input "HỒNG GẤM"
type input "35.000"
click at [765, 393] on div "Tại văn phòng" at bounding box center [789, 393] width 120 height 14
type input "0"
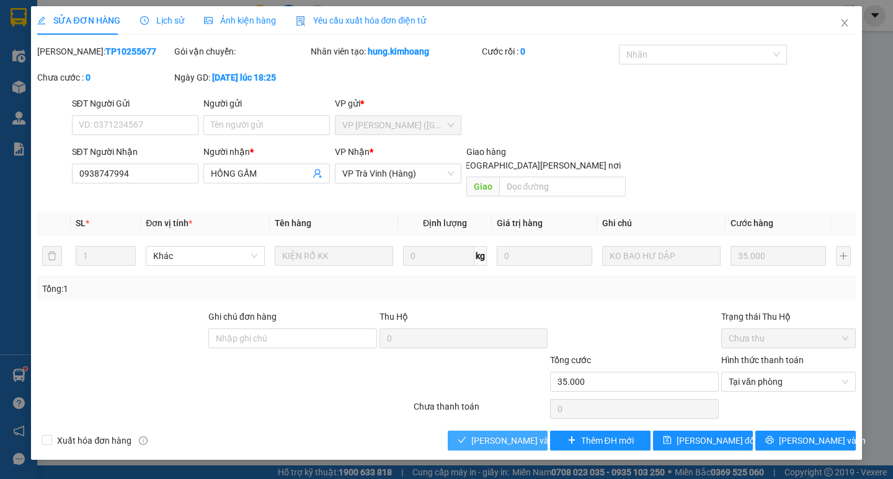
click at [517, 434] on span "[PERSON_NAME] và [PERSON_NAME] hàng" at bounding box center [554, 441] width 167 height 14
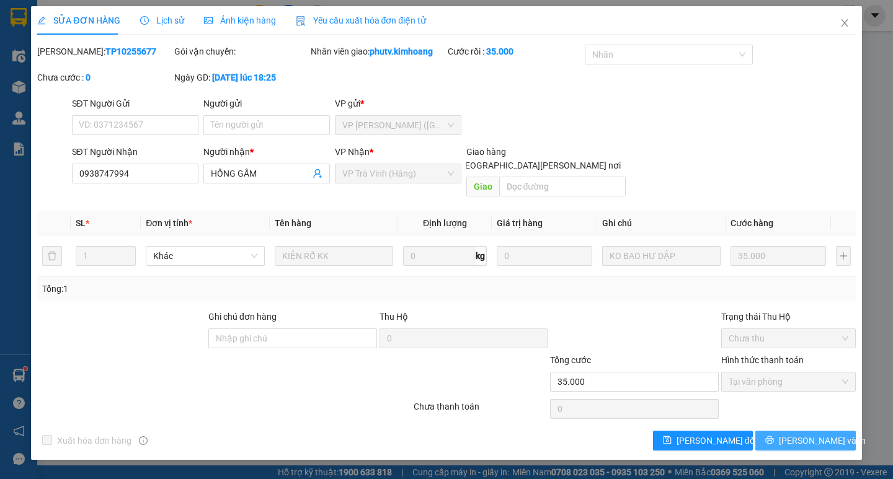
drag, startPoint x: 810, startPoint y: 422, endPoint x: 714, endPoint y: 264, distance: 185.3
click at [807, 434] on span "[PERSON_NAME] và In" at bounding box center [822, 441] width 87 height 14
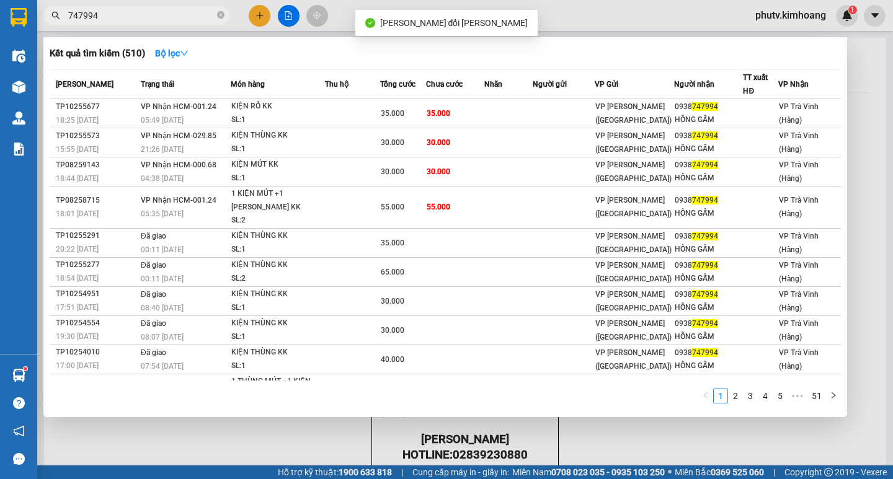
click at [140, 17] on input "747994" at bounding box center [141, 16] width 146 height 14
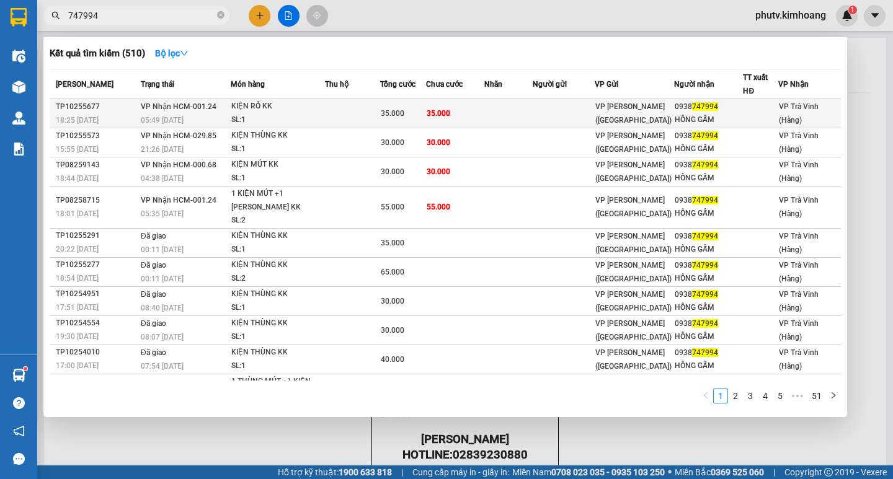
click at [448, 114] on span "35.000" at bounding box center [439, 113] width 24 height 9
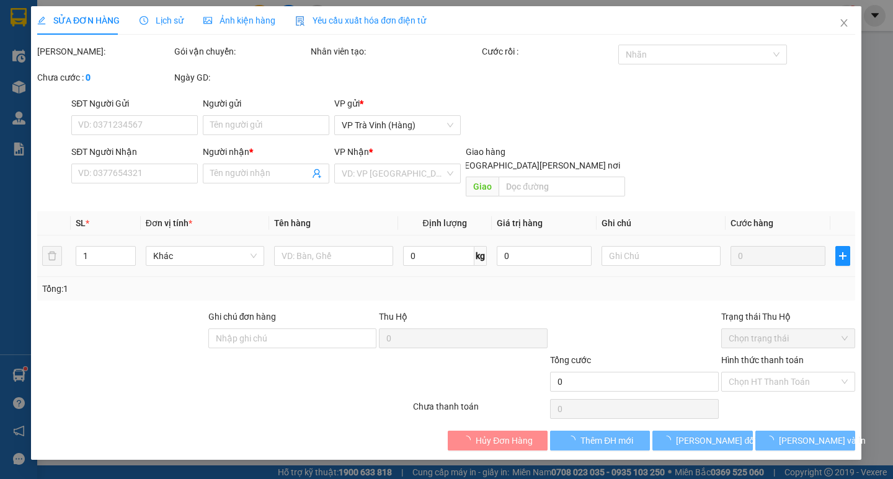
type input "0938747994"
type input "HỒNG GẤM"
type input "35.000"
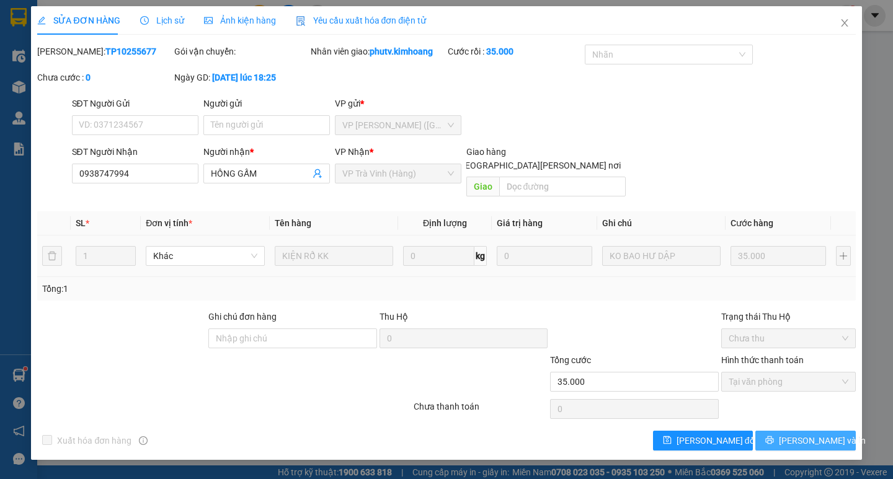
click at [783, 431] on button "[PERSON_NAME] và In" at bounding box center [805, 441] width 100 height 20
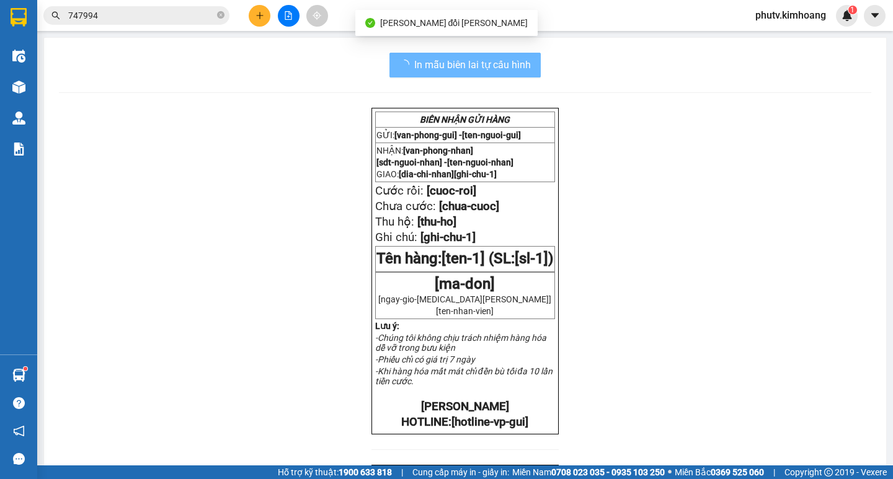
click at [134, 10] on input "747994" at bounding box center [141, 16] width 146 height 14
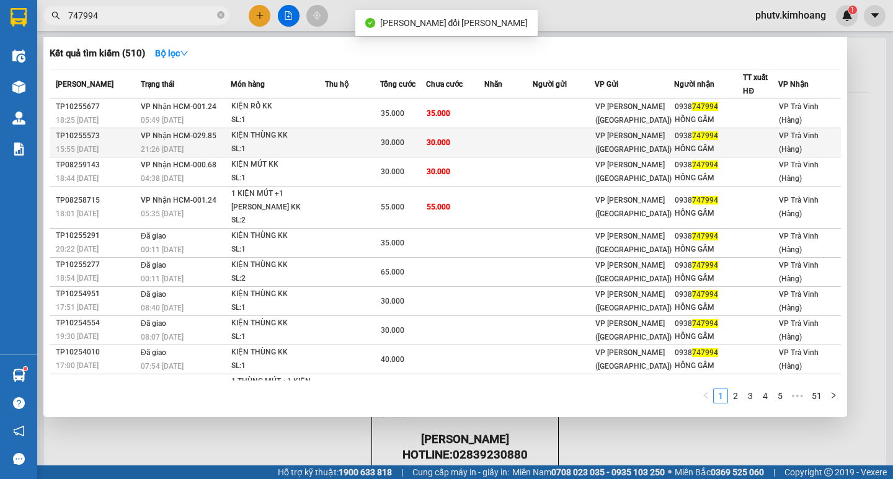
click at [281, 148] on div "SL: 1" at bounding box center [277, 150] width 93 height 14
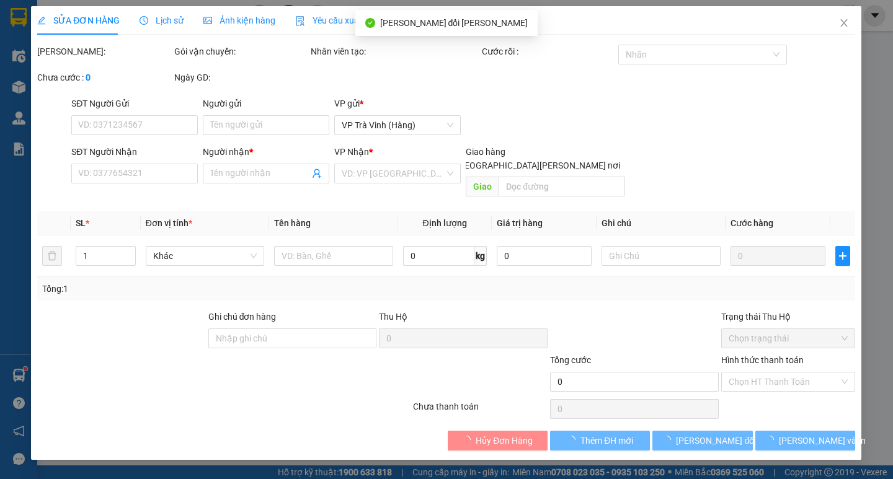
type input "0938747994"
type input "HỒNG GẤM"
type input "30.000"
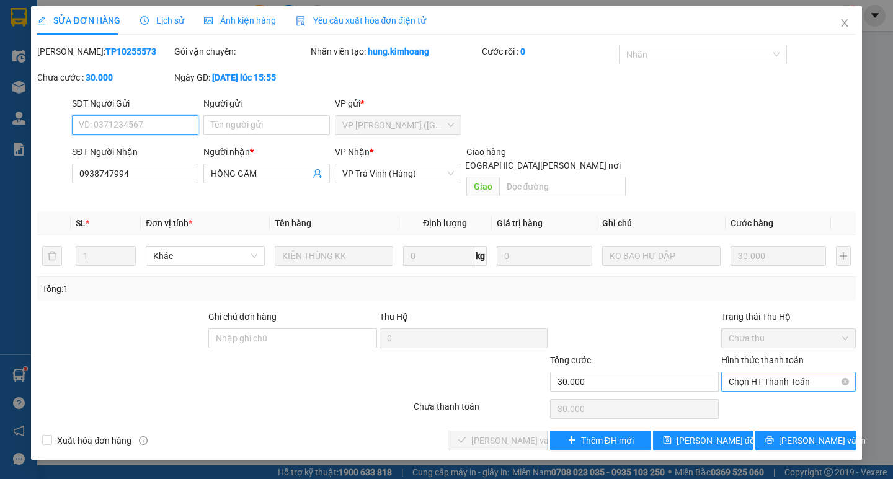
click at [760, 376] on span "Chọn HT Thanh Toán" at bounding box center [789, 382] width 120 height 19
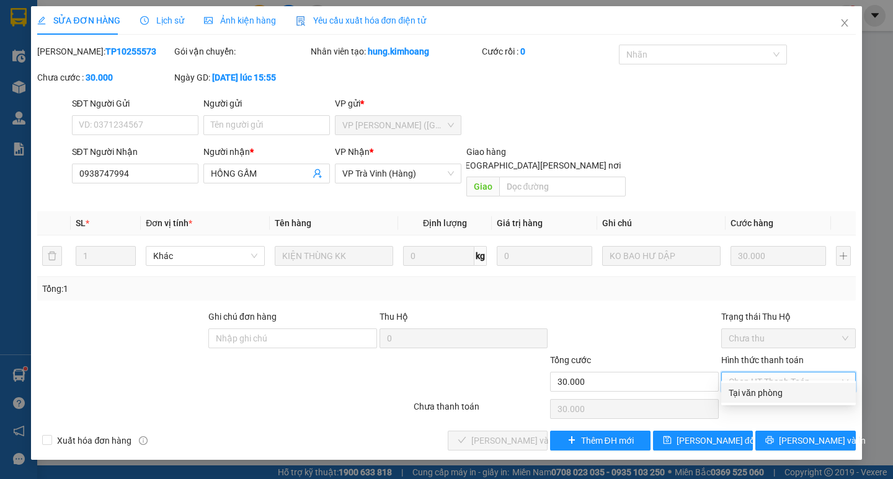
drag, startPoint x: 763, startPoint y: 391, endPoint x: 629, endPoint y: 402, distance: 134.4
click at [763, 393] on div "Tại văn phòng" at bounding box center [789, 393] width 120 height 14
type input "0"
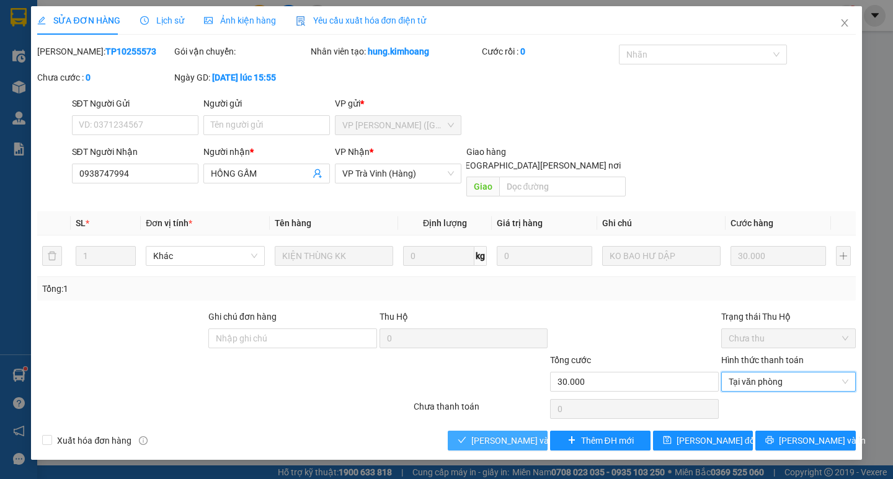
click at [510, 434] on span "[PERSON_NAME] và [PERSON_NAME] hàng" at bounding box center [554, 441] width 167 height 14
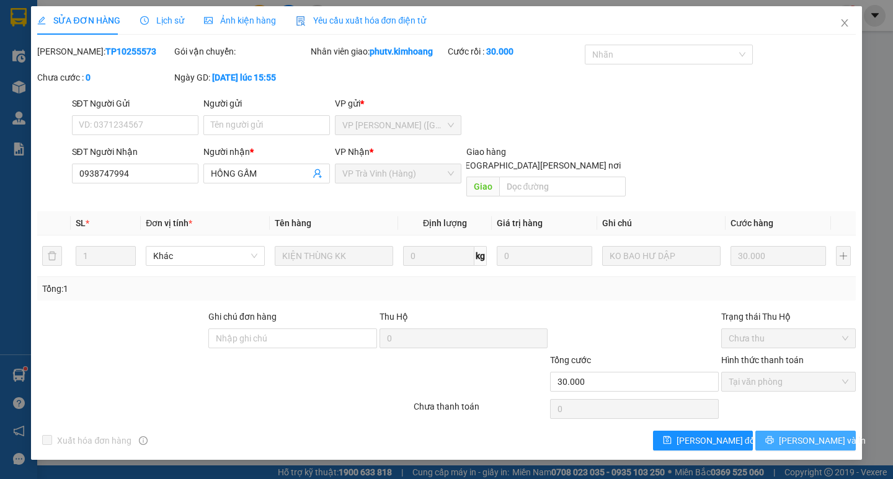
click at [842, 432] on button "[PERSON_NAME] và In" at bounding box center [805, 441] width 100 height 20
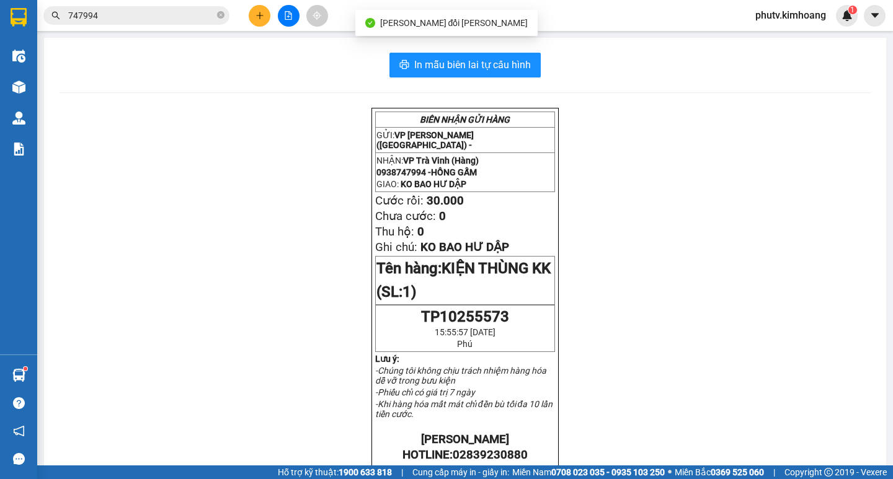
click at [159, 11] on input "747994" at bounding box center [141, 16] width 146 height 14
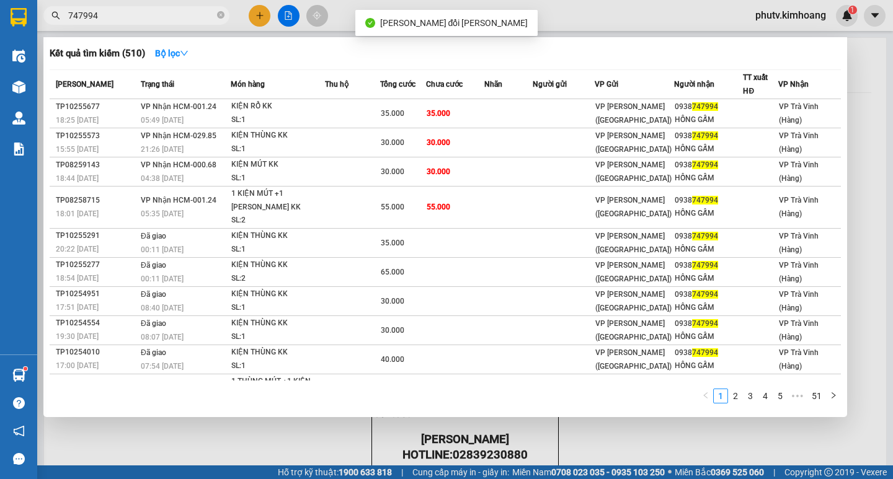
click at [159, 11] on input "747994" at bounding box center [141, 16] width 146 height 14
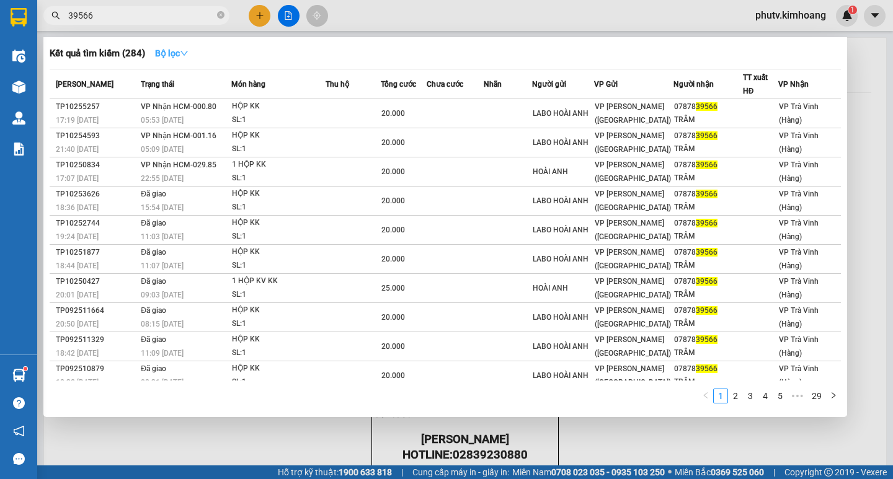
type input "39566"
click at [174, 53] on strong "Bộ lọc" at bounding box center [171, 53] width 33 height 10
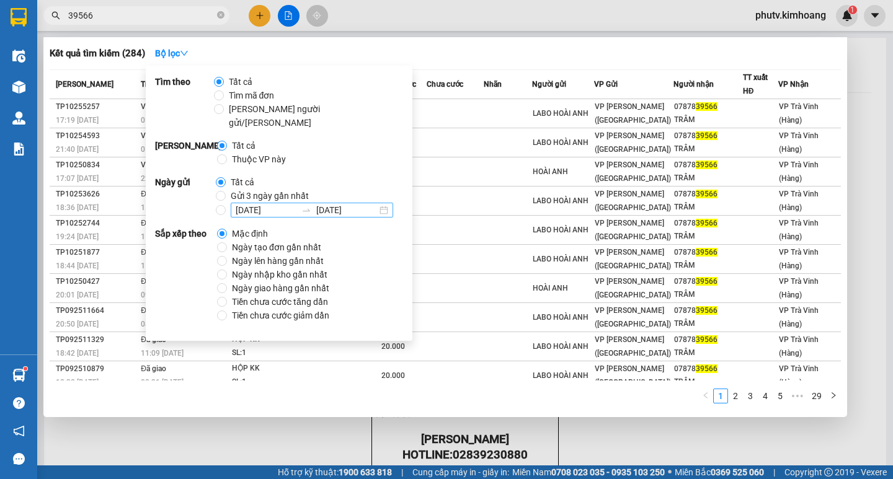
click at [239, 203] on input "[DATE]" at bounding box center [266, 210] width 61 height 14
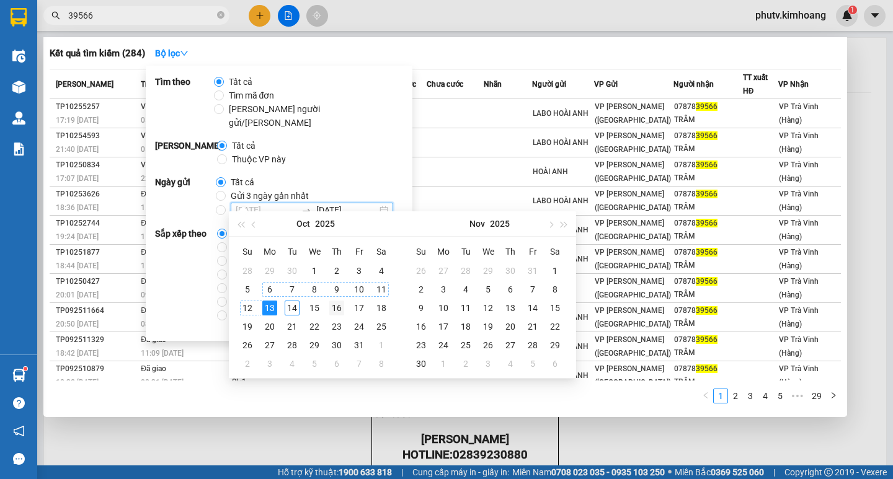
type input "[DATE]"
drag, startPoint x: 361, startPoint y: 288, endPoint x: 355, endPoint y: 283, distance: 7.9
click at [361, 288] on div "10" at bounding box center [359, 289] width 15 height 15
click at [220, 205] on input "[DATE] [DATE]" at bounding box center [221, 210] width 10 height 10
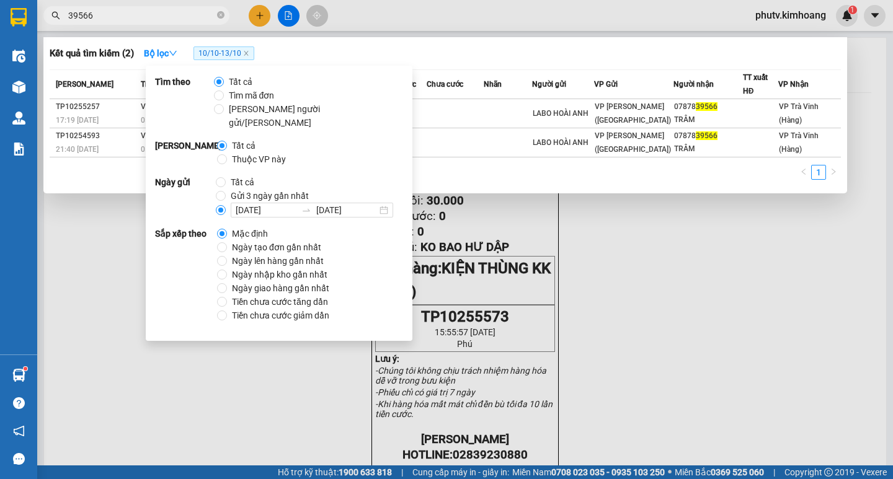
click at [78, 264] on div at bounding box center [446, 239] width 893 height 479
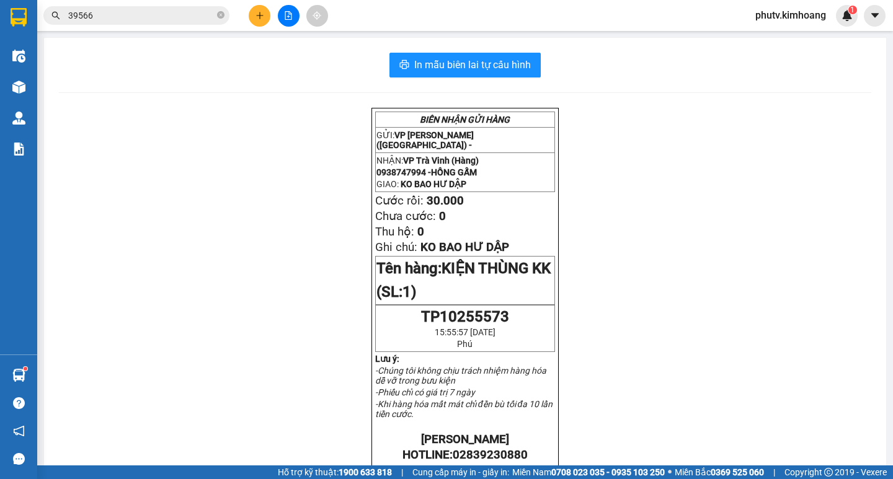
click at [96, 17] on input "39566" at bounding box center [141, 16] width 146 height 14
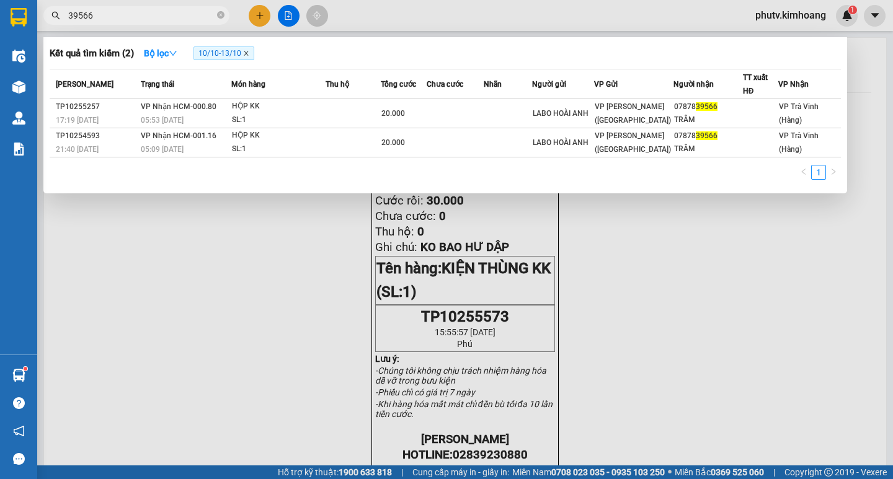
click at [249, 55] on icon "close" at bounding box center [246, 53] width 6 height 6
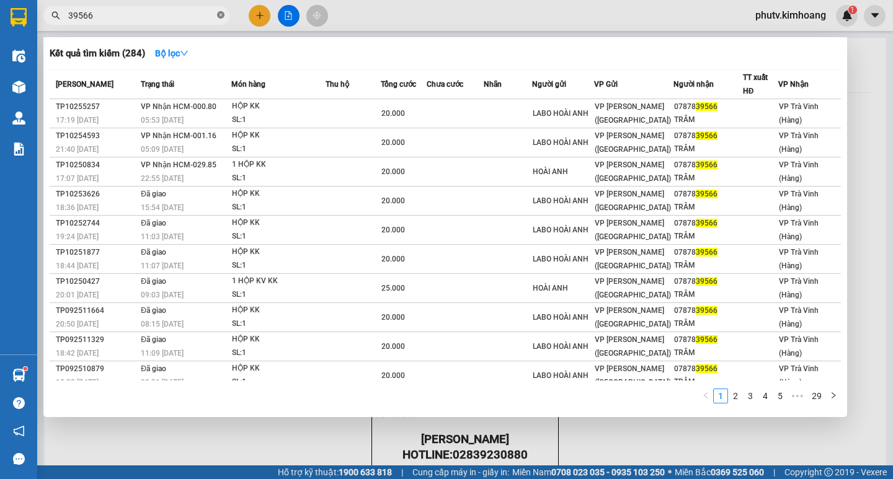
click at [219, 14] on icon "close-circle" at bounding box center [220, 14] width 7 height 7
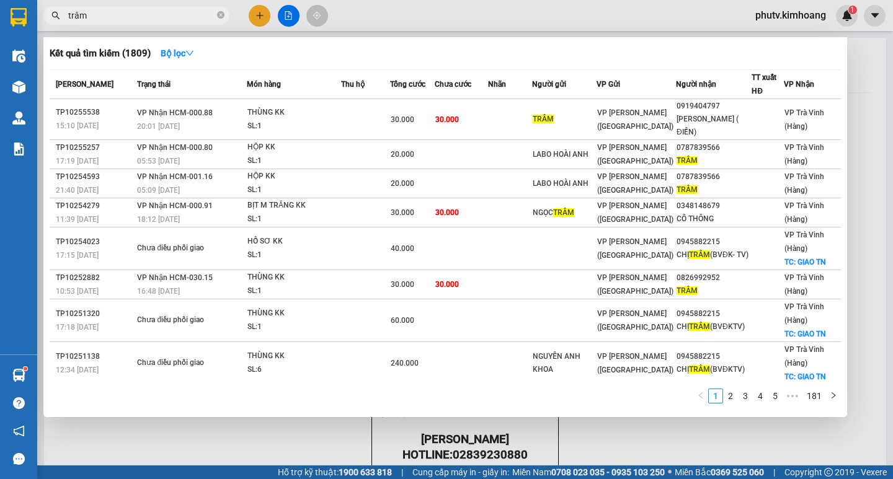
click at [117, 9] on input "trâm" at bounding box center [141, 16] width 146 height 14
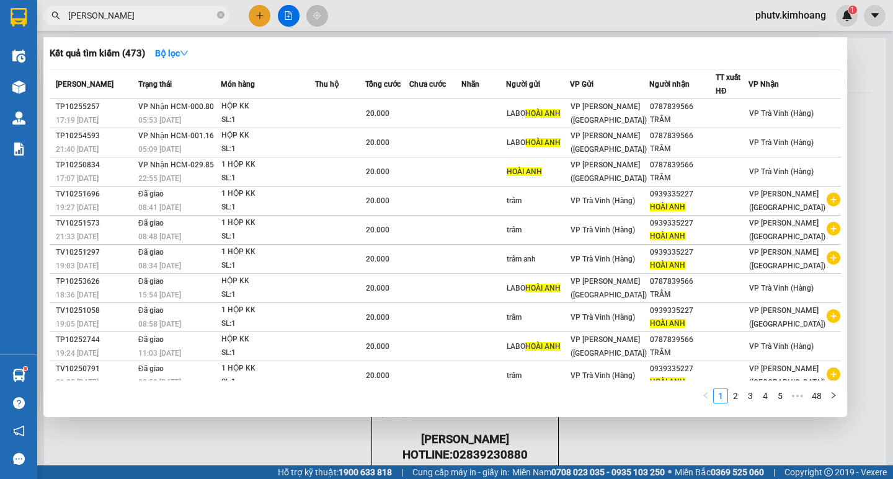
drag, startPoint x: 123, startPoint y: 18, endPoint x: 0, endPoint y: 30, distance: 124.0
click at [0, 30] on section "Kết quả [PERSON_NAME] ( 473 ) Bộ lọc Mã ĐH Trạng thái Món hàng Thu hộ Tổng [PER…" at bounding box center [446, 239] width 893 height 479
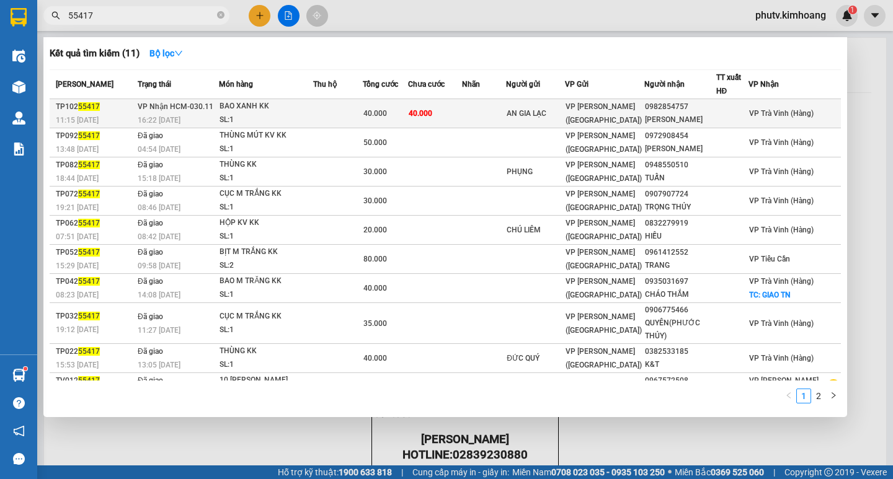
type input "55417"
click at [305, 117] on div "SL: 1" at bounding box center [266, 120] width 93 height 14
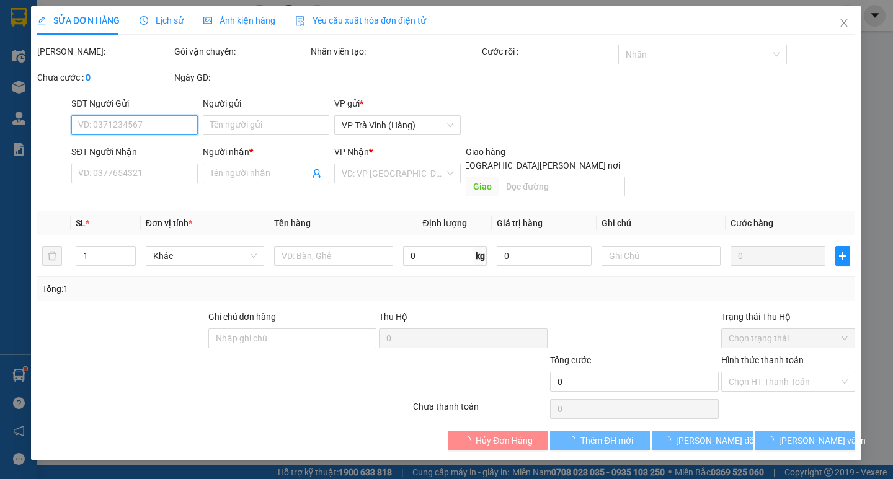
type input "AN GIA LẠC"
type input "0982854757"
type input "[PERSON_NAME]"
type input "40.000"
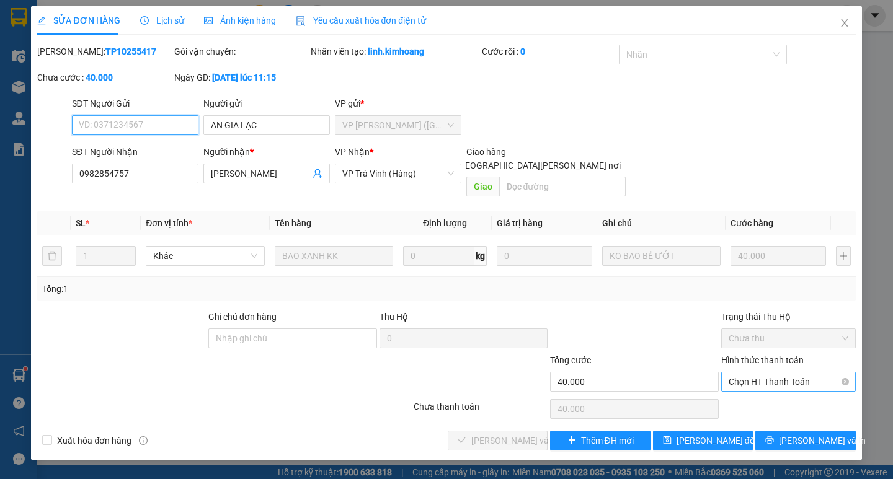
click at [764, 373] on span "Chọn HT Thanh Toán" at bounding box center [789, 382] width 120 height 19
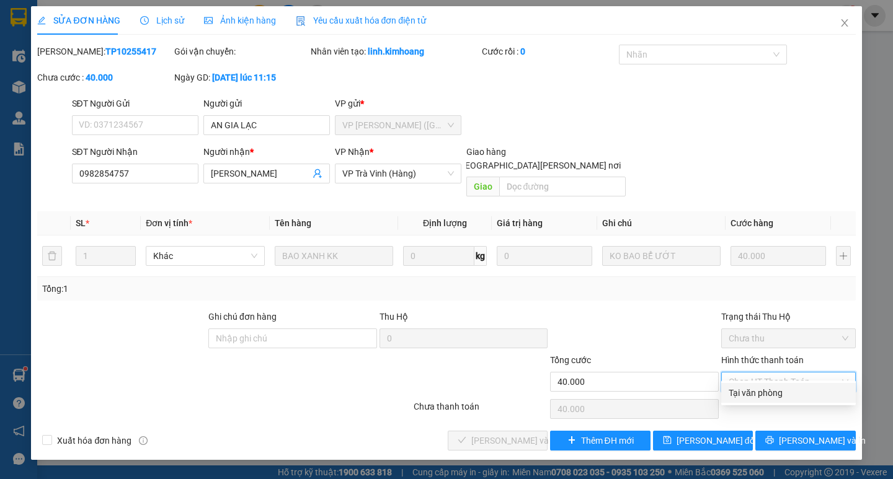
click at [773, 387] on div "Tại văn phòng" at bounding box center [789, 393] width 120 height 14
type input "0"
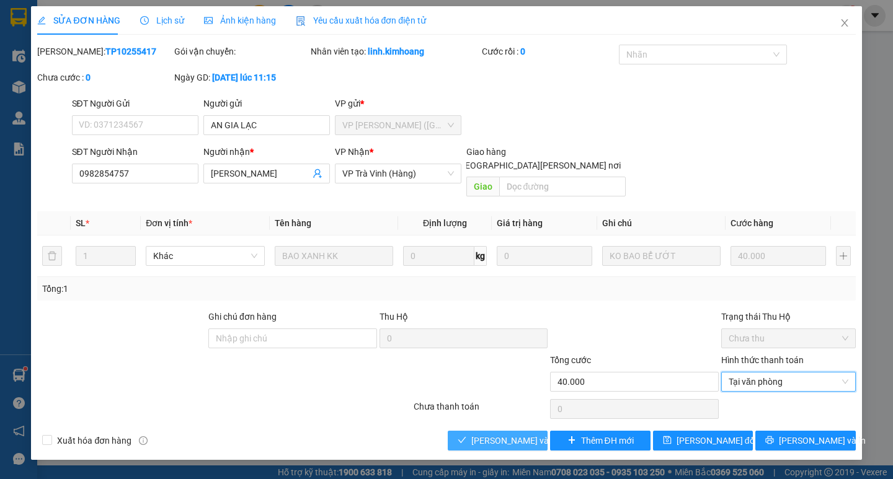
click at [451, 431] on button "[PERSON_NAME] và [PERSON_NAME] hàng" at bounding box center [498, 441] width 100 height 20
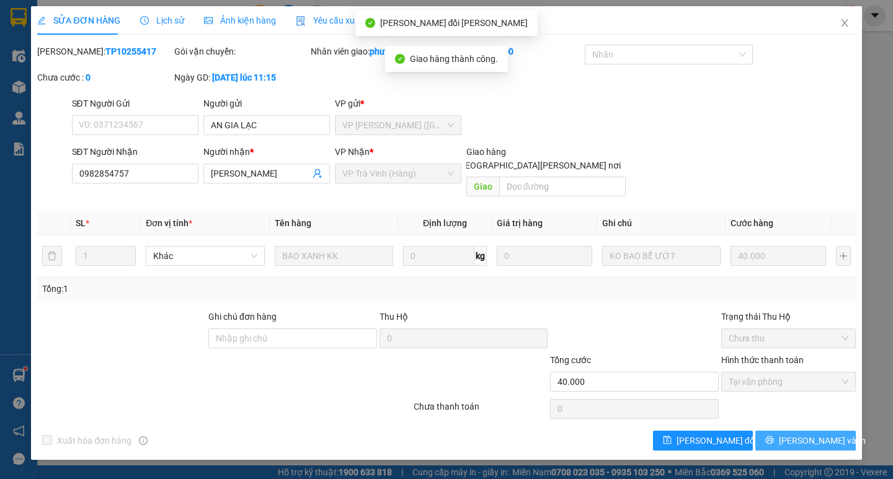
click at [774, 437] on icon "printer" at bounding box center [770, 441] width 8 height 8
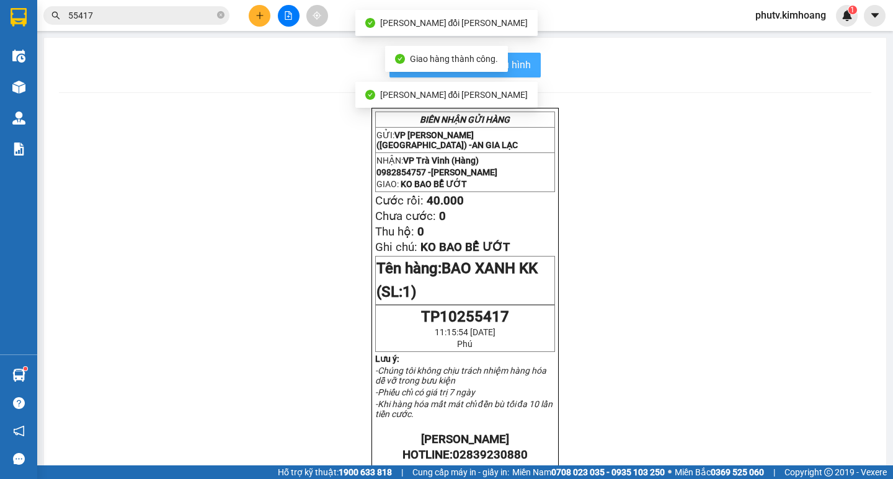
click at [523, 71] on span "In mẫu biên lai tự cấu hình" at bounding box center [472, 65] width 117 height 16
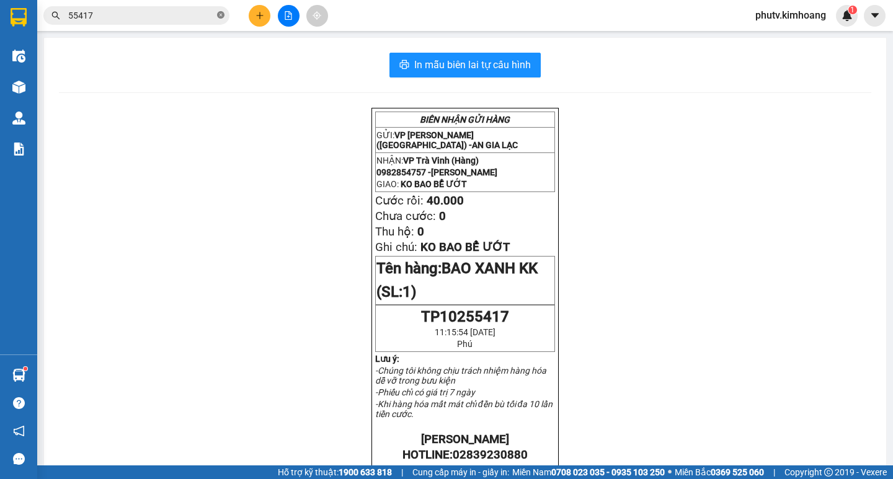
click at [221, 14] on icon "close-circle" at bounding box center [220, 14] width 7 height 7
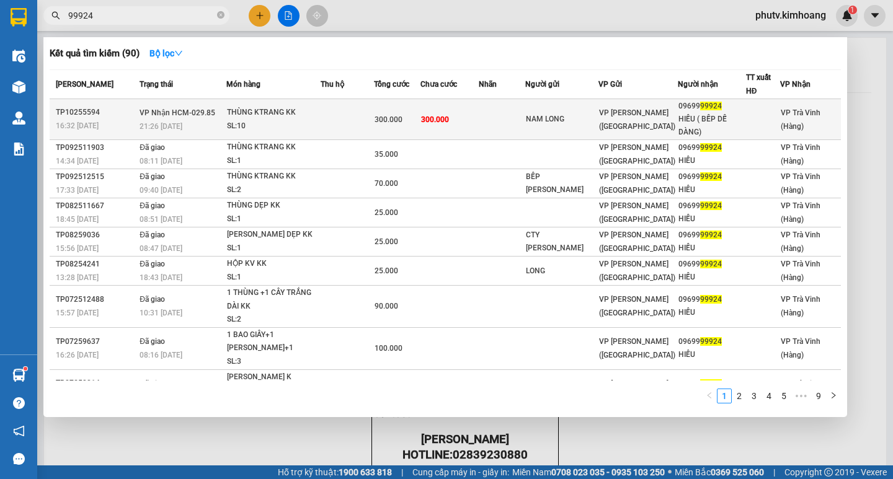
type input "99924"
click at [335, 124] on td at bounding box center [347, 119] width 53 height 41
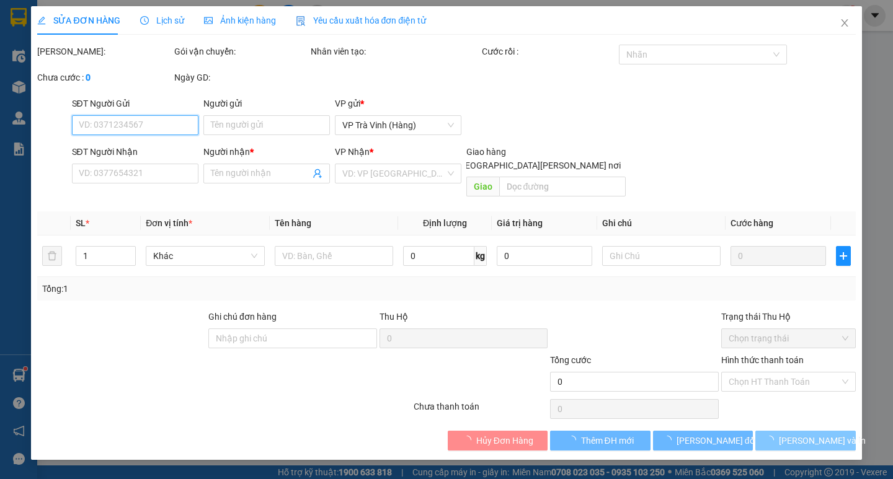
type input "NAM LONG"
type input "0969999924"
type input "HIẾU ( BẾP DỄ DÀNG)"
type input "300.000"
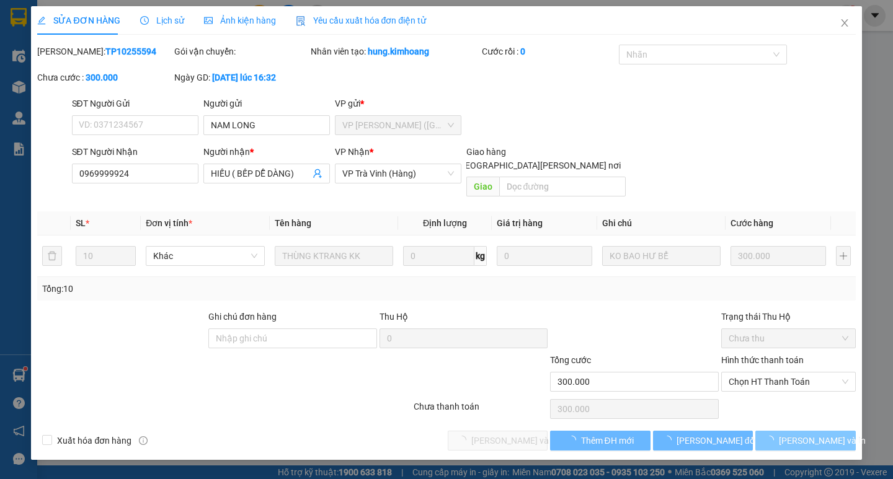
click at [811, 434] on span "[PERSON_NAME] và In" at bounding box center [822, 441] width 87 height 14
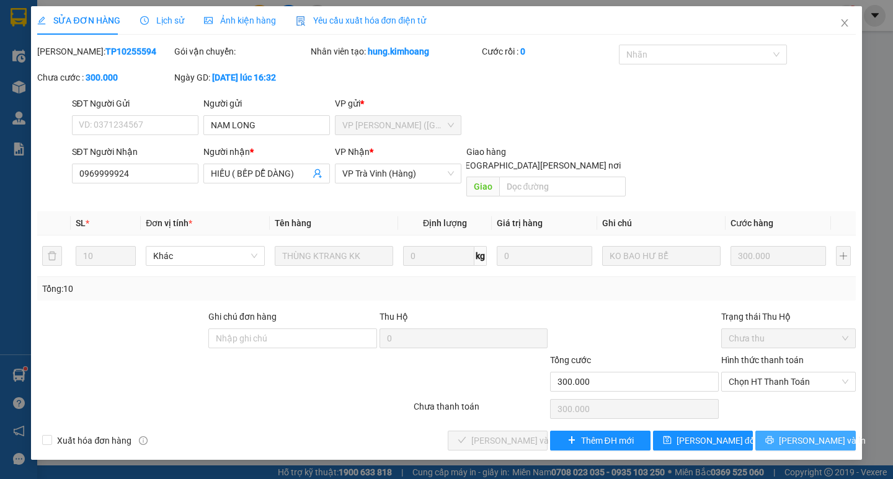
click at [811, 434] on span "[PERSON_NAME] và In" at bounding box center [822, 441] width 87 height 14
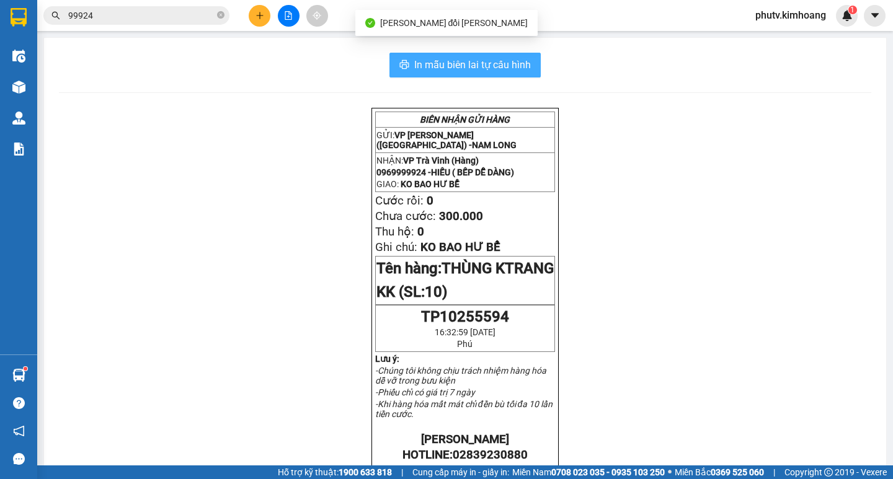
click at [505, 69] on span "In mẫu biên lai tự cấu hình" at bounding box center [472, 65] width 117 height 16
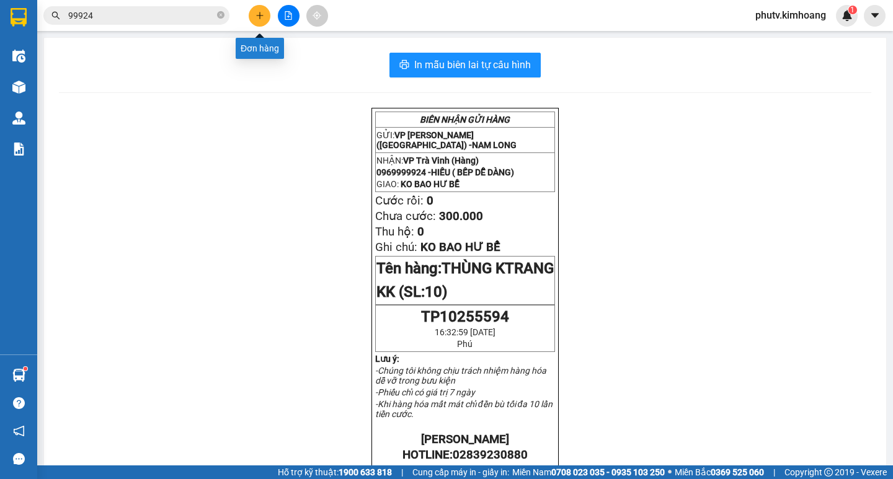
click at [264, 14] on button at bounding box center [260, 16] width 22 height 22
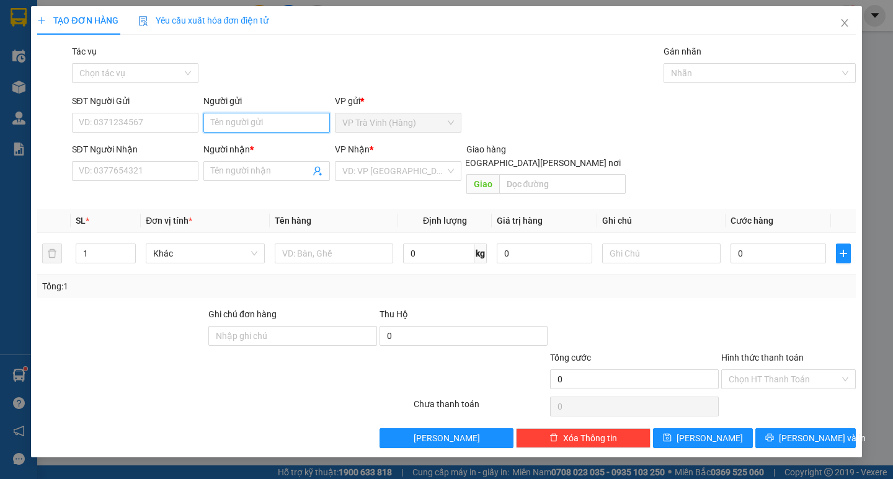
click at [275, 126] on input "Người gửi" at bounding box center [266, 123] width 127 height 20
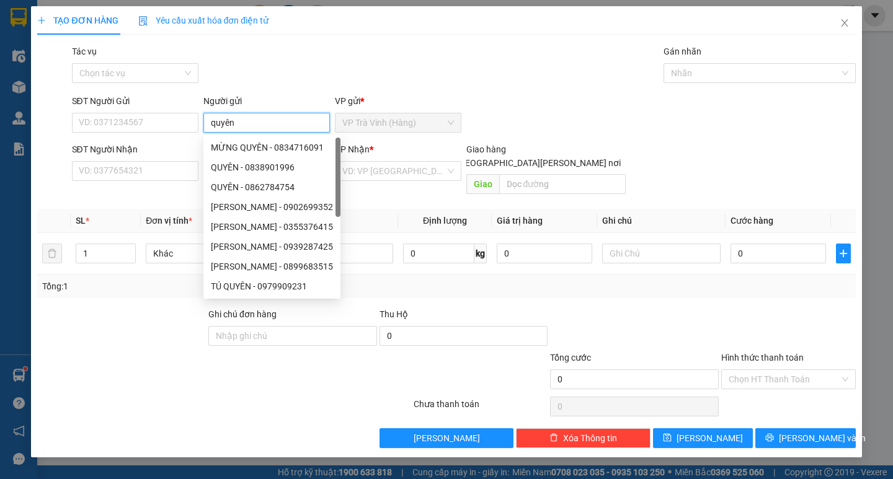
type input "quyên"
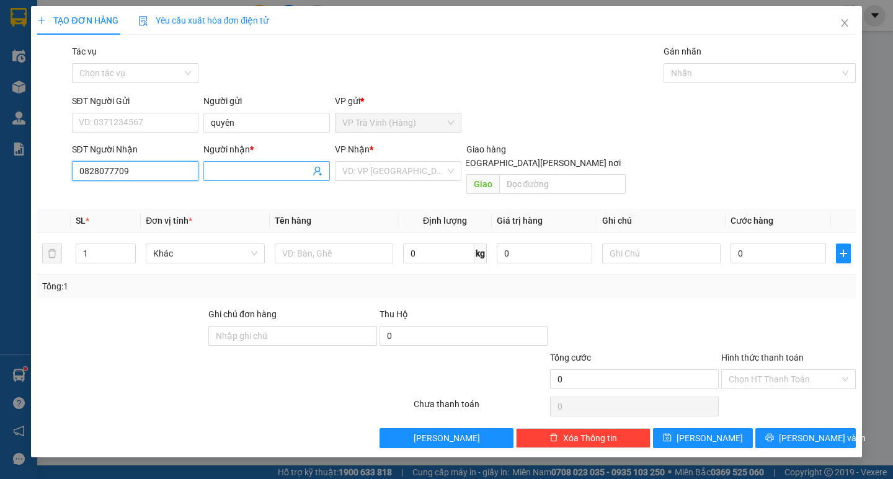
type input "0828077709"
click at [238, 172] on input "Người nhận *" at bounding box center [260, 171] width 99 height 14
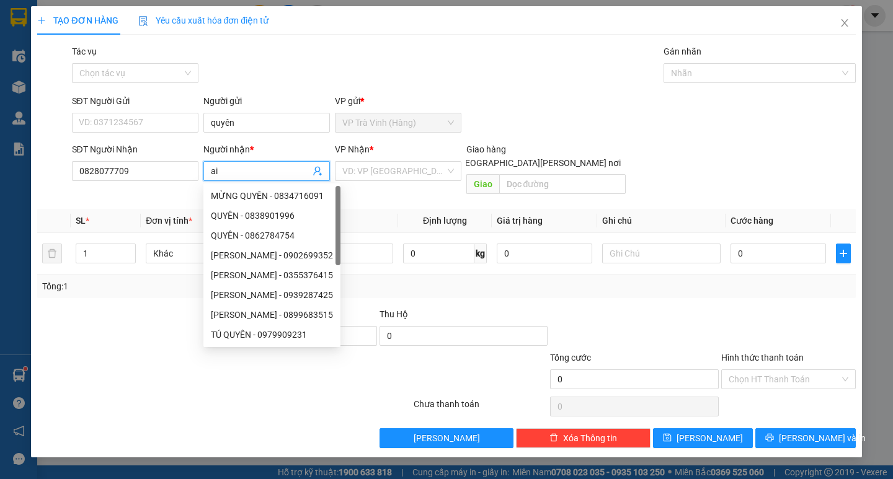
type input "a"
type input "mai"
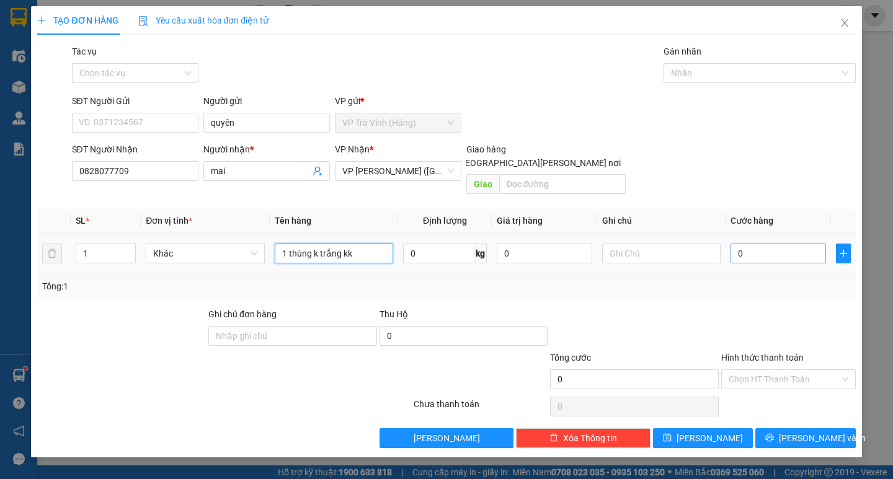
type input "1 thùng k trắng kk"
click at [753, 244] on input "0" at bounding box center [779, 254] width 96 height 20
type input "3"
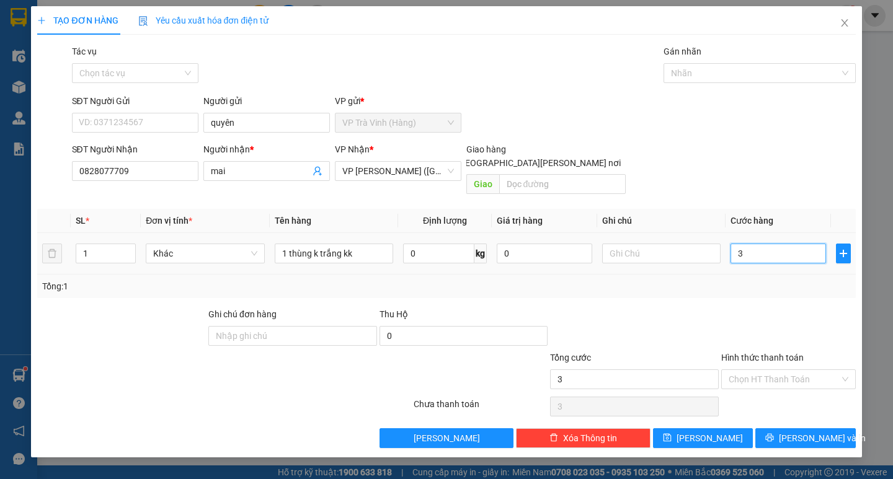
type input "30"
type input "30.000"
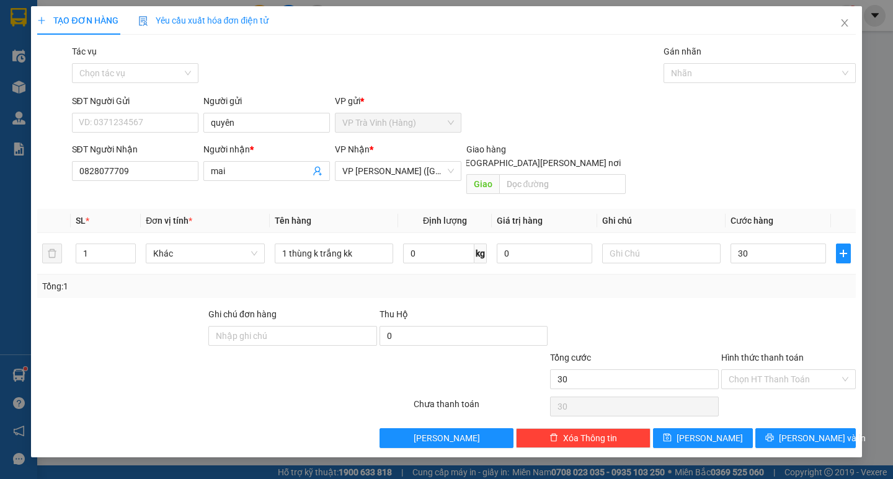
type input "30.000"
drag, startPoint x: 753, startPoint y: 280, endPoint x: 753, endPoint y: 287, distance: 6.8
click at [753, 285] on div "Transit Pickup Surcharge Ids Transit Deliver Surcharge Ids Transit Deliver Surc…" at bounding box center [446, 247] width 818 height 404
click at [758, 371] on input "Hình thức thanh toán" at bounding box center [784, 379] width 111 height 19
click at [765, 394] on div "Tại văn phòng" at bounding box center [789, 391] width 120 height 14
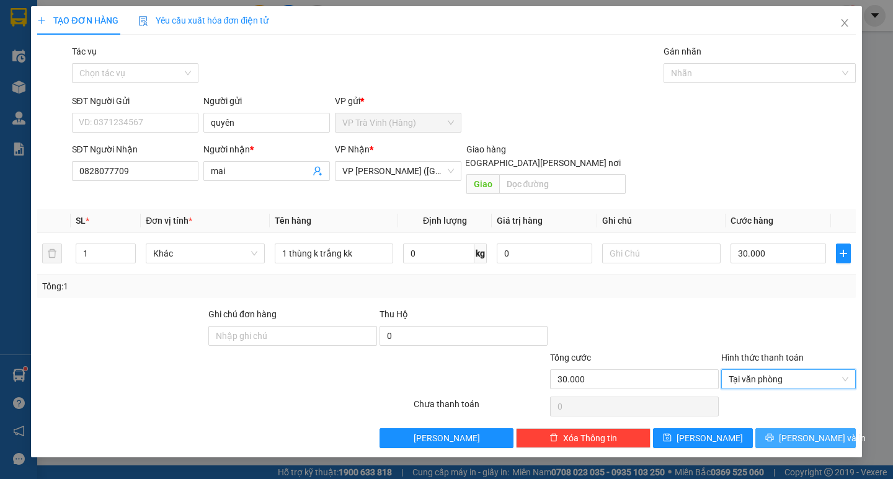
drag, startPoint x: 772, startPoint y: 424, endPoint x: 670, endPoint y: 345, distance: 129.1
click at [767, 429] on button "[PERSON_NAME] và In" at bounding box center [805, 439] width 100 height 20
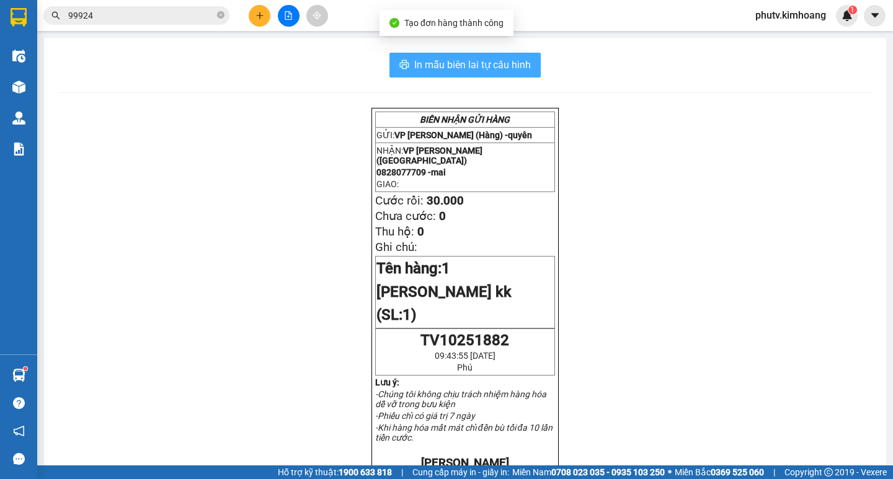
click at [487, 68] on span "In mẫu biên lai tự cấu hình" at bounding box center [472, 65] width 117 height 16
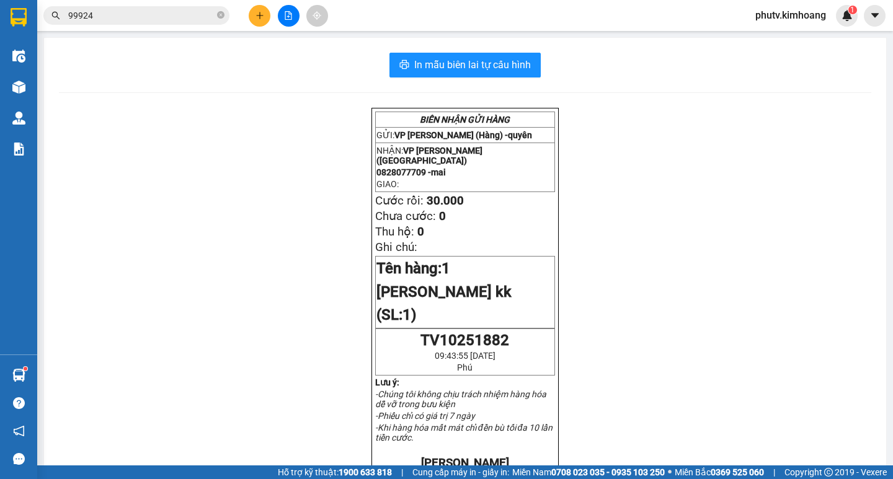
drag, startPoint x: 871, startPoint y: 156, endPoint x: 892, endPoint y: 171, distance: 26.3
click at [871, 156] on div "In mẫu biên lai tự [PERSON_NAME] [PERSON_NAME] GỬI HÀNG GỬI: VP [PERSON_NAME] (…" at bounding box center [465, 461] width 842 height 846
click at [222, 16] on icon "close-circle" at bounding box center [220, 14] width 7 height 7
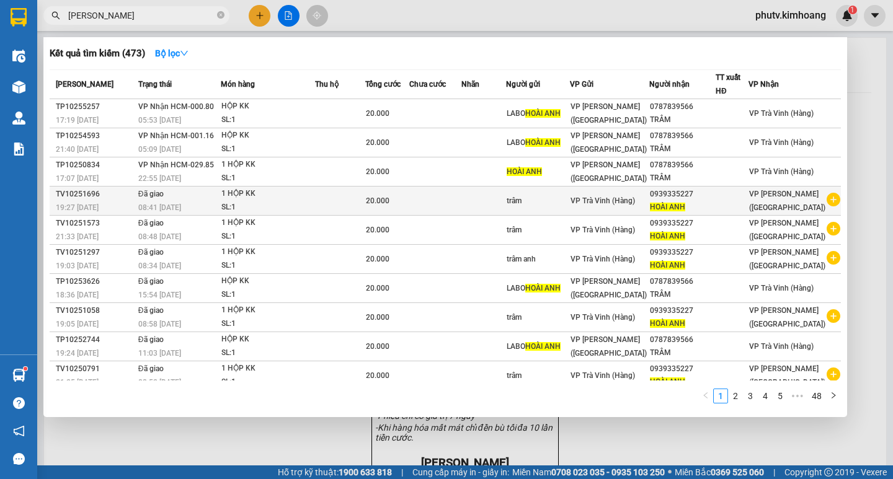
type input "[PERSON_NAME]"
click at [192, 204] on div "08:41 [DATE]" at bounding box center [179, 208] width 82 height 14
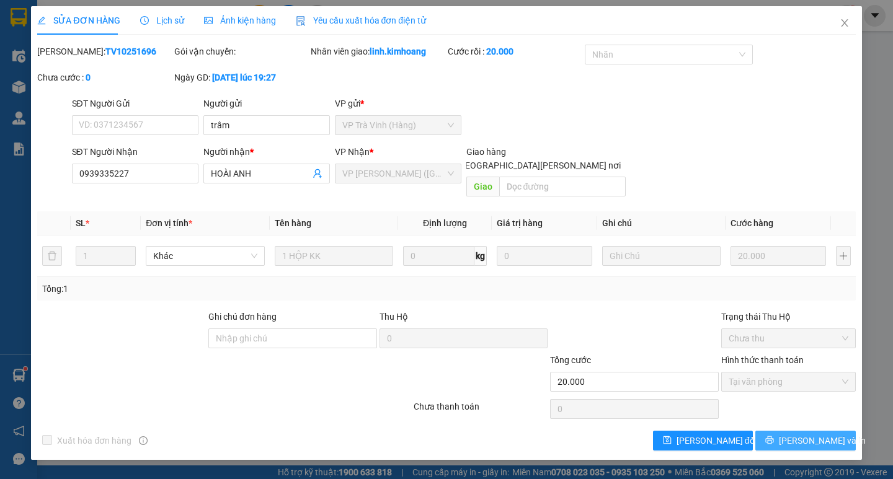
click at [774, 436] on icon "printer" at bounding box center [769, 440] width 9 height 9
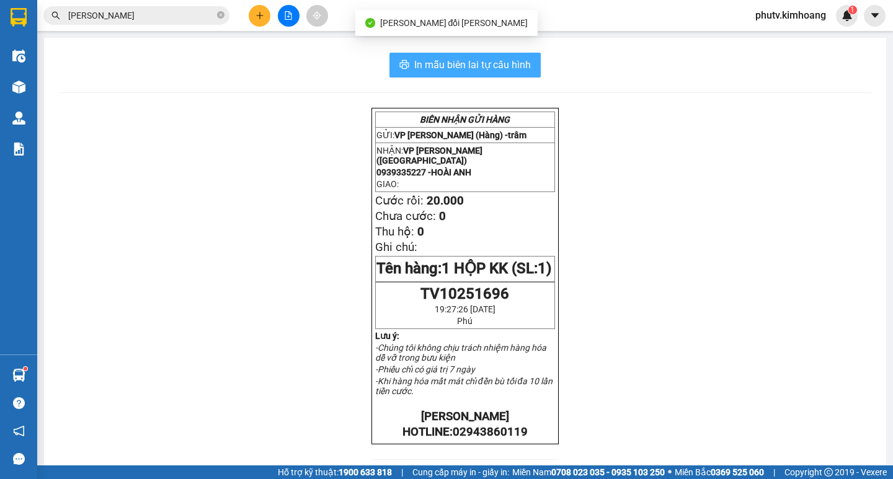
click at [462, 56] on button "In mẫu biên lai tự cấu hình" at bounding box center [464, 65] width 151 height 25
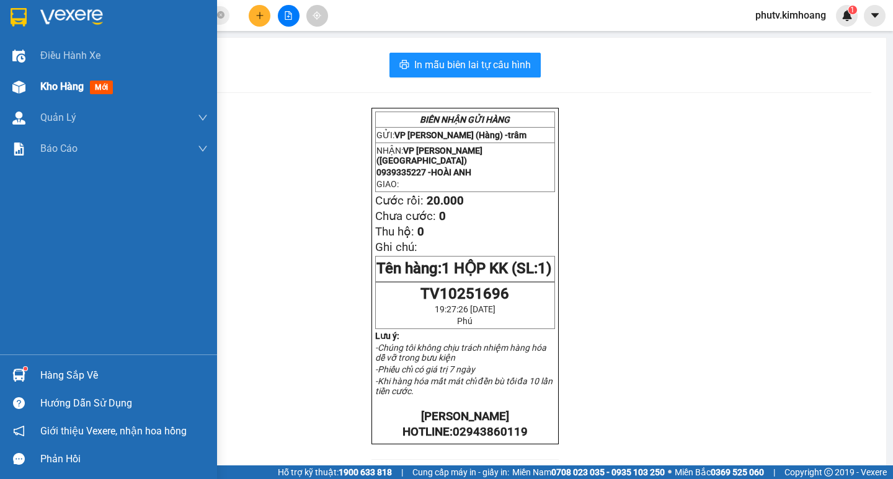
click at [67, 87] on span "Kho hàng" at bounding box center [61, 87] width 43 height 12
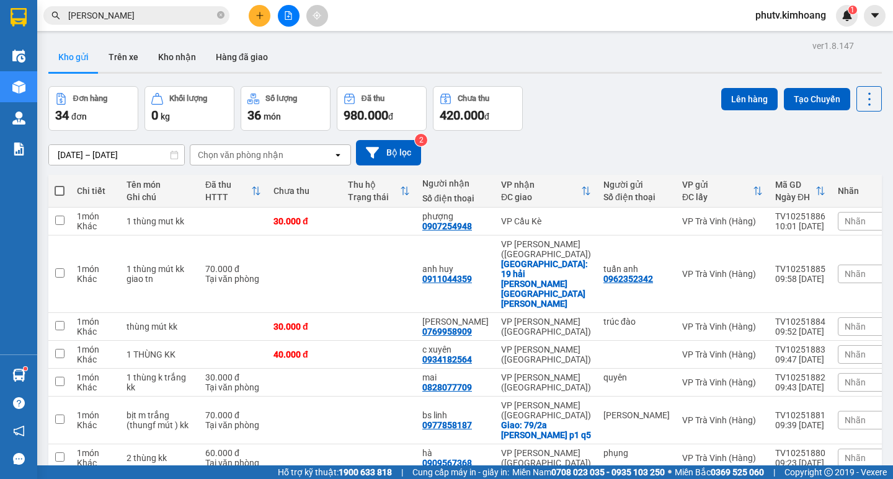
checkbox input "true"
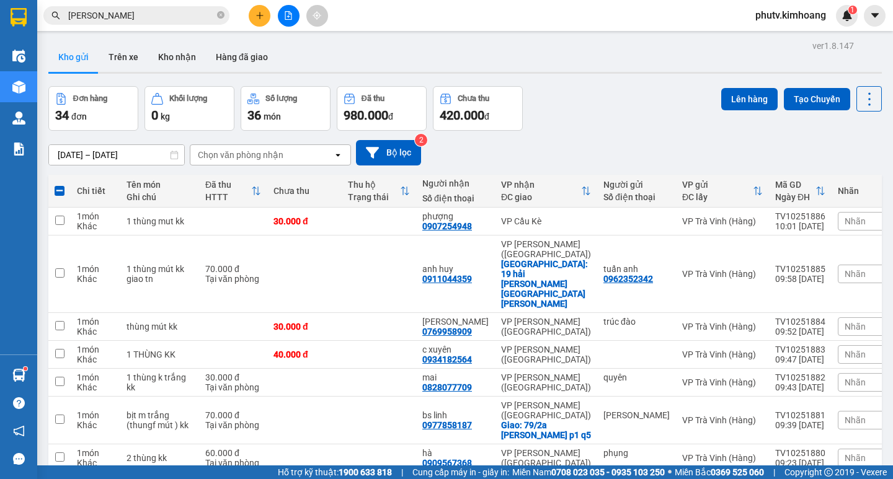
checkbox input "true"
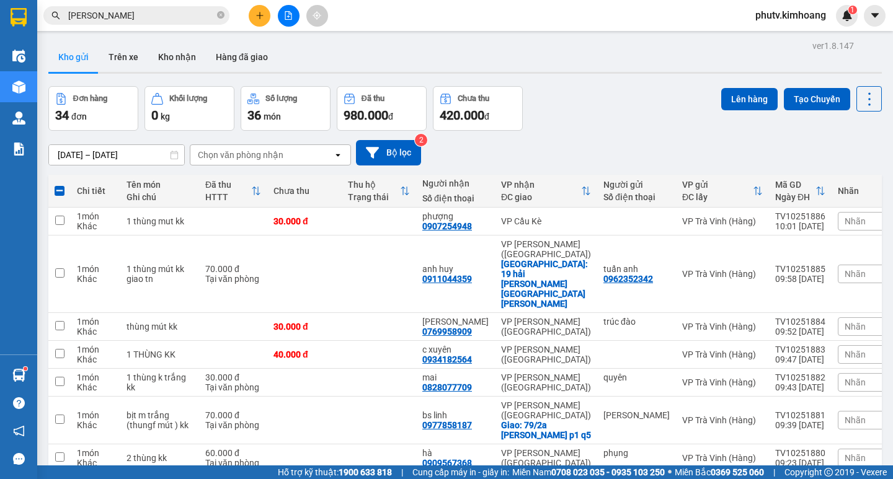
click at [729, 91] on button "Lên hàng" at bounding box center [749, 99] width 56 height 22
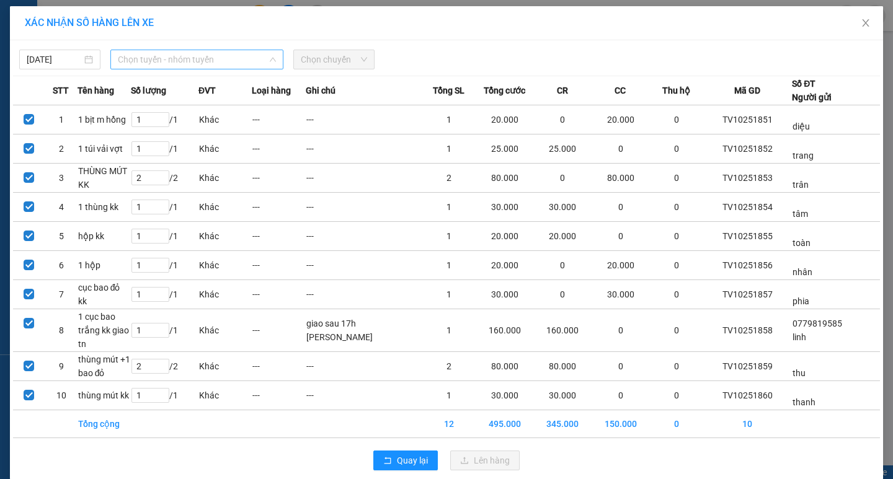
click at [244, 60] on span "Chọn tuyến - nhóm tuyến" at bounding box center [197, 59] width 158 height 19
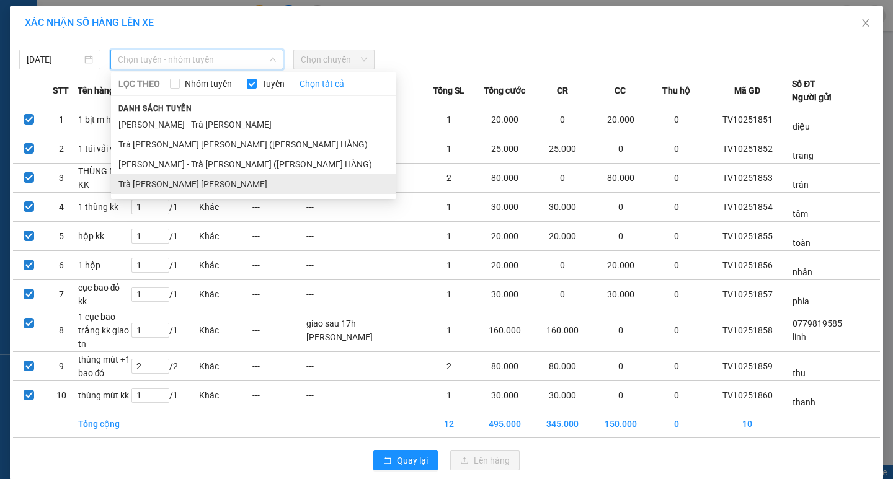
click at [234, 182] on li "Trà [PERSON_NAME] [PERSON_NAME]" at bounding box center [253, 184] width 285 height 20
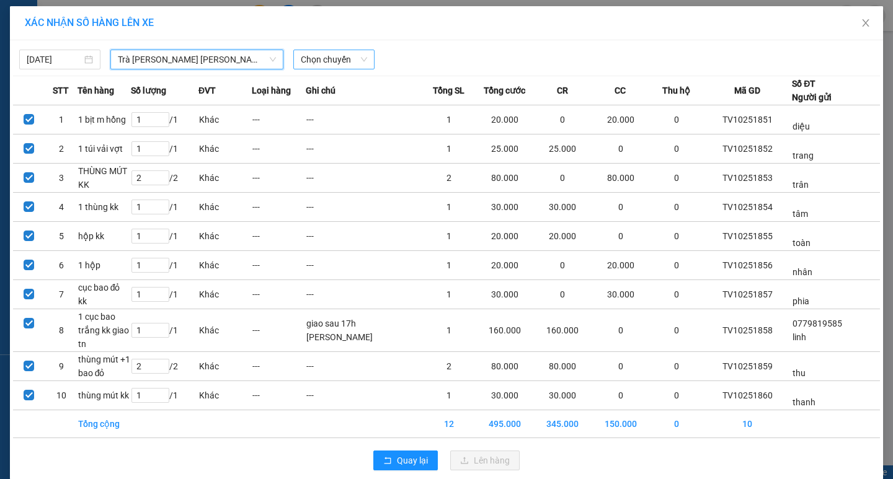
click at [340, 60] on span "Chọn chuyến" at bounding box center [334, 59] width 66 height 19
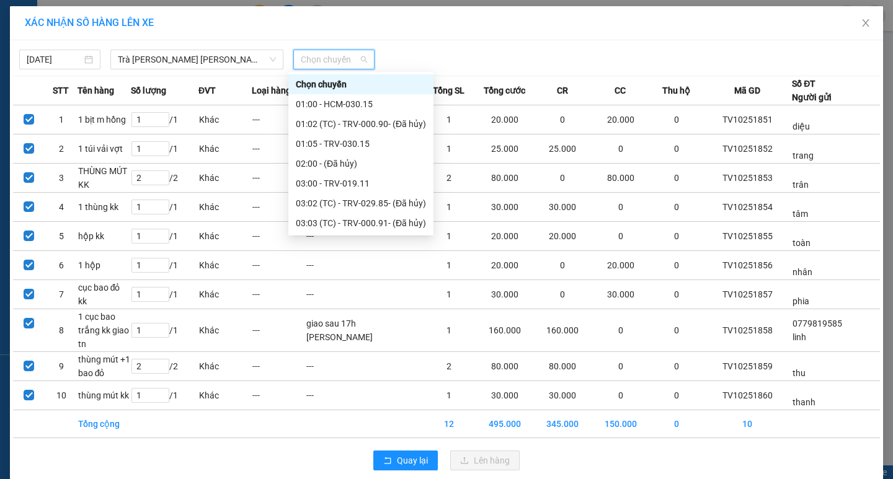
click at [350, 375] on div "09:00 - TRV-000.72" at bounding box center [361, 382] width 130 height 14
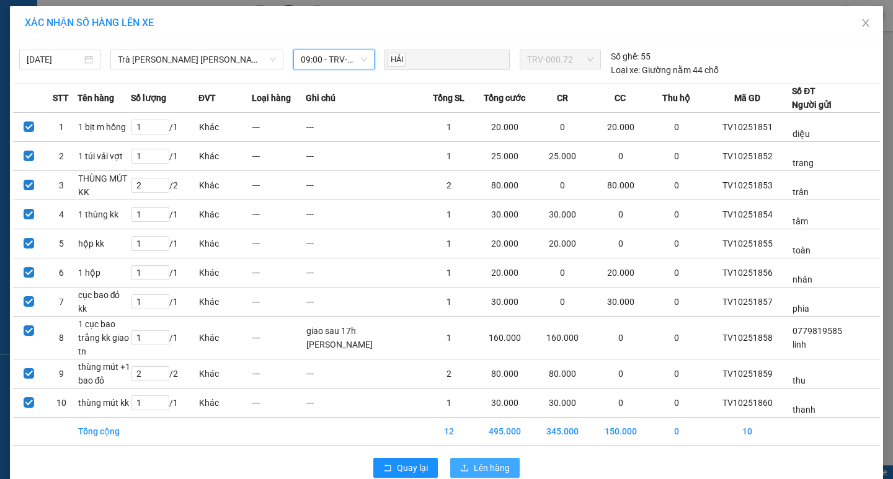
click at [480, 461] on span "Lên hàng" at bounding box center [492, 468] width 36 height 14
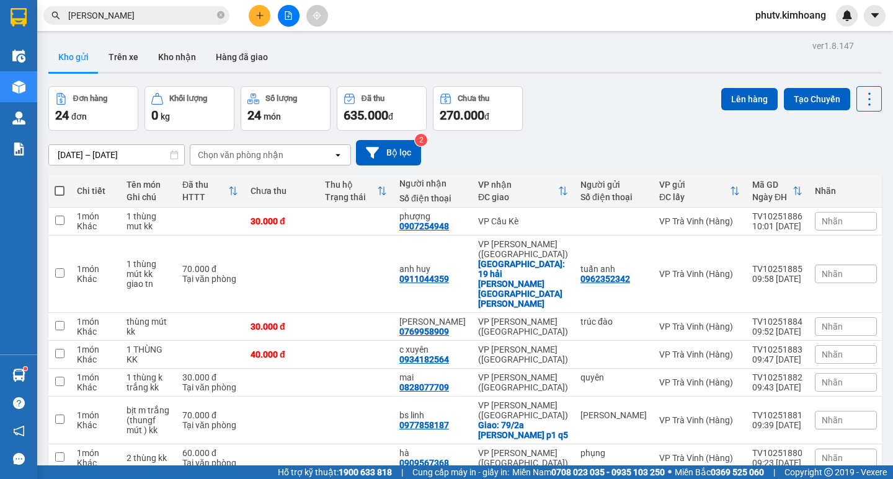
click at [60, 190] on span at bounding box center [60, 191] width 10 height 10
click at [60, 185] on input "checkbox" at bounding box center [60, 185] width 0 height 0
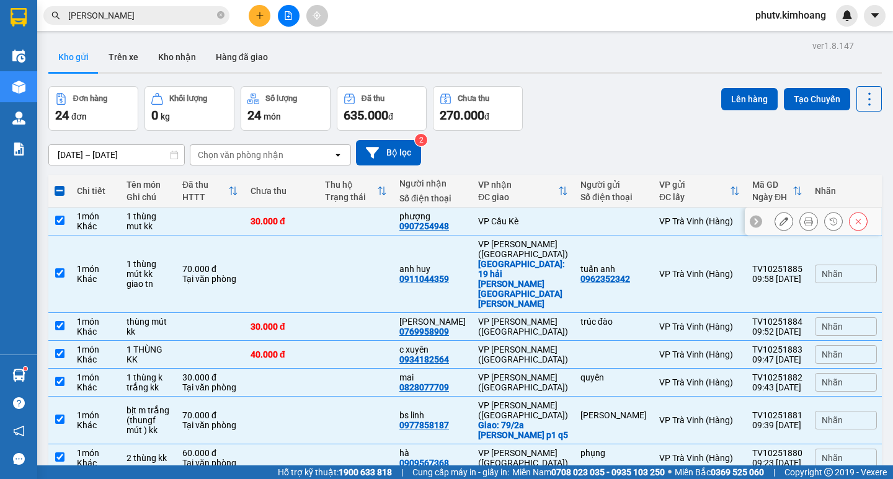
click at [472, 217] on td "phượng 0907254948" at bounding box center [432, 222] width 79 height 28
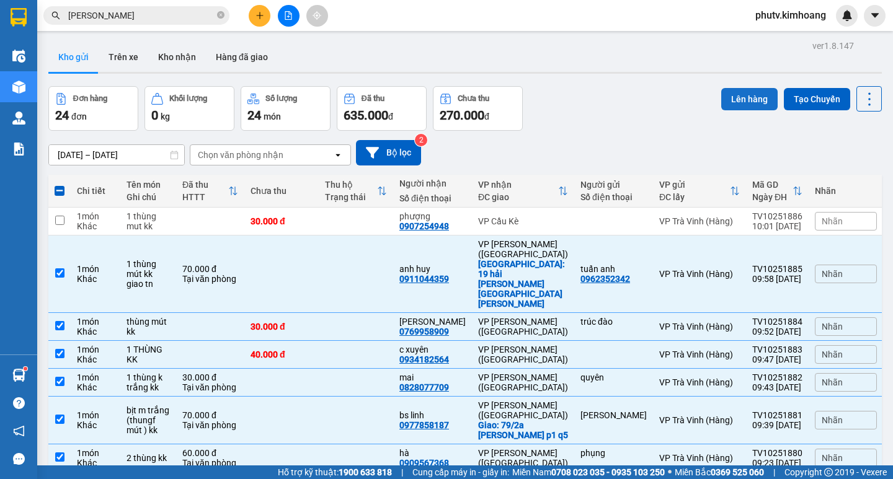
click at [753, 92] on button "Lên hàng" at bounding box center [749, 99] width 56 height 22
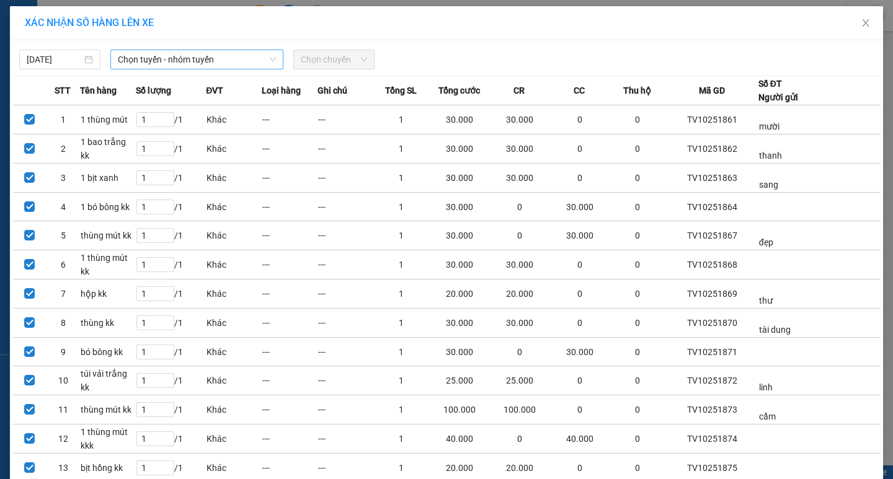
click at [177, 62] on span "Chọn tuyến - nhóm tuyến" at bounding box center [197, 59] width 158 height 19
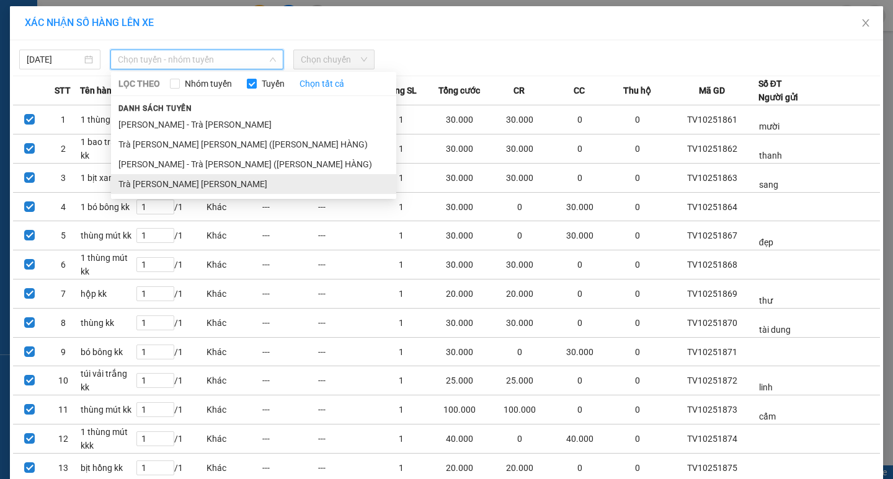
click at [187, 177] on li "Trà [PERSON_NAME] [PERSON_NAME]" at bounding box center [253, 184] width 285 height 20
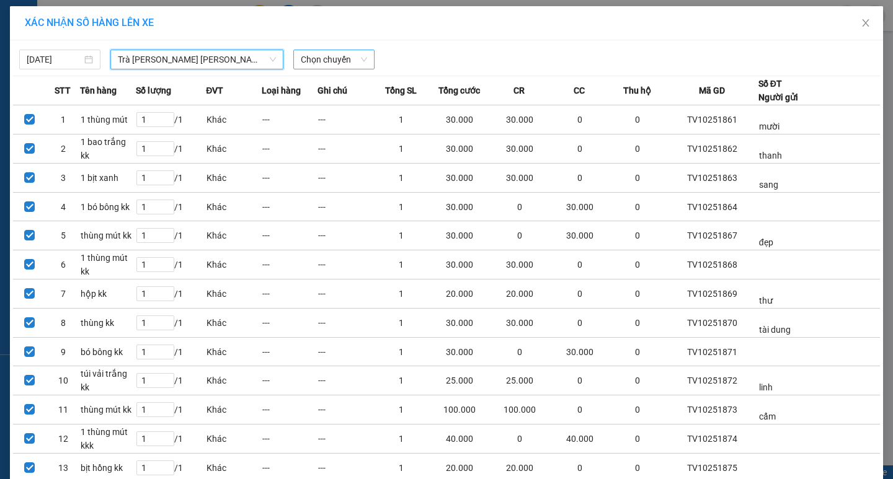
click at [318, 62] on span "Chọn chuyến" at bounding box center [334, 59] width 66 height 19
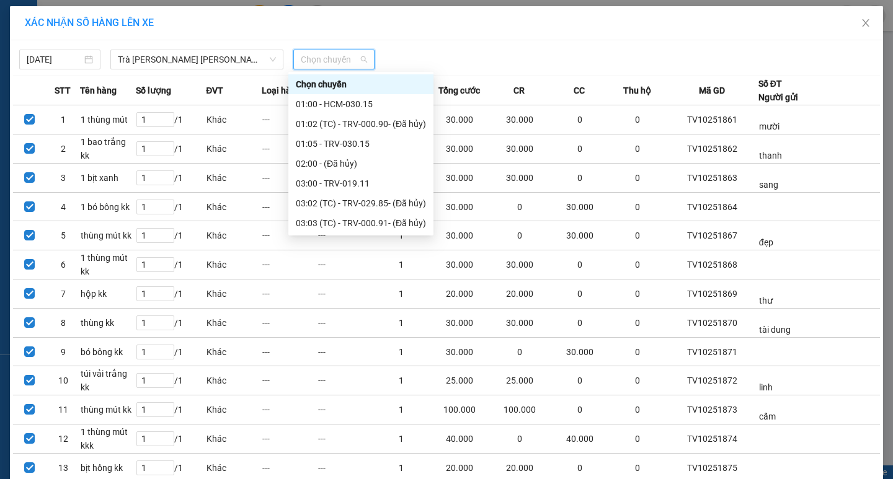
click at [342, 415] on div "11:00 - TRV-001.16" at bounding box center [361, 422] width 130 height 14
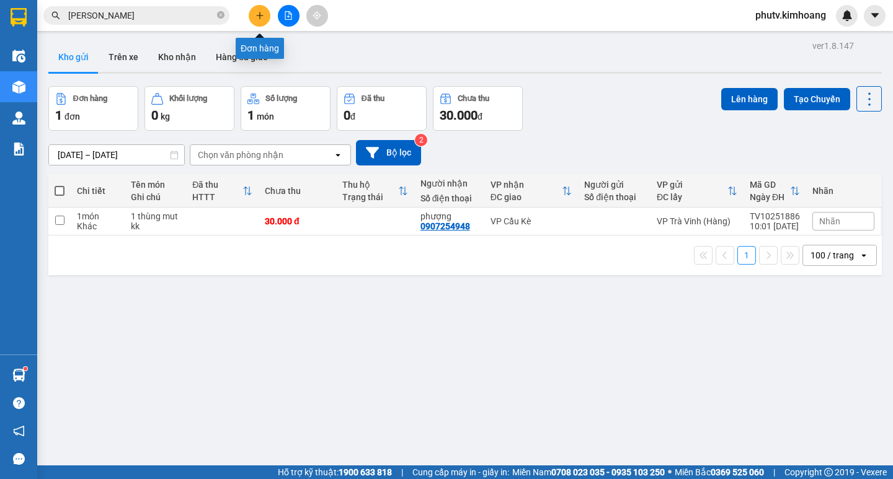
click at [255, 12] on icon "plus" at bounding box center [259, 15] width 9 height 9
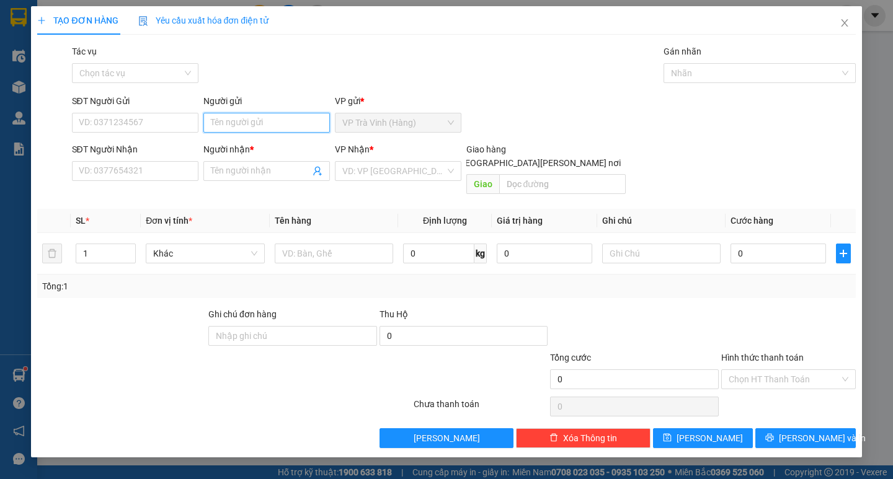
click at [273, 130] on input "Người gửi" at bounding box center [266, 123] width 127 height 20
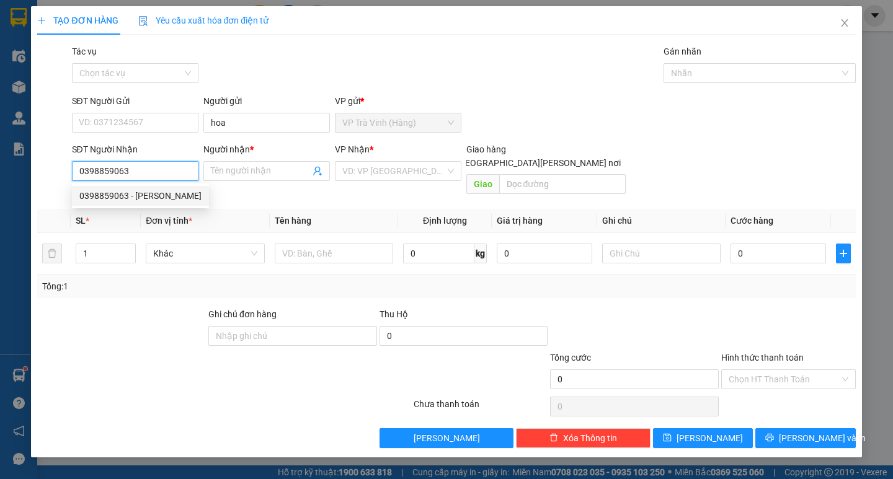
click at [144, 197] on div "0398859063 - [PERSON_NAME]" at bounding box center [140, 196] width 122 height 14
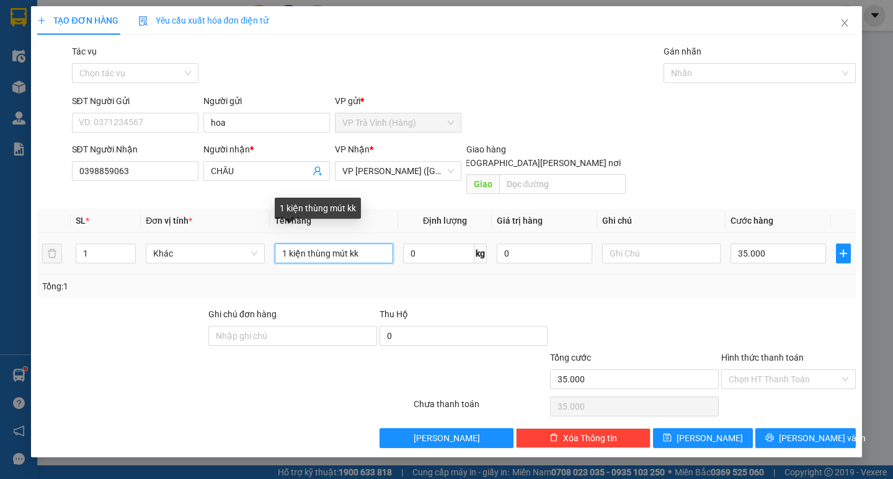
click at [298, 244] on input "1 kiện thùng mút kk" at bounding box center [334, 254] width 118 height 20
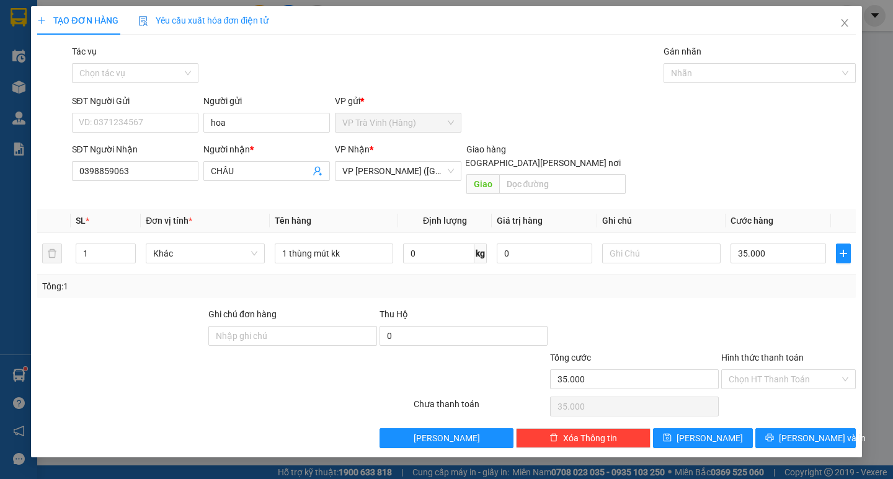
click at [792, 308] on div at bounding box center [788, 329] width 137 height 43
click at [788, 370] on input "Hình thức thanh toán" at bounding box center [784, 379] width 111 height 19
click at [780, 389] on div "Tại văn phòng" at bounding box center [789, 391] width 120 height 14
click at [774, 433] on icon "printer" at bounding box center [769, 437] width 9 height 9
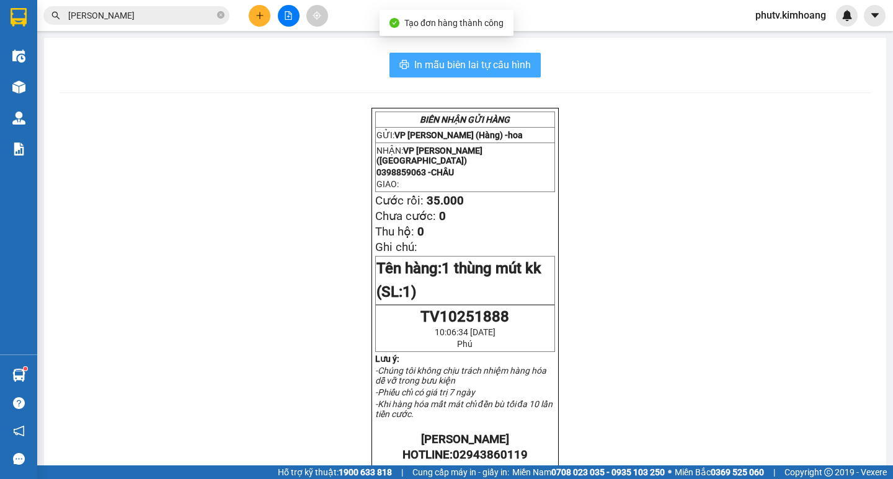
click at [473, 61] on span "In mẫu biên lai tự cấu hình" at bounding box center [472, 65] width 117 height 16
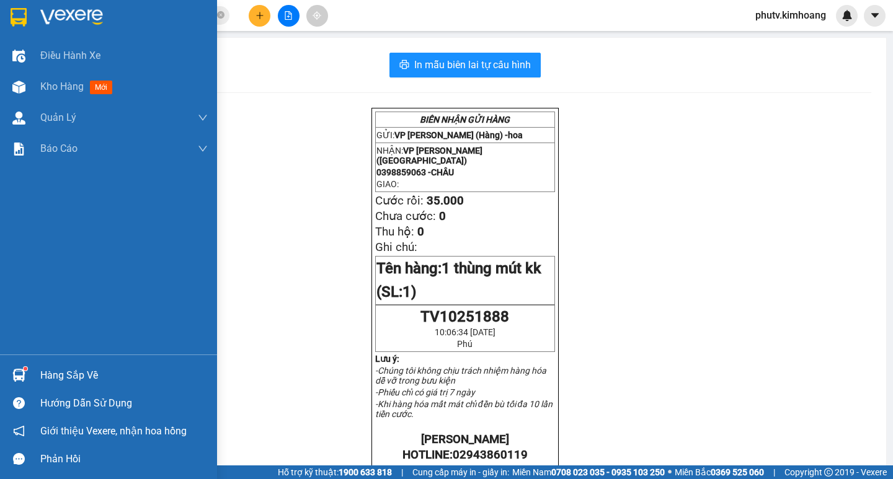
click at [43, 364] on div "Hàng sắp về" at bounding box center [108, 376] width 217 height 28
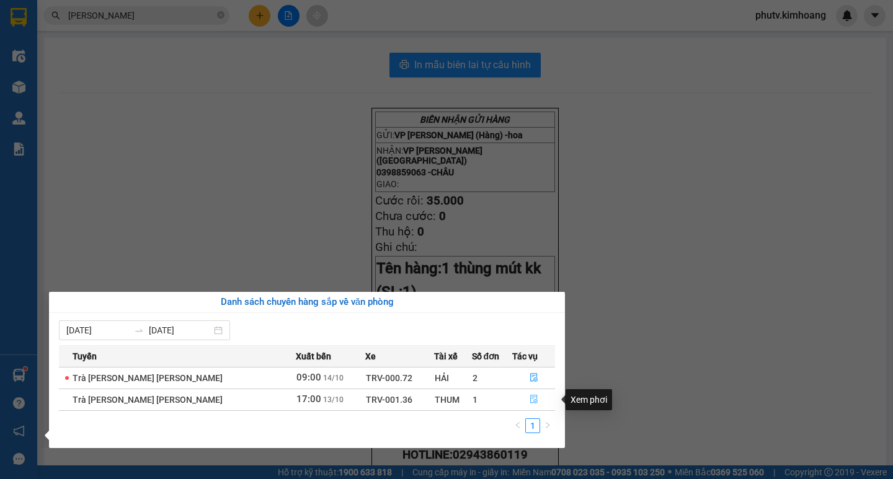
click at [530, 399] on icon "file-done" at bounding box center [533, 400] width 7 height 9
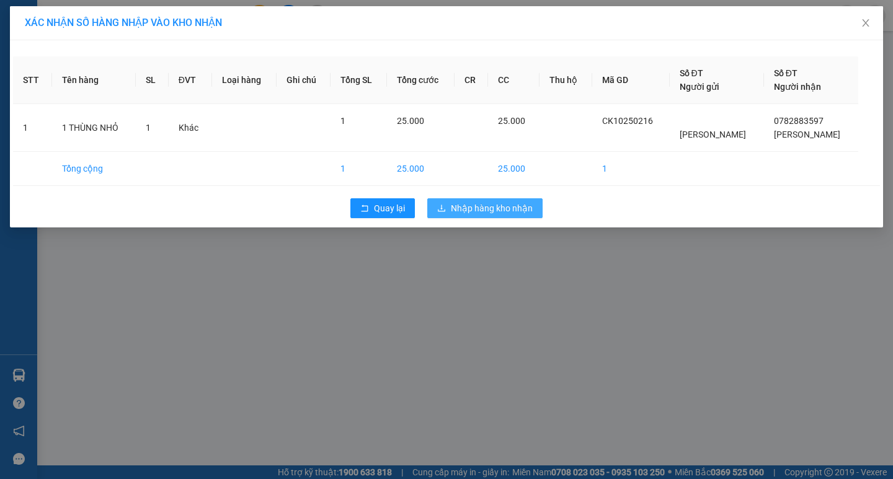
click at [468, 207] on span "Nhập hàng kho nhận" at bounding box center [492, 209] width 82 height 14
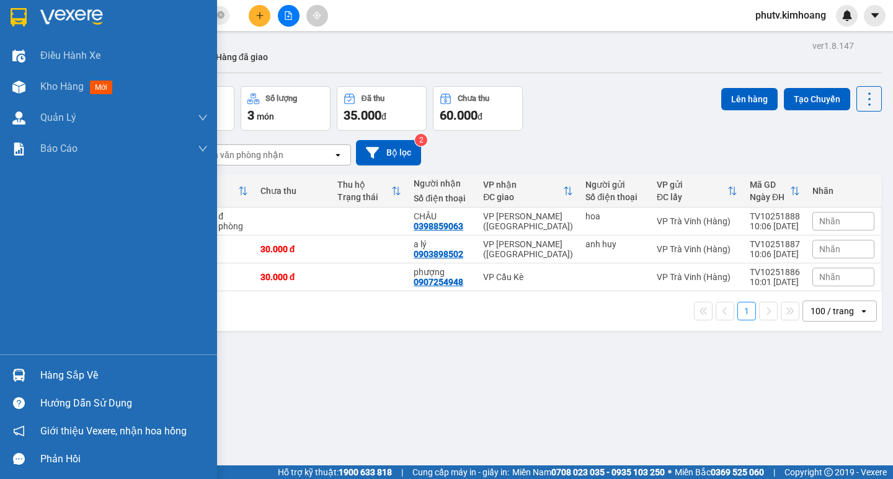
click at [47, 372] on div "Hàng sắp về" at bounding box center [123, 376] width 167 height 19
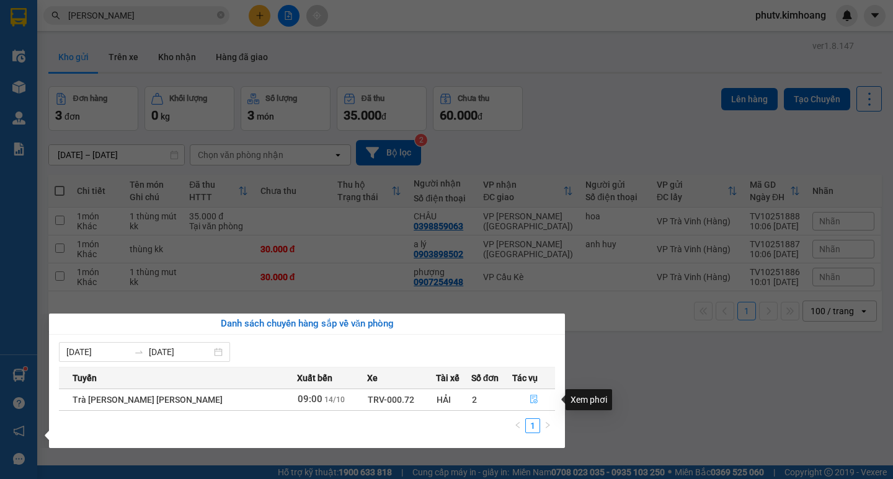
click at [530, 402] on icon "file-done" at bounding box center [534, 399] width 9 height 9
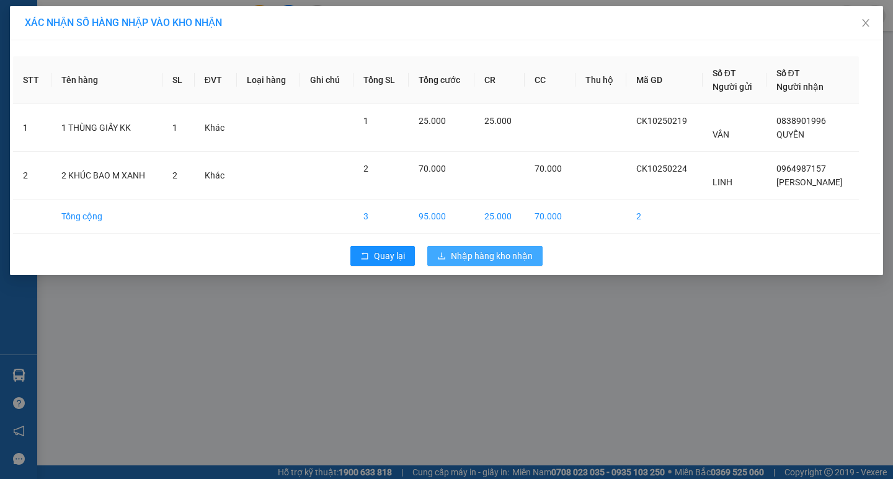
click at [478, 259] on span "Nhập hàng kho nhận" at bounding box center [492, 256] width 82 height 14
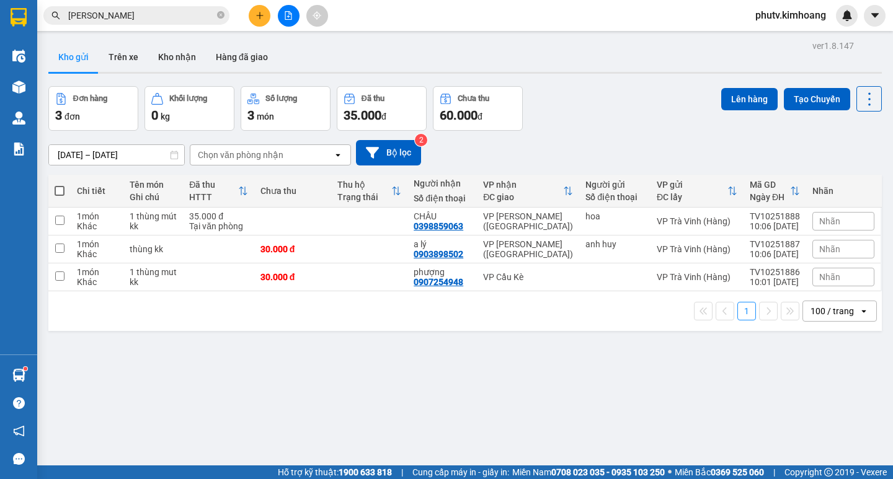
click at [128, 22] on span "[PERSON_NAME]" at bounding box center [136, 15] width 186 height 19
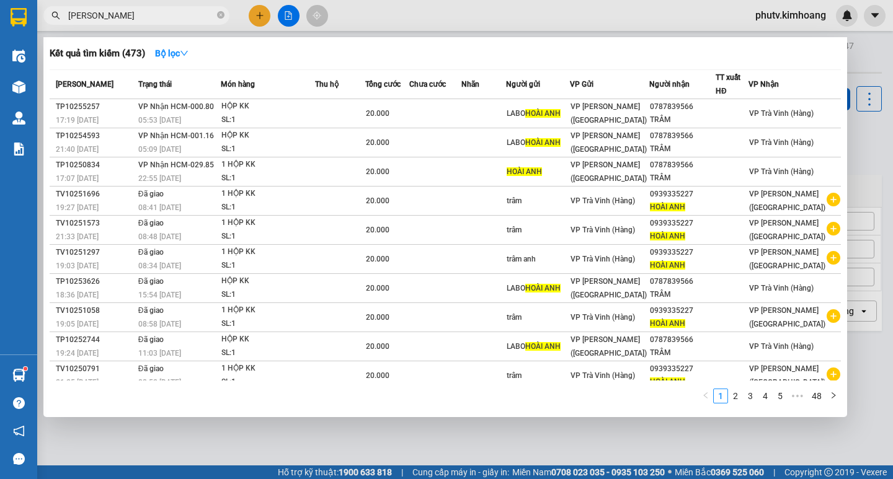
drag, startPoint x: 128, startPoint y: 19, endPoint x: 0, endPoint y: 73, distance: 139.2
click at [0, 73] on section "Kết quả [PERSON_NAME] ( 473 ) Bộ lọc Mã ĐH Trạng thái Món hàng Thu hộ Tổng [PER…" at bounding box center [446, 239] width 893 height 479
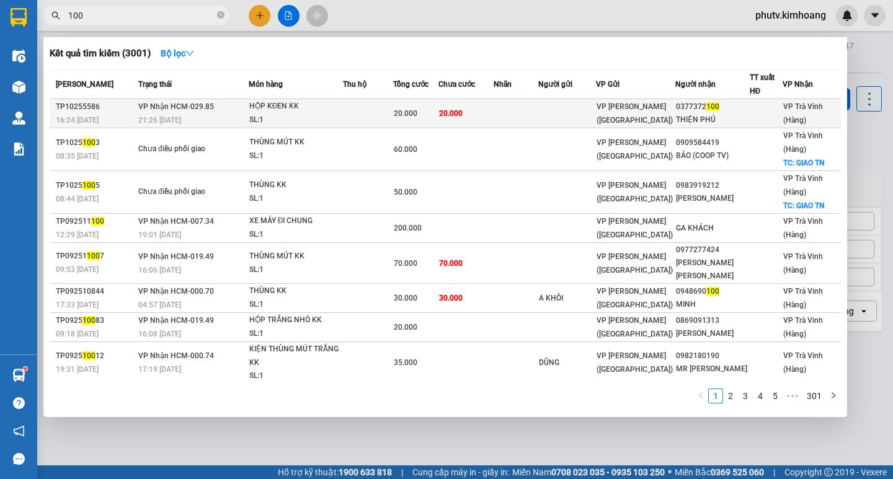
click at [407, 112] on span "20.000" at bounding box center [406, 113] width 24 height 9
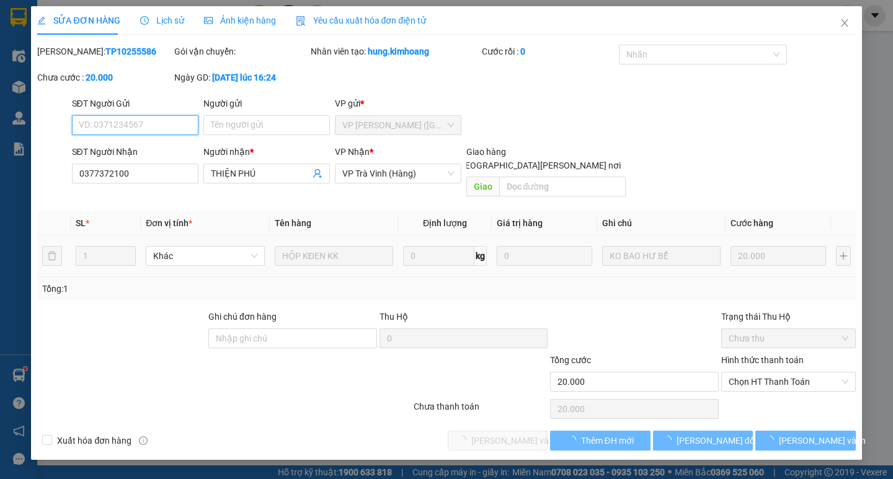
click at [766, 373] on span "Chọn HT Thanh Toán" at bounding box center [789, 382] width 120 height 19
click at [764, 397] on div "Chọn HT Thanh Toán" at bounding box center [788, 409] width 137 height 25
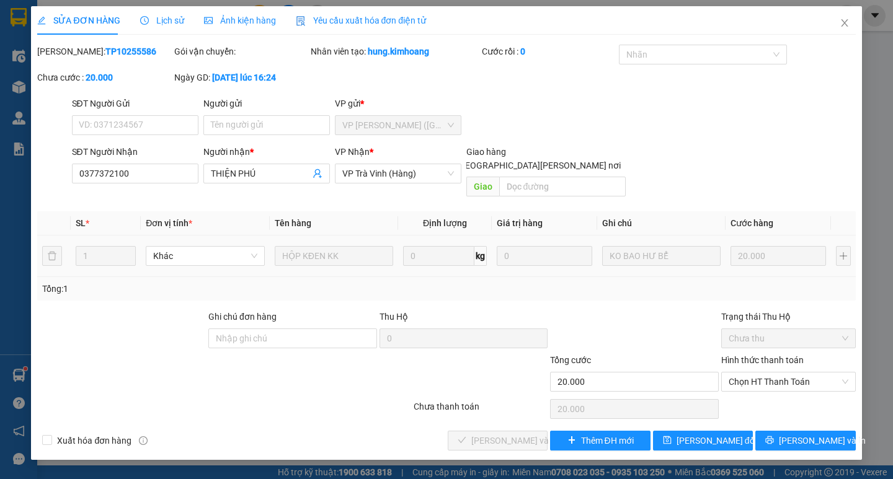
click at [751, 378] on div "Hình thức thanh toán Chọn HT Thanh Toán" at bounding box center [788, 374] width 135 height 43
click at [755, 373] on span "Chọn HT Thanh Toán" at bounding box center [789, 382] width 120 height 19
drag, startPoint x: 753, startPoint y: 394, endPoint x: 660, endPoint y: 398, distance: 93.7
click at [753, 394] on div "Tại văn phòng" at bounding box center [789, 393] width 120 height 14
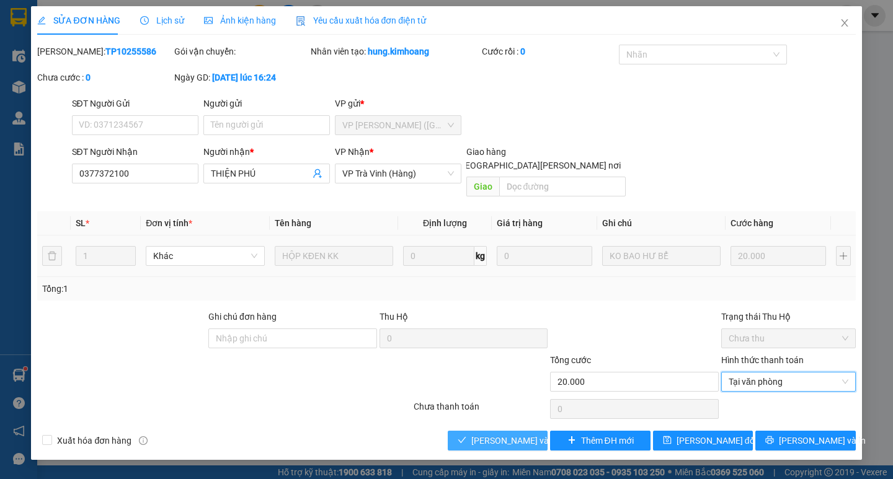
click at [512, 434] on span "[PERSON_NAME] và [PERSON_NAME] hàng" at bounding box center [554, 441] width 167 height 14
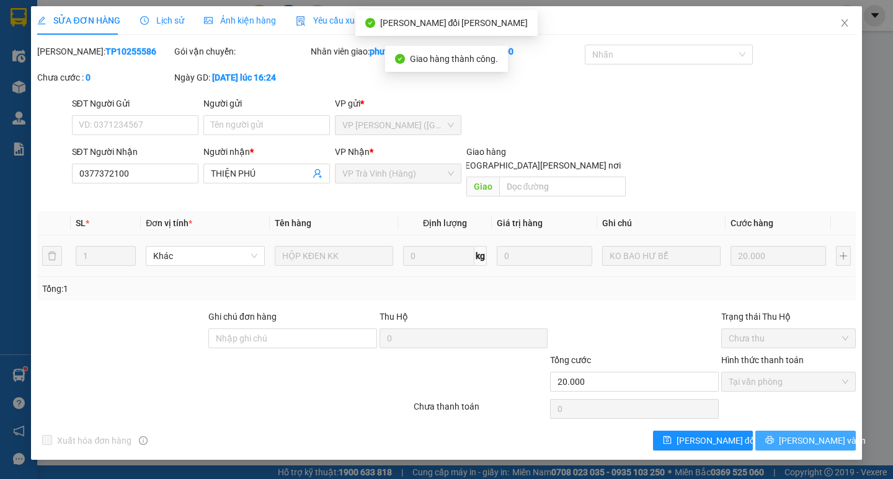
click at [794, 431] on button "[PERSON_NAME] và In" at bounding box center [805, 441] width 100 height 20
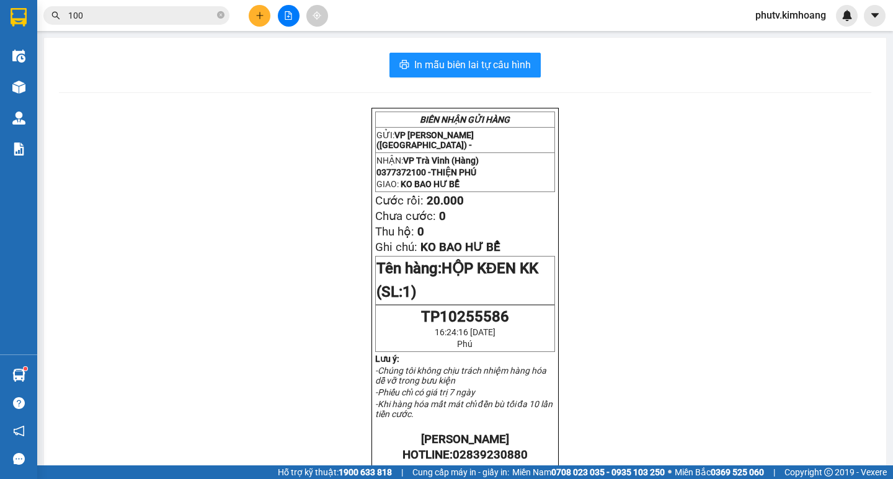
click at [118, 9] on input "100" at bounding box center [141, 16] width 146 height 14
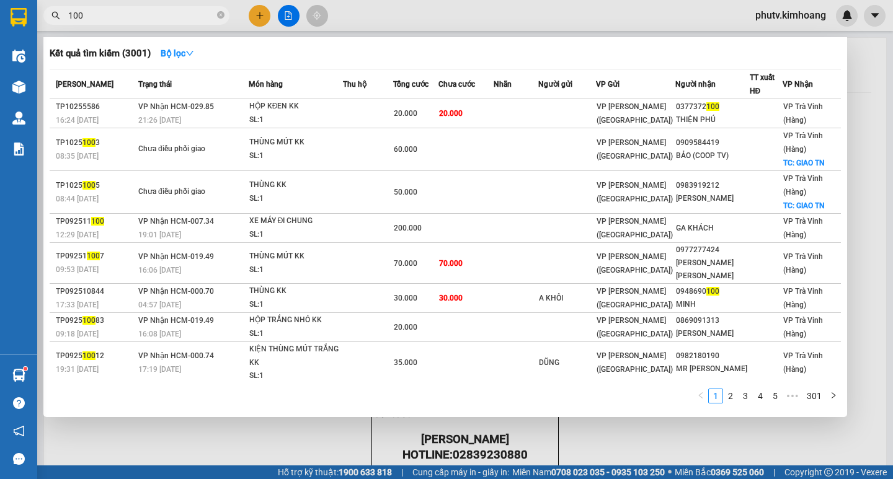
click at [118, 9] on input "100" at bounding box center [141, 16] width 146 height 14
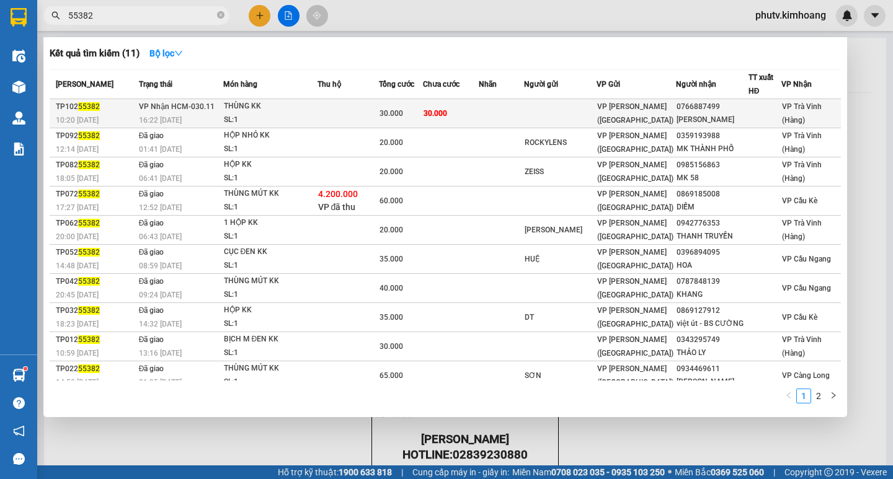
click at [360, 113] on td at bounding box center [349, 113] width 62 height 29
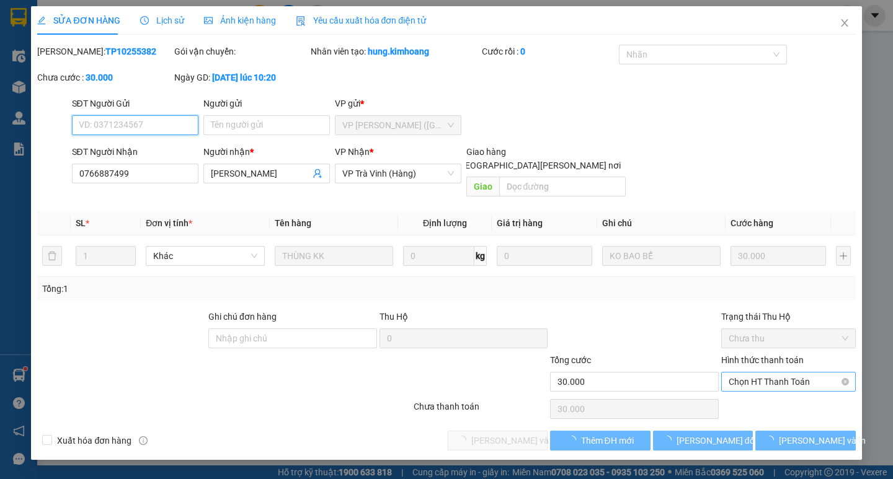
click at [769, 377] on span "Chọn HT Thanh Toán" at bounding box center [789, 382] width 120 height 19
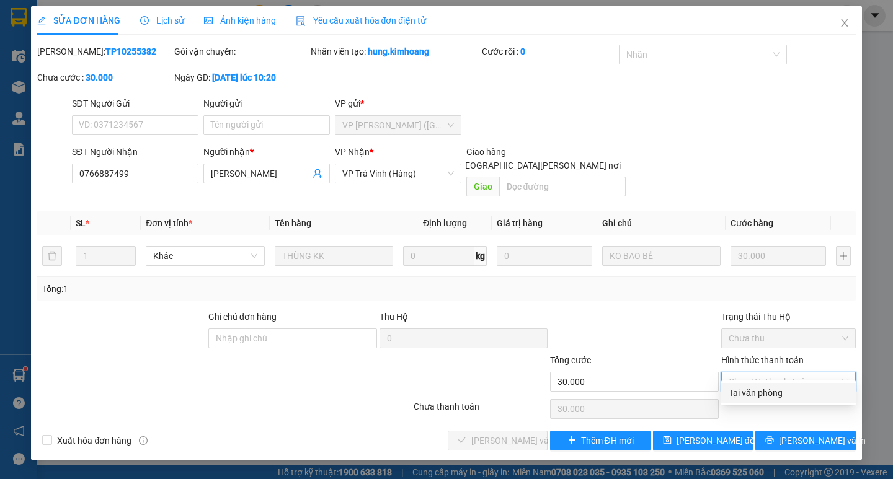
click at [773, 389] on div "Tại văn phòng" at bounding box center [789, 393] width 120 height 14
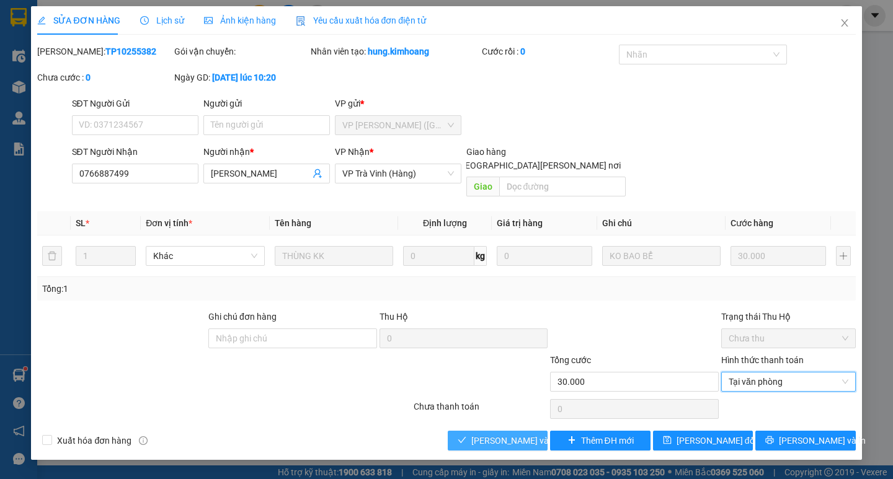
click at [514, 434] on span "[PERSON_NAME] và [PERSON_NAME] hàng" at bounding box center [554, 441] width 167 height 14
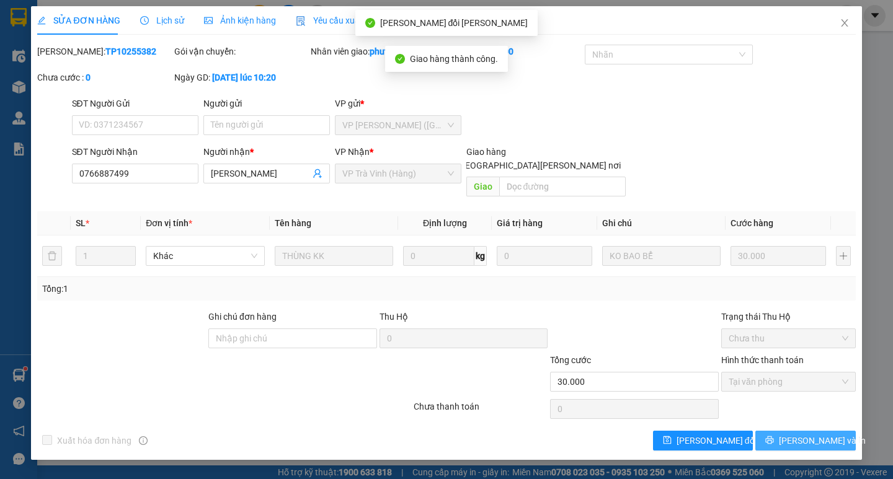
click at [793, 431] on button "[PERSON_NAME] và In" at bounding box center [805, 441] width 100 height 20
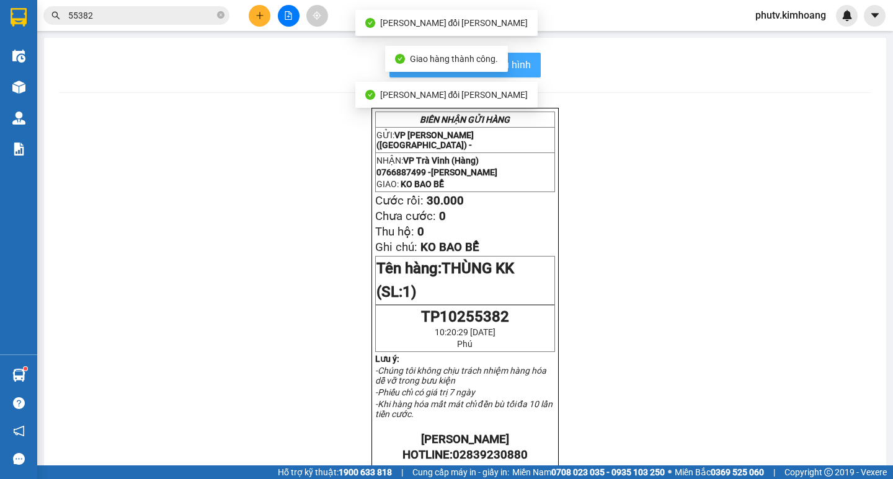
click at [531, 63] on button "In mẫu biên lai tự cấu hình" at bounding box center [464, 65] width 151 height 25
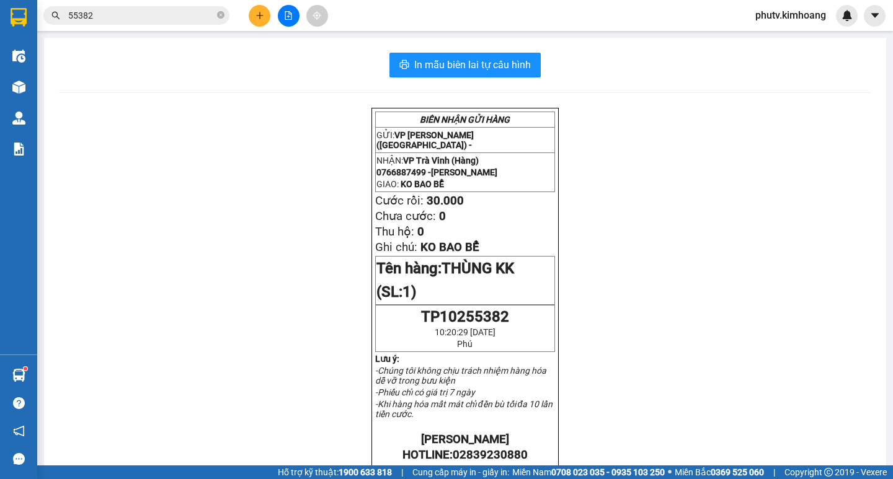
click at [109, 14] on input "55382" at bounding box center [141, 16] width 146 height 14
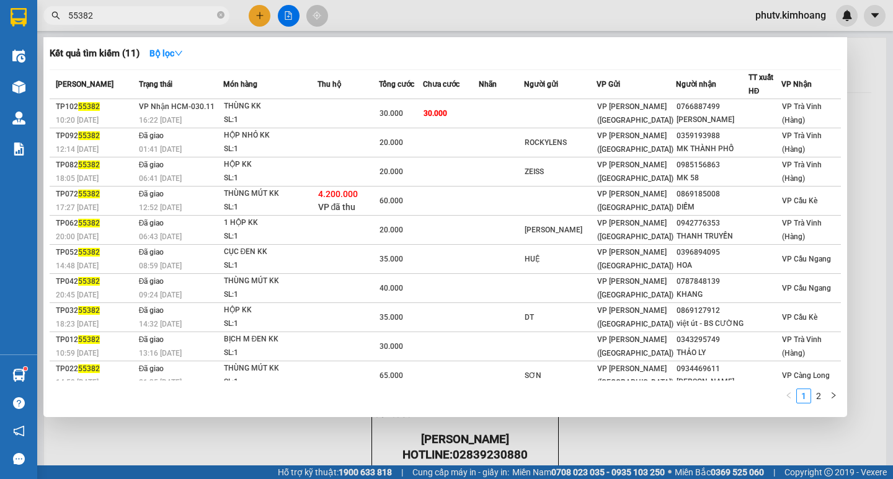
click at [109, 14] on input "55382" at bounding box center [141, 16] width 146 height 14
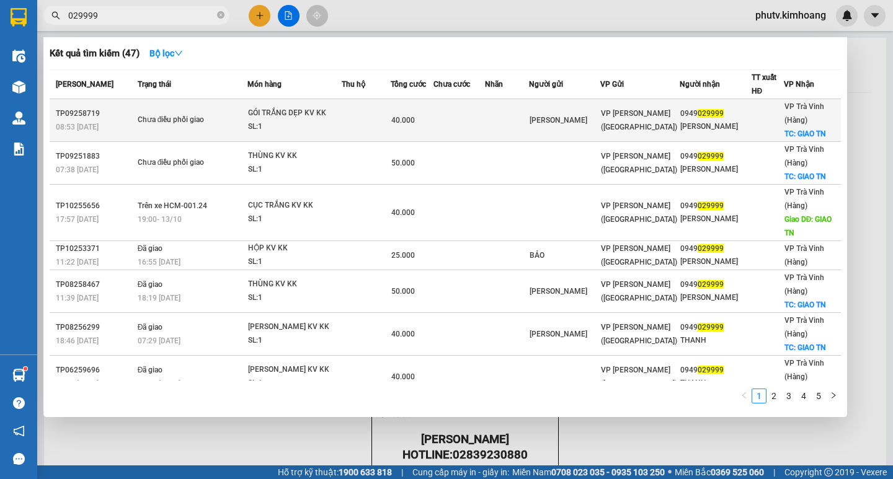
click at [342, 118] on td at bounding box center [366, 120] width 49 height 43
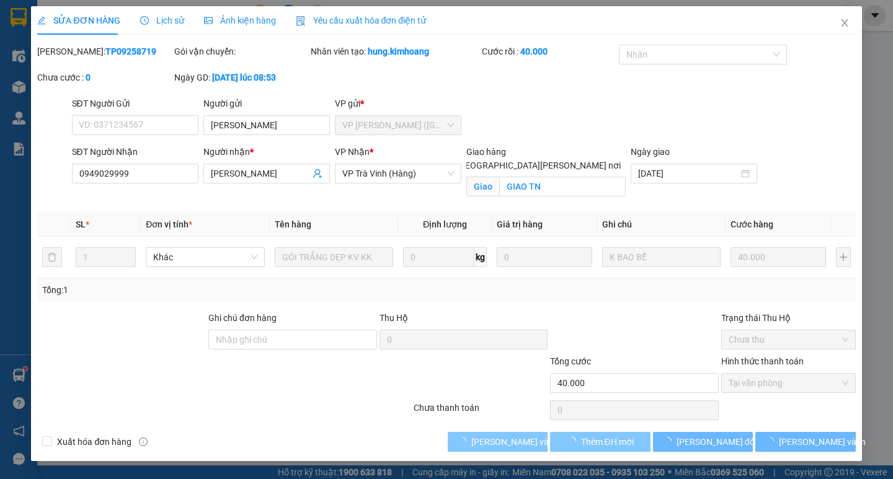
click at [518, 442] on span "[PERSON_NAME] và [PERSON_NAME] hàng" at bounding box center [554, 442] width 167 height 14
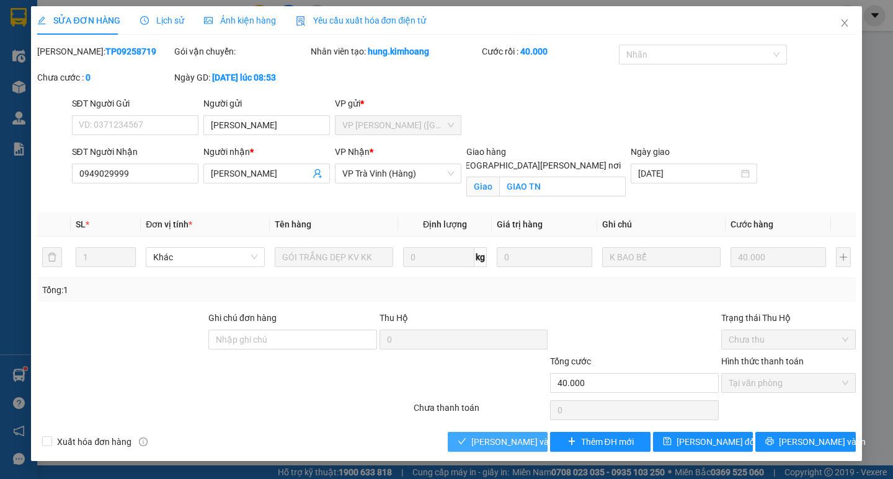
click at [520, 444] on span "[PERSON_NAME] và [PERSON_NAME] hàng" at bounding box center [554, 442] width 167 height 14
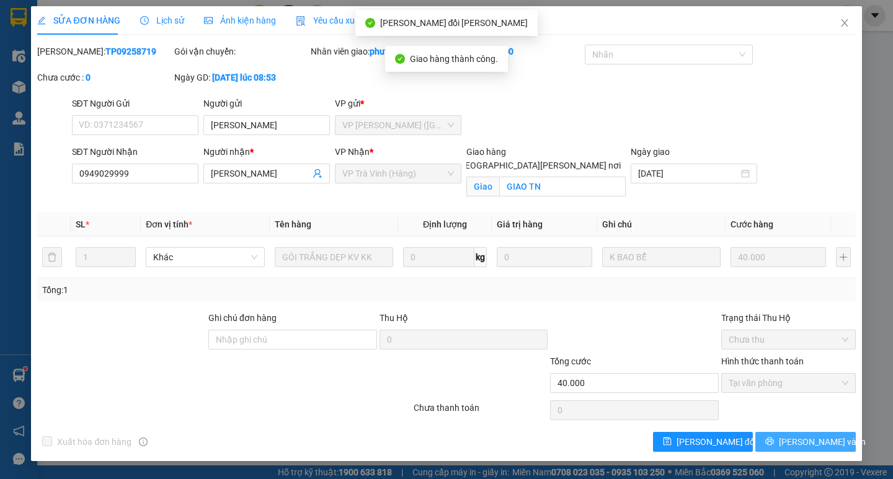
click at [805, 443] on span "[PERSON_NAME] và In" at bounding box center [822, 442] width 87 height 14
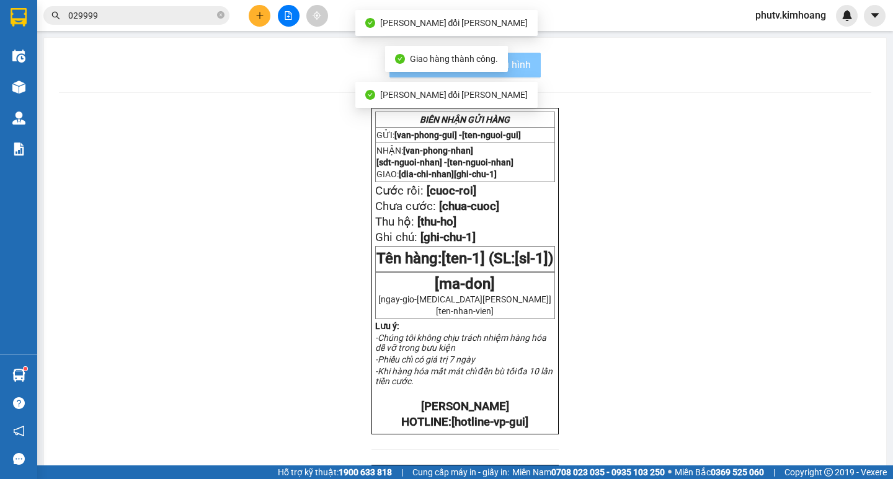
click at [521, 63] on span "In mẫu biên lai tự cấu hình" at bounding box center [472, 65] width 117 height 16
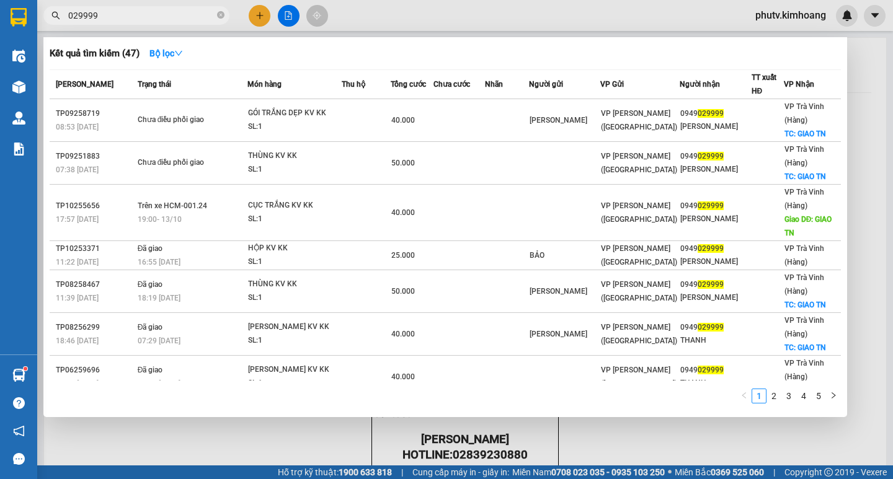
click at [130, 24] on span "029999" at bounding box center [136, 15] width 186 height 19
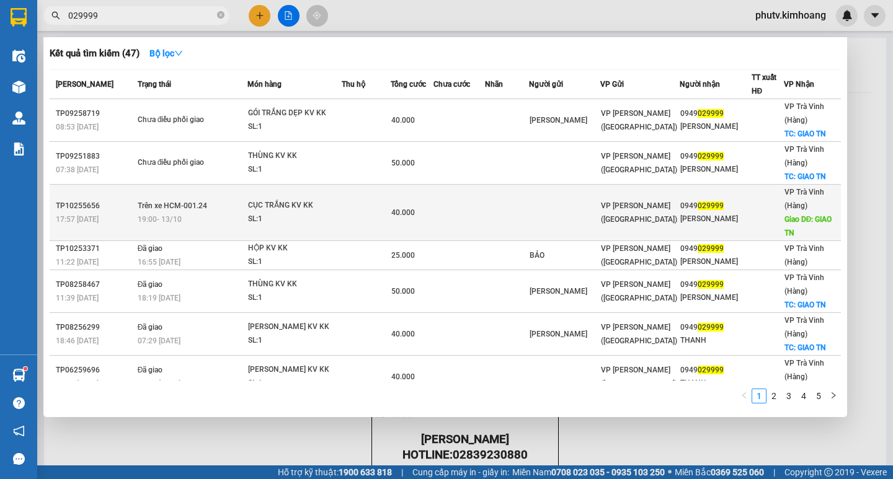
click at [281, 211] on div "CỤC TRẮNG KV KK" at bounding box center [294, 206] width 93 height 14
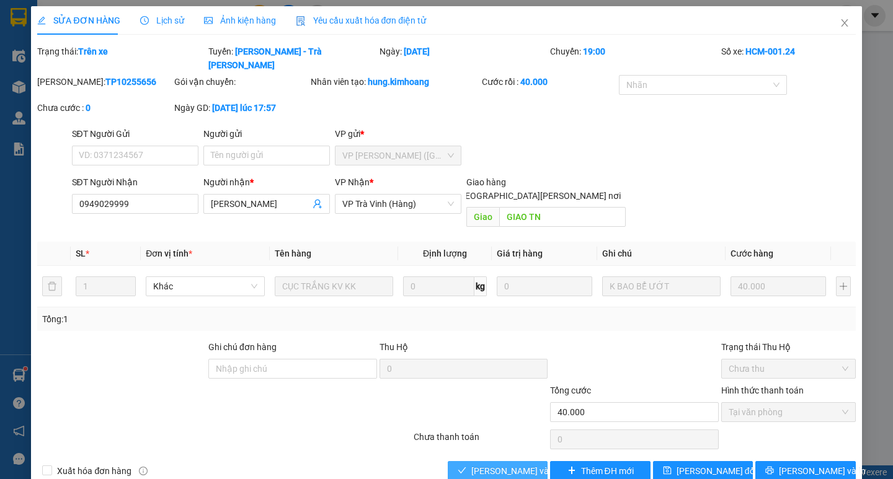
click at [528, 464] on span "[PERSON_NAME] và [PERSON_NAME] hàng" at bounding box center [554, 471] width 167 height 14
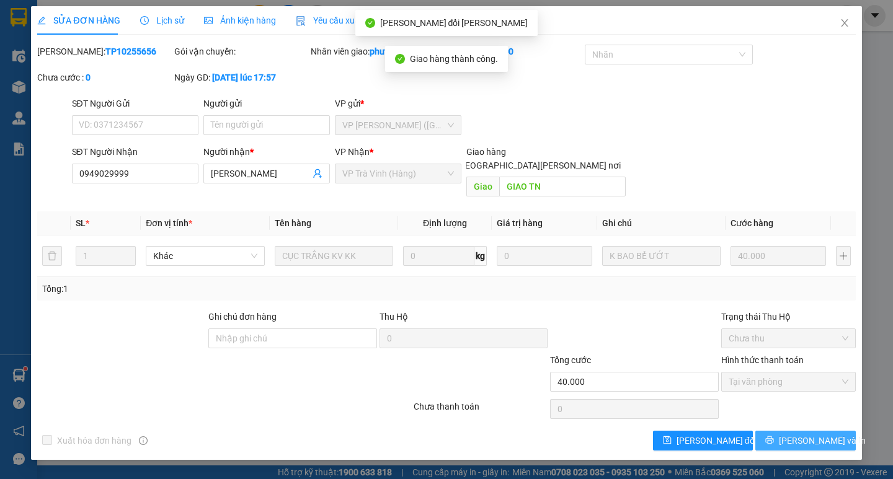
drag, startPoint x: 790, startPoint y: 429, endPoint x: 742, endPoint y: 402, distance: 54.9
click at [791, 431] on button "[PERSON_NAME] và In" at bounding box center [805, 441] width 100 height 20
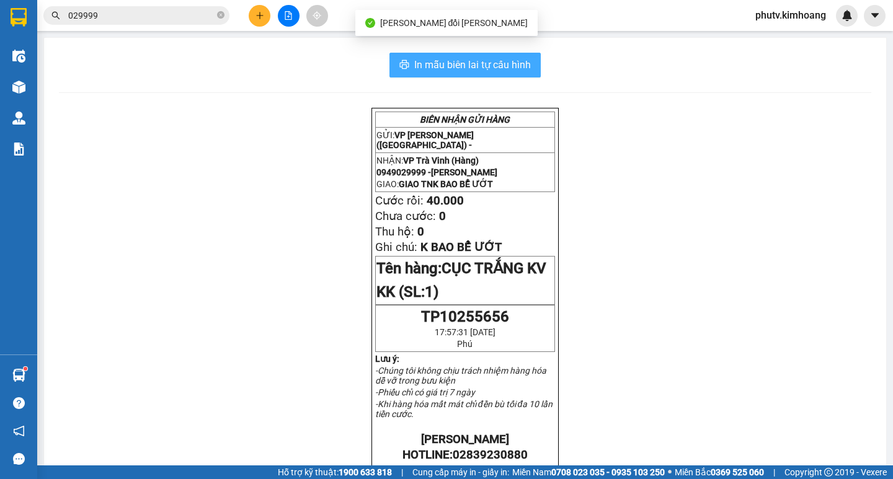
click at [511, 67] on span "In mẫu biên lai tự cấu hình" at bounding box center [472, 65] width 117 height 16
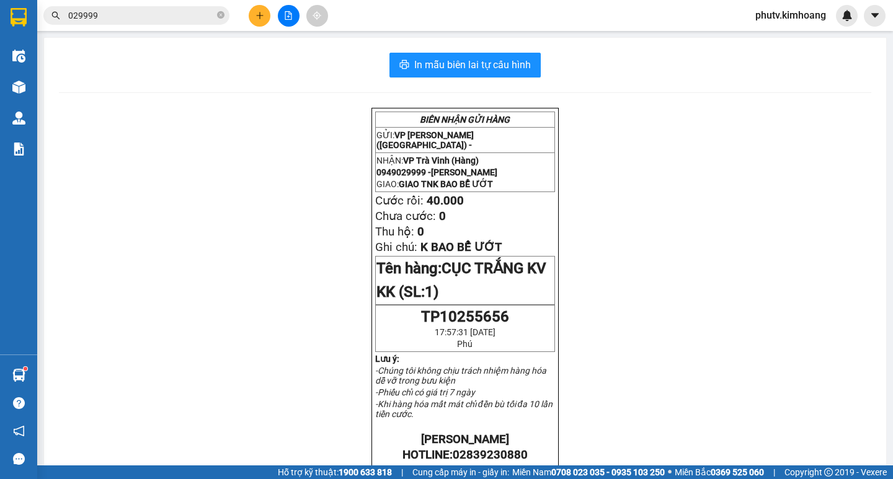
click at [150, 20] on input "029999" at bounding box center [141, 16] width 146 height 14
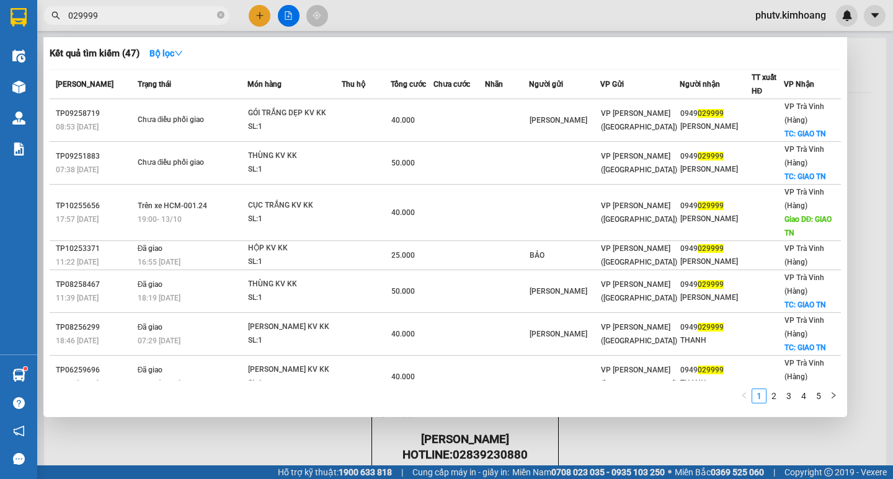
click at [150, 20] on input "029999" at bounding box center [141, 16] width 146 height 14
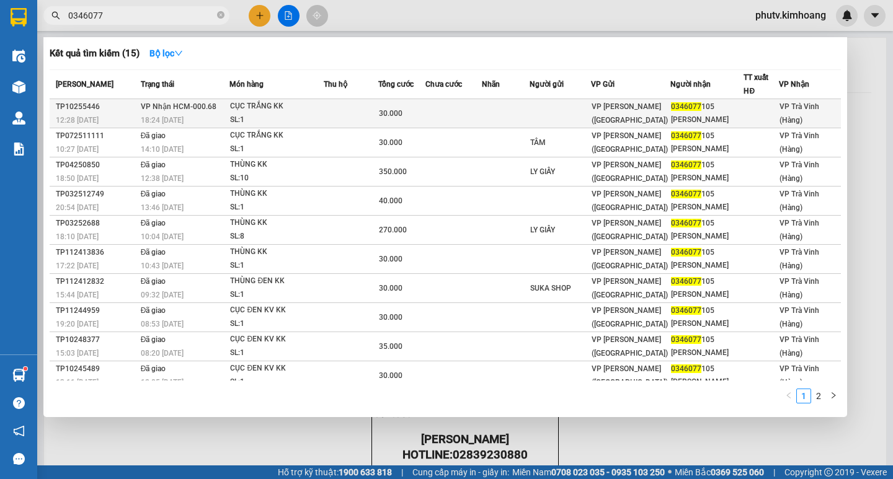
click at [233, 114] on div "SL: 1" at bounding box center [276, 120] width 93 height 14
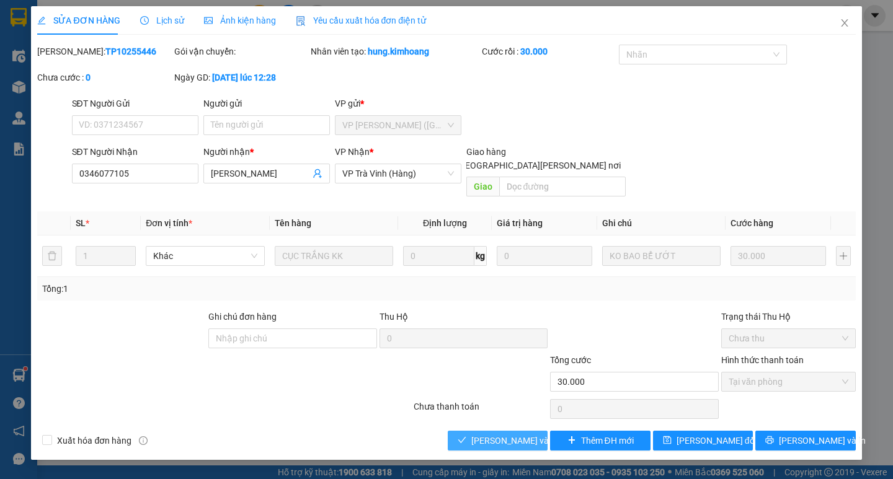
click at [499, 434] on span "[PERSON_NAME] và [PERSON_NAME] hàng" at bounding box center [554, 441] width 167 height 14
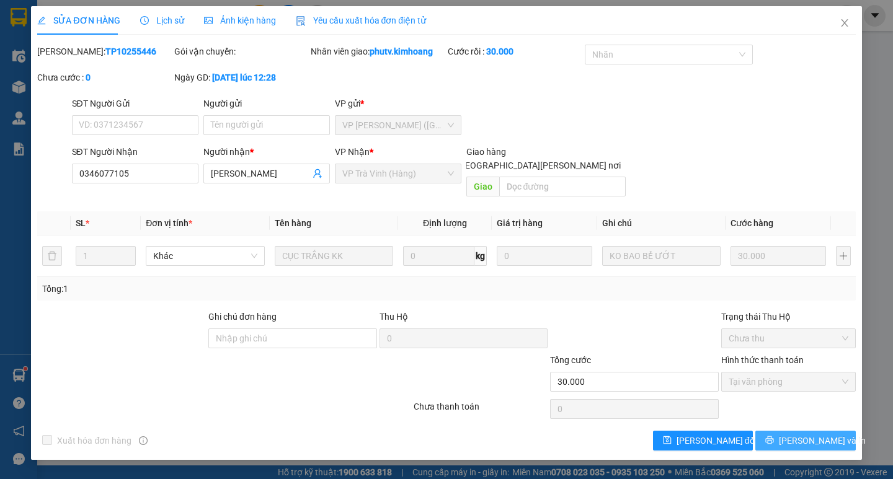
click at [768, 431] on button "[PERSON_NAME] và In" at bounding box center [805, 441] width 100 height 20
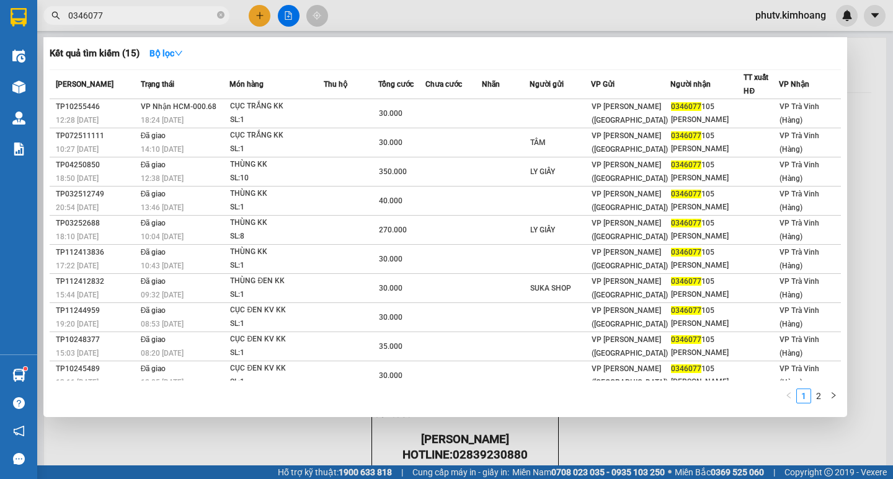
click at [118, 10] on span "0346077" at bounding box center [136, 15] width 186 height 19
click at [118, 10] on input "0346077" at bounding box center [141, 16] width 146 height 14
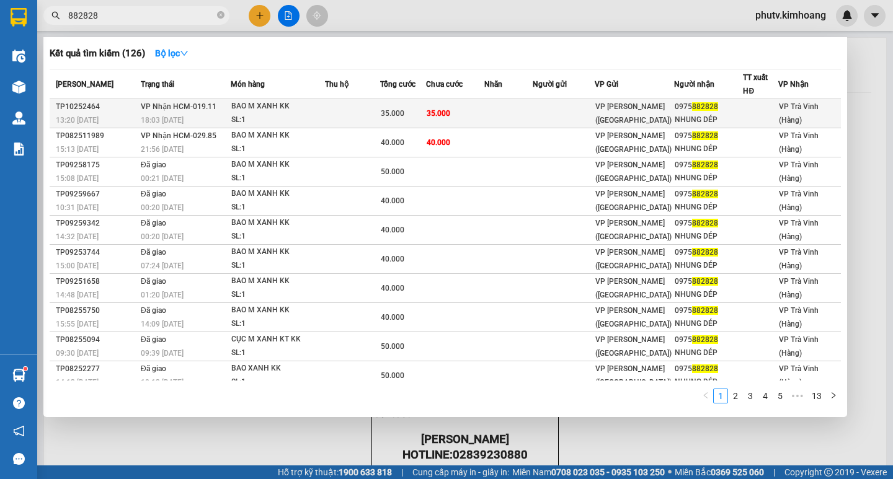
click at [452, 112] on td "35.000" at bounding box center [455, 113] width 58 height 29
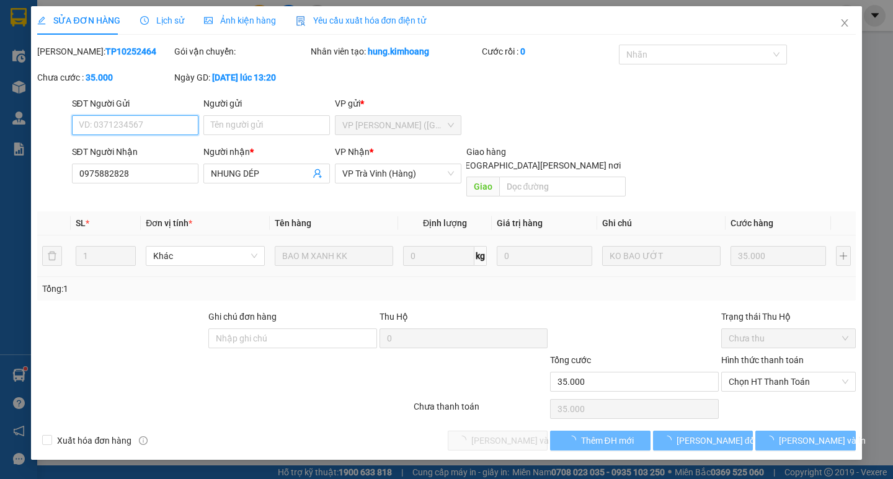
click at [781, 373] on span "Chọn HT Thanh Toán" at bounding box center [789, 382] width 120 height 19
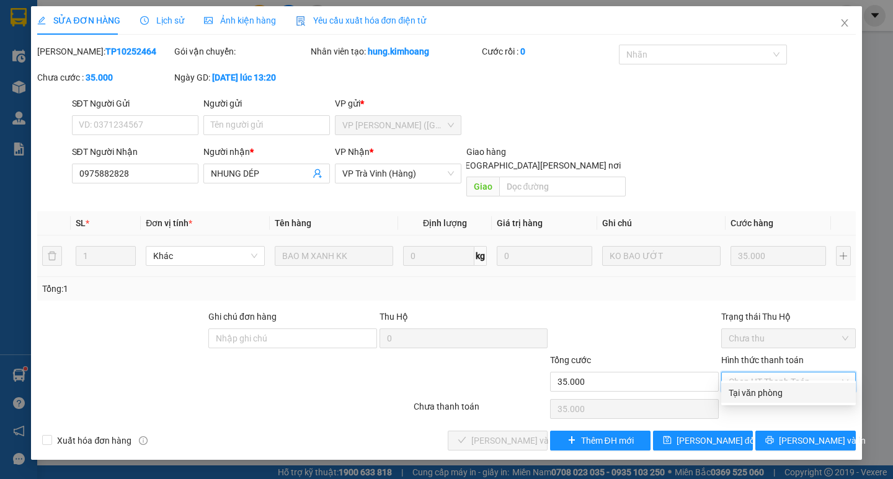
click at [766, 393] on div "Tại văn phòng" at bounding box center [789, 393] width 120 height 14
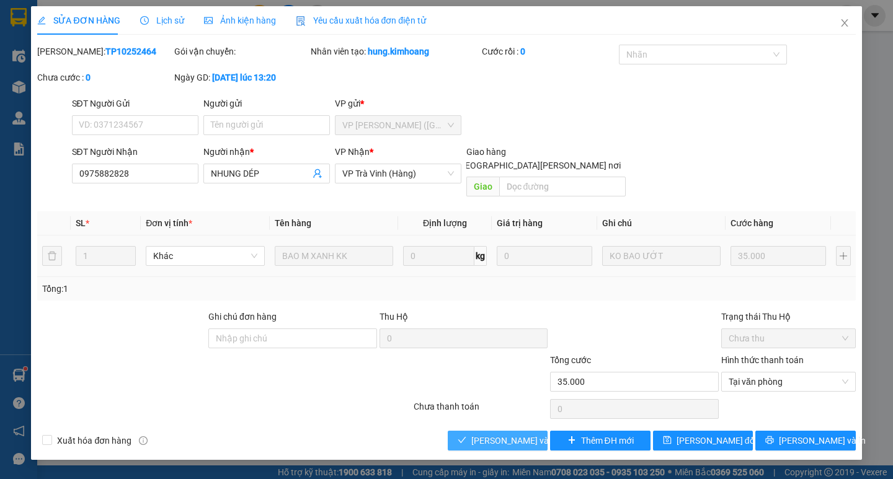
drag, startPoint x: 517, startPoint y: 418, endPoint x: 515, endPoint y: 407, distance: 10.6
click at [517, 416] on div "Total Paid Fee 0 Total UnPaid Fee 35.000 Cash Collection Total Fee Mã ĐH: TP102…" at bounding box center [446, 248] width 818 height 406
click at [510, 434] on span "[PERSON_NAME] và [PERSON_NAME] hàng" at bounding box center [554, 441] width 167 height 14
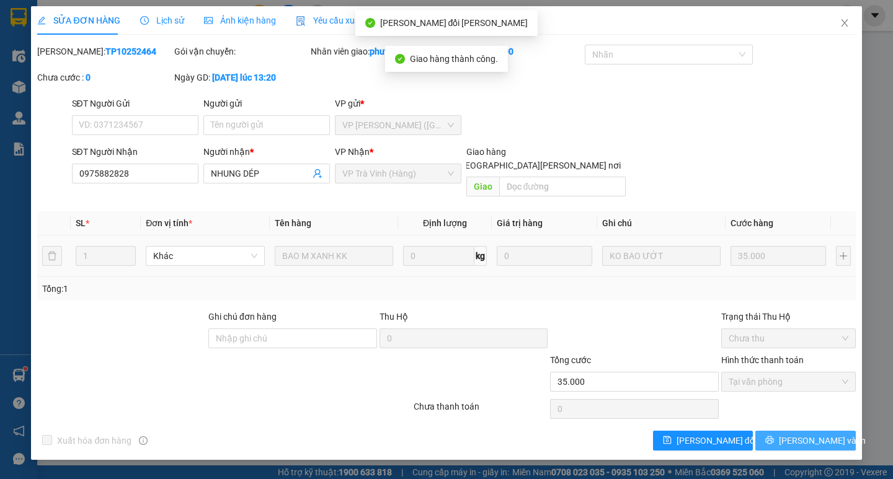
click at [812, 434] on span "[PERSON_NAME] và In" at bounding box center [822, 441] width 87 height 14
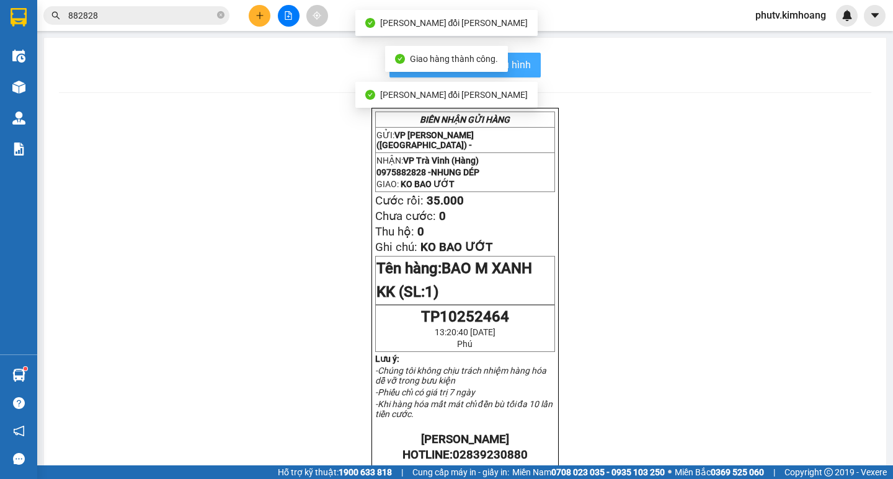
click at [527, 61] on button "In mẫu biên lai tự cấu hình" at bounding box center [464, 65] width 151 height 25
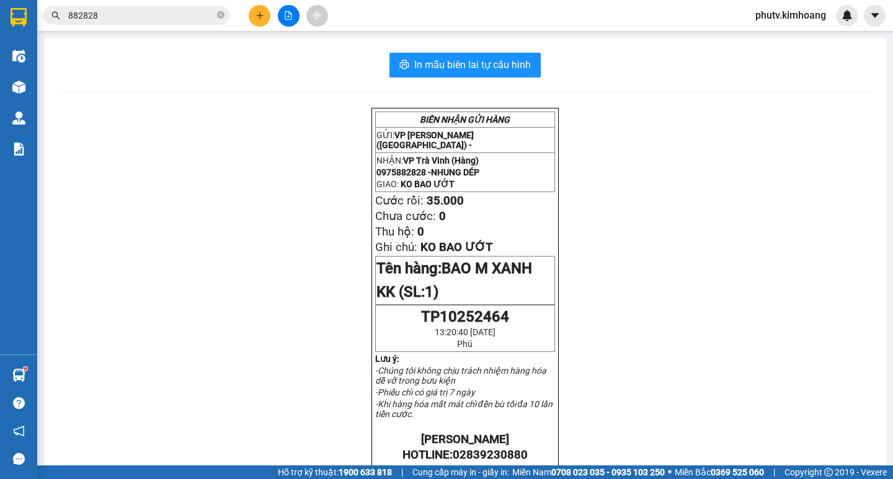
click at [254, 20] on button at bounding box center [260, 16] width 22 height 22
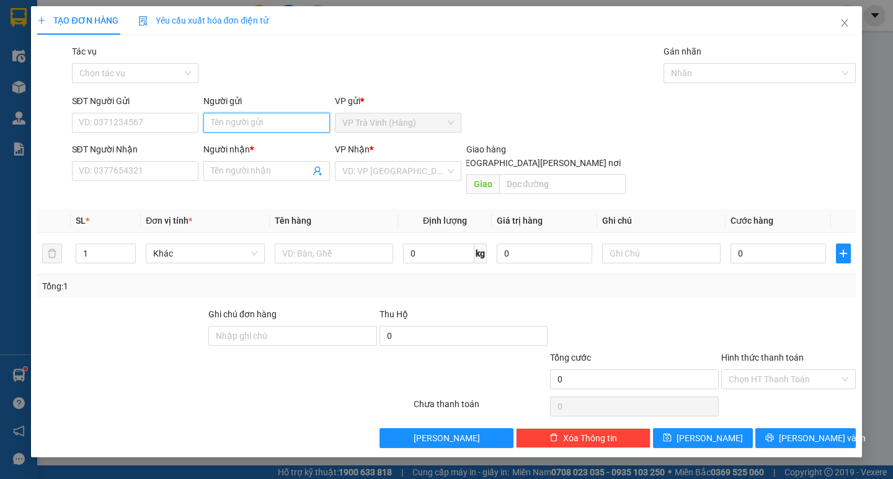
click at [233, 123] on input "Người gửi" at bounding box center [266, 123] width 127 height 20
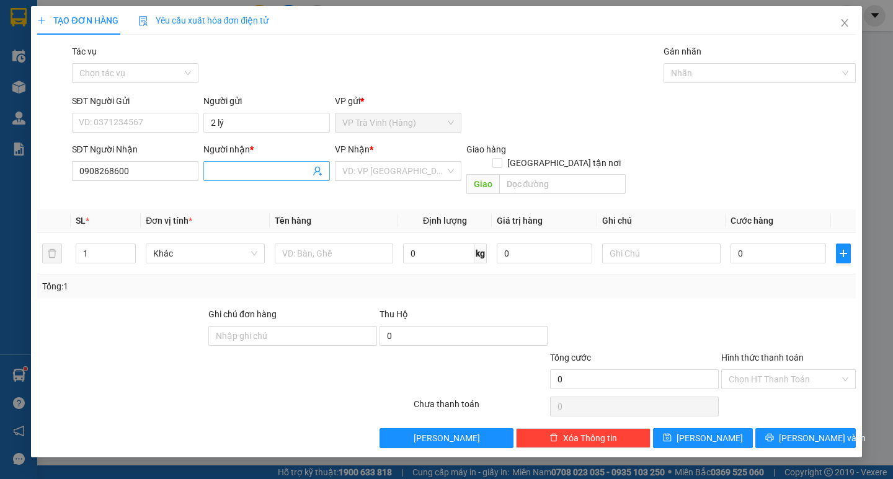
type input "0908268600"
click at [253, 161] on span at bounding box center [266, 171] width 127 height 20
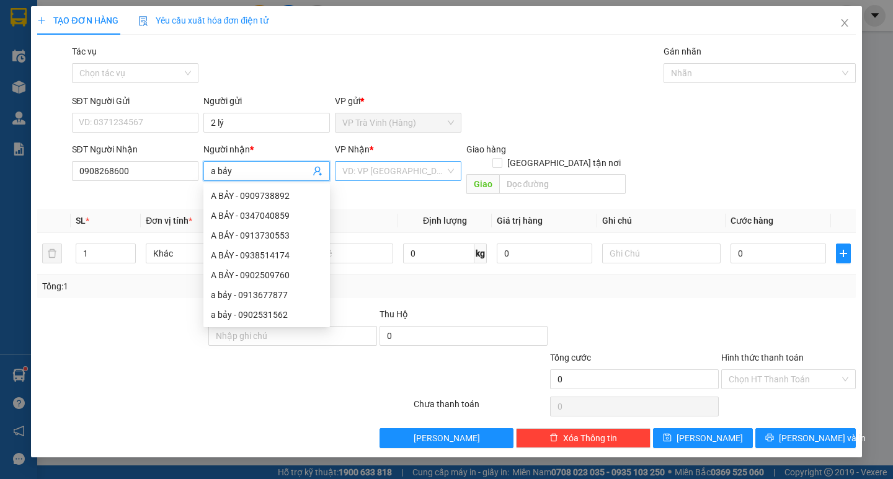
type input "a bảy"
click at [378, 176] on input "search" at bounding box center [393, 171] width 103 height 19
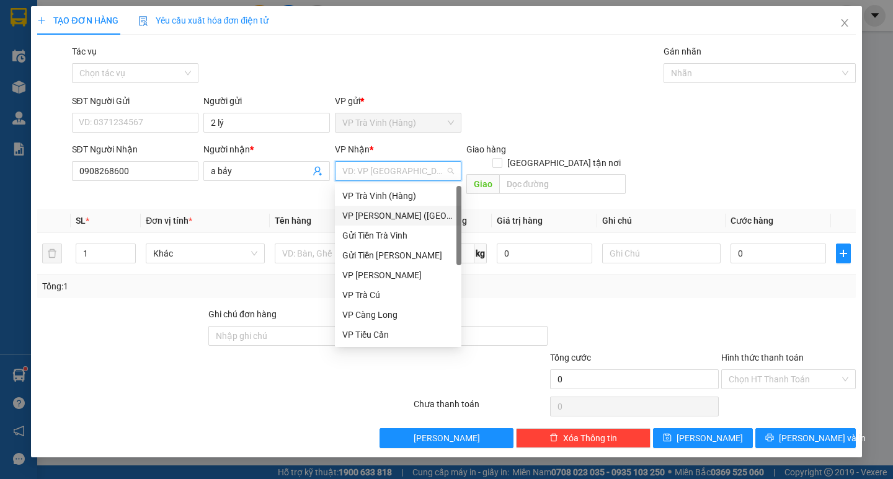
click at [402, 216] on div "VP [PERSON_NAME] ([GEOGRAPHIC_DATA])" at bounding box center [398, 216] width 112 height 14
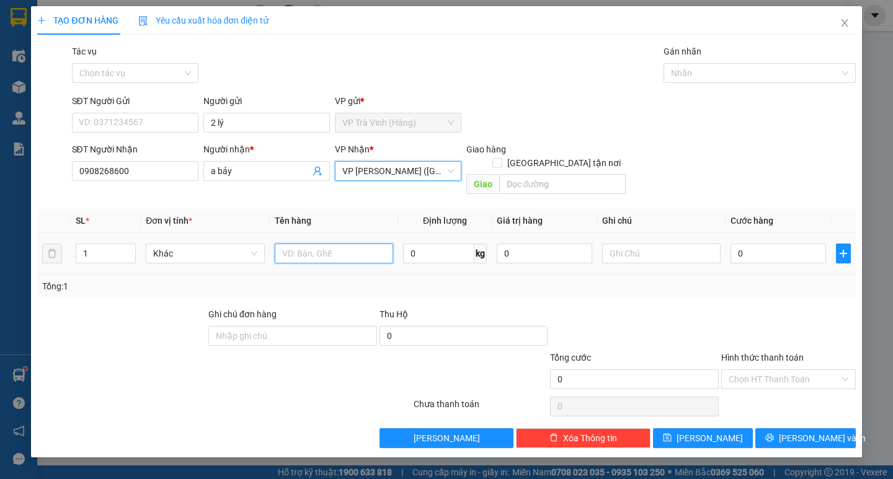
click at [338, 244] on input "text" at bounding box center [334, 254] width 118 height 20
type input "1 thùng kk"
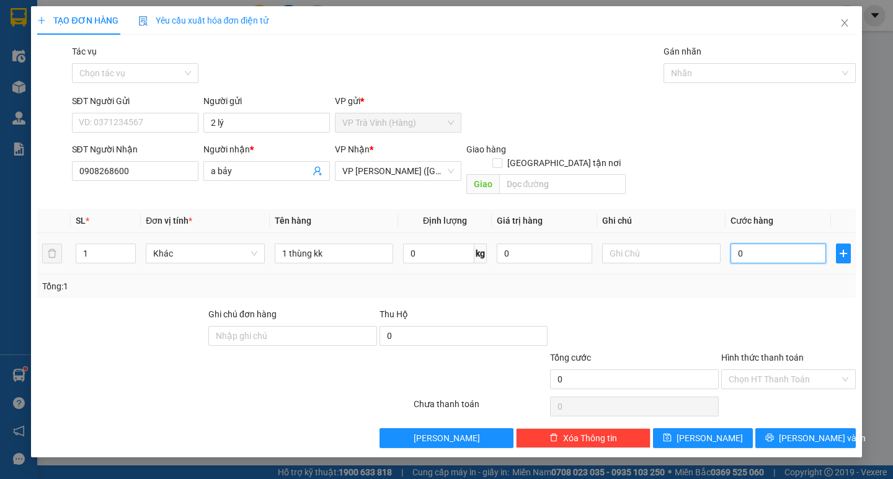
click at [743, 244] on input "0" at bounding box center [779, 254] width 96 height 20
type input "3"
type input "30"
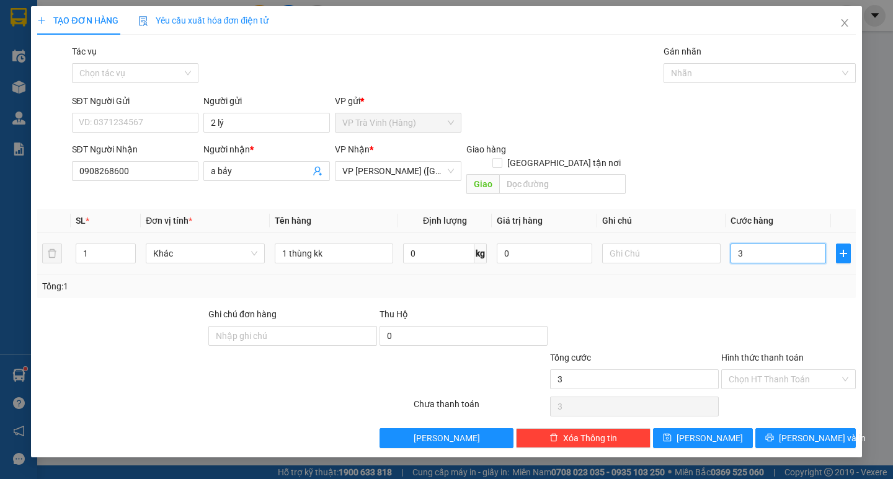
type input "30"
type input "30.000"
drag, startPoint x: 747, startPoint y: 296, endPoint x: 754, endPoint y: 308, distance: 14.5
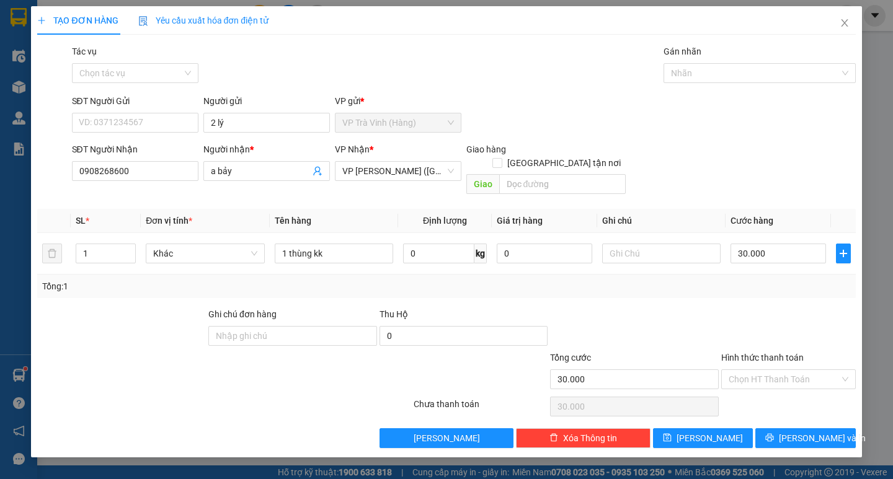
click at [746, 308] on div at bounding box center [788, 329] width 137 height 43
drag, startPoint x: 775, startPoint y: 360, endPoint x: 777, endPoint y: 370, distance: 10.1
click at [775, 370] on input "Hình thức thanh toán" at bounding box center [784, 379] width 111 height 19
click at [775, 381] on div "Tại văn phòng" at bounding box center [788, 391] width 135 height 20
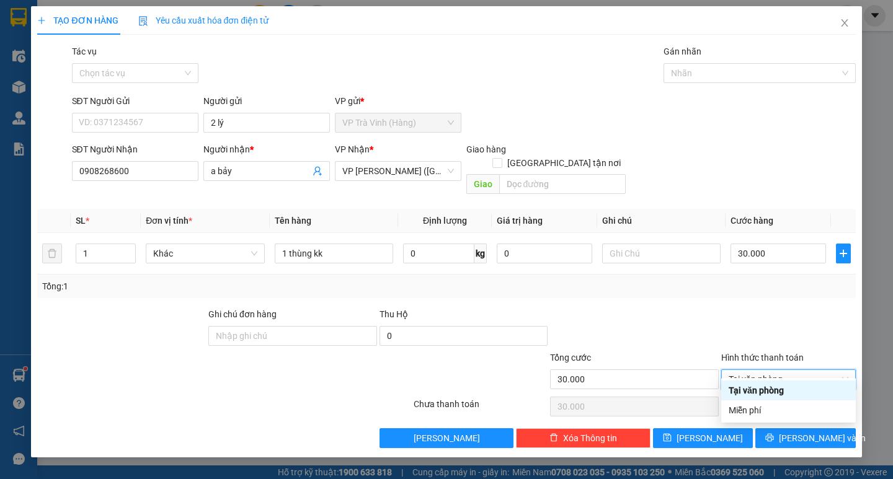
type input "0"
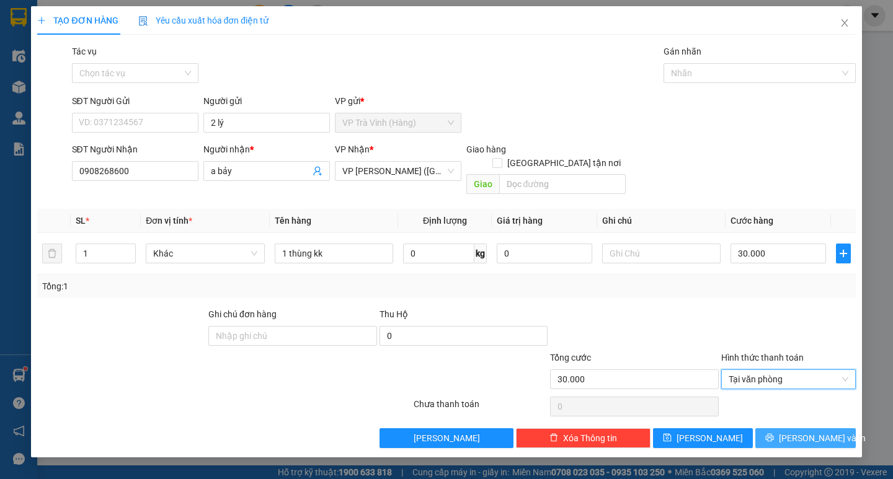
click at [780, 433] on button "[PERSON_NAME] và In" at bounding box center [805, 439] width 100 height 20
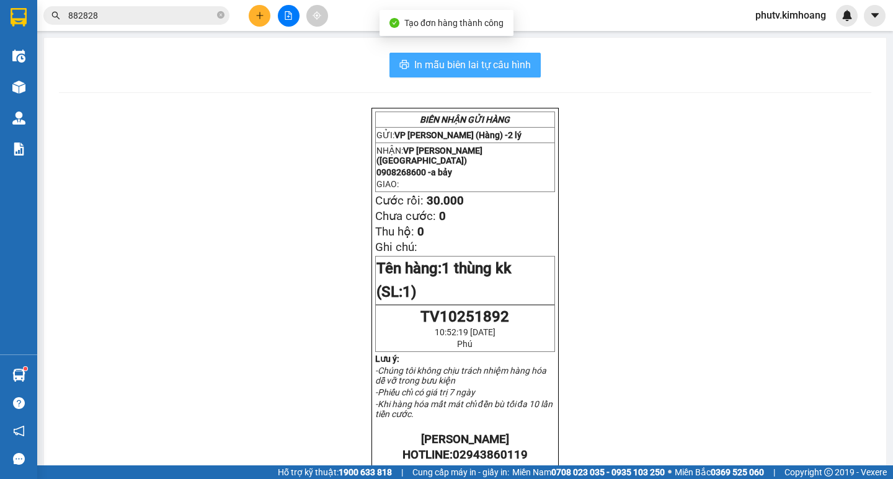
click at [477, 71] on span "In mẫu biên lai tự cấu hình" at bounding box center [472, 65] width 117 height 16
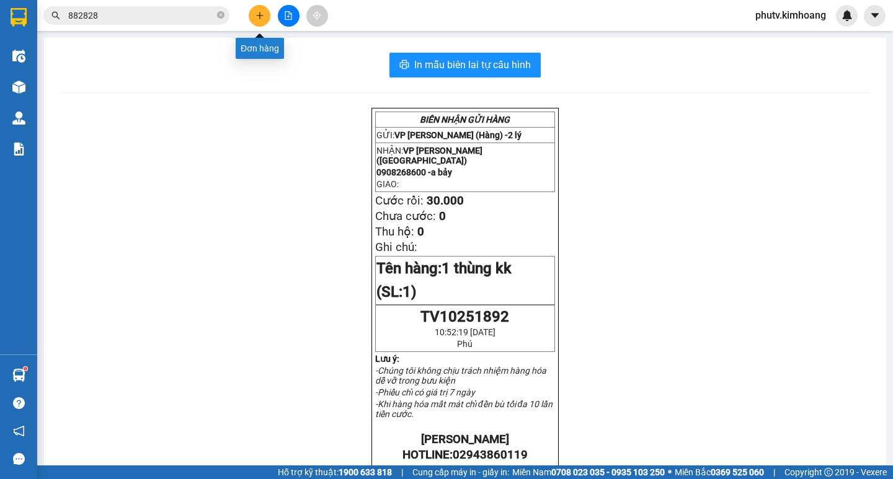
click at [252, 16] on button at bounding box center [260, 16] width 22 height 22
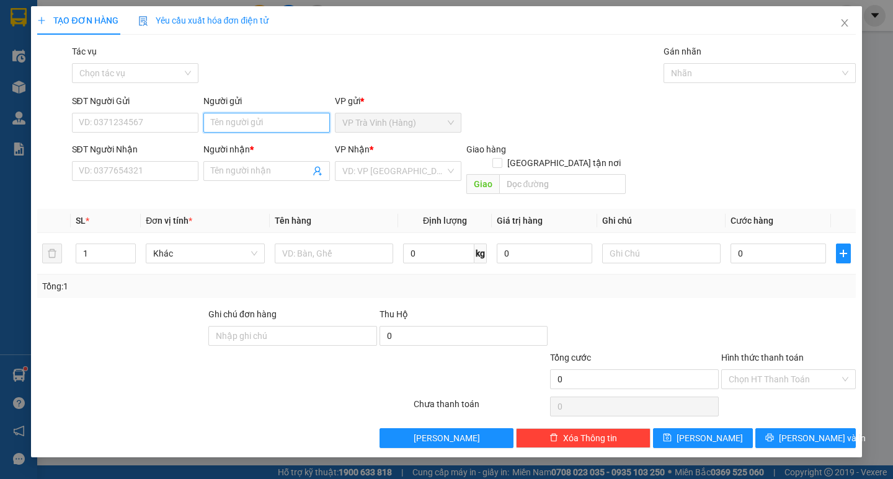
click at [233, 122] on input "Người gửi" at bounding box center [266, 123] width 127 height 20
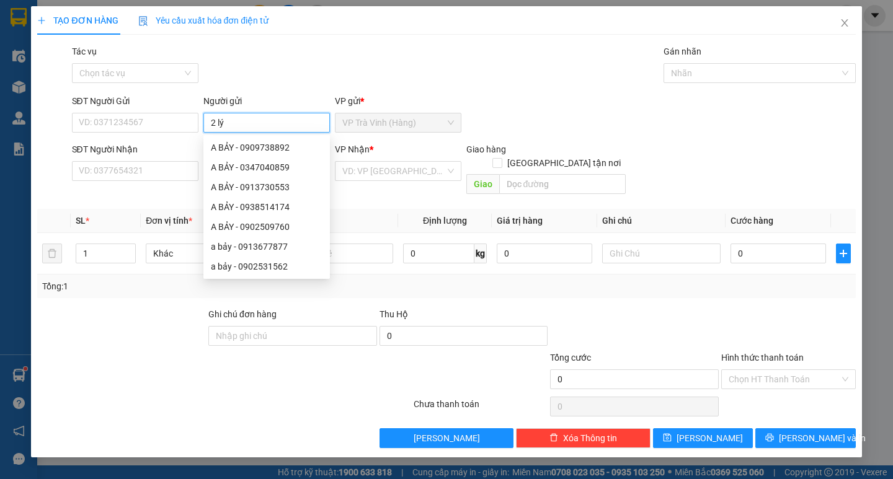
type input "2 lý"
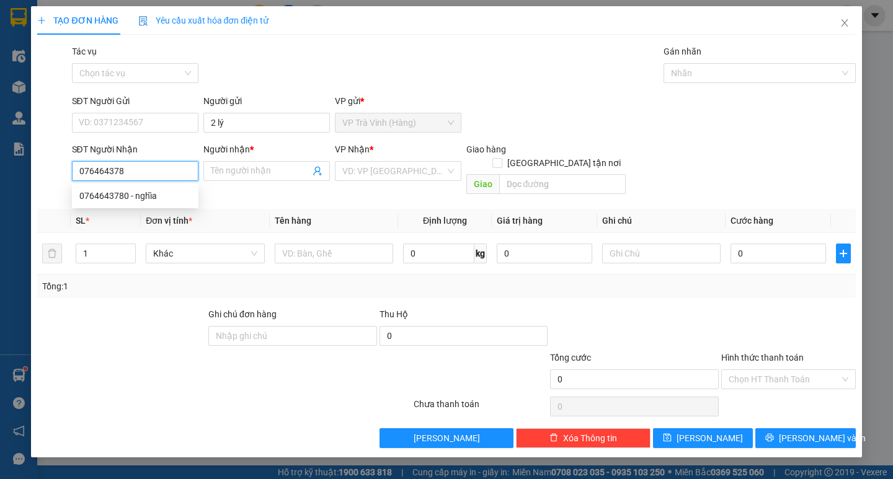
type input "0764643780"
click at [158, 192] on div "0764643780 - nghĩa" at bounding box center [135, 196] width 112 height 14
type input "nghĩa"
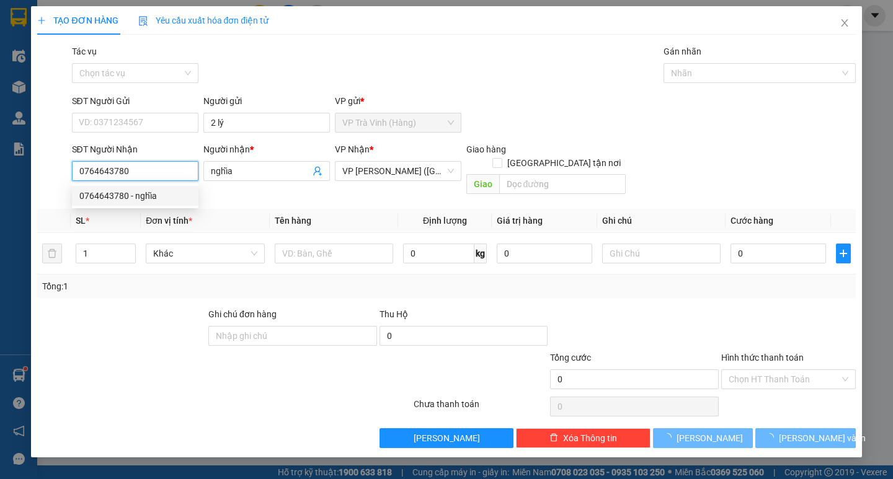
type input "30.000"
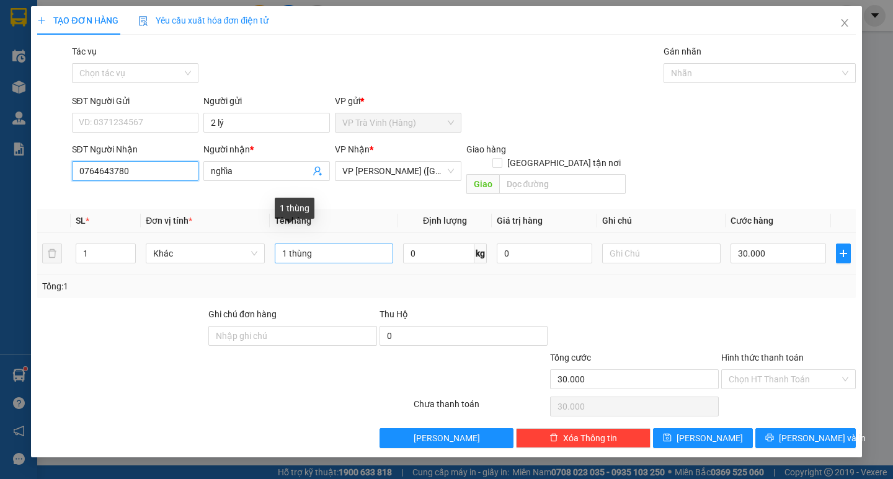
type input "0764643780"
click at [337, 244] on input "1 thùng" at bounding box center [334, 254] width 118 height 20
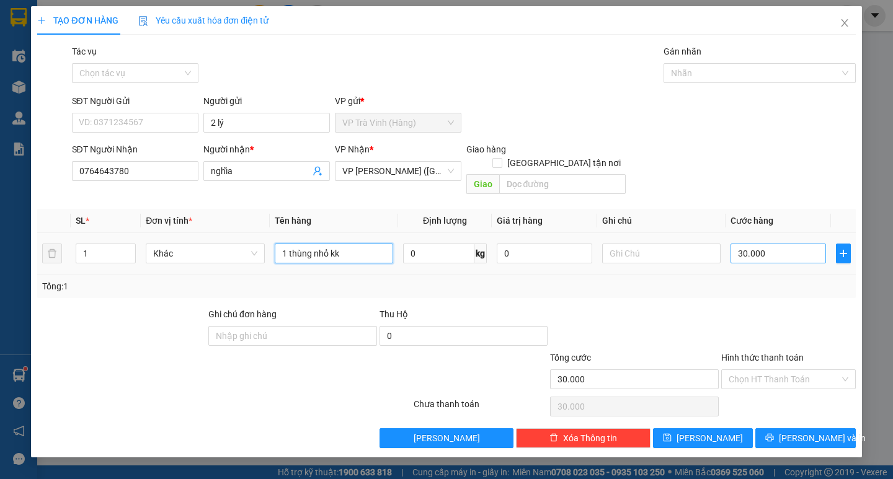
type input "1 thùng nhỏ kk"
click at [806, 244] on input "30.000" at bounding box center [779, 254] width 96 height 20
type input "5"
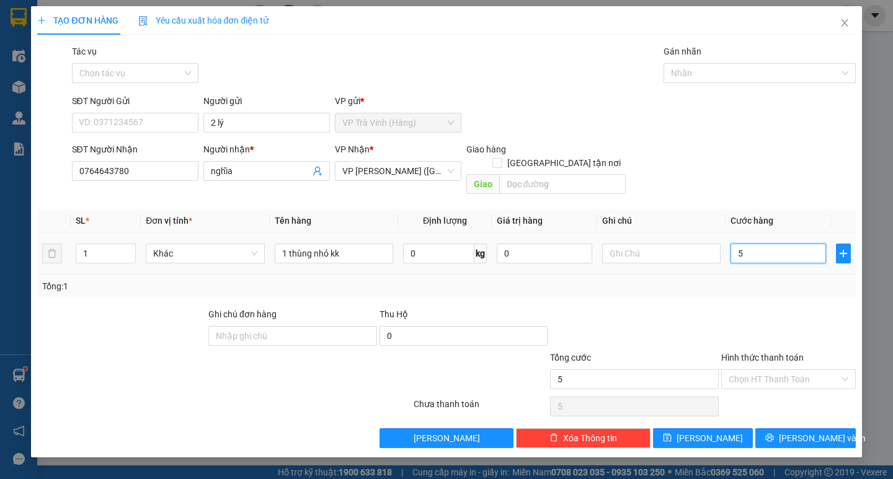
type input "55"
type input "5"
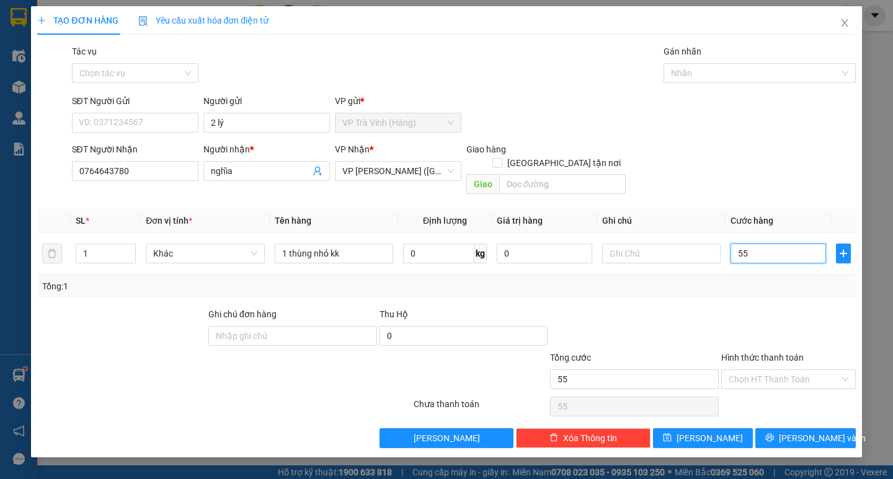
type input "5"
type input "0"
type input "2"
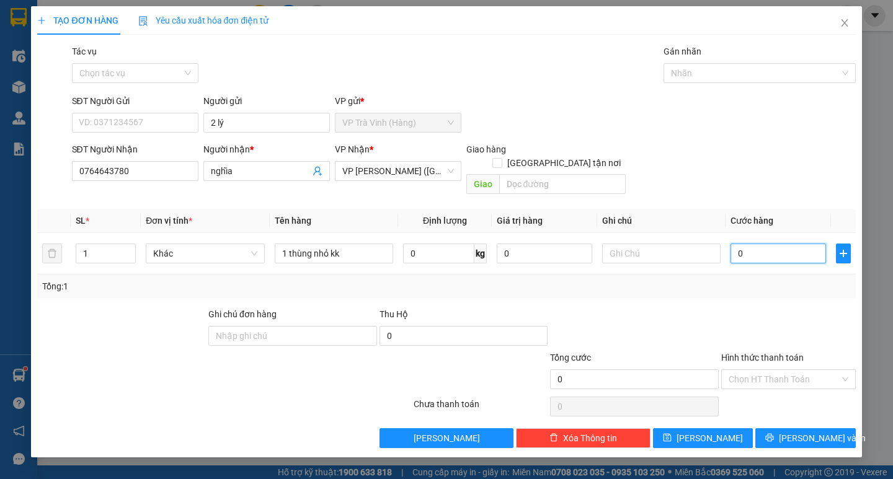
type input "2"
type input "02"
type input "25"
type input "025"
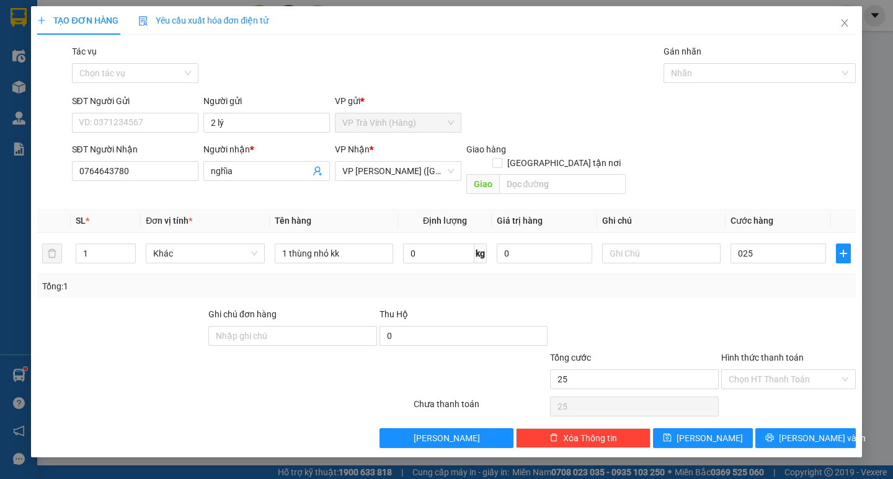
type input "25.000"
click at [779, 280] on div "Tổng: 1" at bounding box center [446, 287] width 808 height 14
click at [785, 370] on input "Hình thức thanh toán" at bounding box center [784, 379] width 111 height 19
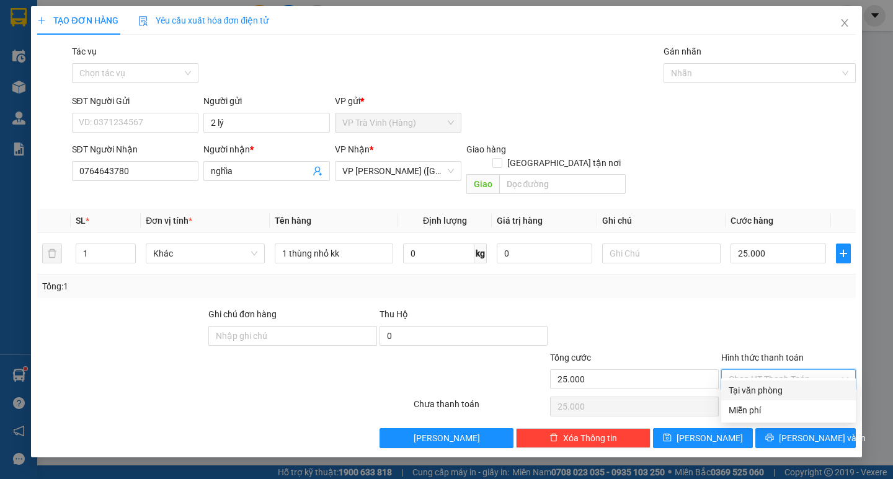
click at [789, 389] on div "Tại văn phòng" at bounding box center [789, 391] width 120 height 14
type input "0"
click at [774, 433] on icon "printer" at bounding box center [769, 437] width 9 height 9
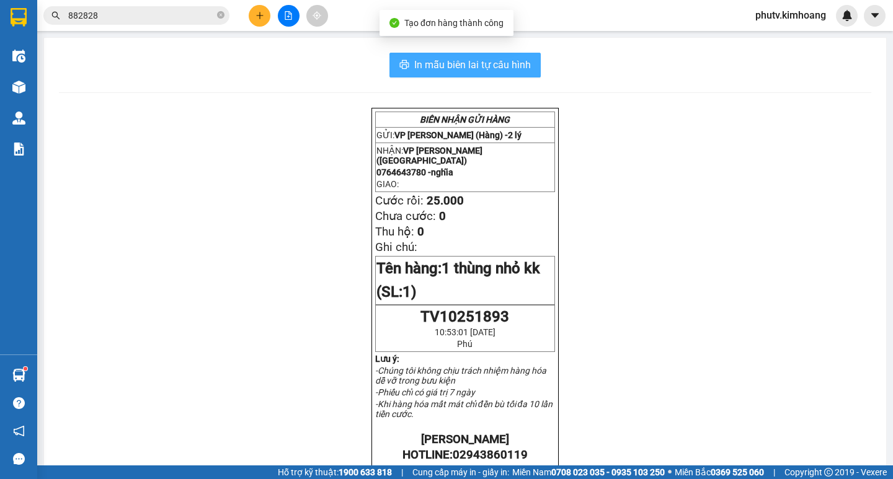
click at [505, 75] on button "In mẫu biên lai tự cấu hình" at bounding box center [464, 65] width 151 height 25
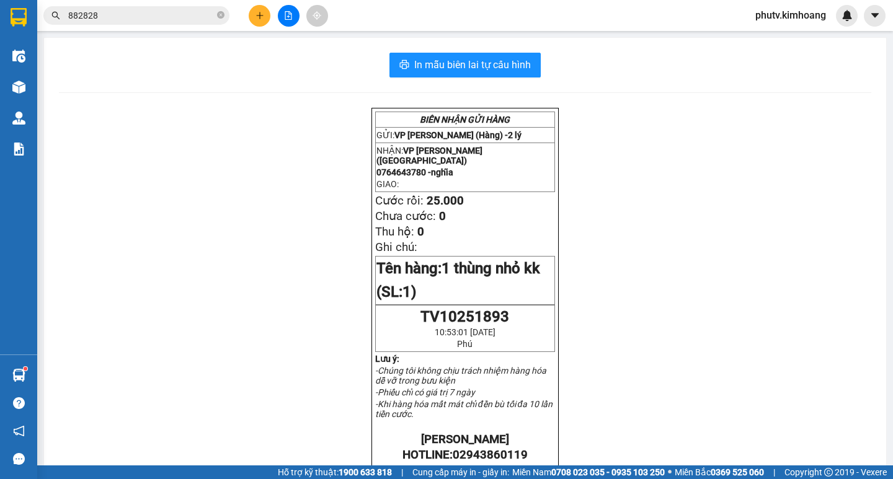
click at [258, 16] on icon "plus" at bounding box center [259, 15] width 7 height 1
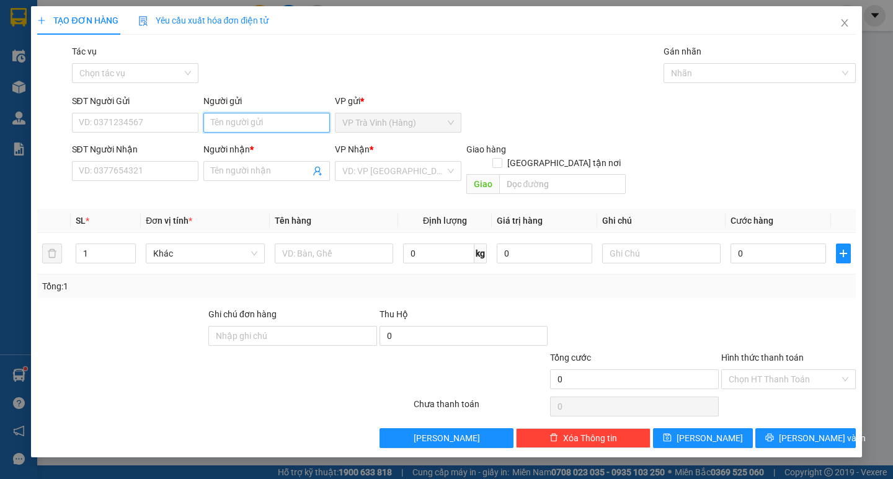
click at [245, 123] on input "Người gửi" at bounding box center [266, 123] width 127 height 20
type input "phương"
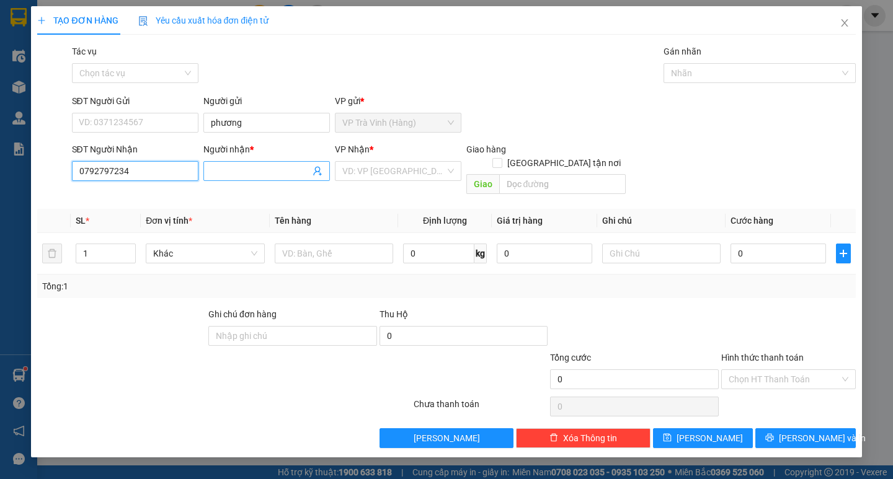
type input "0792797234"
click at [228, 172] on input "Người nhận *" at bounding box center [260, 171] width 99 height 14
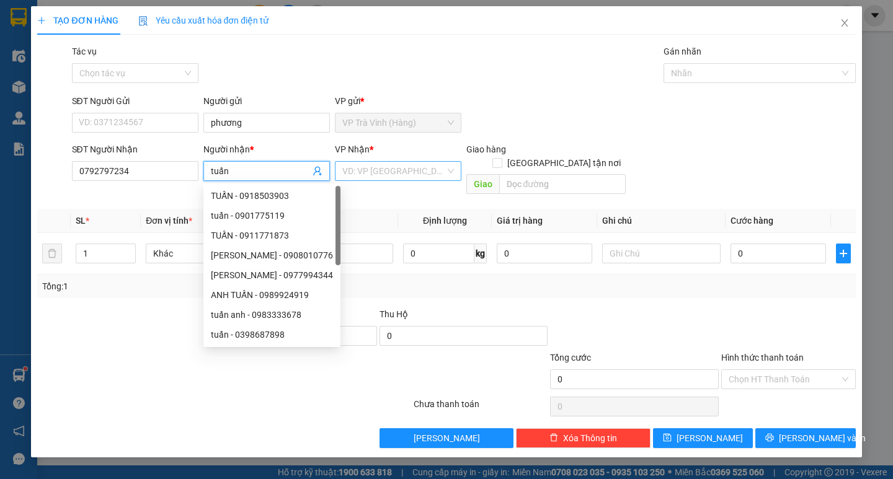
type input "tuấn"
click at [391, 177] on input "search" at bounding box center [393, 171] width 103 height 19
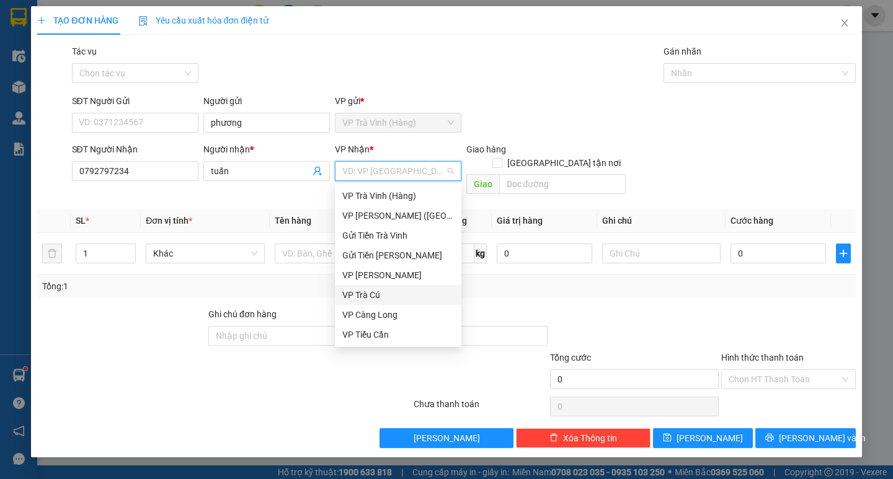
scroll to position [99, 0]
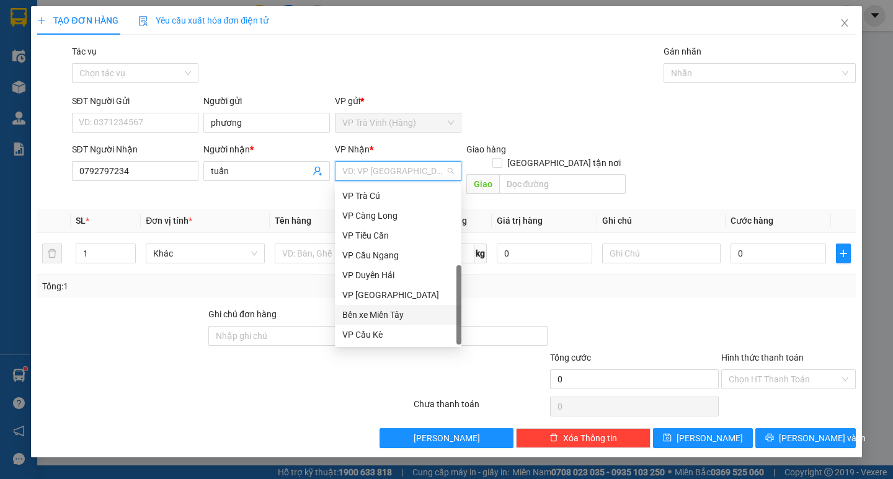
click at [391, 313] on div "Bến xe Miền Tây" at bounding box center [398, 315] width 112 height 14
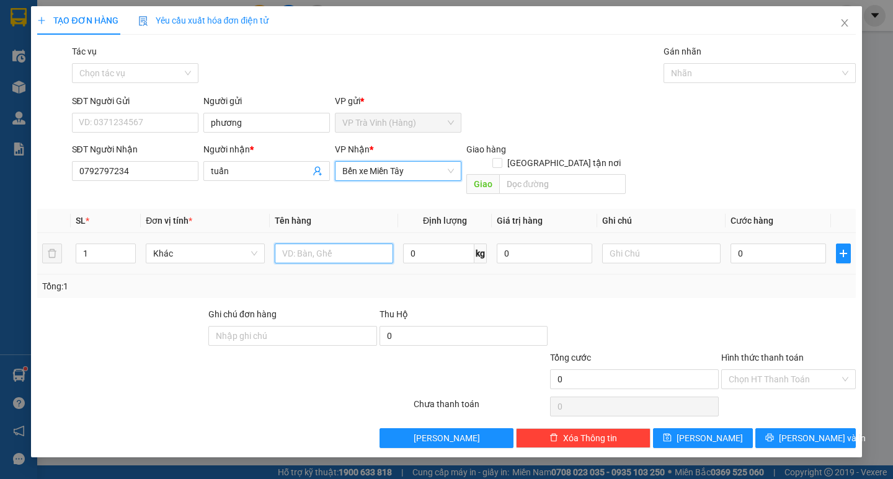
click at [324, 247] on input "text" at bounding box center [334, 254] width 118 height 20
type input "1 thùng kk"
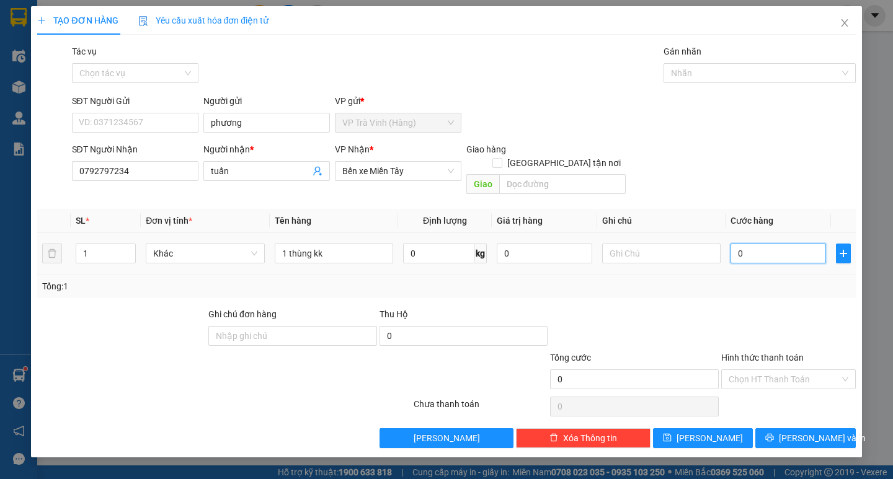
click at [747, 244] on input "0" at bounding box center [779, 254] width 96 height 20
type input "47"
type input "4.710"
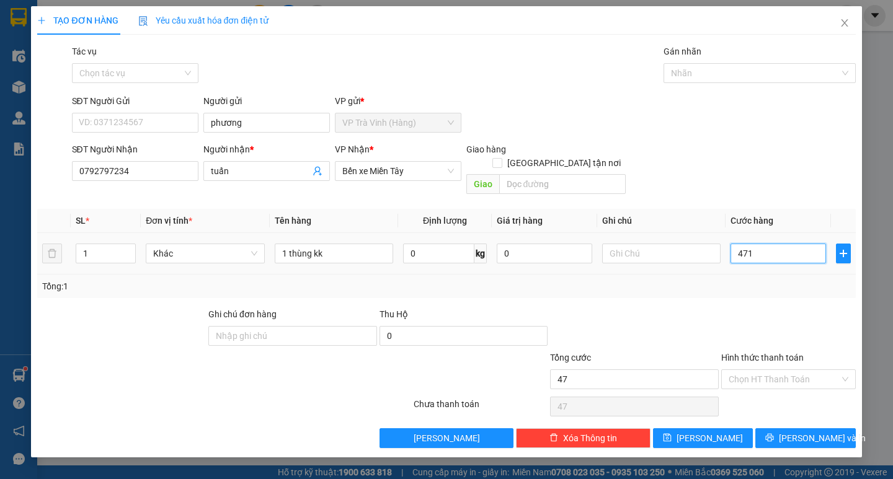
type input "4.710"
type input "471"
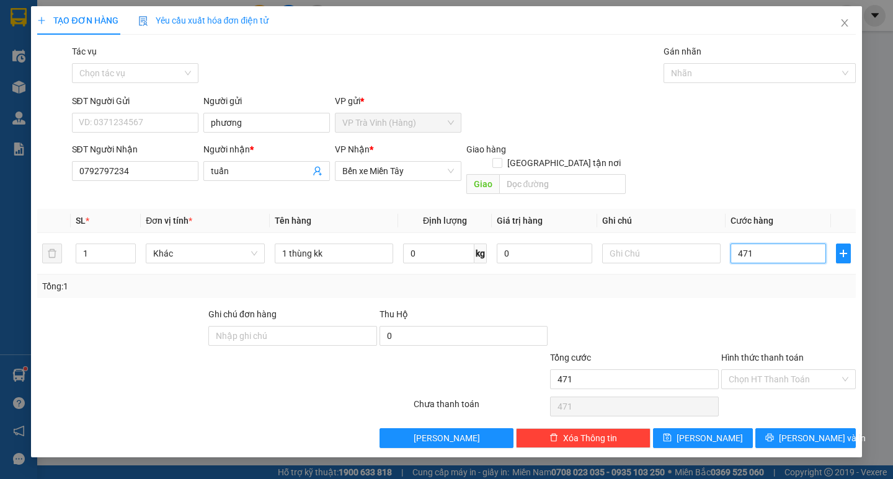
type input "47"
type input "4"
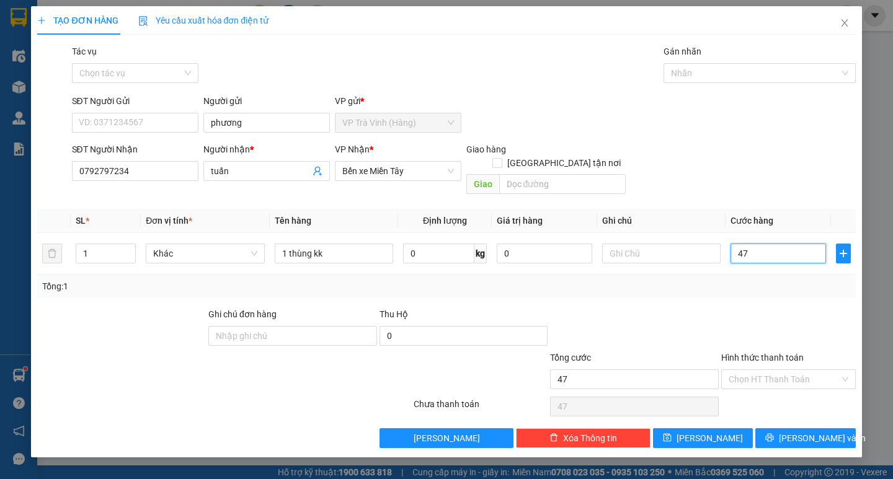
type input "4"
type input "40"
type input "40.000"
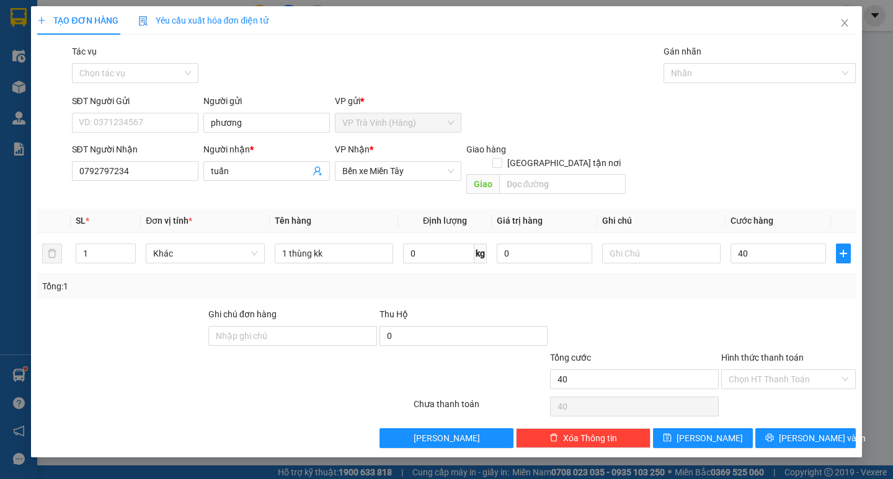
type input "40.000"
click at [768, 285] on div "Transit Pickup Surcharge Ids Transit Deliver Surcharge Ids Transit Deliver Surc…" at bounding box center [446, 247] width 818 height 404
click at [788, 371] on input "Hình thức thanh toán" at bounding box center [784, 379] width 111 height 19
click at [788, 383] on div "Tại văn phòng" at bounding box center [788, 391] width 135 height 20
type input "0"
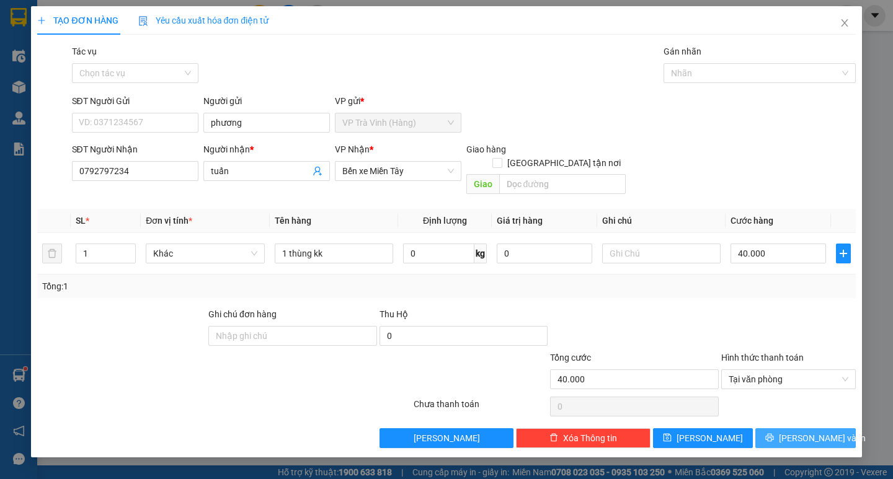
click at [774, 433] on icon "printer" at bounding box center [769, 437] width 9 height 9
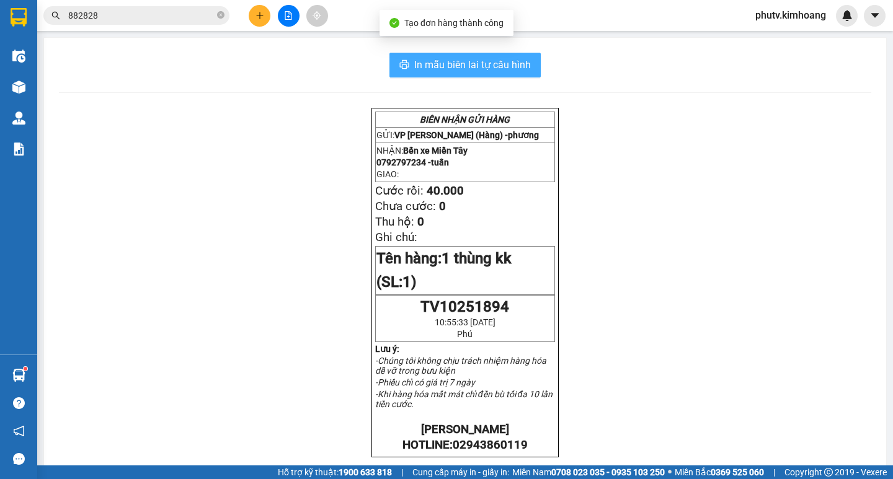
click at [464, 69] on span "In mẫu biên lai tự cấu hình" at bounding box center [472, 65] width 117 height 16
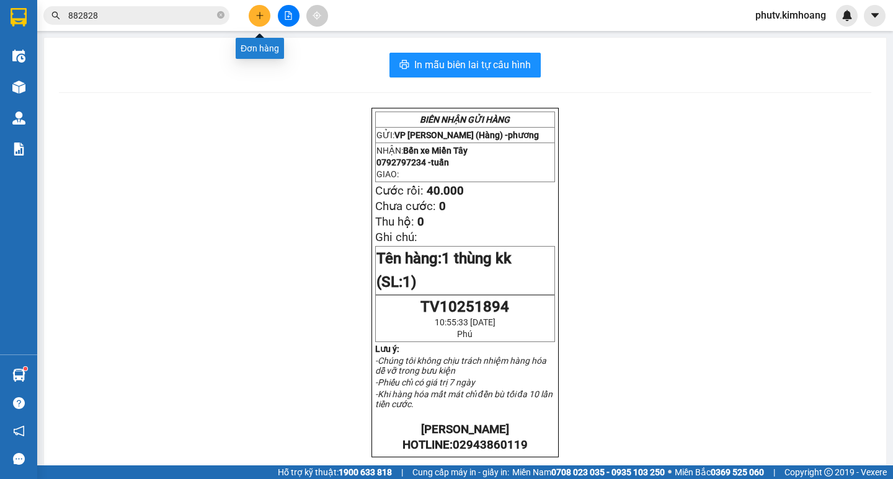
click at [259, 16] on icon "plus" at bounding box center [259, 15] width 9 height 9
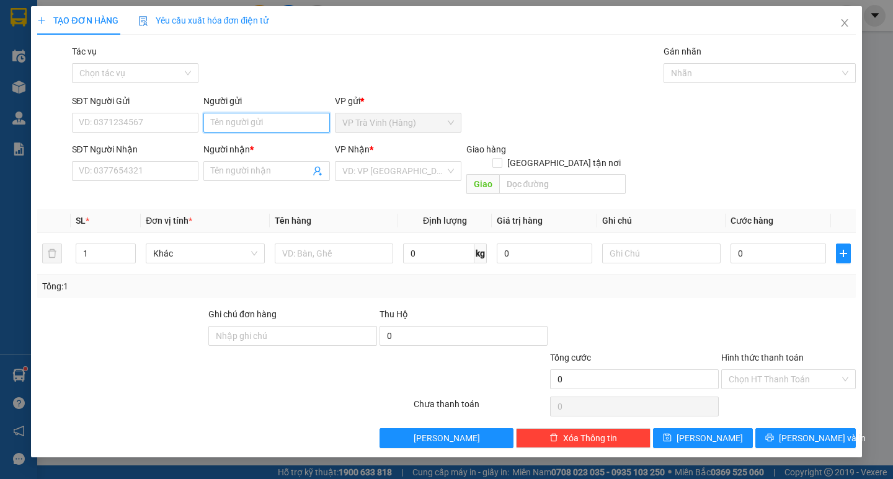
click at [257, 119] on input "Người gửi" at bounding box center [266, 123] width 127 height 20
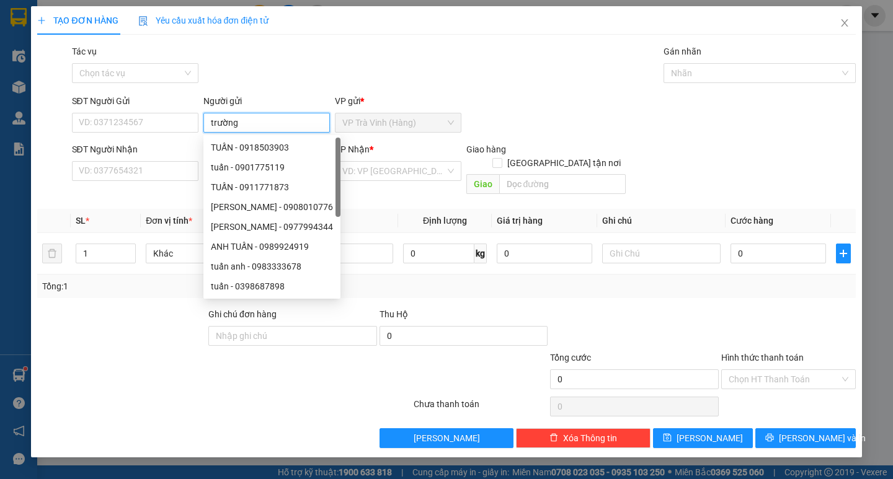
type input "trường"
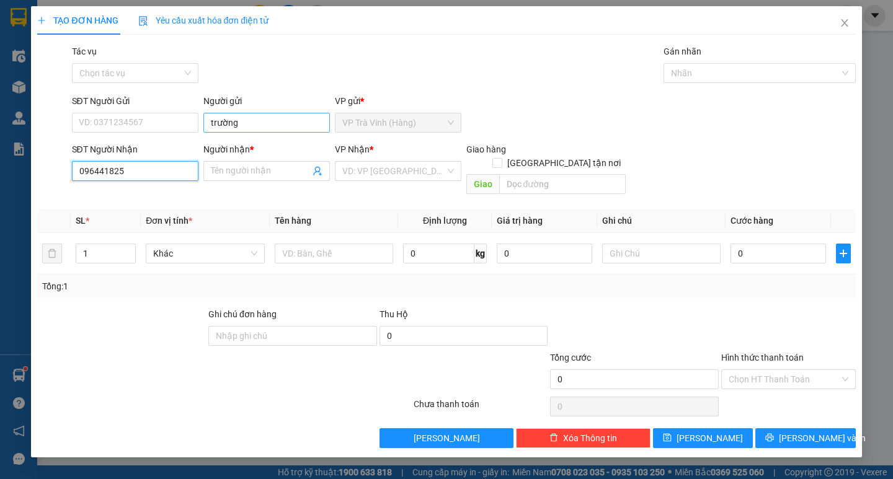
type input "0964418255"
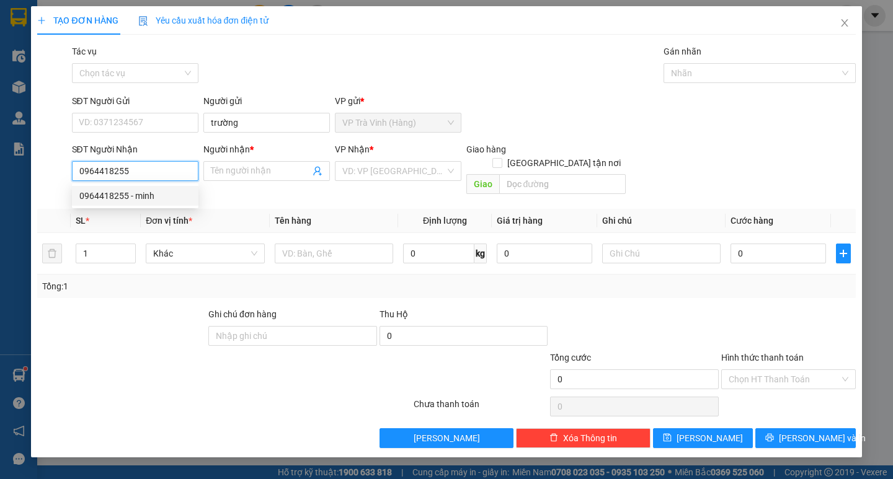
click at [147, 189] on div "0964418255 - minh" at bounding box center [135, 196] width 112 height 14
type input "minh"
type input "60.000"
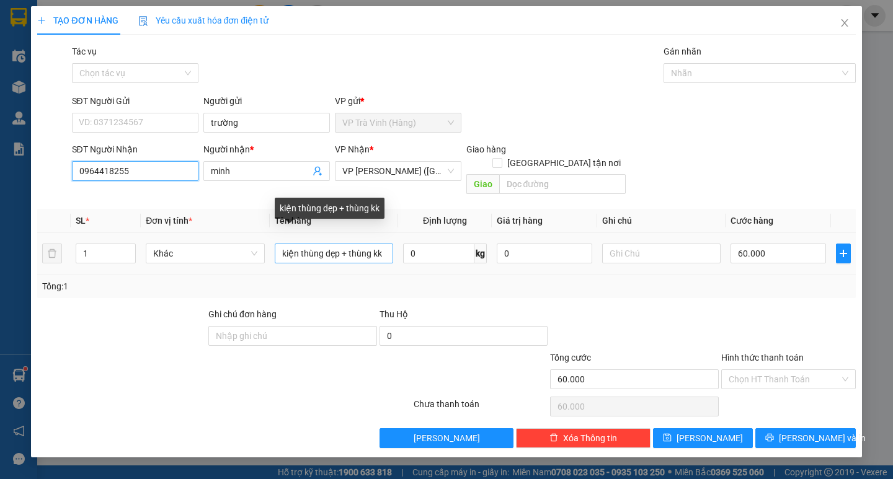
type input "0964418255"
drag, startPoint x: 349, startPoint y: 237, endPoint x: 28, endPoint y: 266, distance: 322.6
click at [20, 270] on div "TẠO ĐƠN HÀNG Yêu cầu xuất hóa đơn điện tử Transit Pickup Surcharge Ids Transit …" at bounding box center [446, 239] width 893 height 479
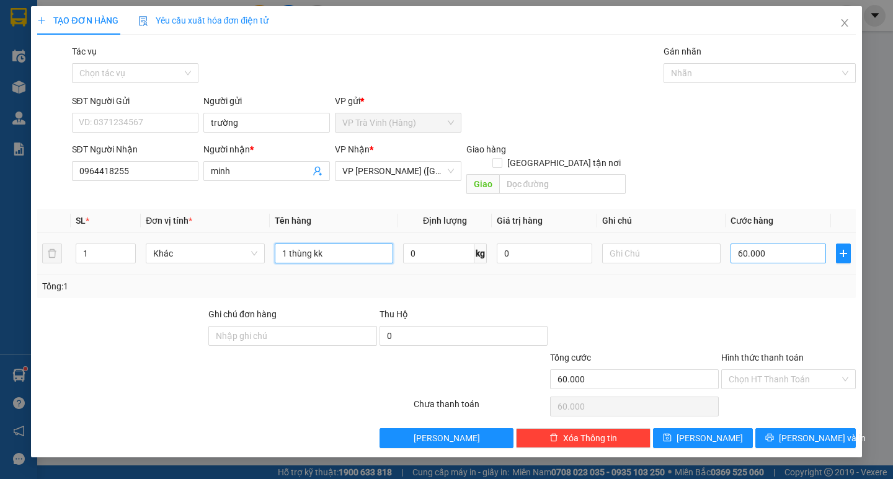
type input "1 thùng kk"
click at [758, 244] on input "60.000" at bounding box center [779, 254] width 96 height 20
type input "3"
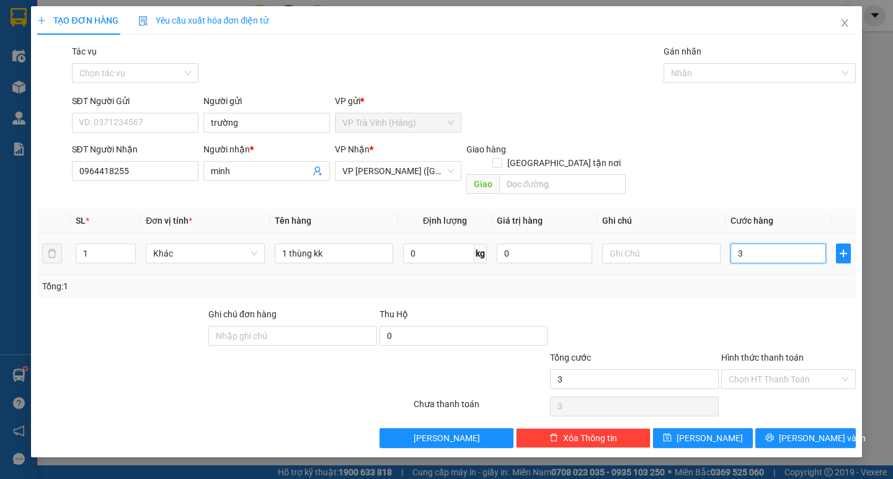
type input "35"
type input "35.000"
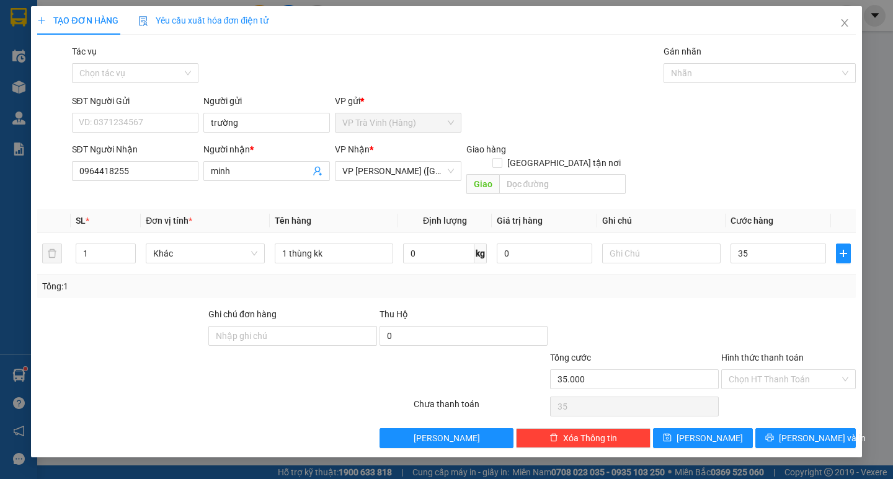
type input "35.000"
drag, startPoint x: 743, startPoint y: 286, endPoint x: 755, endPoint y: 314, distance: 30.3
click at [743, 287] on div "Transit Pickup Surcharge Ids Transit Deliver Surcharge Ids Transit Deliver Surc…" at bounding box center [446, 247] width 818 height 404
click at [782, 371] on input "Hình thức thanh toán" at bounding box center [784, 379] width 111 height 19
click at [777, 391] on div "Tại văn phòng" at bounding box center [789, 391] width 120 height 14
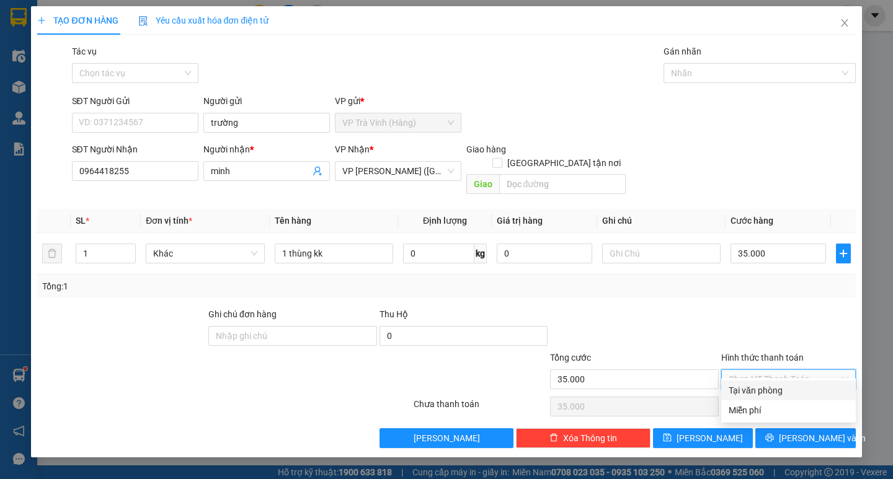
type input "0"
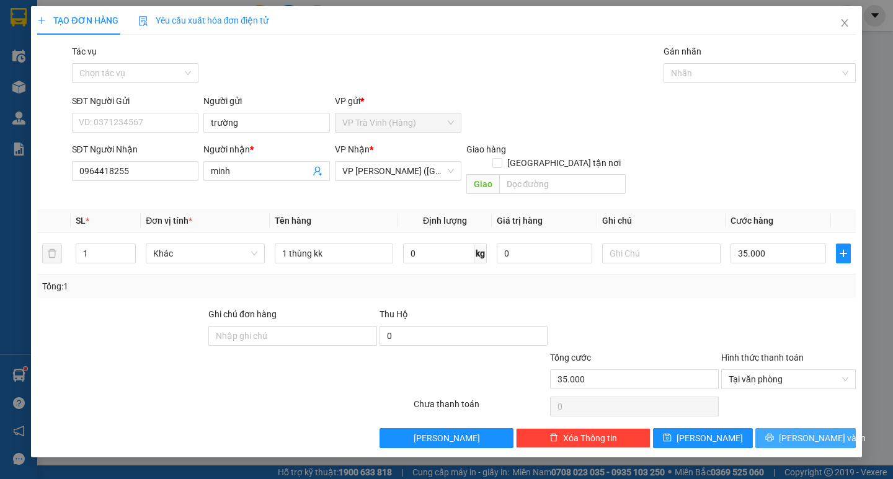
click at [774, 429] on button "[PERSON_NAME] và In" at bounding box center [805, 439] width 100 height 20
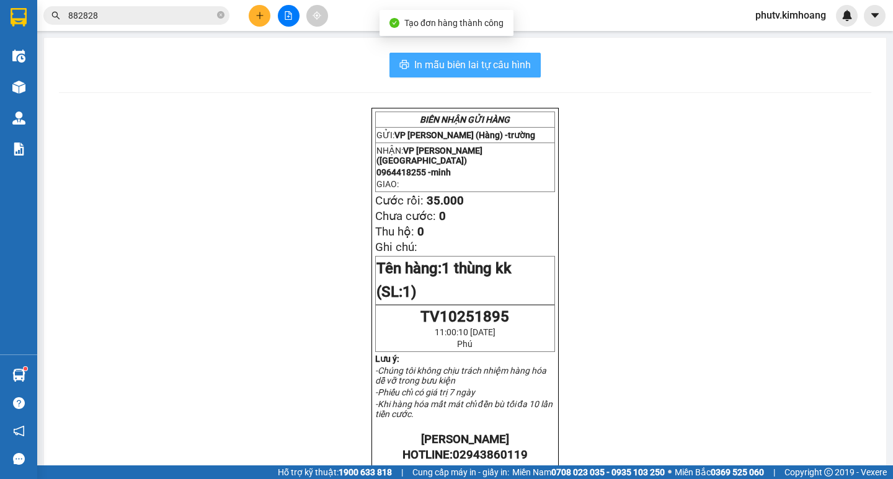
click at [453, 69] on span "In mẫu biên lai tự cấu hình" at bounding box center [472, 65] width 117 height 16
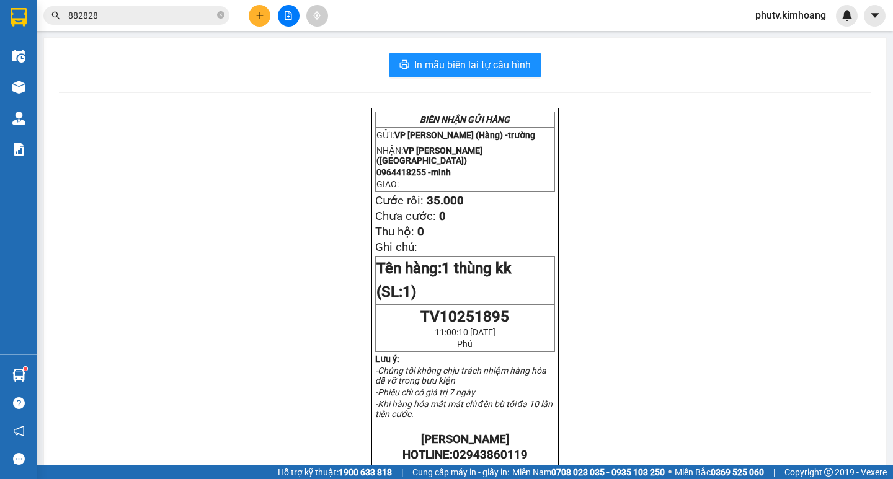
click at [264, 14] on icon "plus" at bounding box center [259, 15] width 9 height 9
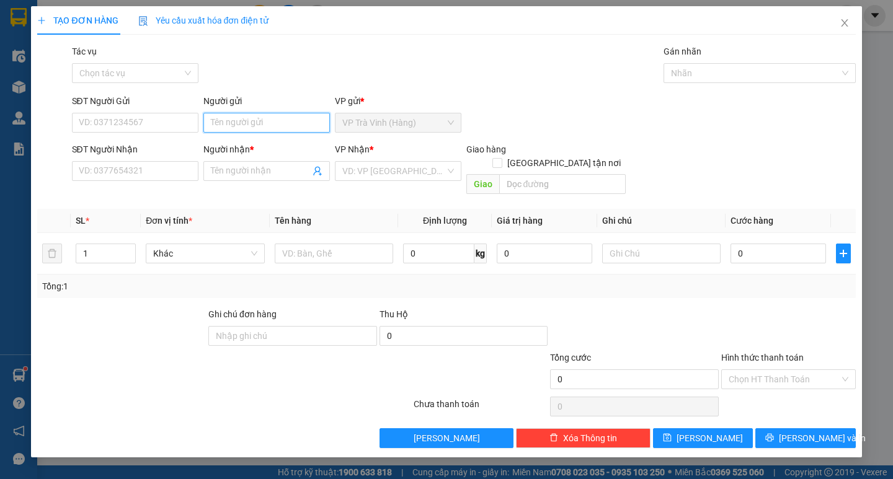
click at [260, 120] on input "Người gửi" at bounding box center [266, 123] width 127 height 20
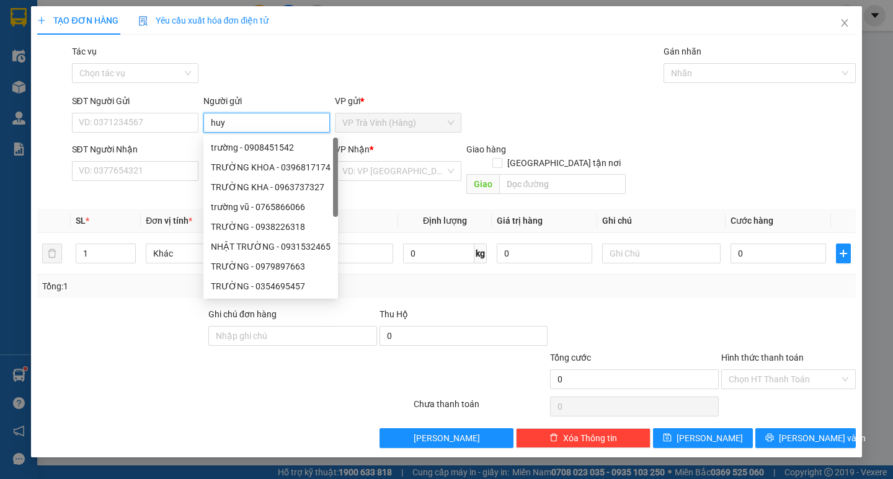
type input "huy"
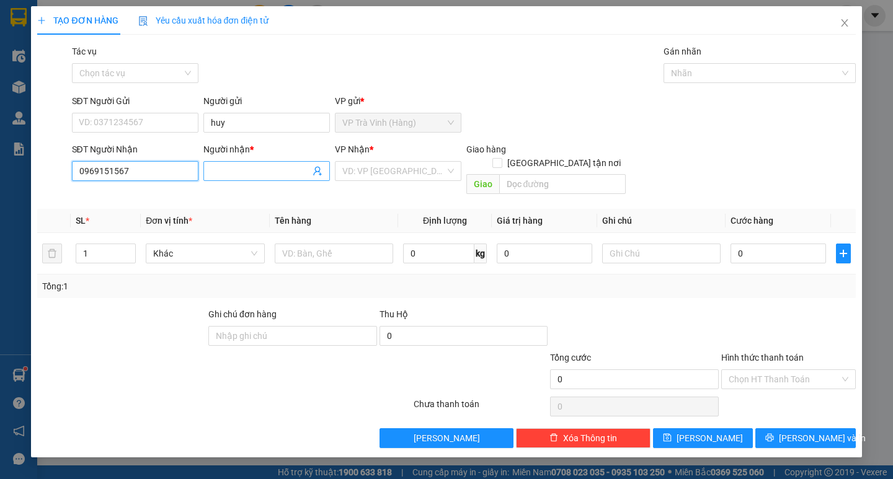
type input "0969151567"
click at [215, 174] on input "Người nhận *" at bounding box center [260, 171] width 99 height 14
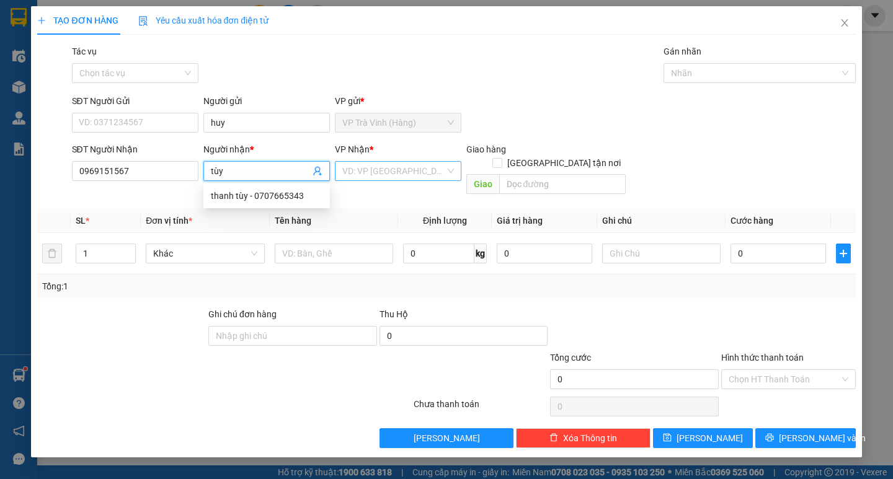
click at [379, 180] on div "VD: VP [GEOGRAPHIC_DATA]" at bounding box center [398, 171] width 127 height 20
type input "tùy"
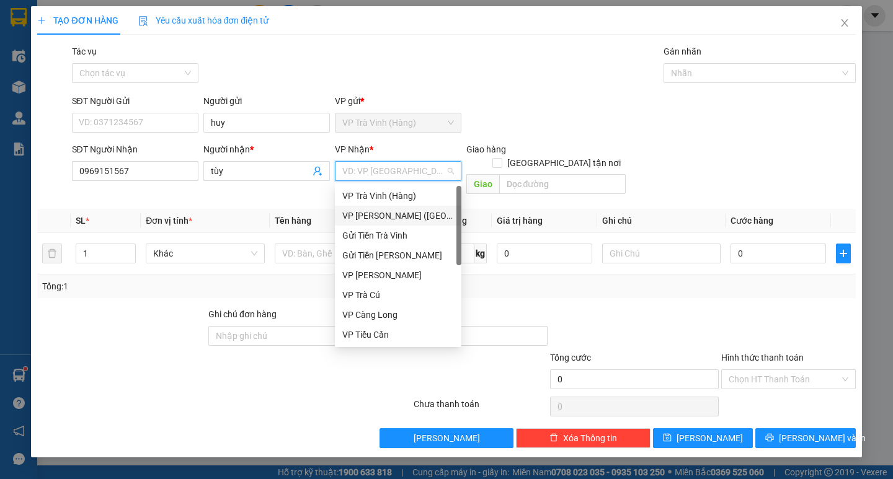
click at [389, 215] on div "VP [PERSON_NAME] ([GEOGRAPHIC_DATA])" at bounding box center [398, 216] width 112 height 14
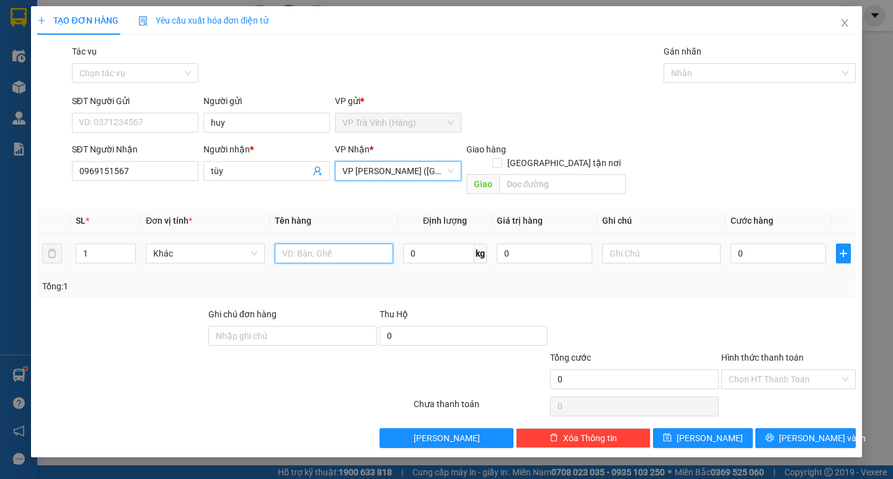
click at [309, 244] on input "text" at bounding box center [334, 254] width 118 height 20
type input "1 hộp klk"
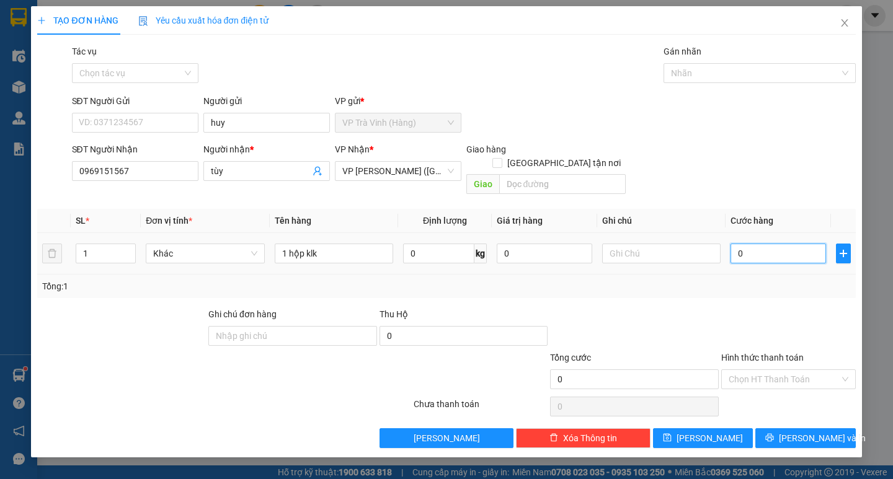
click at [765, 249] on input "0" at bounding box center [779, 254] width 96 height 20
type input "2"
type input "20"
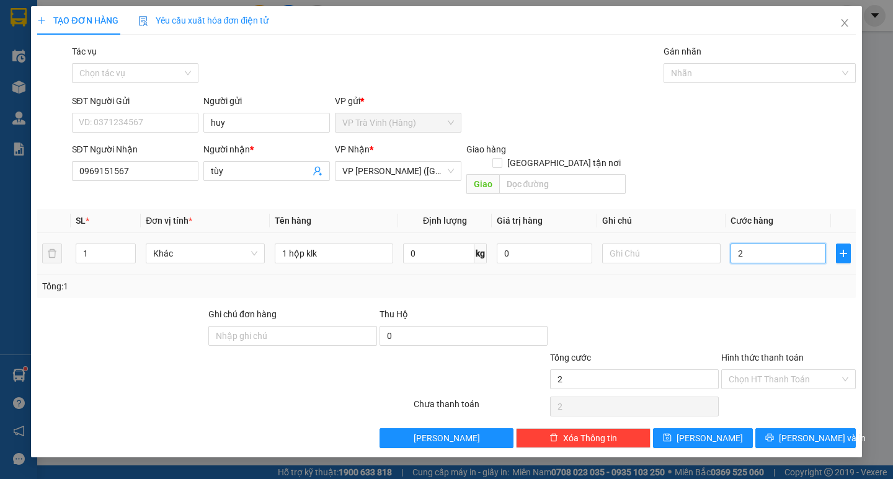
type input "20"
type input "20.000"
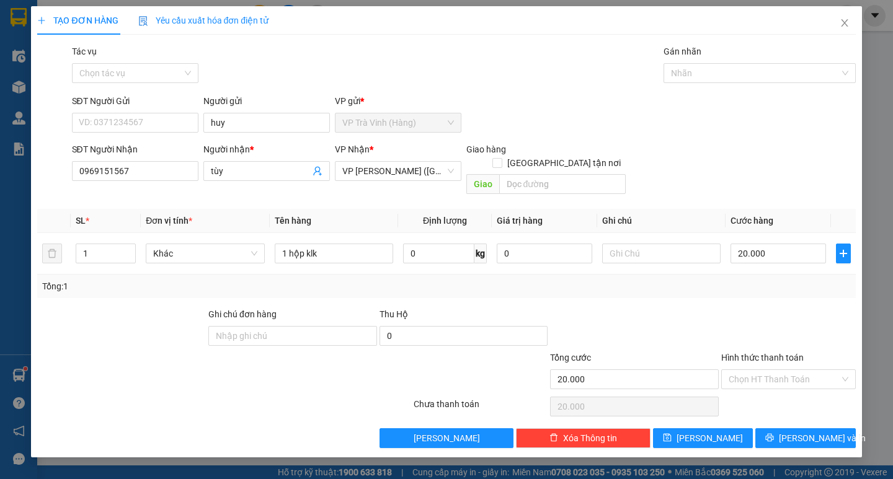
click at [735, 308] on div at bounding box center [788, 329] width 137 height 43
click at [789, 429] on button "[PERSON_NAME] và In" at bounding box center [805, 439] width 100 height 20
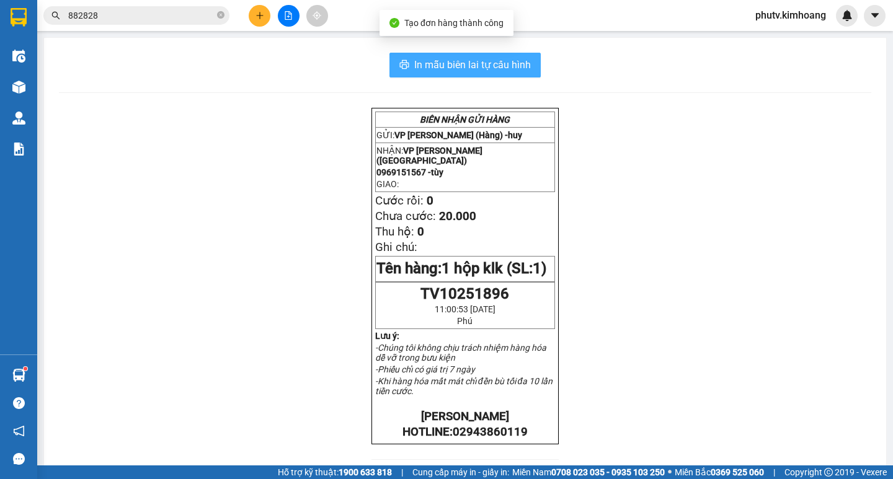
click at [481, 63] on span "In mẫu biên lai tự cấu hình" at bounding box center [472, 65] width 117 height 16
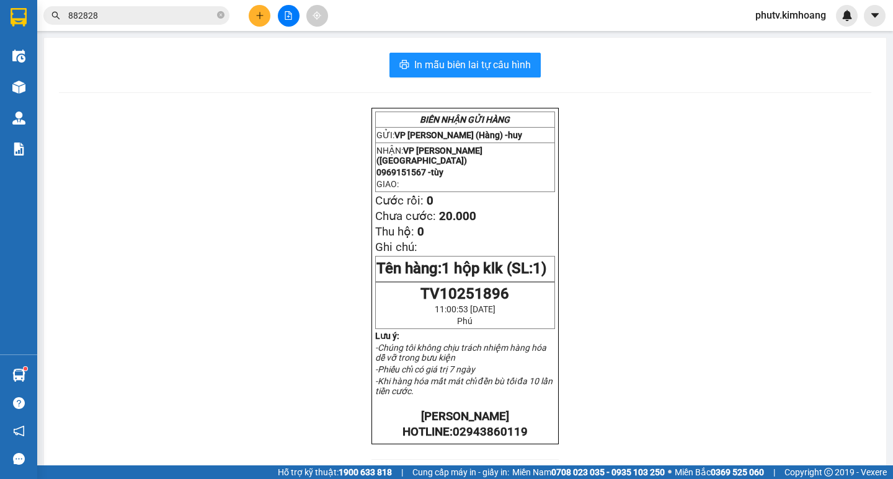
click at [259, 13] on icon "plus" at bounding box center [259, 15] width 9 height 9
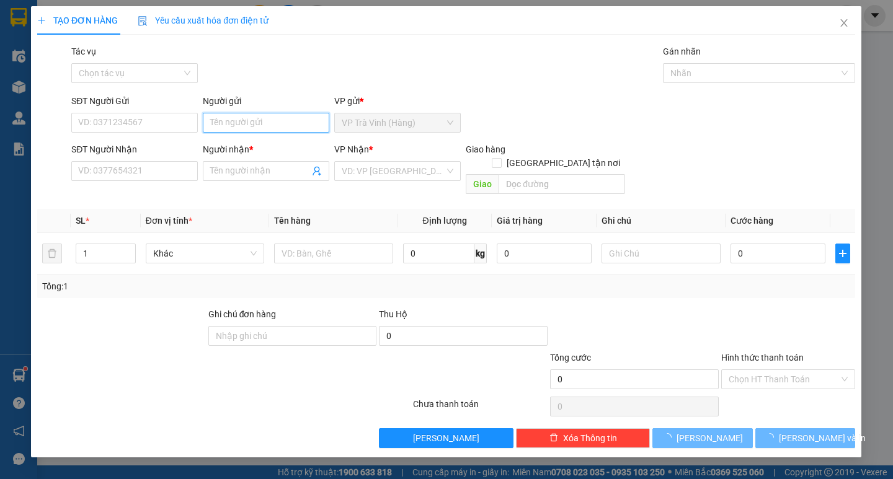
click at [264, 125] on input "Người gửi" at bounding box center [266, 123] width 127 height 20
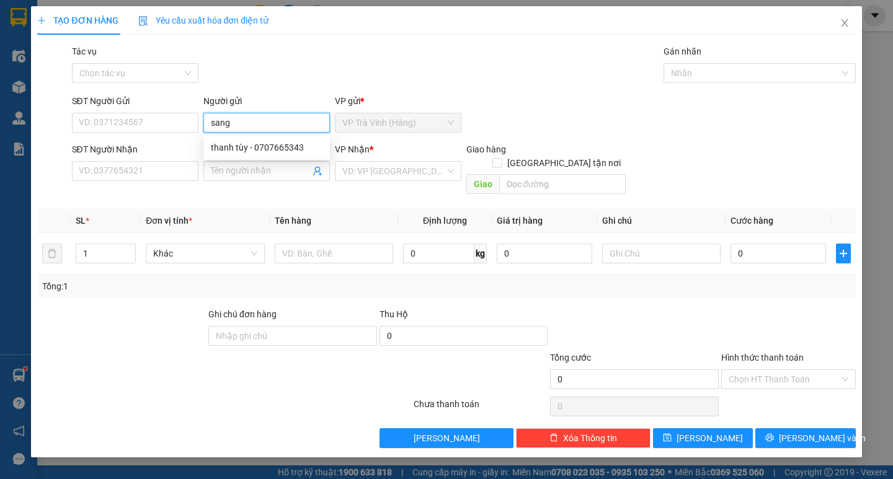
type input "sang"
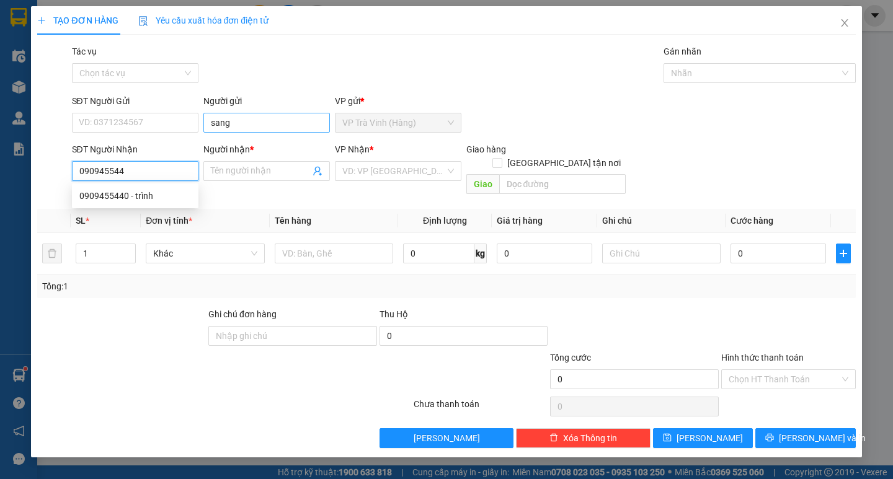
type input "0909455440"
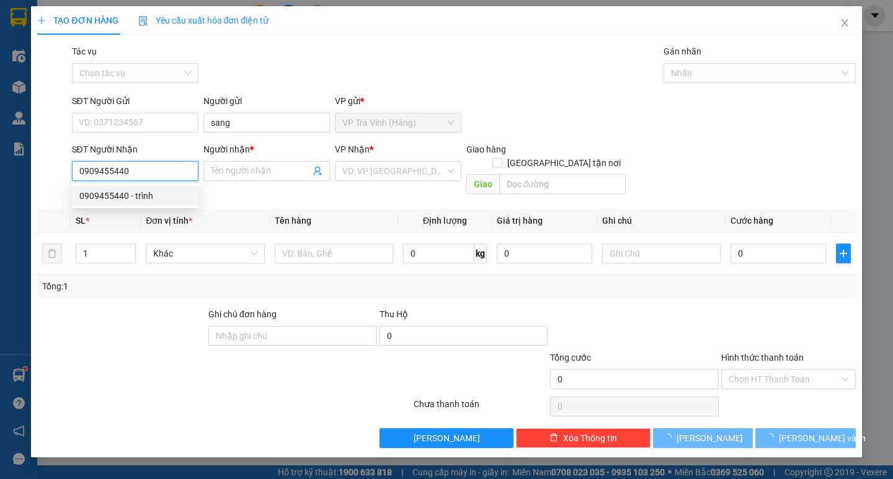
click at [162, 193] on div "0909455440 - trình" at bounding box center [135, 196] width 112 height 14
type input "trình"
type input "25.000"
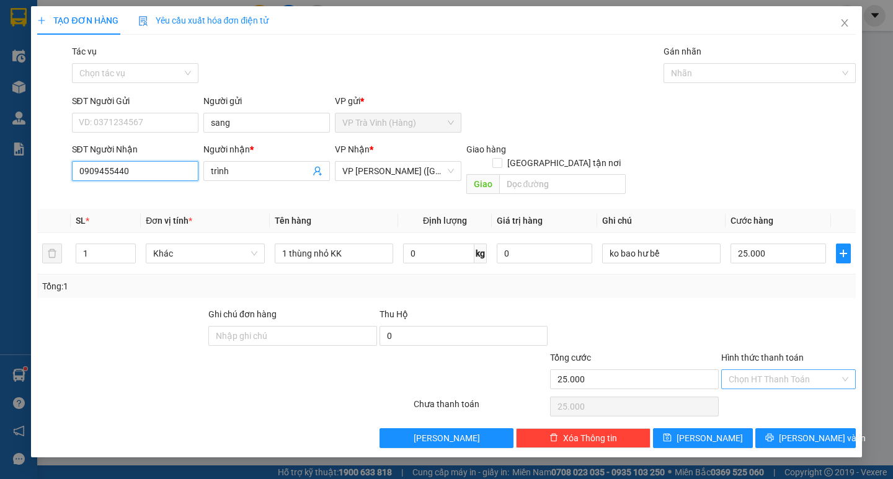
type input "0909455440"
click at [776, 370] on input "Hình thức thanh toán" at bounding box center [784, 379] width 111 height 19
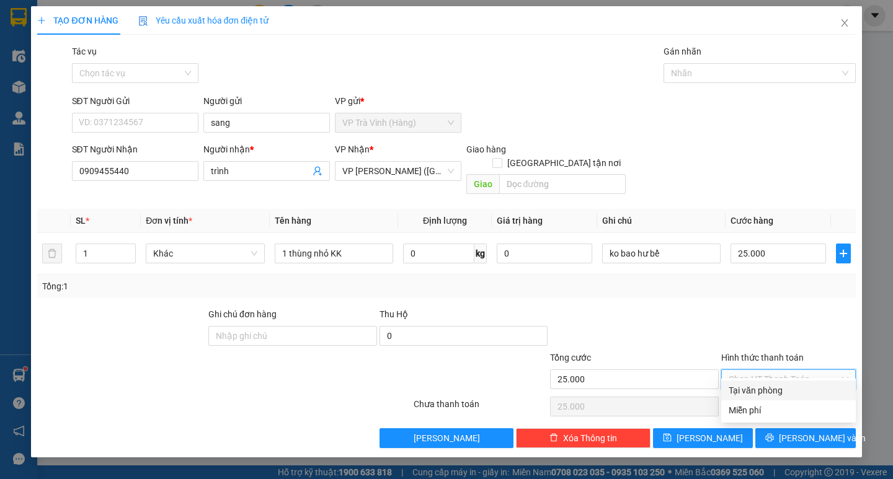
click at [788, 386] on div "Tại văn phòng" at bounding box center [789, 391] width 120 height 14
type input "25.000"
click at [805, 432] on span "[PERSON_NAME] và In" at bounding box center [822, 439] width 87 height 14
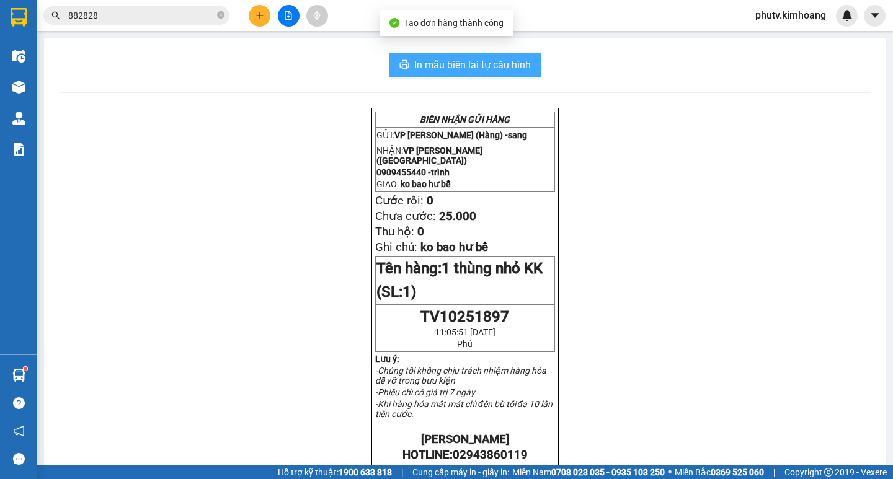
click at [490, 64] on span "In mẫu biên lai tự cấu hình" at bounding box center [472, 65] width 117 height 16
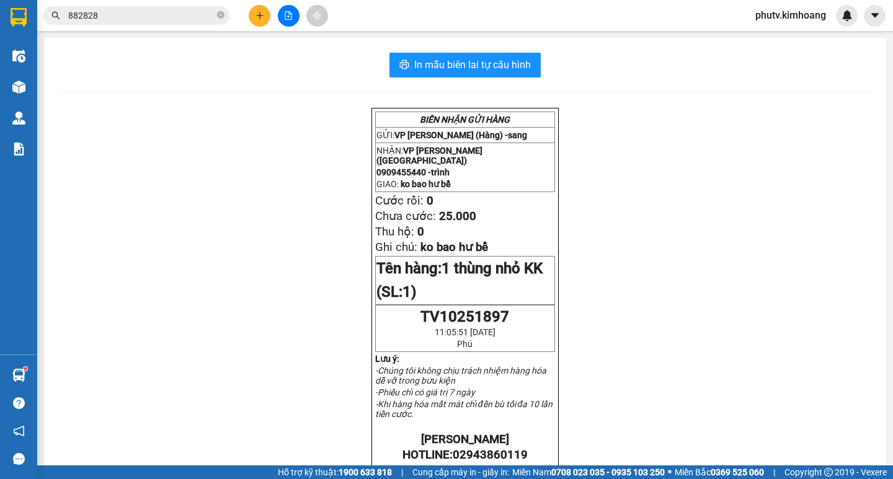
click at [260, 13] on icon "plus" at bounding box center [259, 15] width 1 height 7
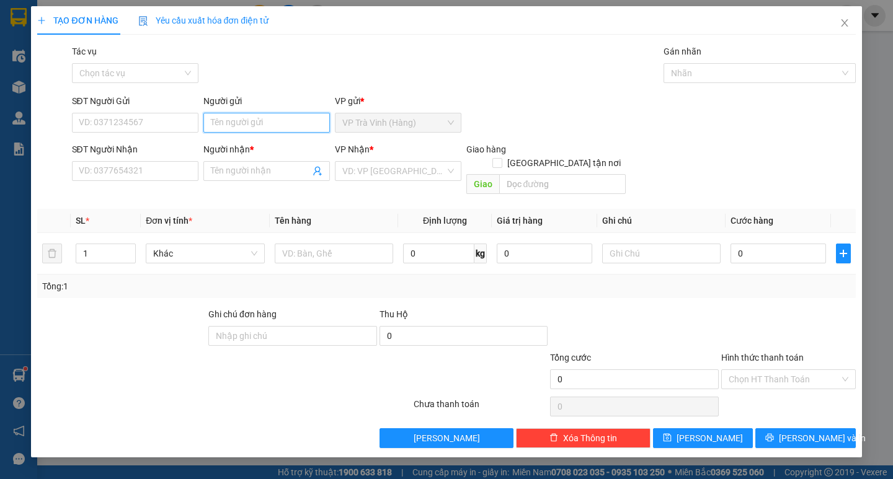
click at [249, 118] on input "Người gửi" at bounding box center [266, 123] width 127 height 20
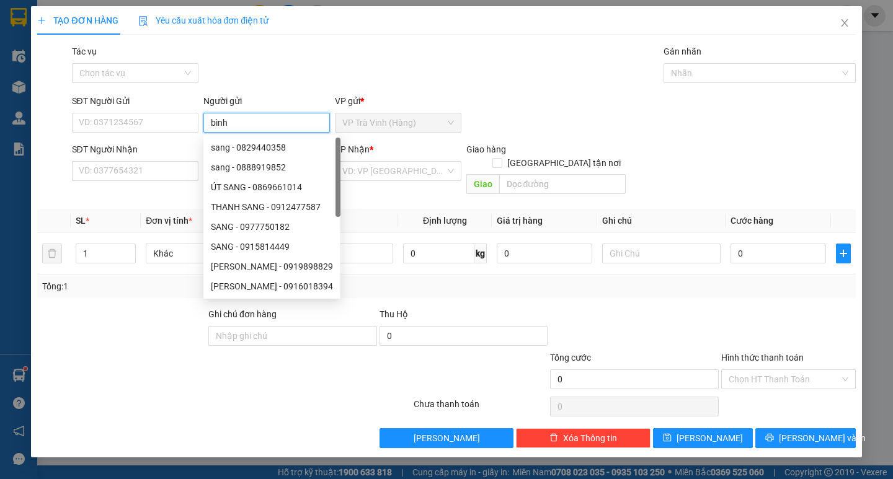
type input "bình"
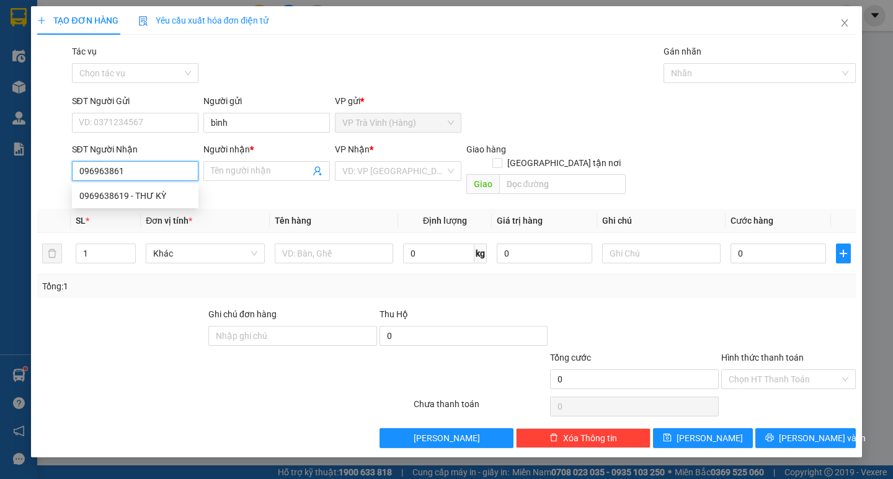
type input "0969638619"
click at [177, 195] on div "0969638619 - THƯ KỲ" at bounding box center [135, 196] width 112 height 14
type input "THƯ KỲ"
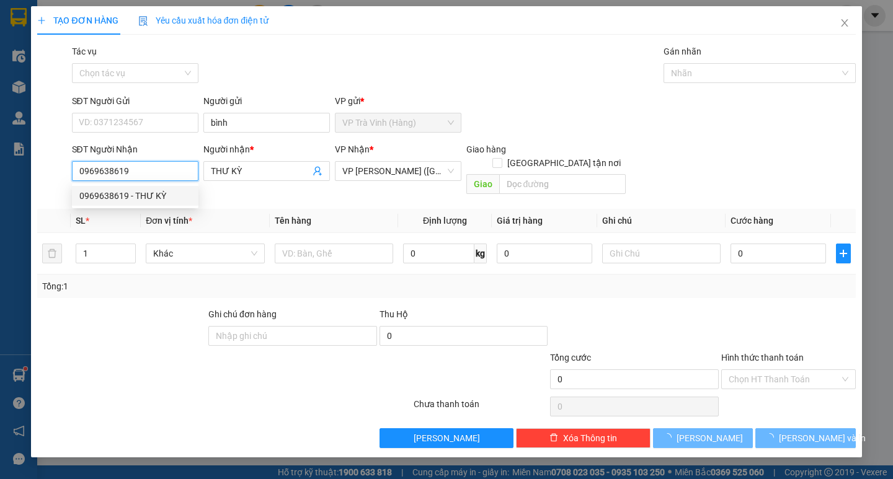
type input "30.000"
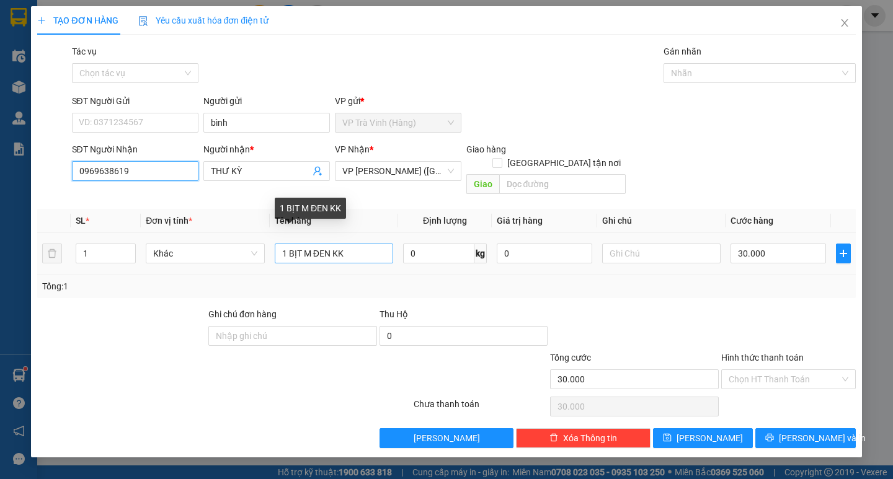
type input "0969638619"
click at [324, 244] on input "1 BỊT M ĐEN KK" at bounding box center [334, 254] width 118 height 20
type input "1 BỊT M xanh KK"
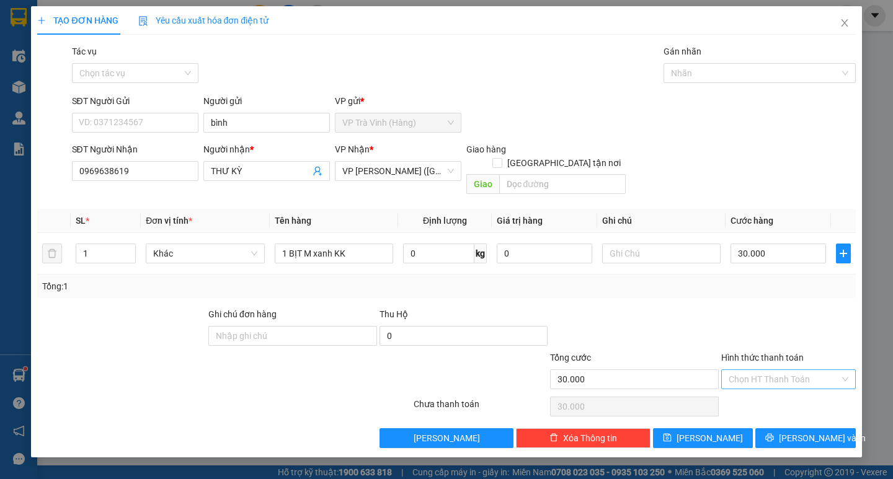
click at [784, 375] on input "Hình thức thanh toán" at bounding box center [784, 379] width 111 height 19
click at [788, 391] on div "Tại văn phòng" at bounding box center [789, 391] width 120 height 14
type input "0"
click at [795, 432] on span "[PERSON_NAME] và In" at bounding box center [822, 439] width 87 height 14
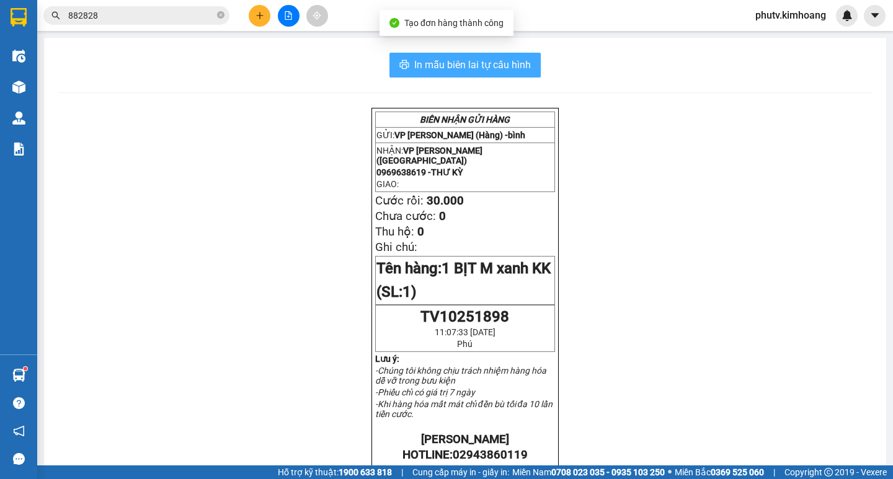
click at [514, 69] on span "In mẫu biên lai tự cấu hình" at bounding box center [472, 65] width 117 height 16
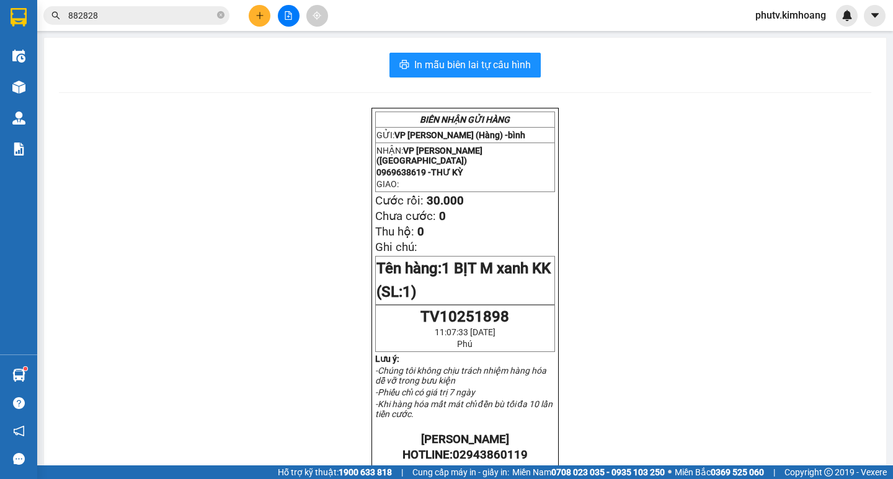
click at [127, 12] on input "882828" at bounding box center [141, 16] width 146 height 14
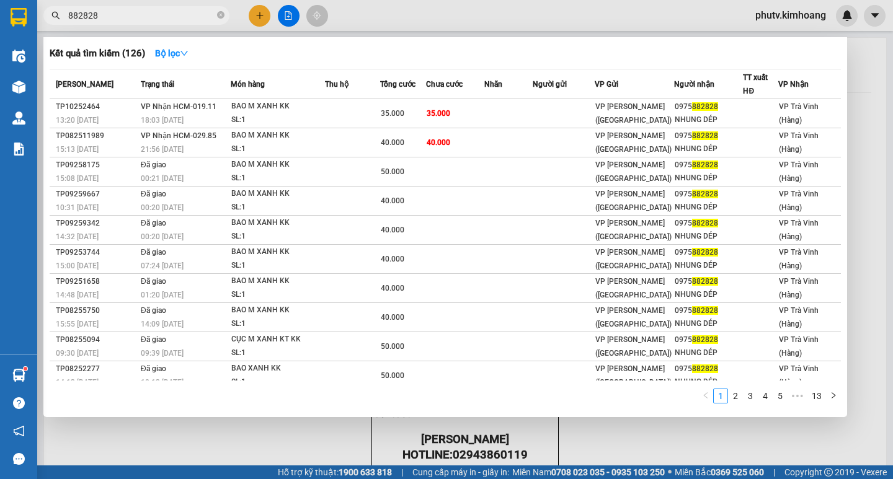
click at [127, 12] on input "882828" at bounding box center [141, 16] width 146 height 14
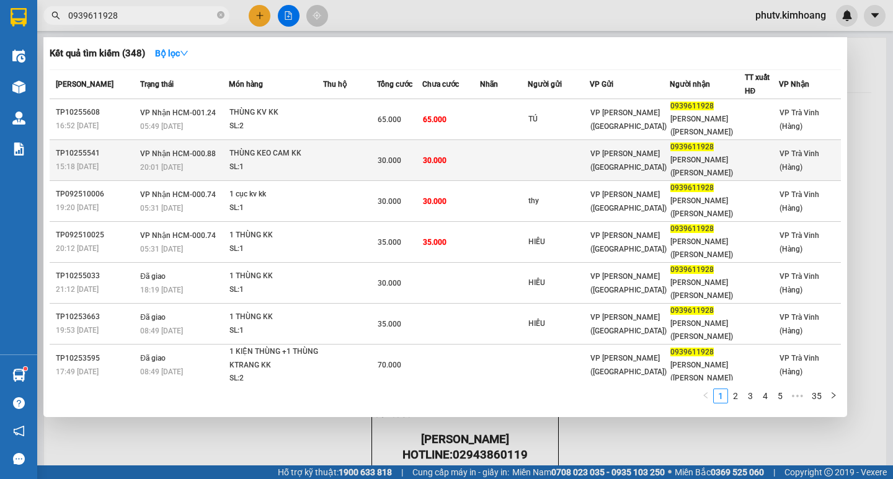
type input "0939611928"
click at [383, 160] on span "30.000" at bounding box center [390, 160] width 24 height 9
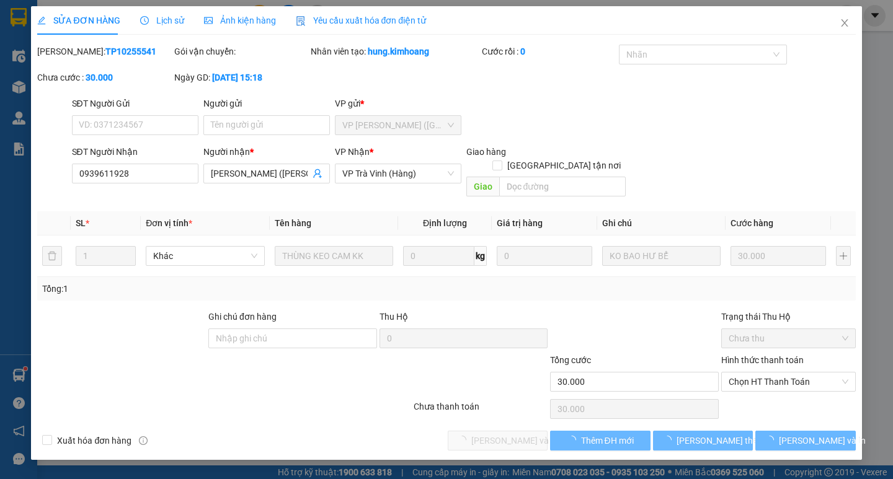
type input "0939611928"
type input "[PERSON_NAME] ([PERSON_NAME])"
type input "30.000"
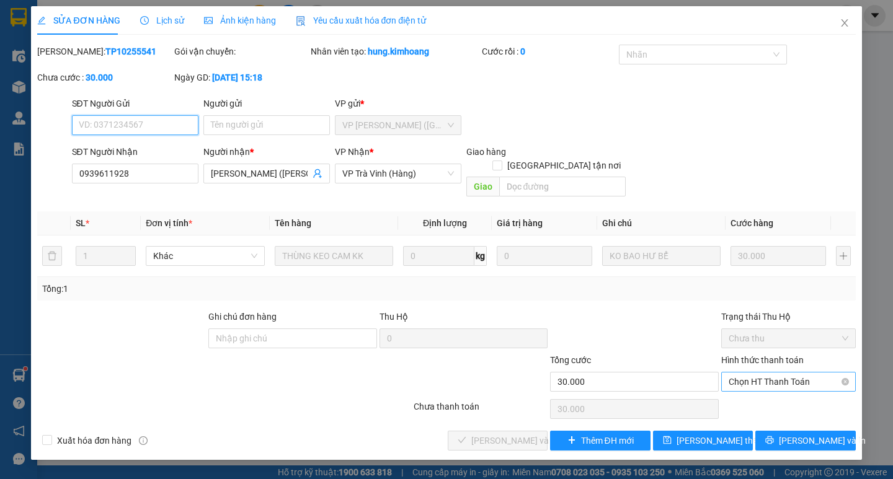
click at [784, 373] on span "Chọn HT Thanh Toán" at bounding box center [789, 382] width 120 height 19
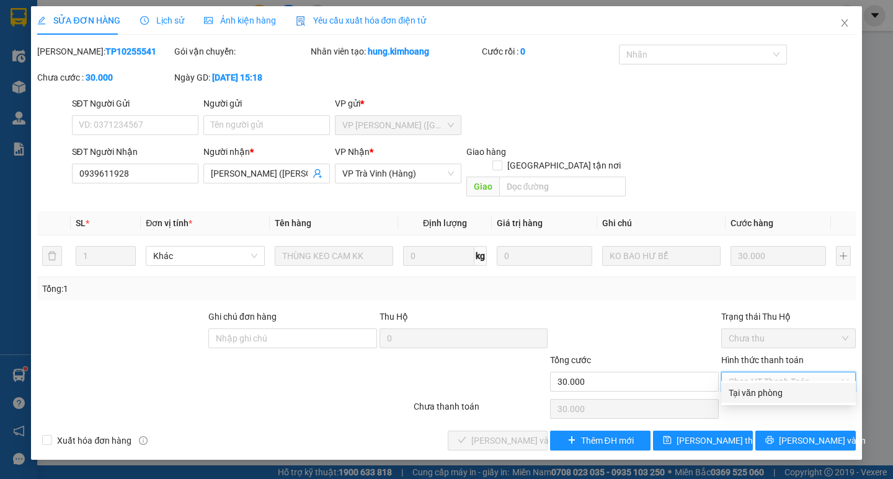
click at [780, 395] on div "Tại văn phòng" at bounding box center [789, 393] width 120 height 14
type input "0"
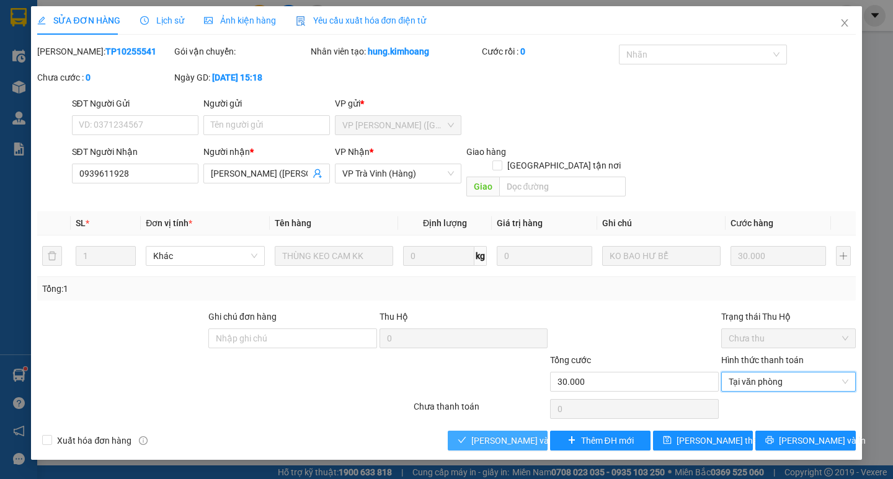
click at [507, 431] on button "[PERSON_NAME] và [PERSON_NAME] hàng" at bounding box center [498, 441] width 100 height 20
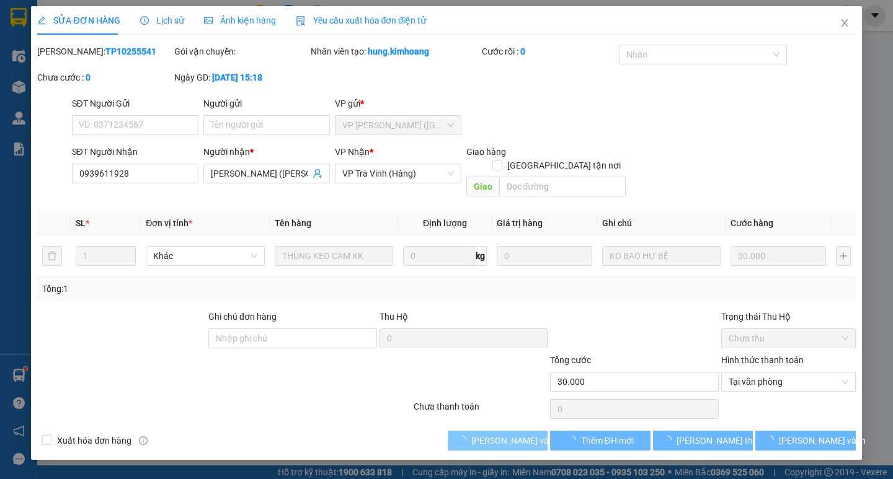
click at [505, 434] on span "[PERSON_NAME] và [PERSON_NAME] hàng" at bounding box center [530, 441] width 119 height 14
click at [779, 436] on span "loading" at bounding box center [772, 440] width 14 height 9
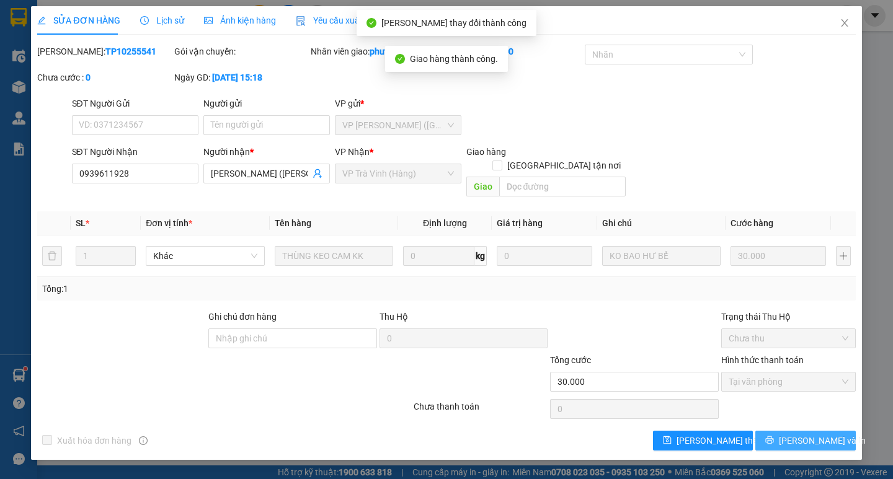
click at [804, 434] on span "[PERSON_NAME] và In" at bounding box center [822, 441] width 87 height 14
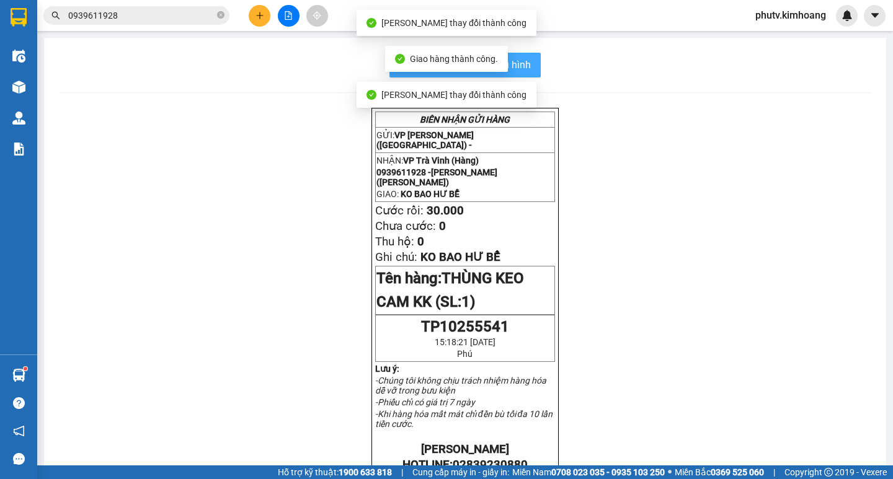
click at [528, 68] on button "In mẫu biên lai tự cấu hình" at bounding box center [464, 65] width 151 height 25
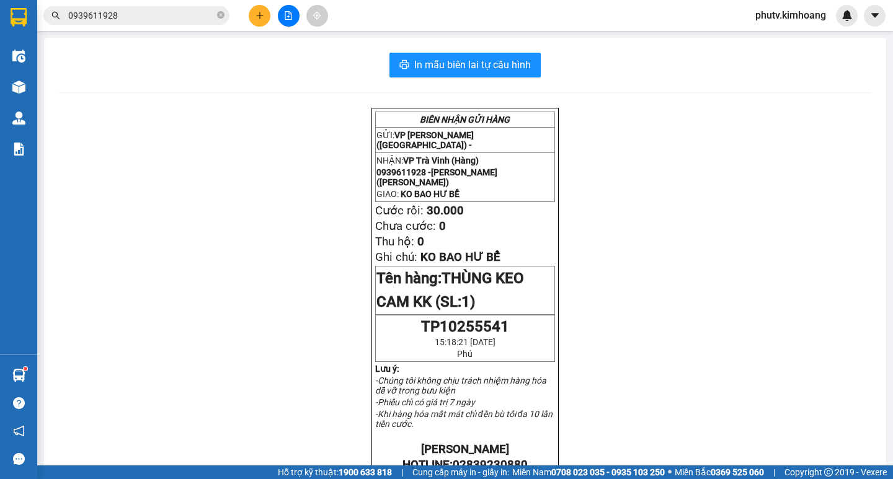
click at [170, 21] on input "0939611928" at bounding box center [141, 16] width 146 height 14
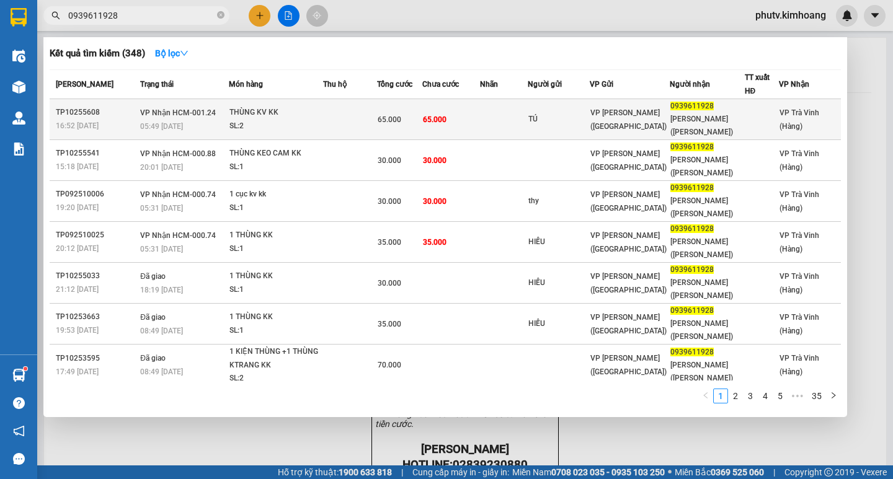
click at [488, 117] on td at bounding box center [504, 119] width 48 height 41
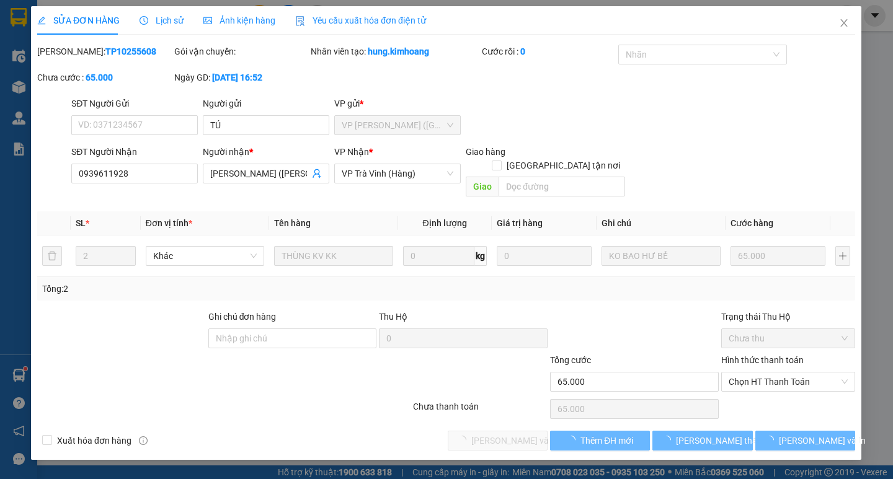
type input "TÚ"
type input "0939611928"
type input "[PERSON_NAME] ([PERSON_NAME])"
type input "65.000"
click at [773, 373] on span "Chọn HT Thanh Toán" at bounding box center [789, 382] width 120 height 19
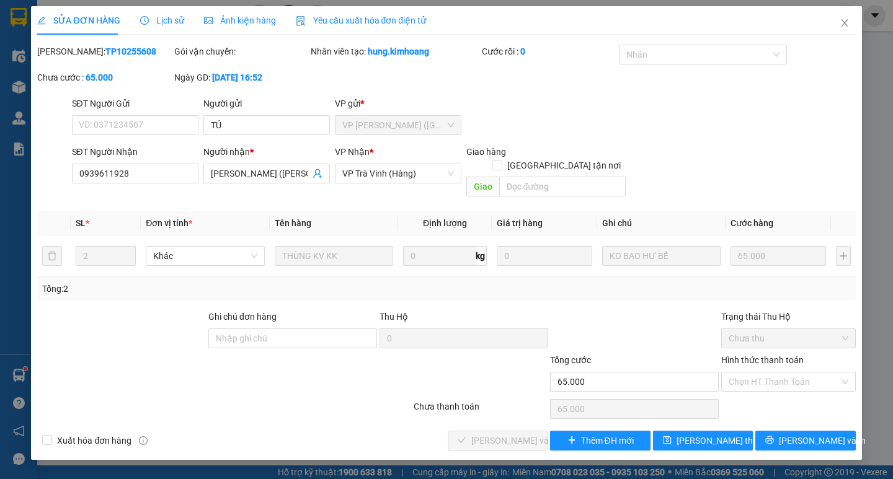
type input "0"
click at [486, 415] on div "Total Paid Fee 0 Total UnPaid Fee 65.000 Cash Collection Total Fee Mã ĐH: TP102…" at bounding box center [446, 248] width 818 height 406
click at [489, 434] on span "[PERSON_NAME] và [PERSON_NAME] hàng" at bounding box center [530, 441] width 119 height 14
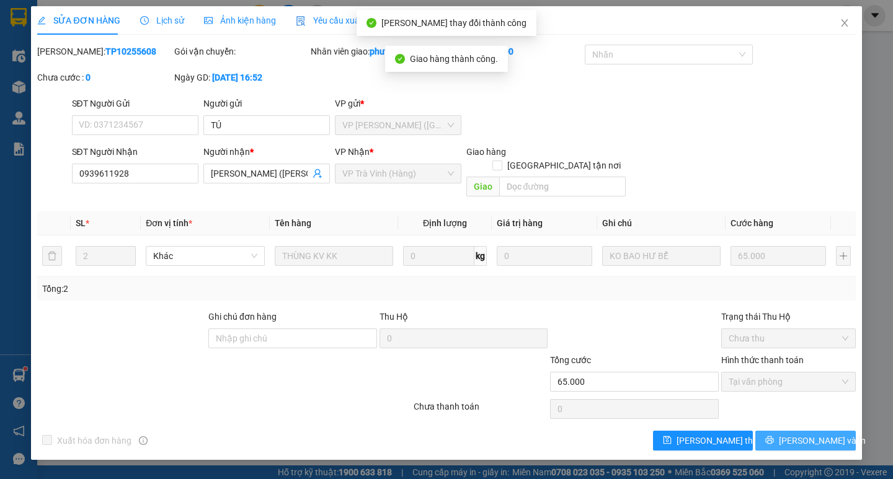
click at [774, 437] on icon "printer" at bounding box center [770, 441] width 8 height 8
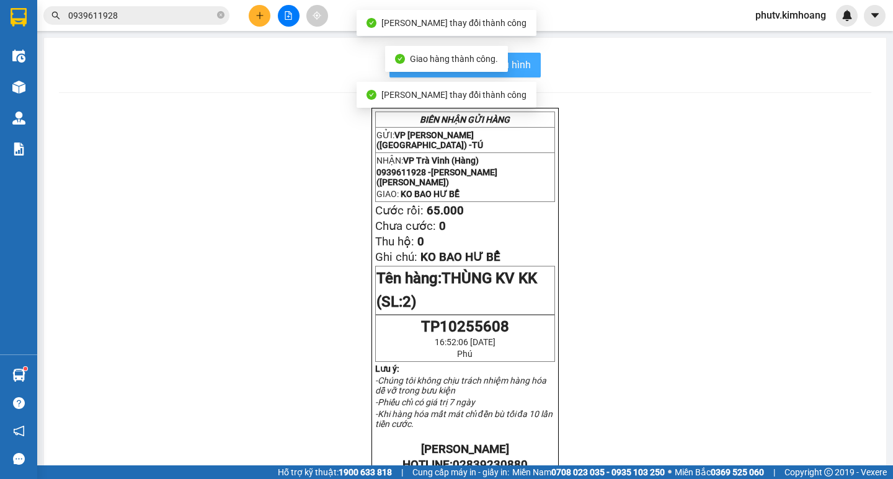
click at [529, 60] on button "In mẫu biên lai tự cấu hình" at bounding box center [464, 65] width 151 height 25
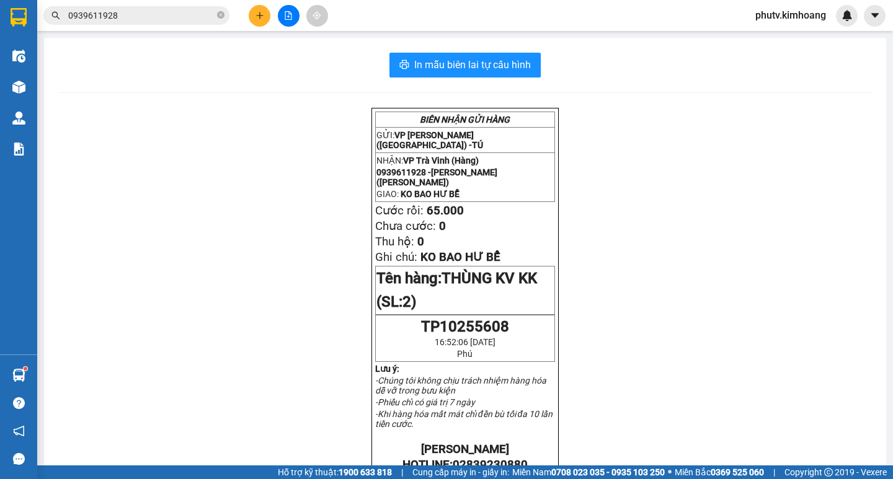
click at [264, 17] on button at bounding box center [260, 16] width 22 height 22
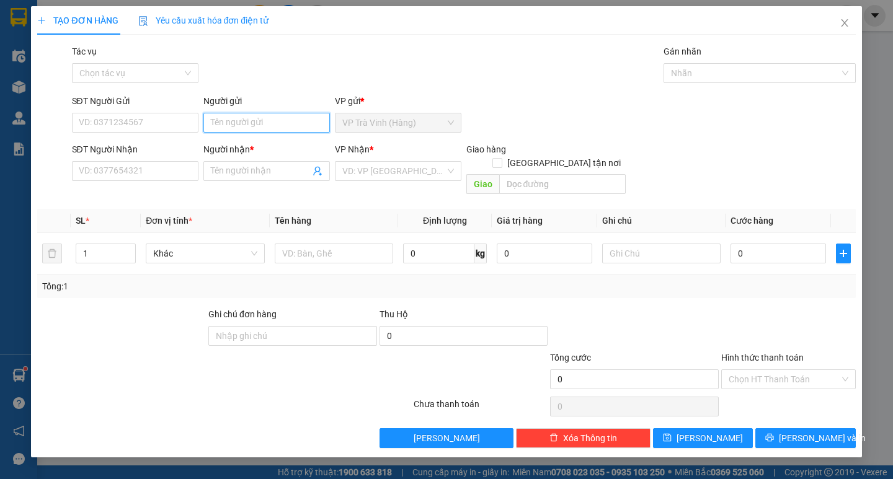
click at [260, 120] on input "Người gửi" at bounding box center [266, 123] width 127 height 20
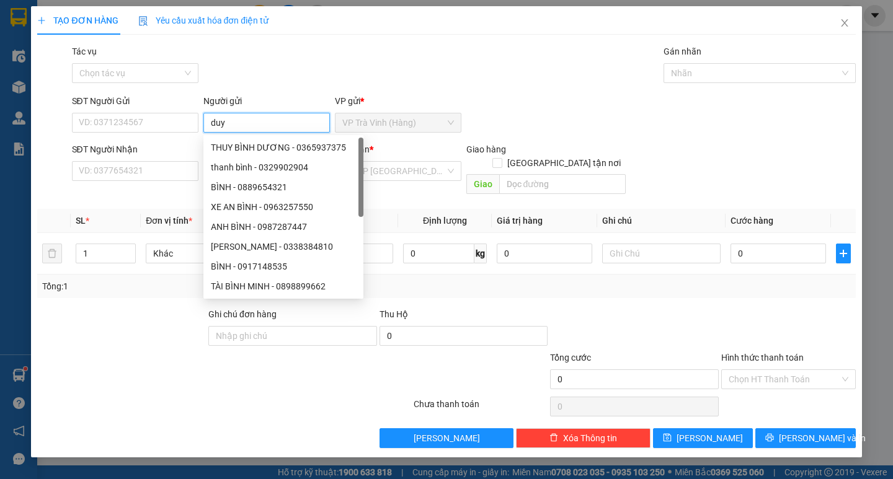
type input "duy"
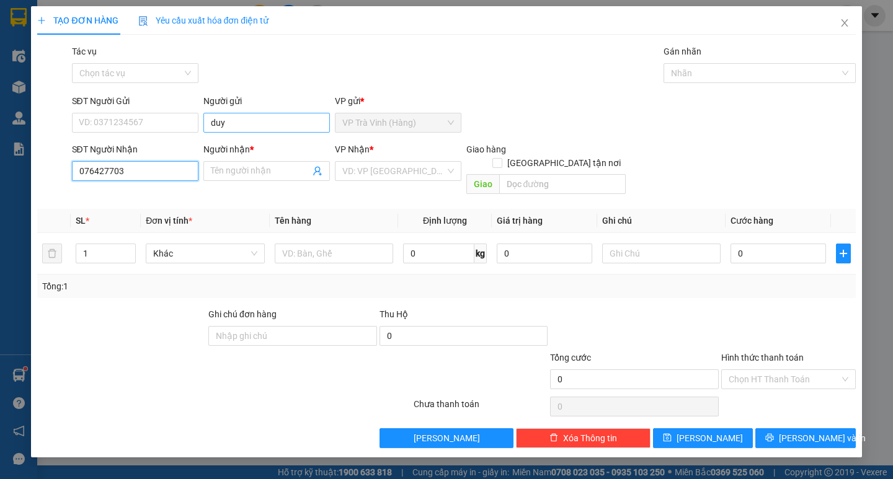
type input "0764277039"
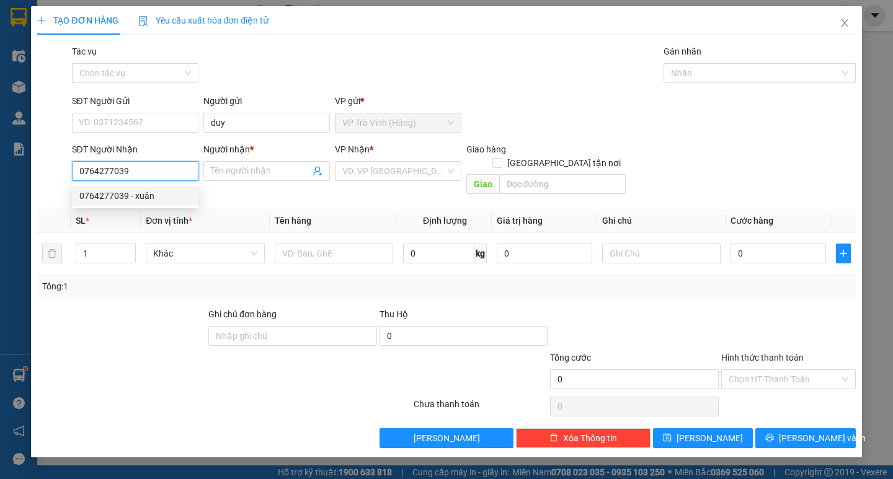
click at [143, 191] on div "0764277039 - xuân" at bounding box center [135, 196] width 112 height 14
type input "xuân"
type input "25.000"
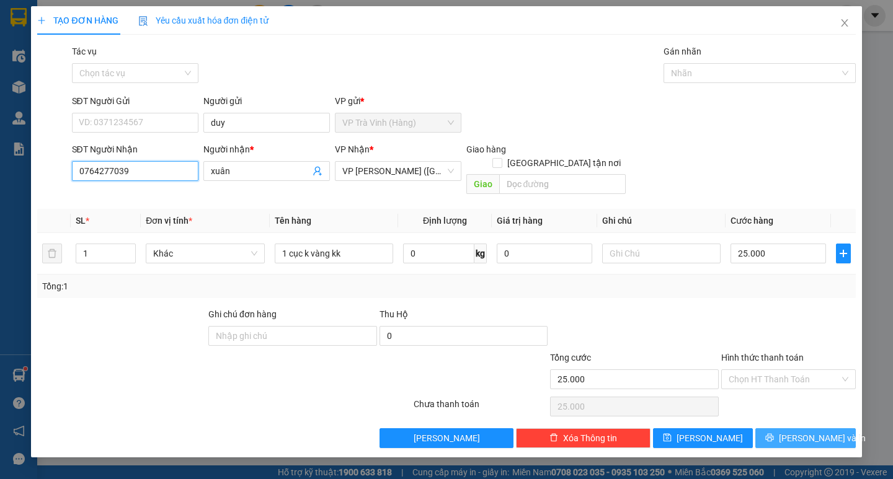
type input "0764277039"
click at [802, 432] on span "[PERSON_NAME] và In" at bounding box center [822, 439] width 87 height 14
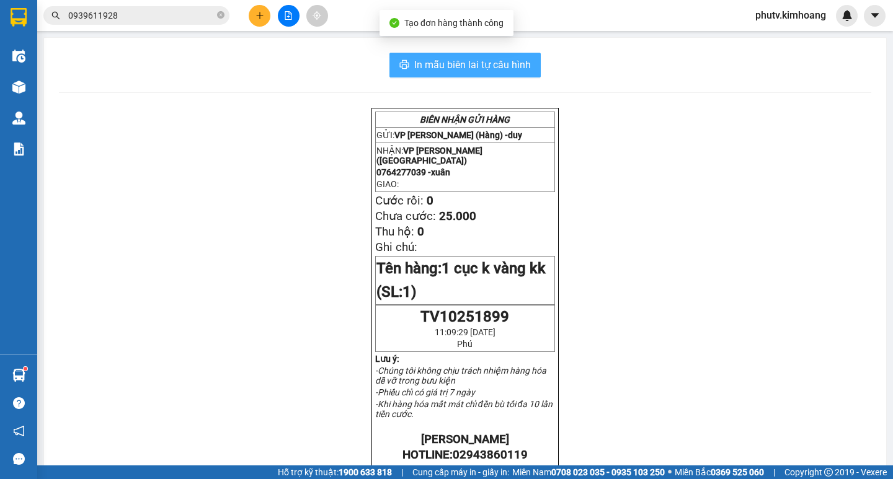
click at [415, 77] on button "In mẫu biên lai tự cấu hình" at bounding box center [464, 65] width 151 height 25
click at [418, 68] on span "In mẫu biên lai tự cấu hình" at bounding box center [472, 65] width 117 height 16
click at [120, 16] on input "0939611928" at bounding box center [141, 16] width 146 height 14
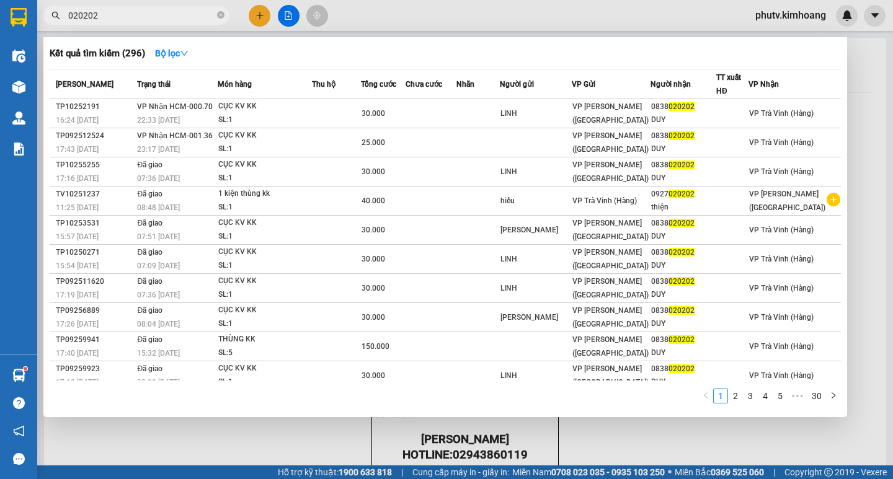
click at [135, 12] on input "020202" at bounding box center [141, 16] width 146 height 14
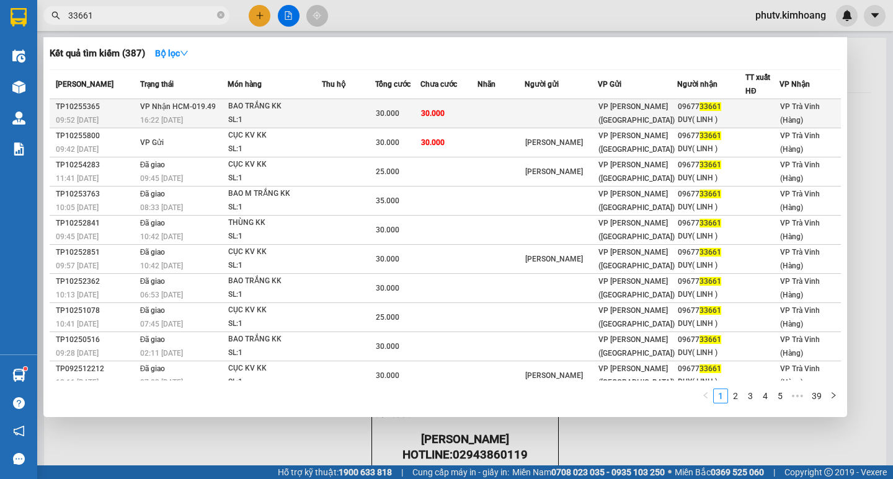
type input "33661"
click at [375, 120] on td at bounding box center [348, 113] width 53 height 29
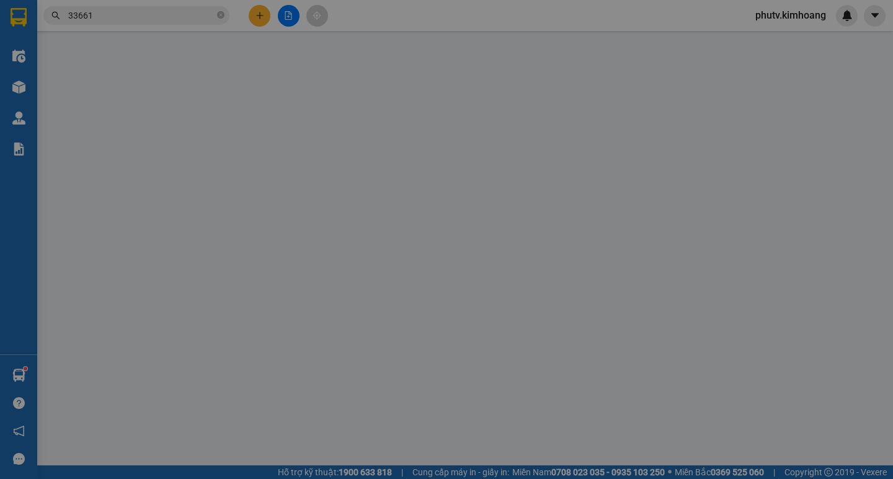
type input "0967733661"
type input "DUY( LINH )"
type input "30.000"
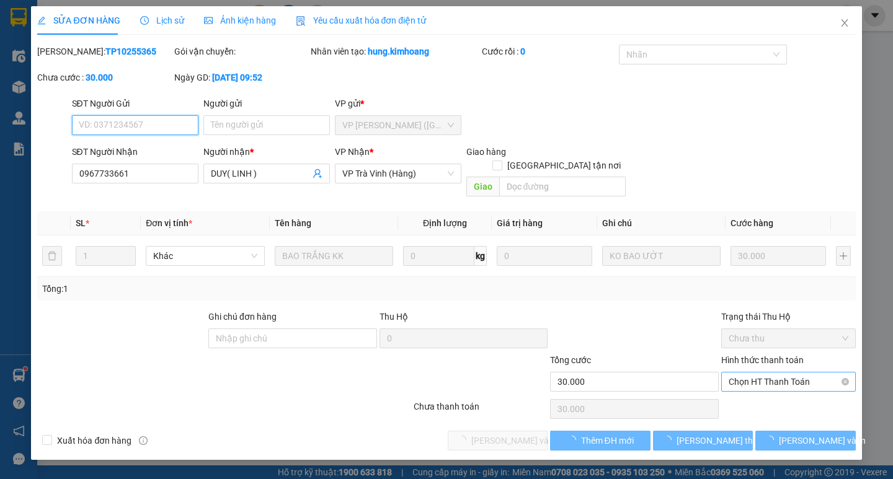
click at [800, 375] on span "Chọn HT Thanh Toán" at bounding box center [789, 382] width 120 height 19
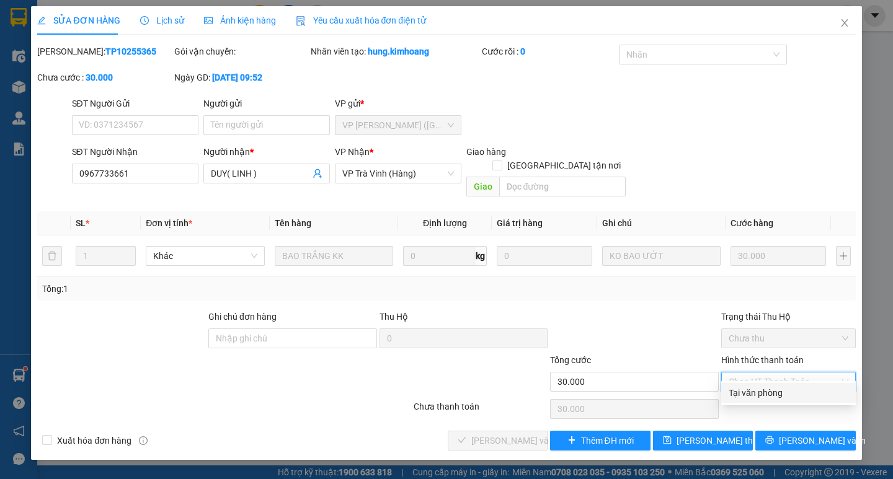
click at [796, 394] on div "Tại văn phòng" at bounding box center [789, 393] width 120 height 14
type input "0"
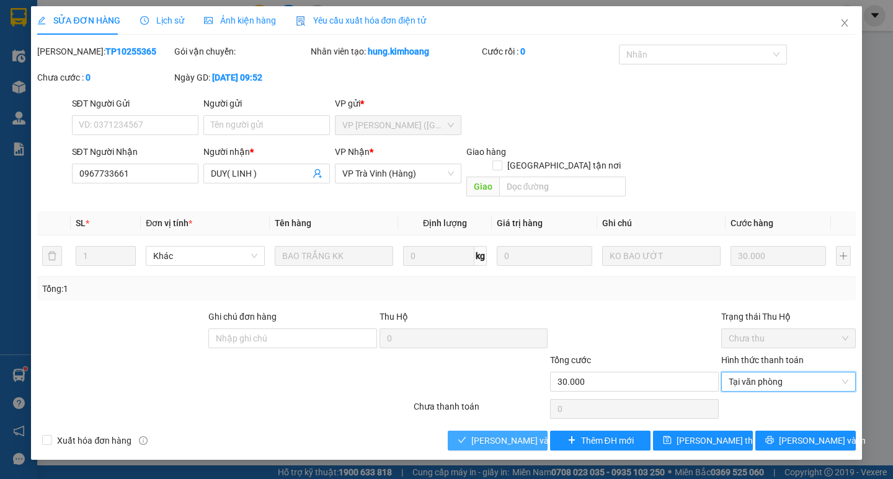
click at [535, 434] on span "[PERSON_NAME] và [PERSON_NAME] hàng" at bounding box center [530, 441] width 119 height 14
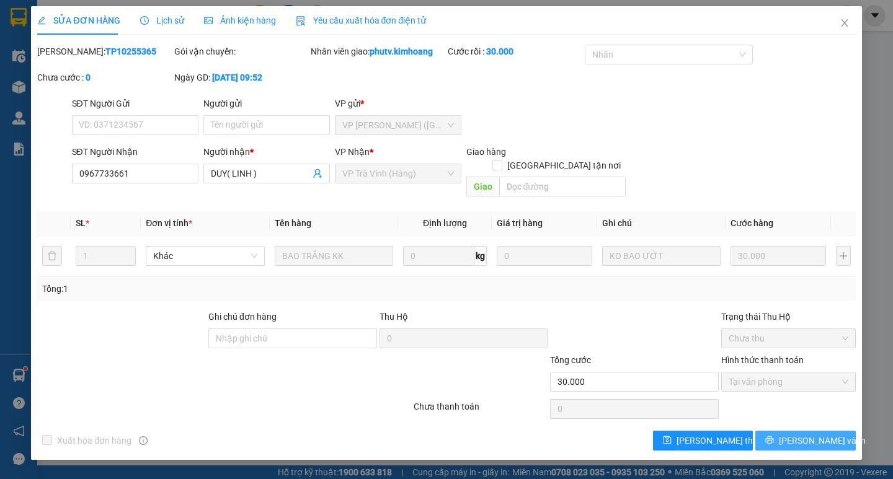
click at [831, 415] on div "Total Paid Fee 30.000 Total UnPaid Fee 0 Cash Collection Total Fee Mã ĐH: TP102…" at bounding box center [446, 248] width 818 height 406
click at [830, 431] on button "[PERSON_NAME] và In" at bounding box center [805, 441] width 100 height 20
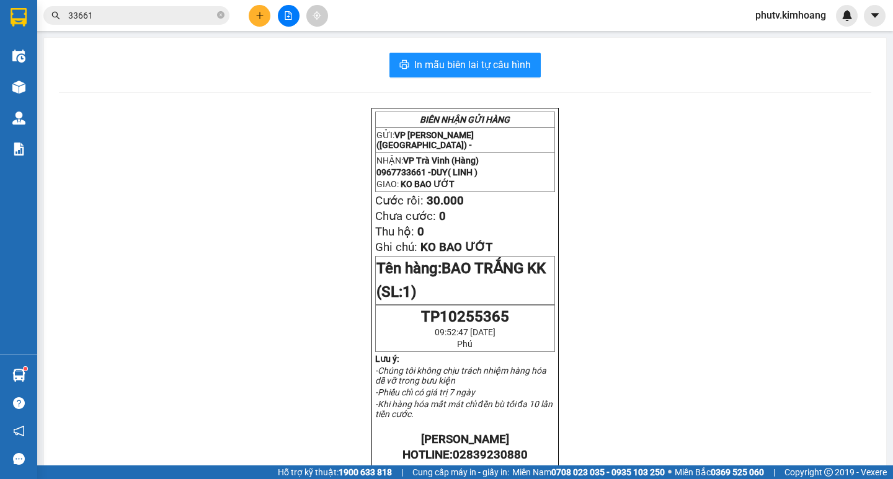
click at [135, 14] on input "33661" at bounding box center [141, 16] width 146 height 14
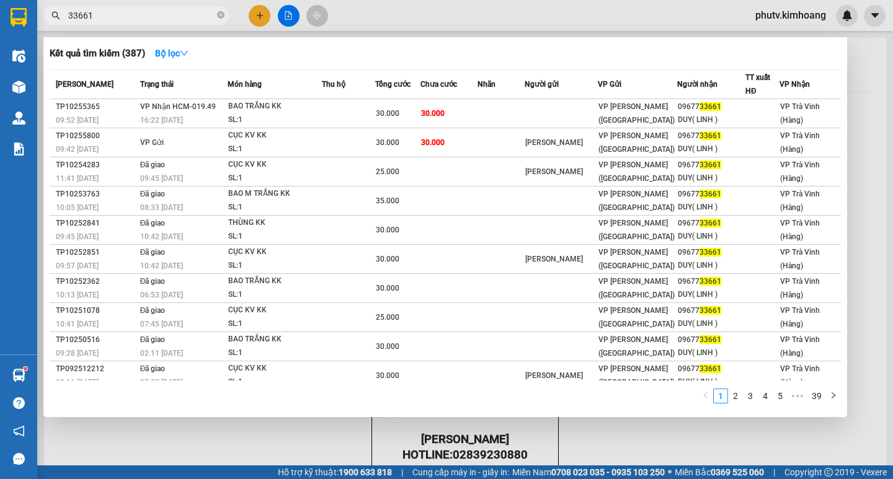
click at [135, 14] on input "33661" at bounding box center [141, 16] width 146 height 14
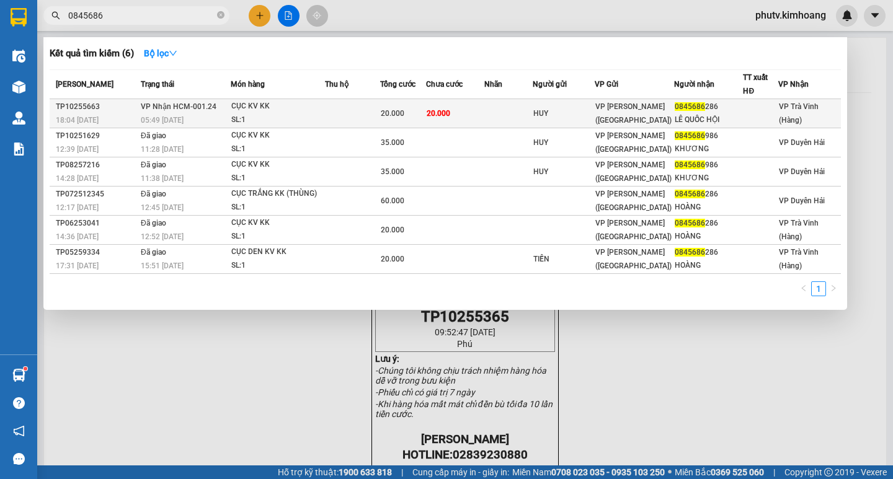
type input "0845686"
click at [406, 107] on div "20.000" at bounding box center [403, 114] width 45 height 14
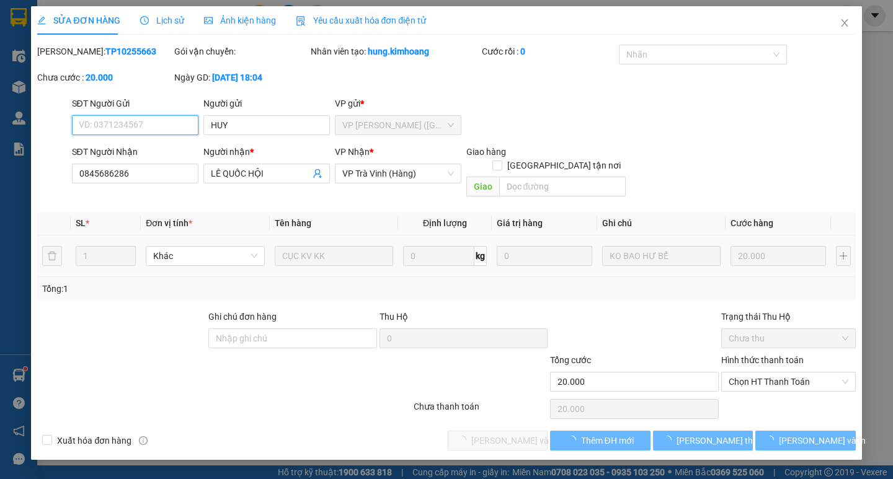
type input "HUY"
type input "0845686286"
type input "LÊ QUỐC HỘI"
type input "20.000"
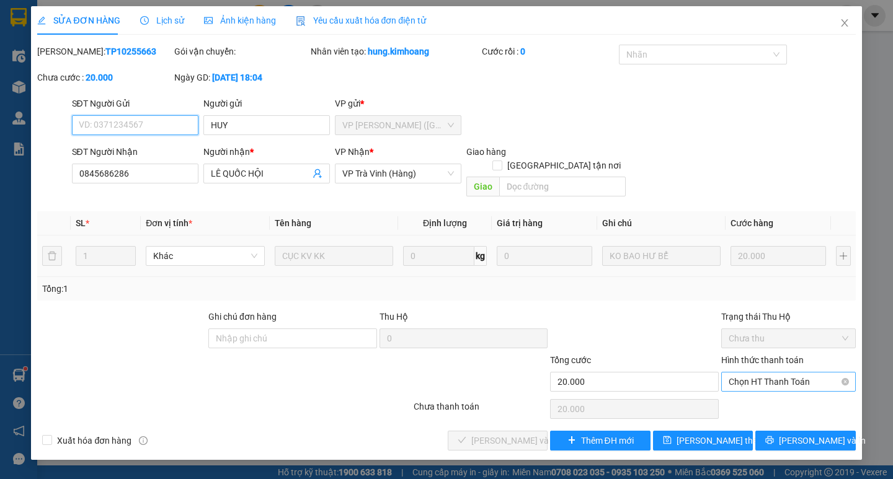
click at [770, 373] on span "Chọn HT Thanh Toán" at bounding box center [789, 382] width 120 height 19
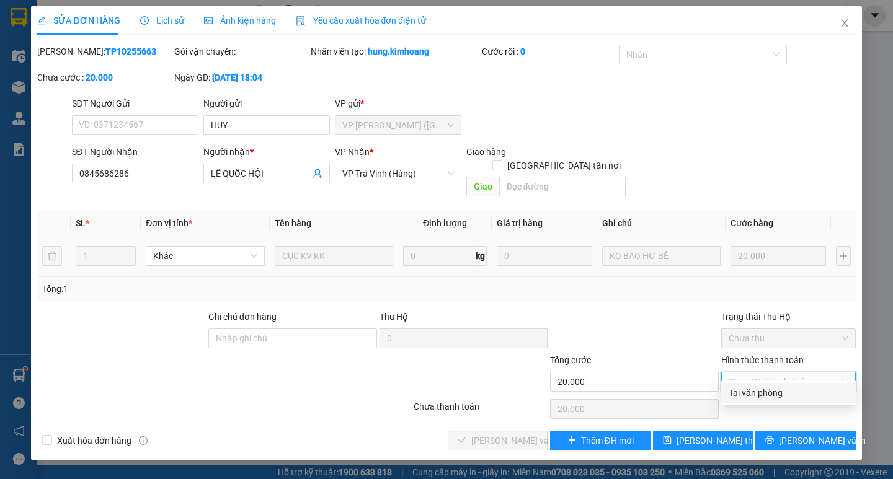
drag, startPoint x: 768, startPoint y: 389, endPoint x: 641, endPoint y: 396, distance: 127.9
click at [768, 390] on div "Tại văn phòng" at bounding box center [789, 393] width 120 height 14
type input "0"
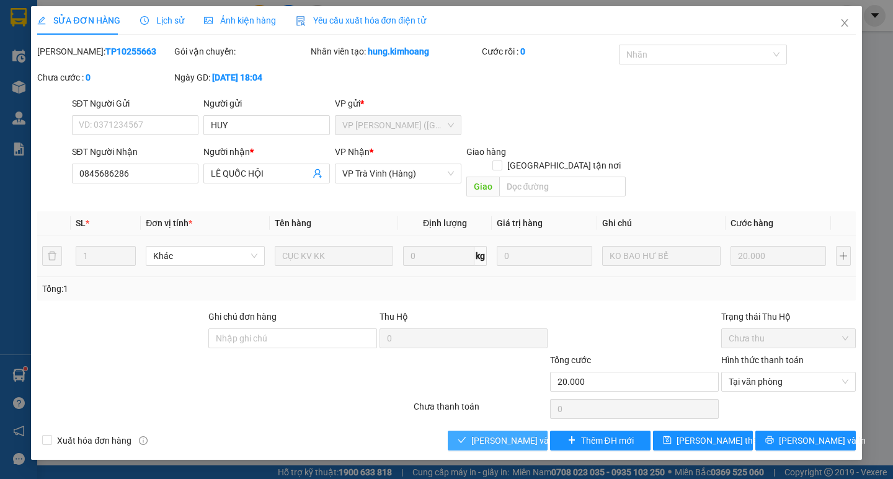
click at [510, 434] on span "[PERSON_NAME] và [PERSON_NAME] hàng" at bounding box center [530, 441] width 119 height 14
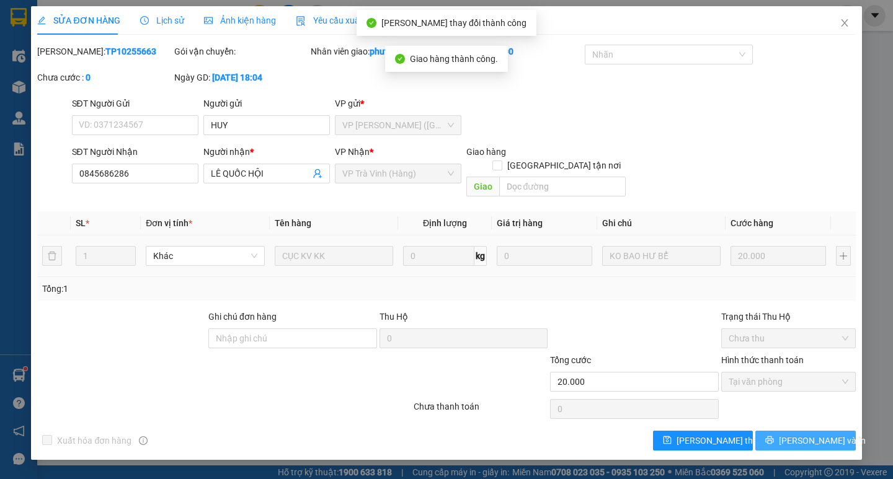
click at [799, 434] on span "[PERSON_NAME] và In" at bounding box center [822, 441] width 87 height 14
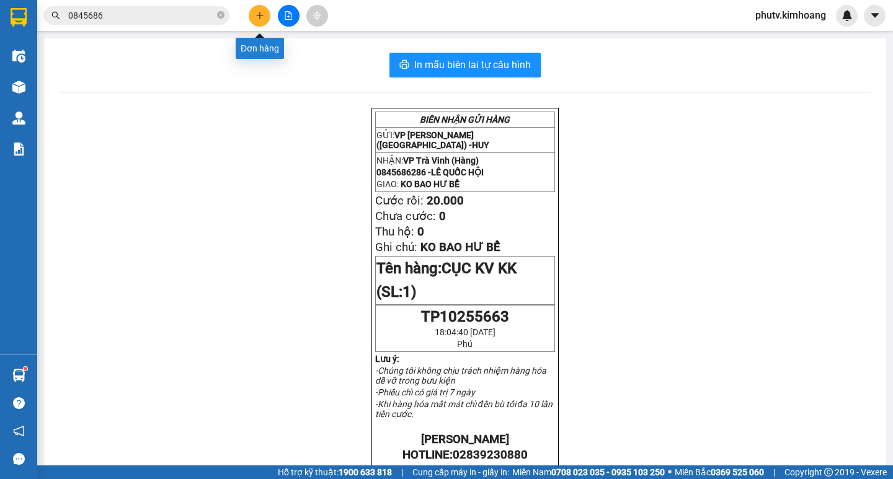
click at [251, 17] on button at bounding box center [260, 16] width 22 height 22
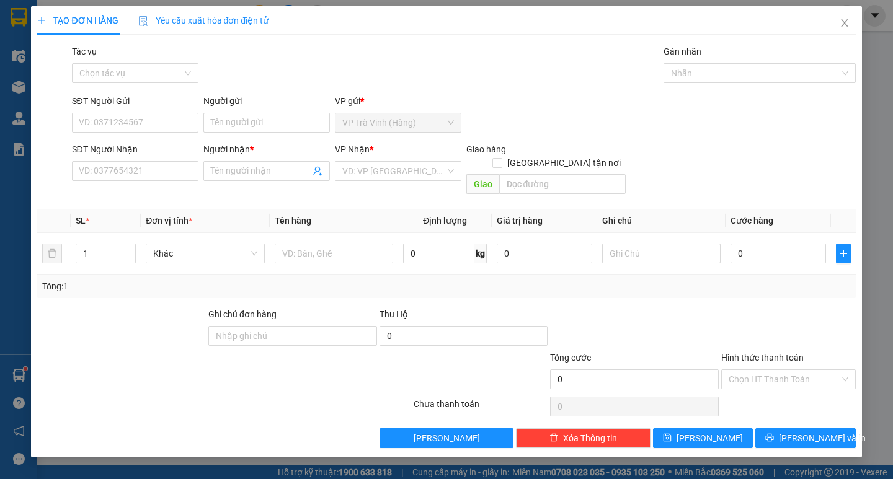
click at [244, 133] on div "Người gửi Tên người gửi" at bounding box center [266, 115] width 127 height 43
click at [244, 130] on input "Người gửi" at bounding box center [266, 123] width 127 height 20
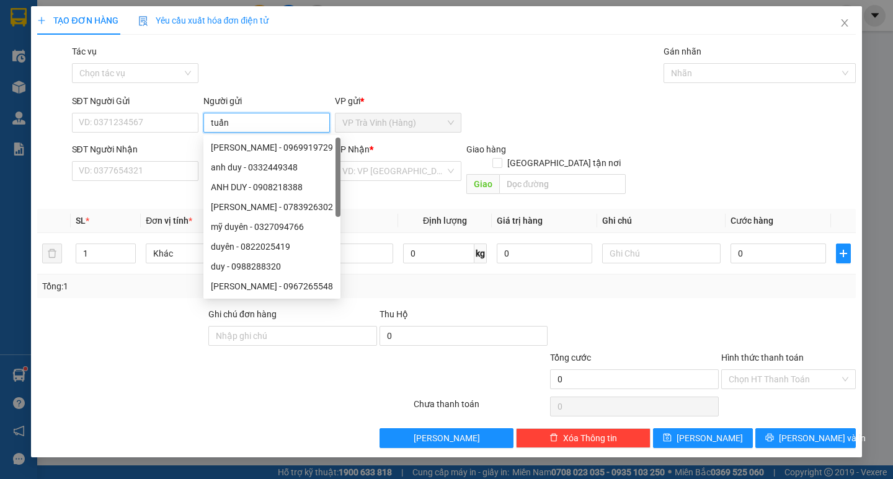
type input "tuấn"
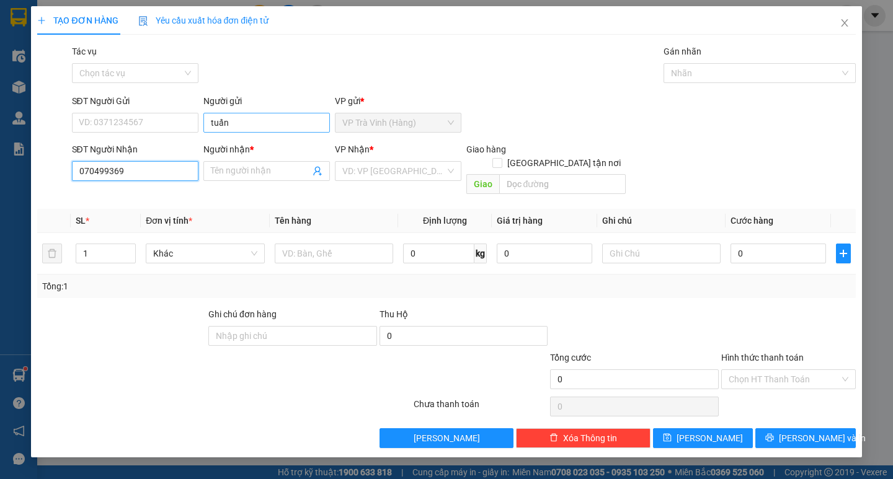
type input "0704993699"
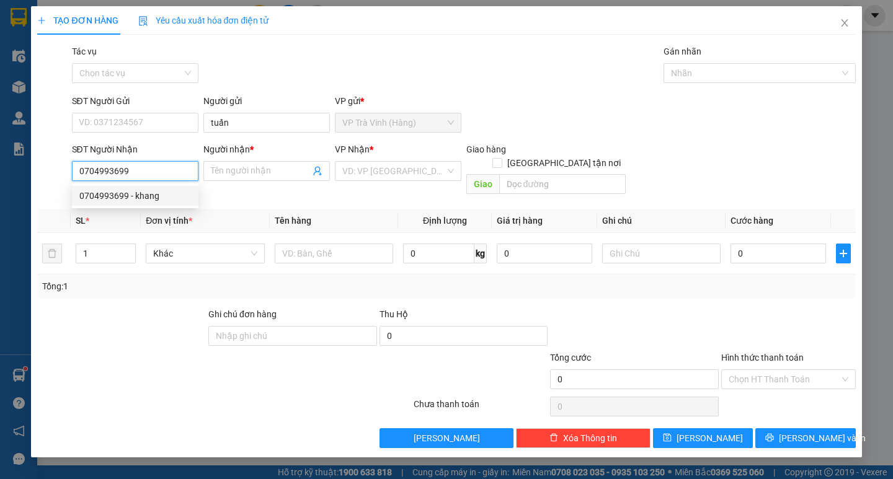
click at [140, 193] on div "0704993699 - khang" at bounding box center [135, 196] width 112 height 14
type input "khang"
type input "60.000"
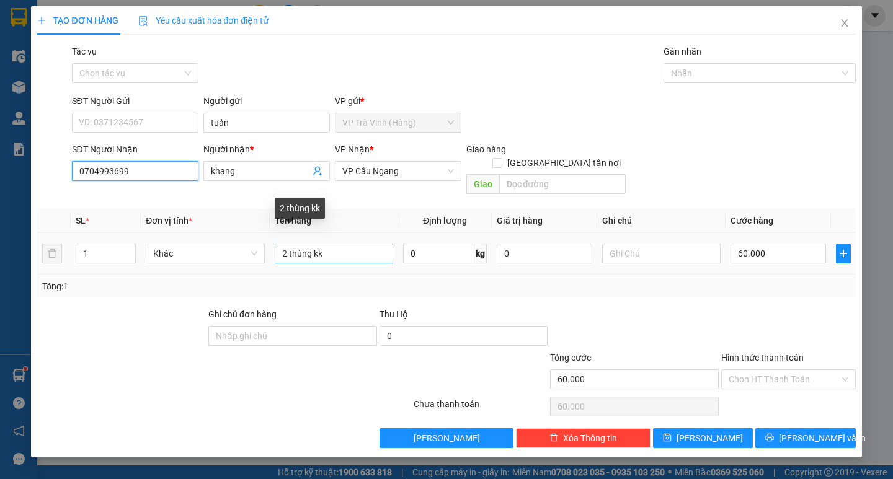
type input "0704993699"
click at [290, 244] on input "2 thùng kk" at bounding box center [334, 254] width 118 height 20
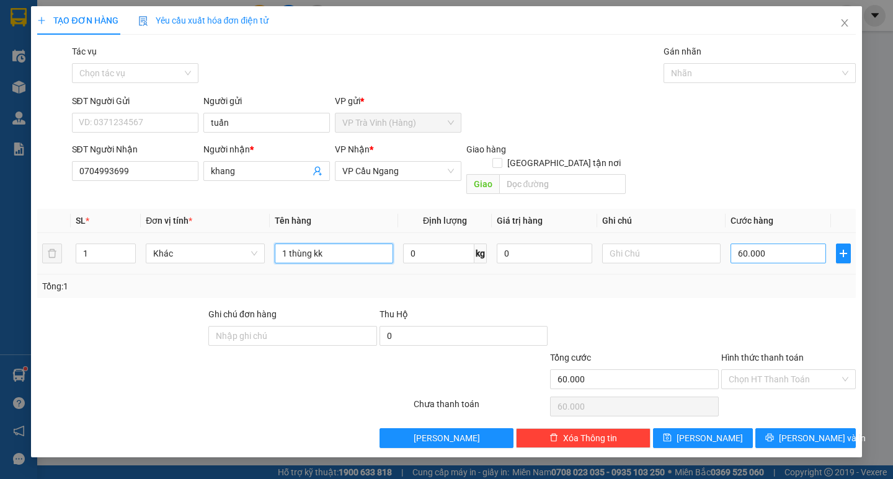
type input "1 thùng kk"
click at [769, 244] on input "60.000" at bounding box center [779, 254] width 96 height 20
type input "3"
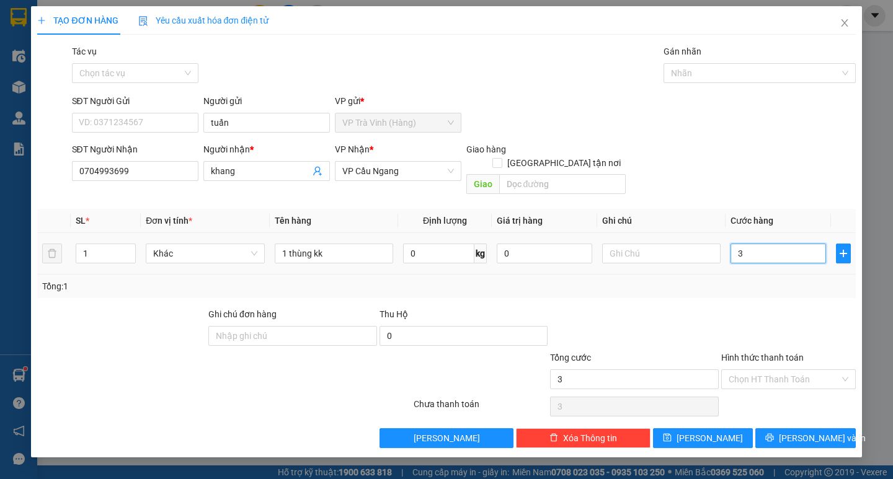
type input "30"
type input "30.000"
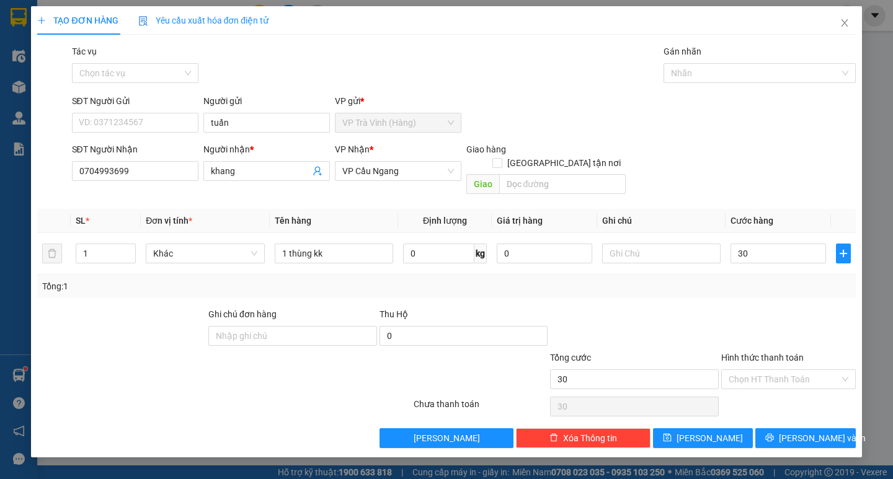
type input "30.000"
click at [792, 308] on div at bounding box center [788, 329] width 137 height 43
click at [796, 370] on input "Hình thức thanh toán" at bounding box center [784, 379] width 111 height 19
click at [797, 386] on div "Tại văn phòng" at bounding box center [789, 391] width 120 height 14
type input "0"
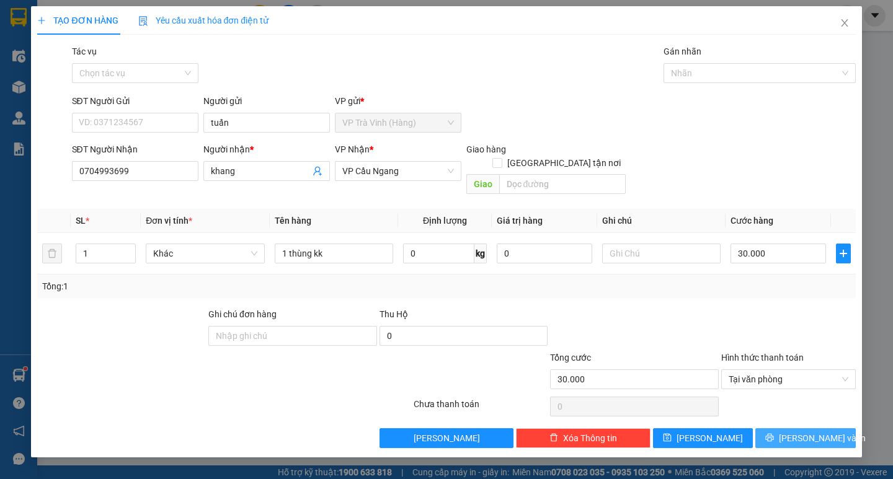
click at [794, 429] on button "[PERSON_NAME] và In" at bounding box center [805, 439] width 100 height 20
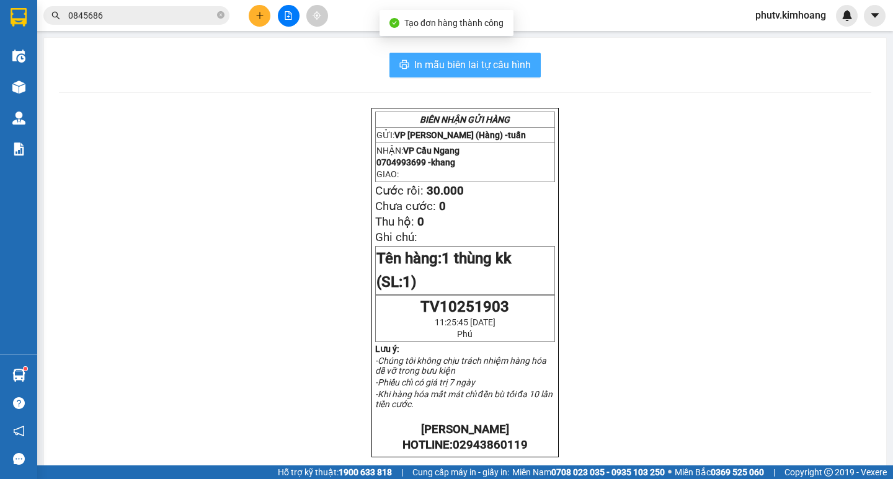
click at [434, 58] on span "In mẫu biên lai tự cấu hình" at bounding box center [472, 65] width 117 height 16
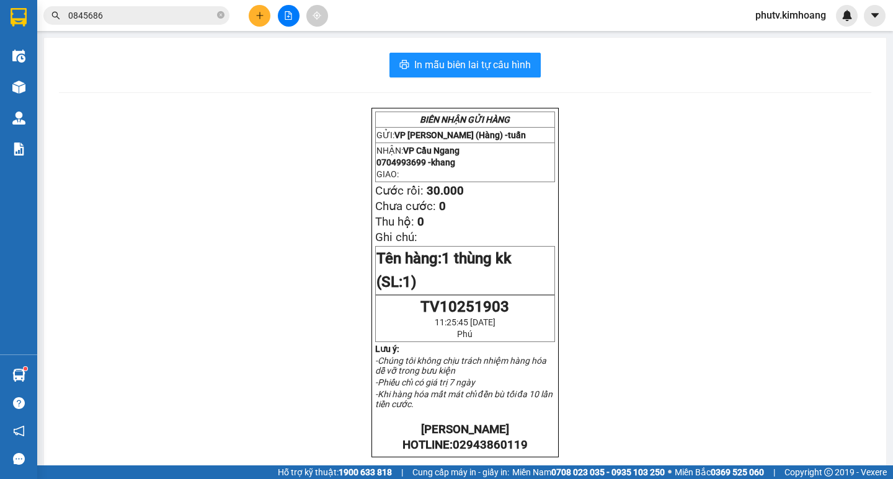
click at [264, 16] on button at bounding box center [260, 16] width 22 height 22
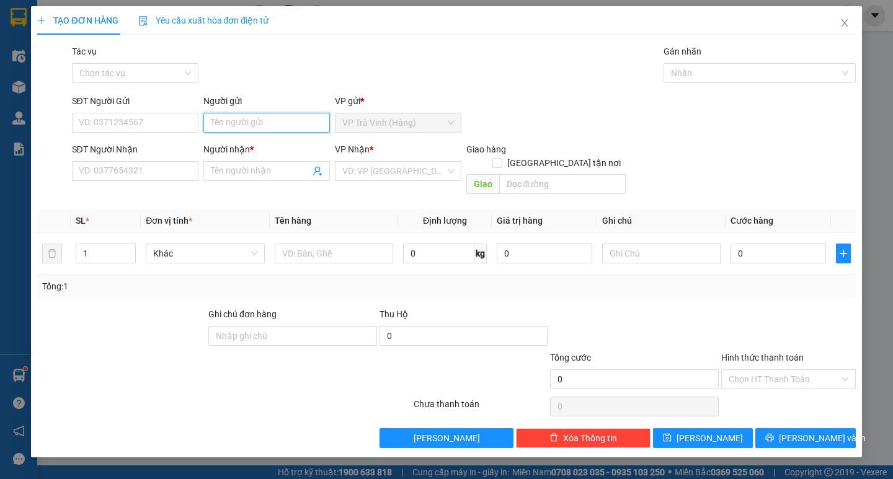
click at [241, 120] on input "Người gửi" at bounding box center [266, 123] width 127 height 20
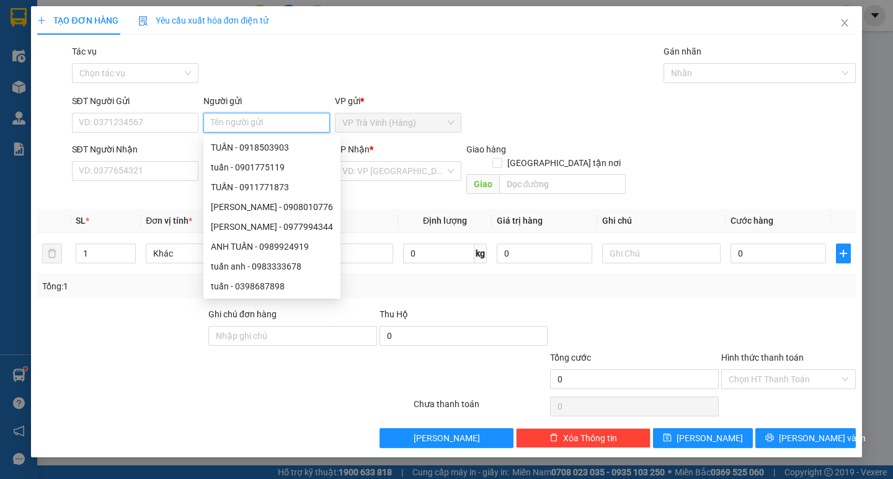
type input "d"
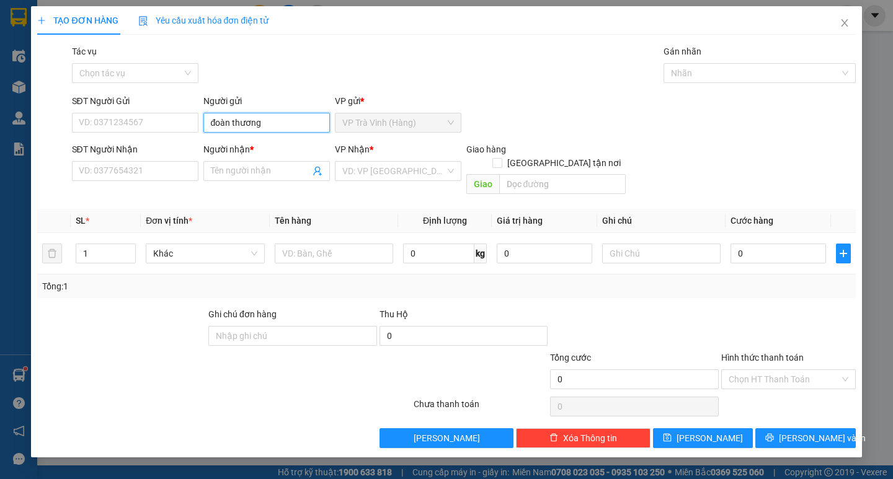
type input "đoàn thương"
type input "0913779092"
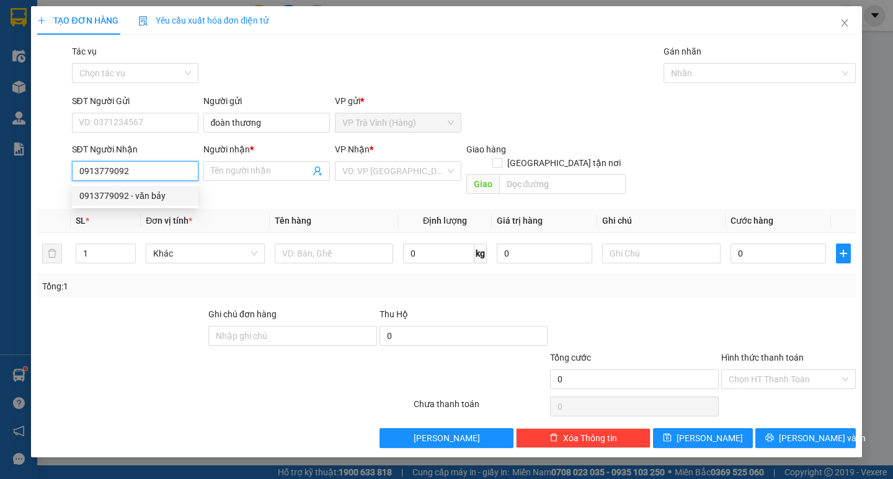
click at [148, 197] on div "0913779092 - văn bảy" at bounding box center [135, 196] width 112 height 14
type input "văn bảy"
type input "40.000"
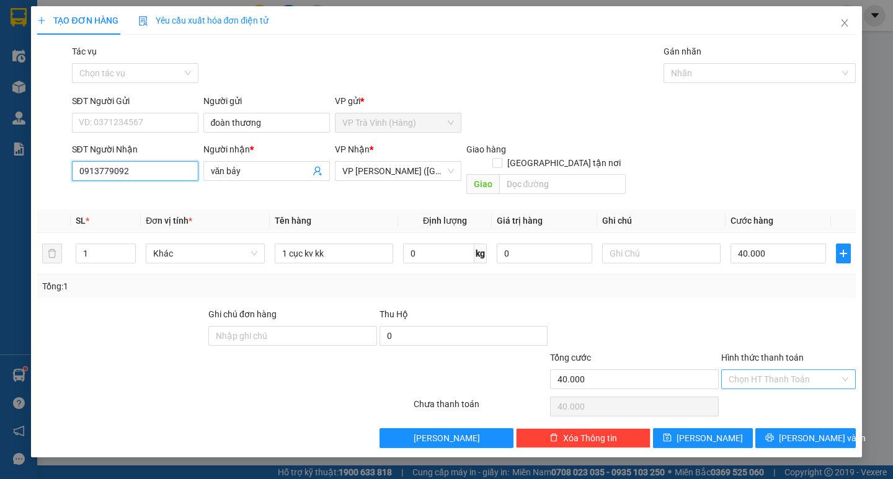
type input "0913779092"
click at [761, 371] on input "Hình thức thanh toán" at bounding box center [784, 379] width 111 height 19
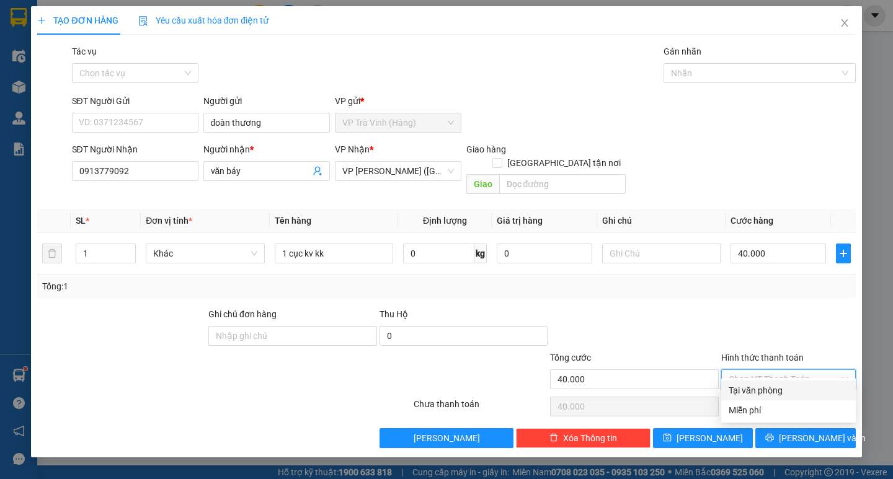
click at [772, 388] on div "Tại văn phòng" at bounding box center [789, 391] width 120 height 14
type input "0"
click at [800, 432] on span "[PERSON_NAME] và In" at bounding box center [822, 439] width 87 height 14
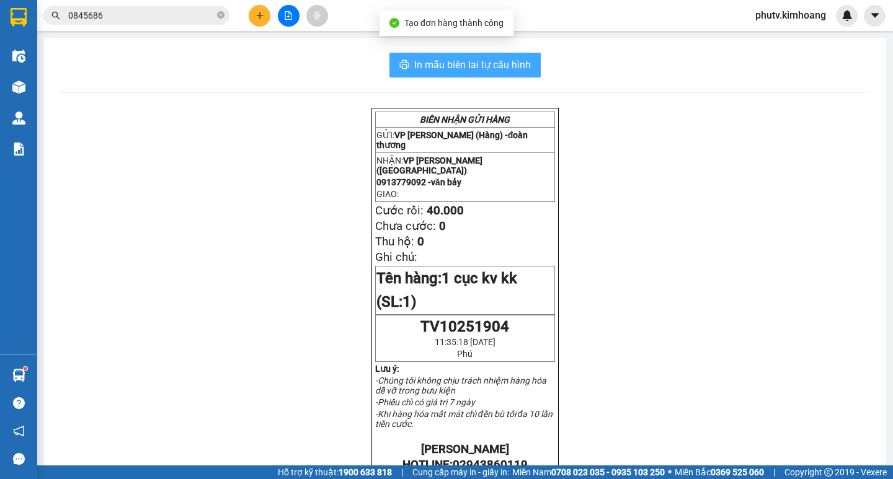
click at [473, 61] on span "In mẫu biên lai tự cấu hình" at bounding box center [472, 65] width 117 height 16
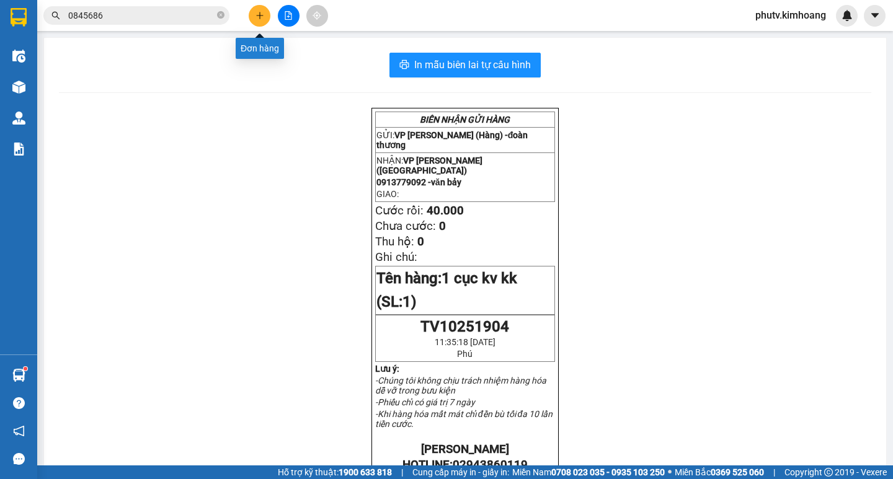
click at [263, 17] on icon "plus" at bounding box center [259, 15] width 9 height 9
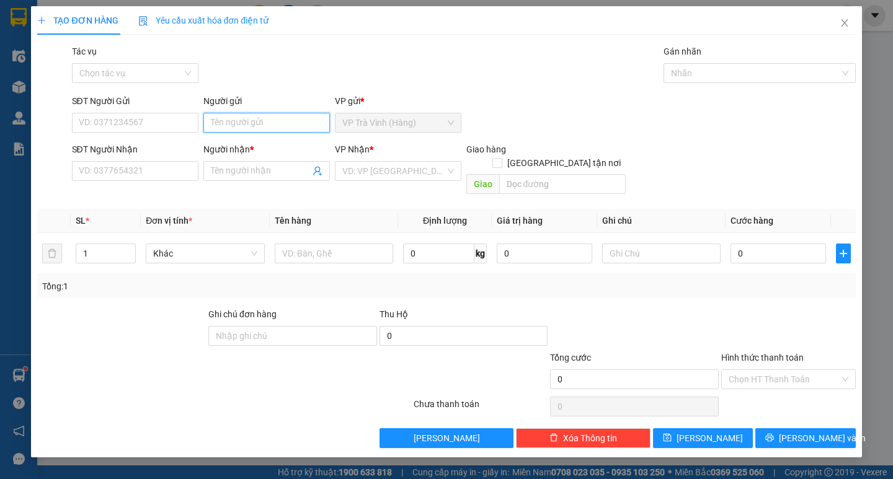
click at [269, 125] on input "Người gửi" at bounding box center [266, 123] width 127 height 20
type input "khôi"
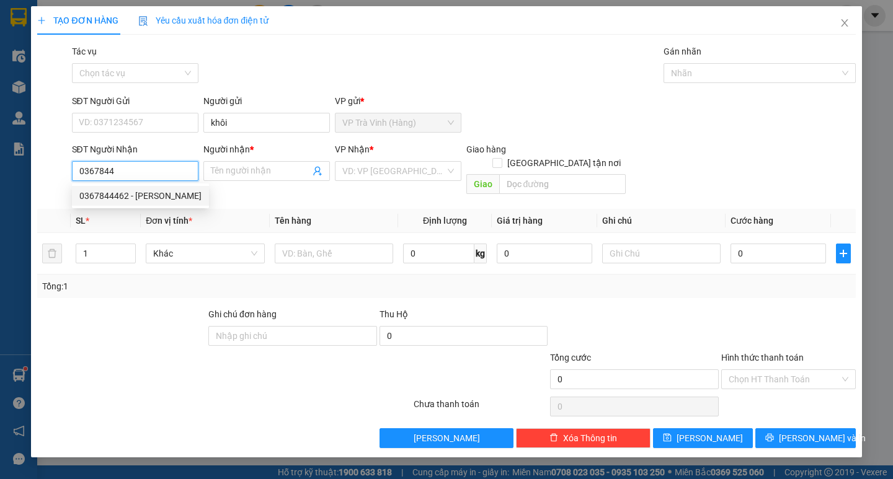
click at [184, 193] on div "0367844462 - MAI ĐĂNG NGUYÊN" at bounding box center [140, 196] width 122 height 14
type input "0367844462"
type input "MAI ĐĂNG NGUYÊN"
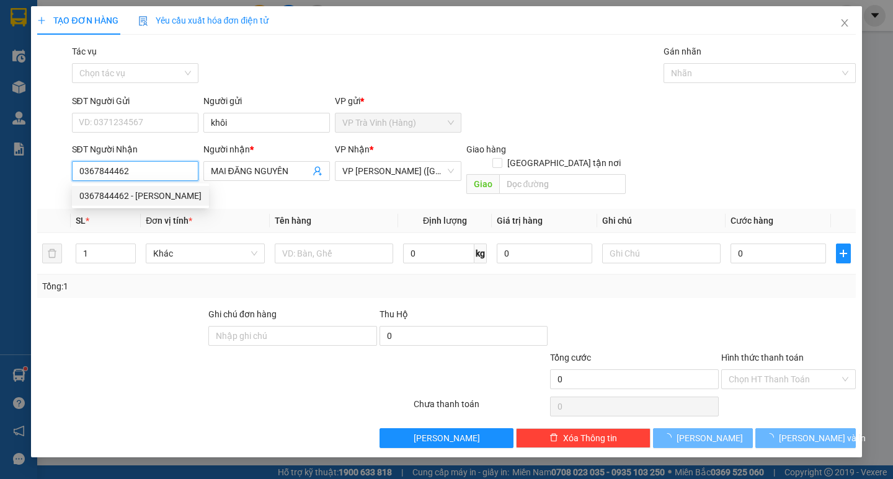
type input "30.000"
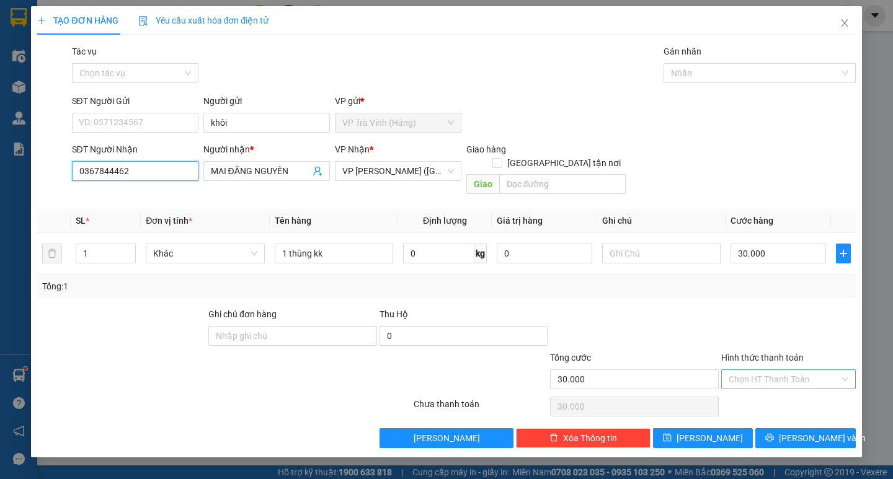
type input "0367844462"
click at [806, 370] on input "Hình thức thanh toán" at bounding box center [784, 379] width 111 height 19
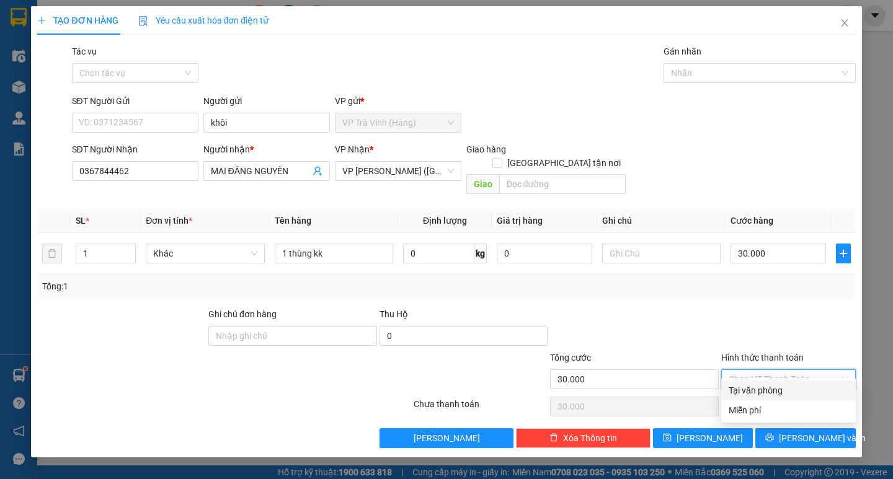
click at [790, 398] on div "Tại văn phòng" at bounding box center [788, 391] width 135 height 20
type input "0"
click at [790, 429] on button "[PERSON_NAME] và In" at bounding box center [805, 439] width 100 height 20
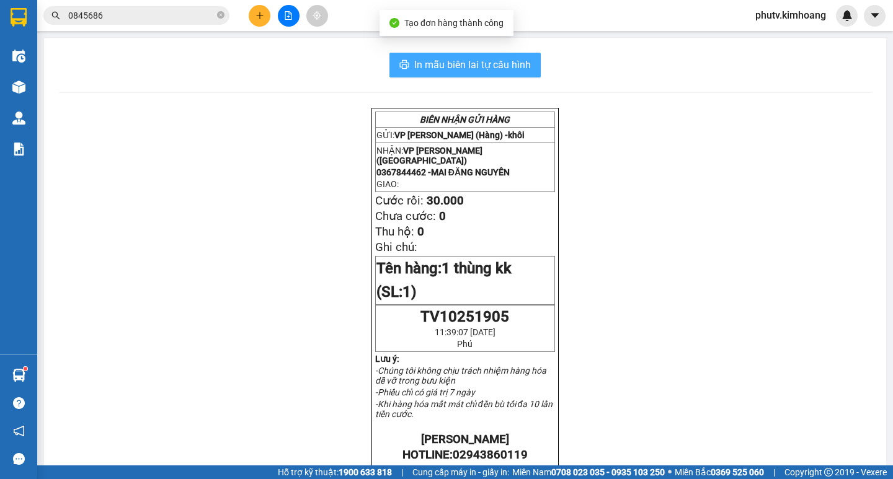
click at [451, 64] on span "In mẫu biên lai tự cấu hình" at bounding box center [472, 65] width 117 height 16
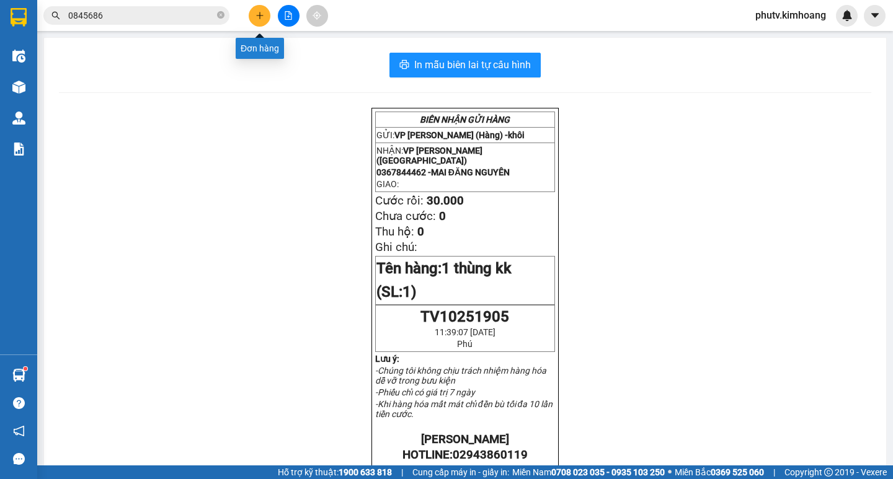
click at [258, 18] on icon "plus" at bounding box center [259, 15] width 9 height 9
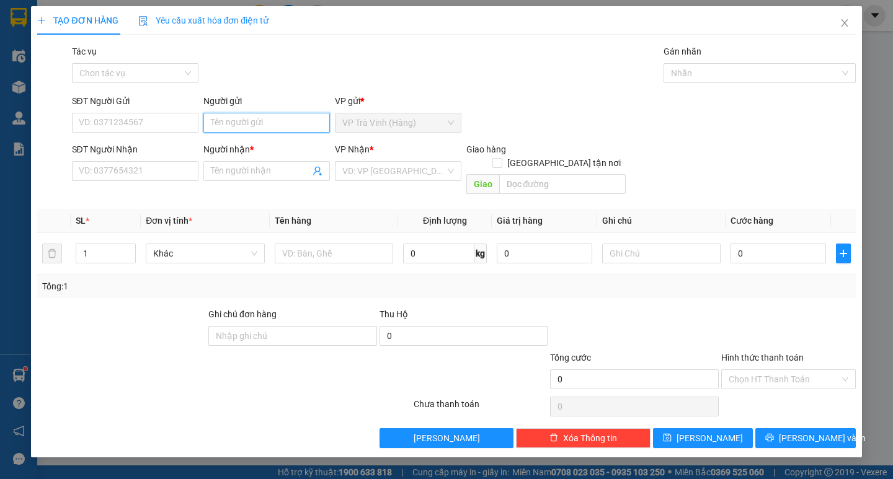
click at [265, 119] on input "Người gửi" at bounding box center [266, 123] width 127 height 20
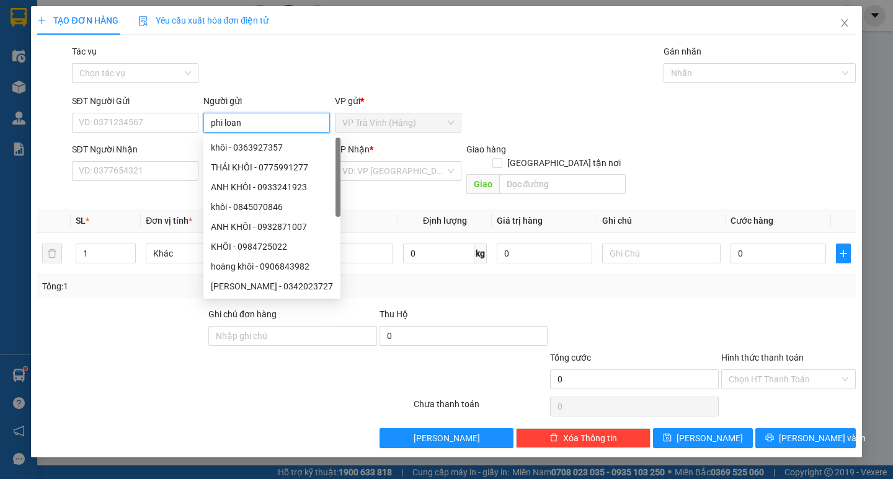
type input "phi loan"
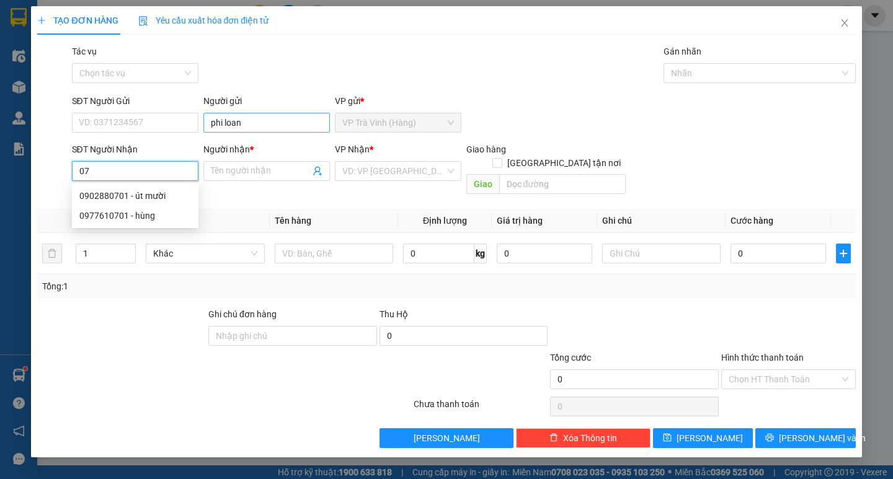
type input "0"
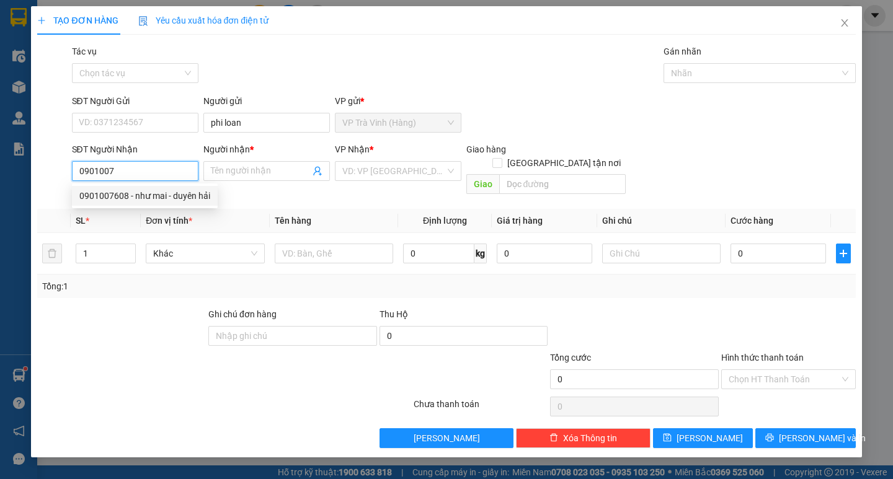
click at [121, 200] on div "0901007608 - như mai - duyên hải" at bounding box center [144, 196] width 131 height 14
type input "0901007608"
type input "như mai - duyên hải"
type input "30.000"
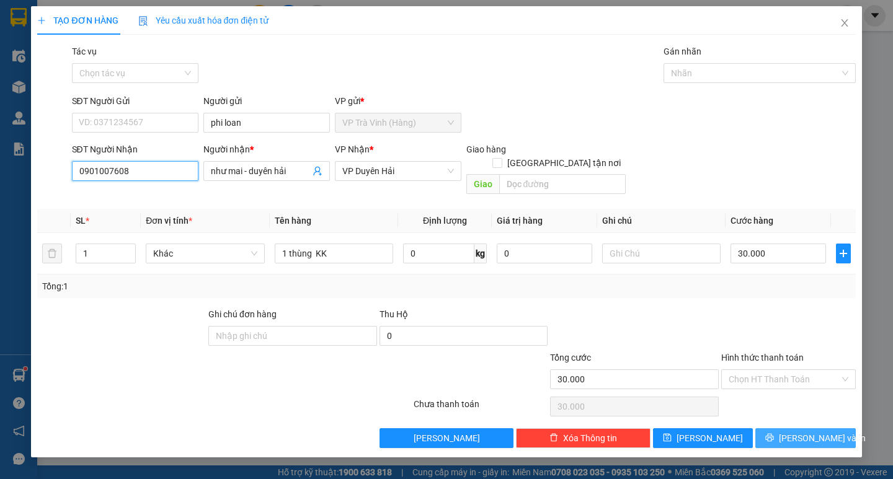
type input "0901007608"
click at [774, 433] on icon "printer" at bounding box center [769, 437] width 9 height 9
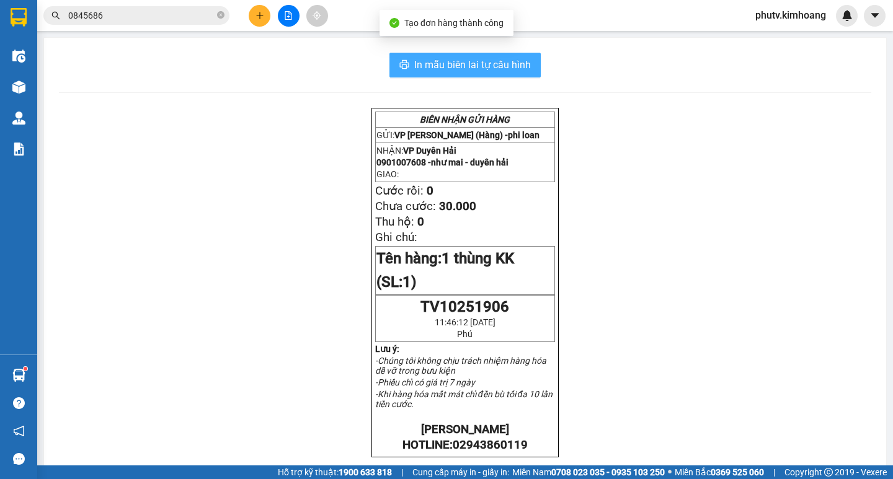
click at [424, 76] on button "In mẫu biên lai tự cấu hình" at bounding box center [464, 65] width 151 height 25
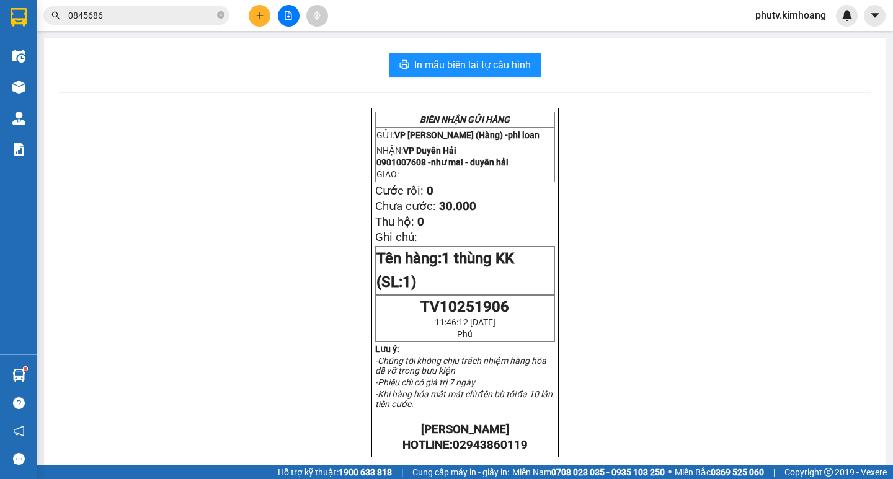
scroll to position [162, 0]
